Goal: Transaction & Acquisition: Purchase product/service

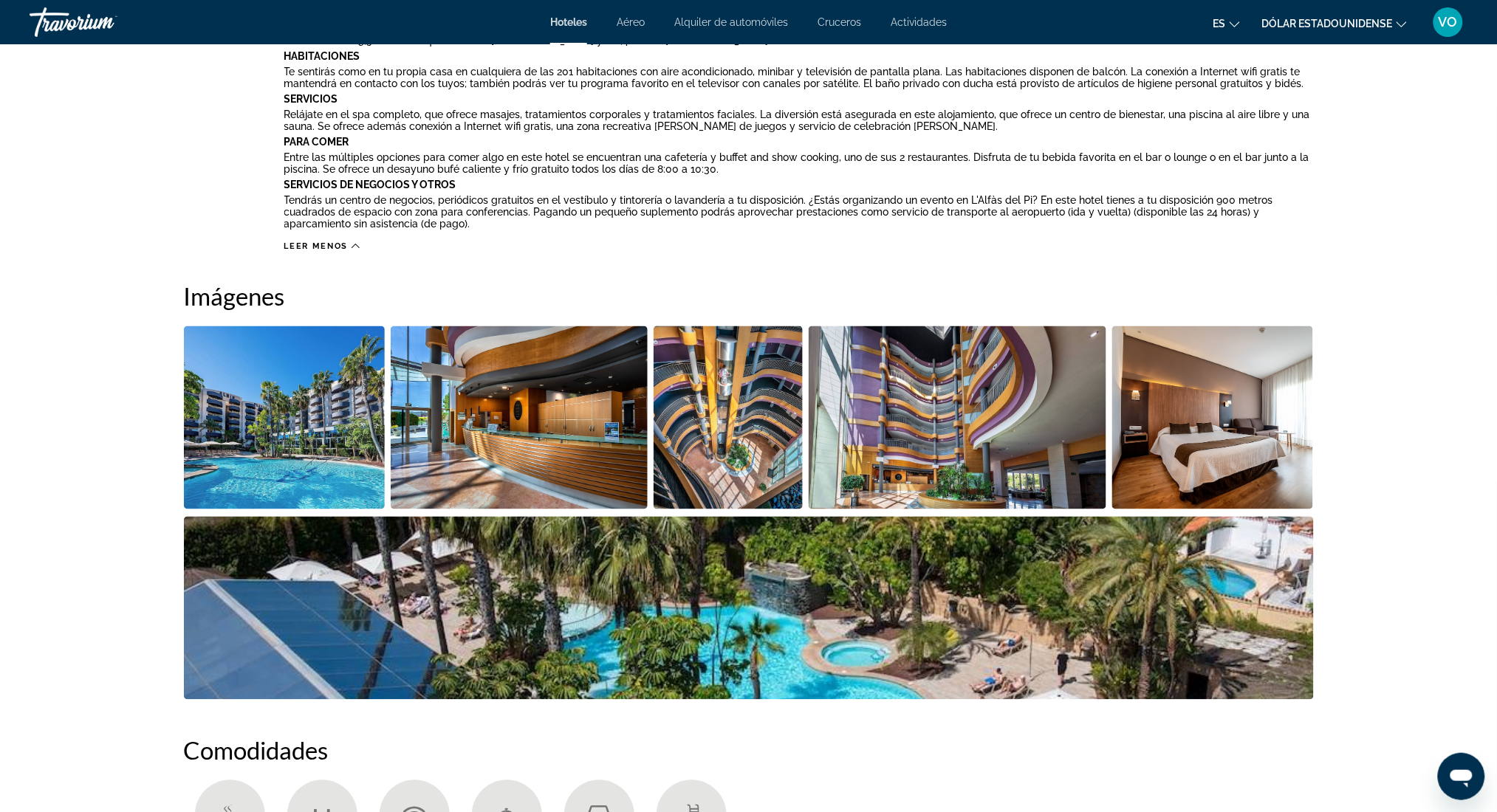
scroll to position [592, 0]
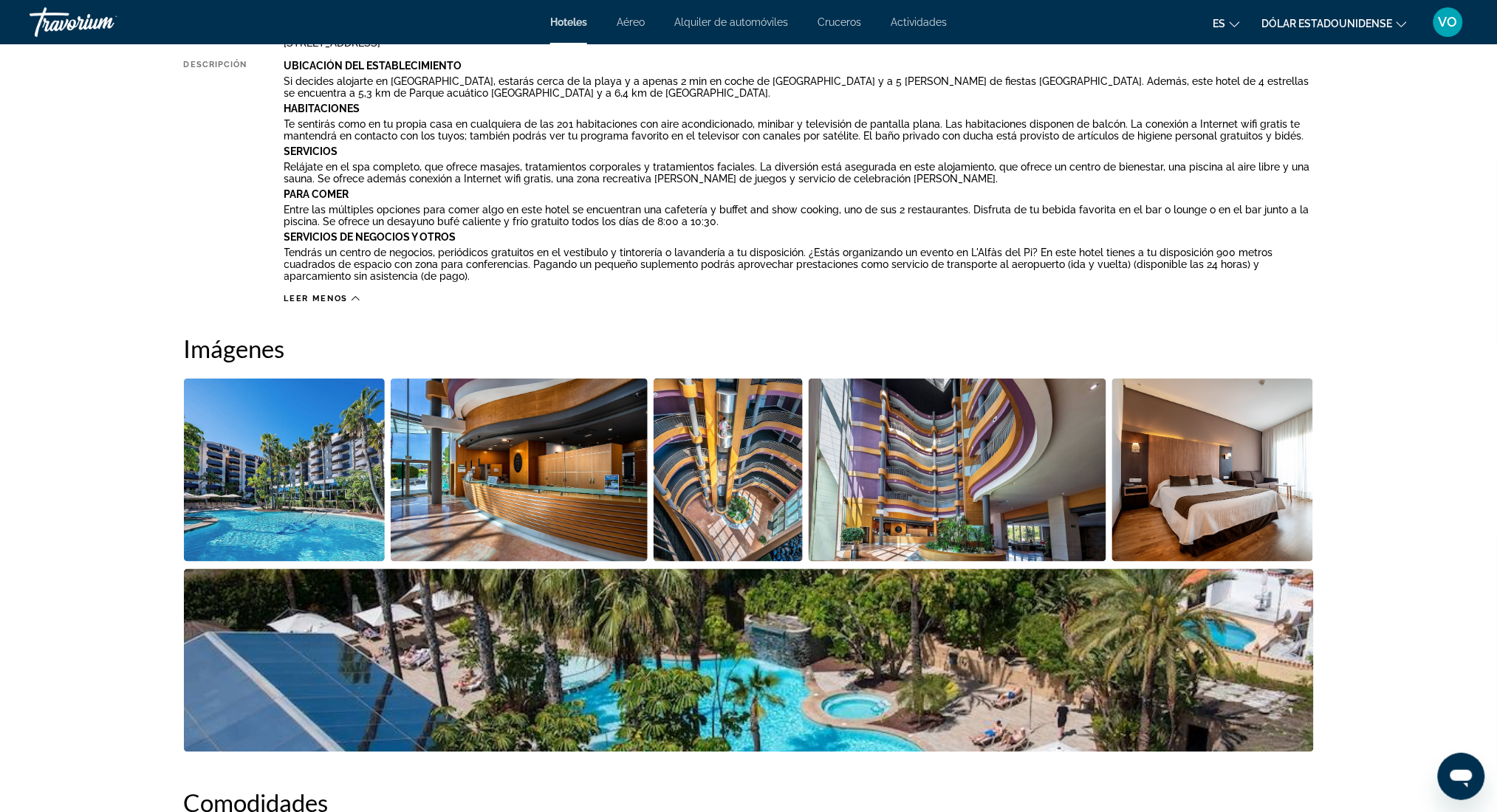
click at [1130, 638] on img "Open full-screen image slider" at bounding box center [748, 660] width 1130 height 183
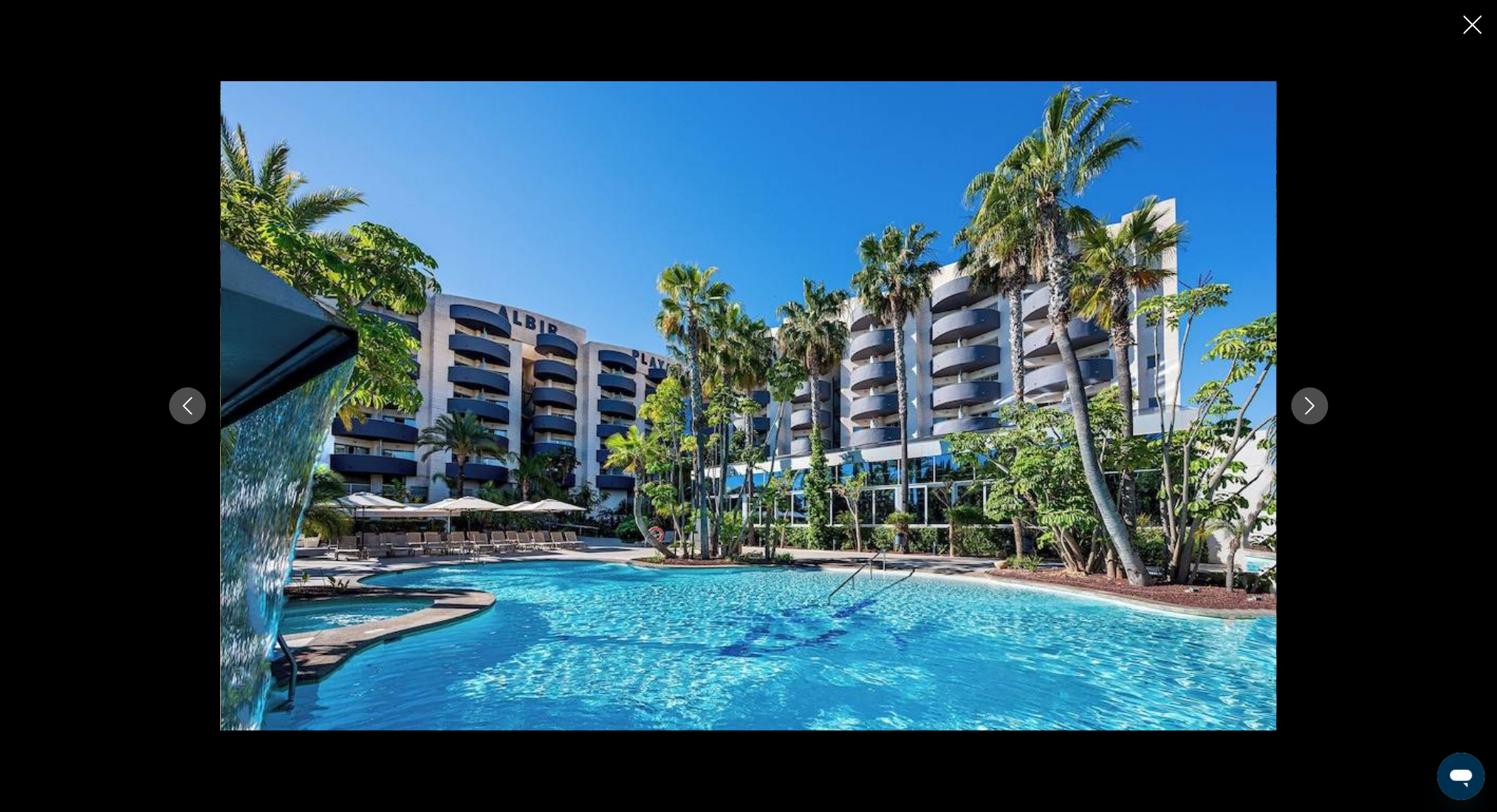
click at [1468, 22] on icon "Close slideshow" at bounding box center [1473, 24] width 19 height 19
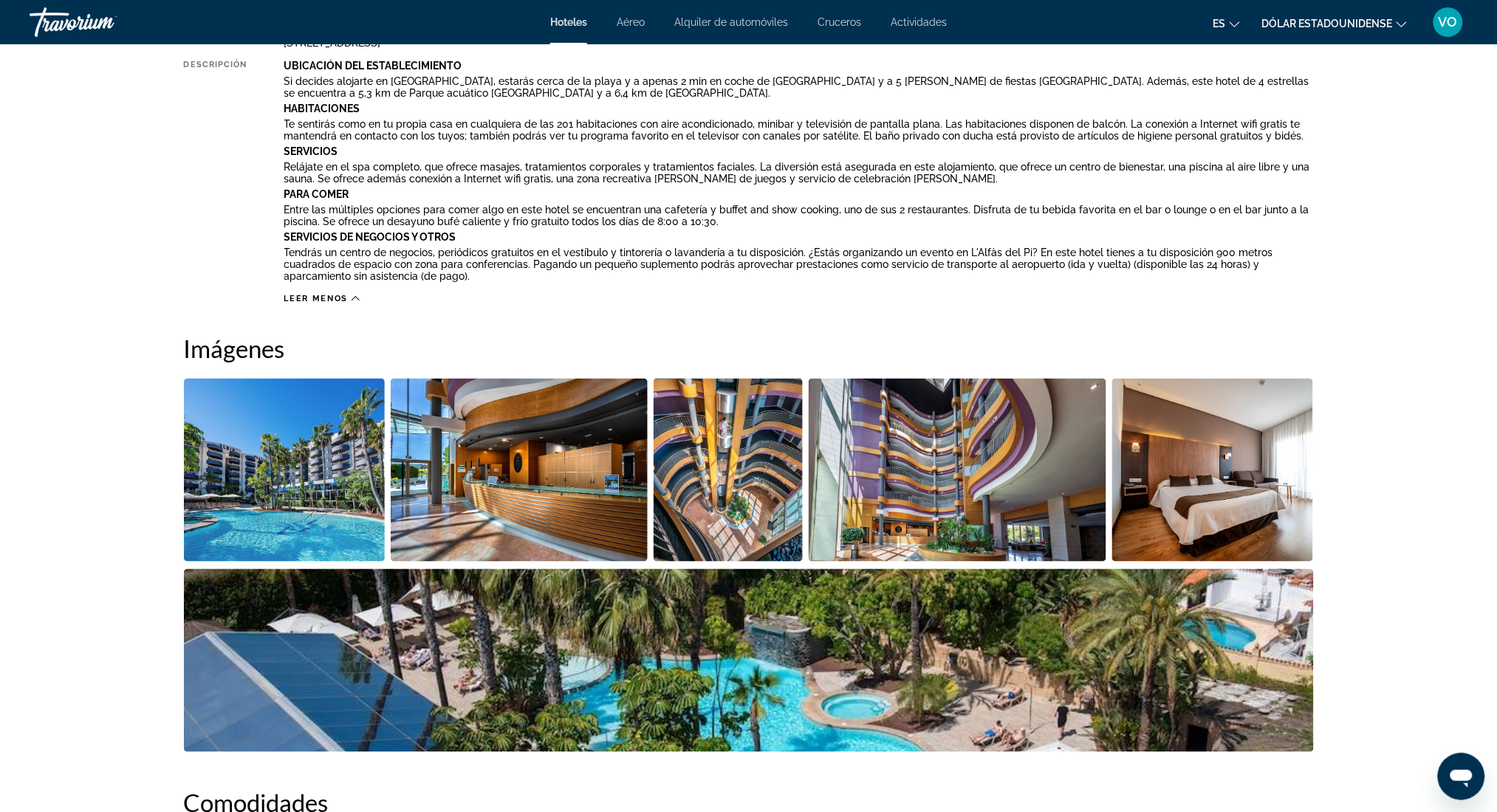
drag, startPoint x: 1468, startPoint y: 22, endPoint x: 1511, endPoint y: -86, distance: 116.2
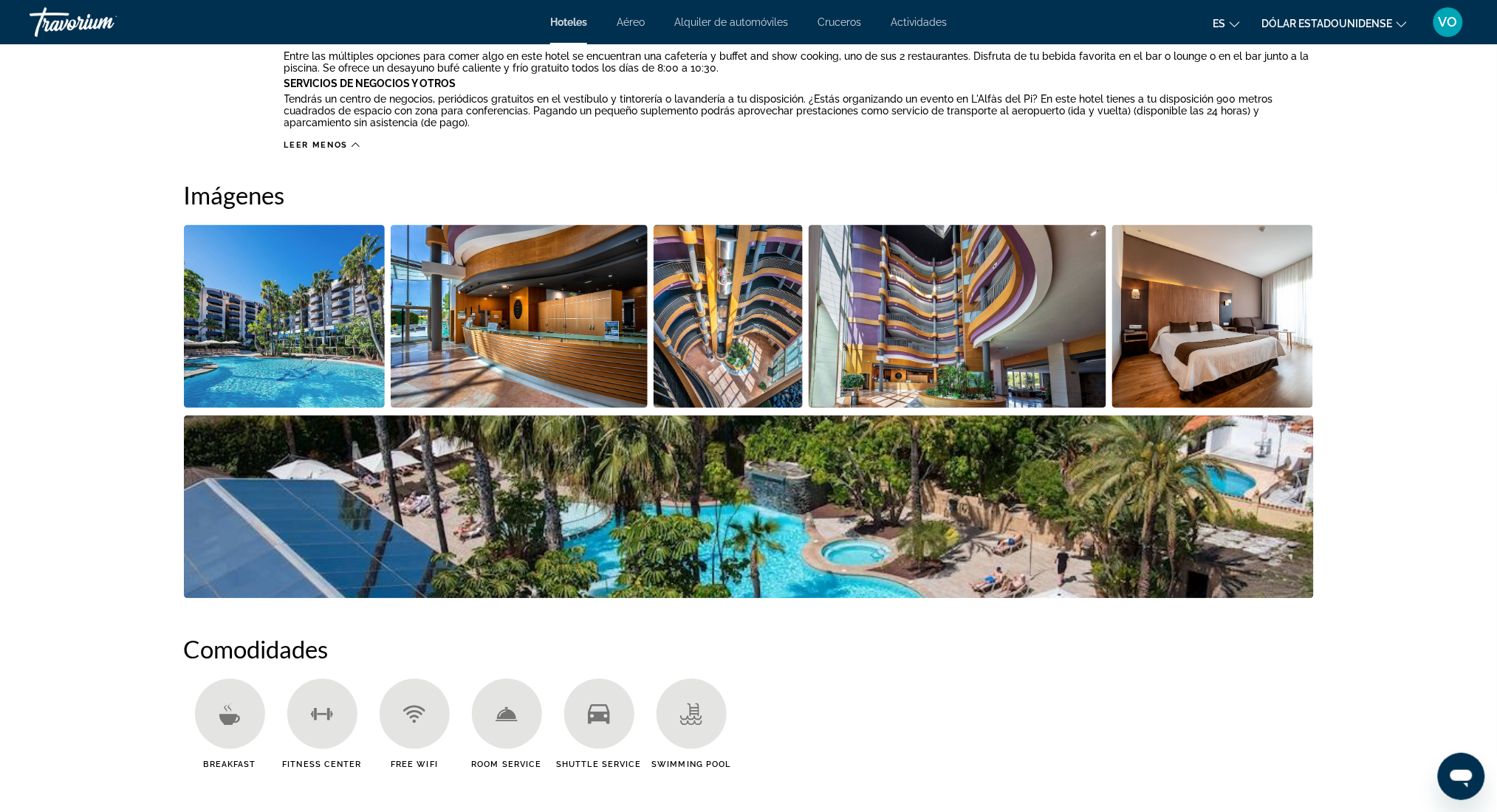
scroll to position [748, 0]
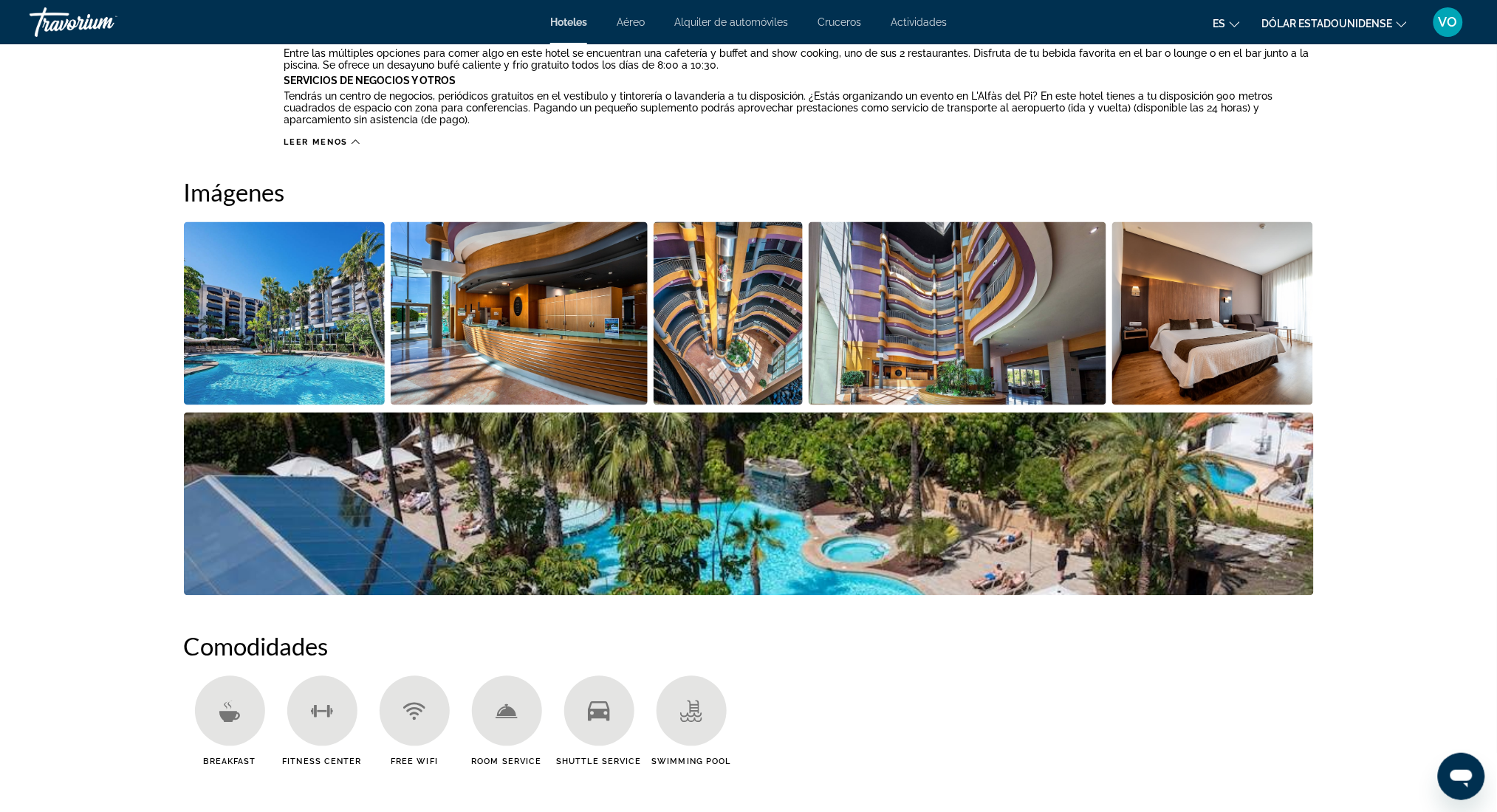
click at [226, 300] on img "Open full-screen image slider" at bounding box center [284, 313] width 202 height 183
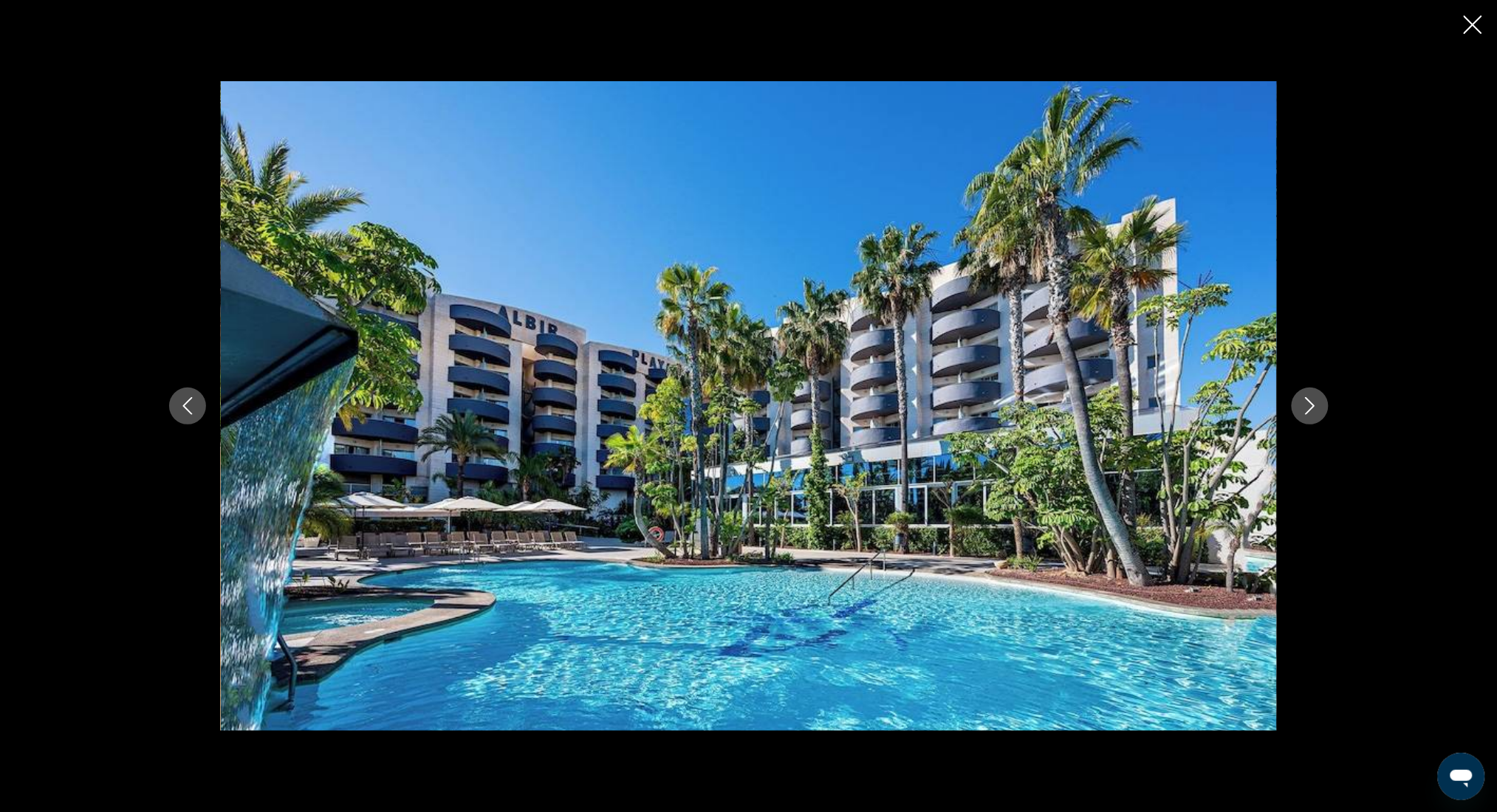
click at [1310, 406] on icon "Next image" at bounding box center [1311, 406] width 18 height 18
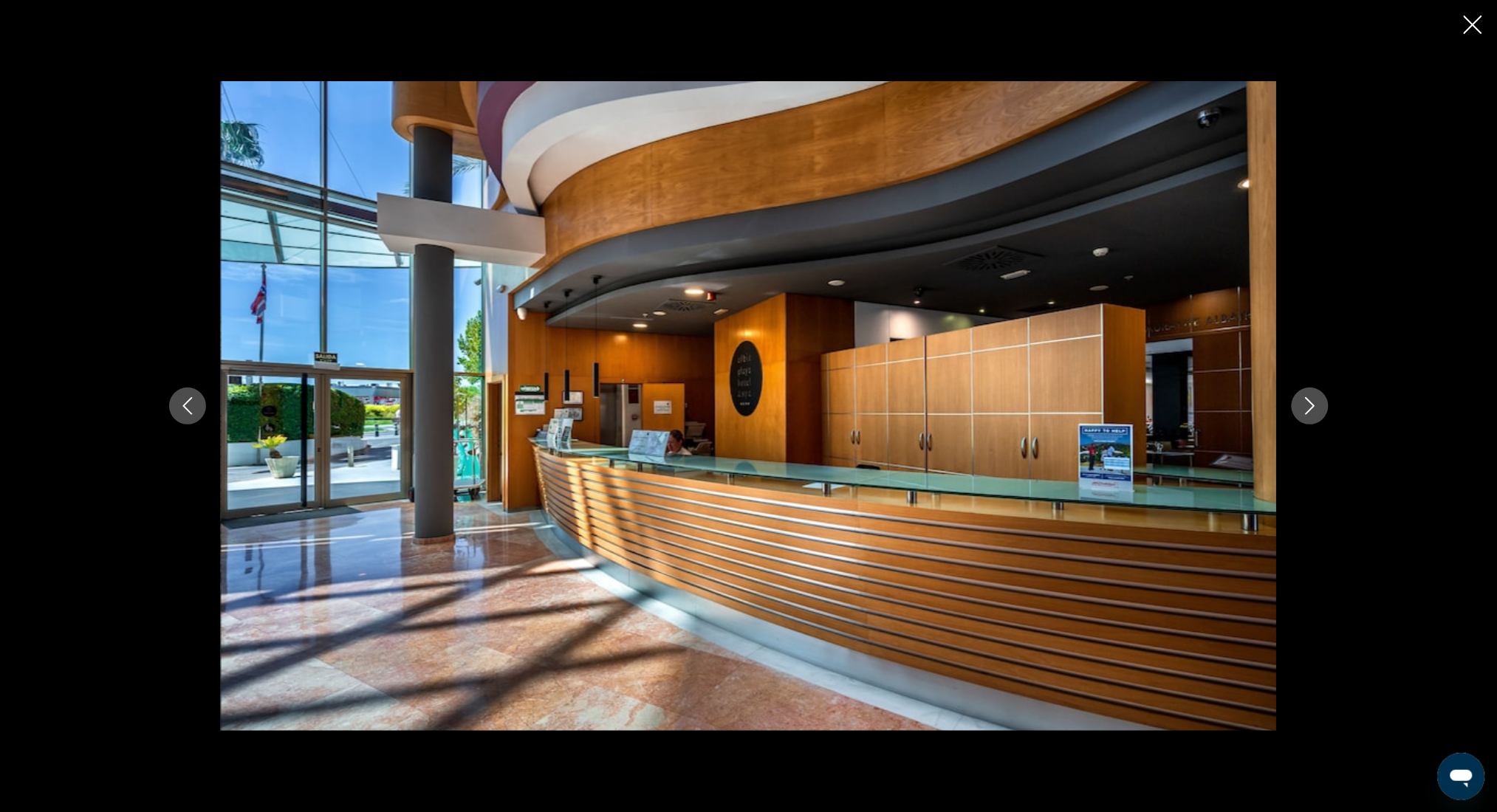
click at [1310, 406] on icon "Next image" at bounding box center [1311, 406] width 18 height 18
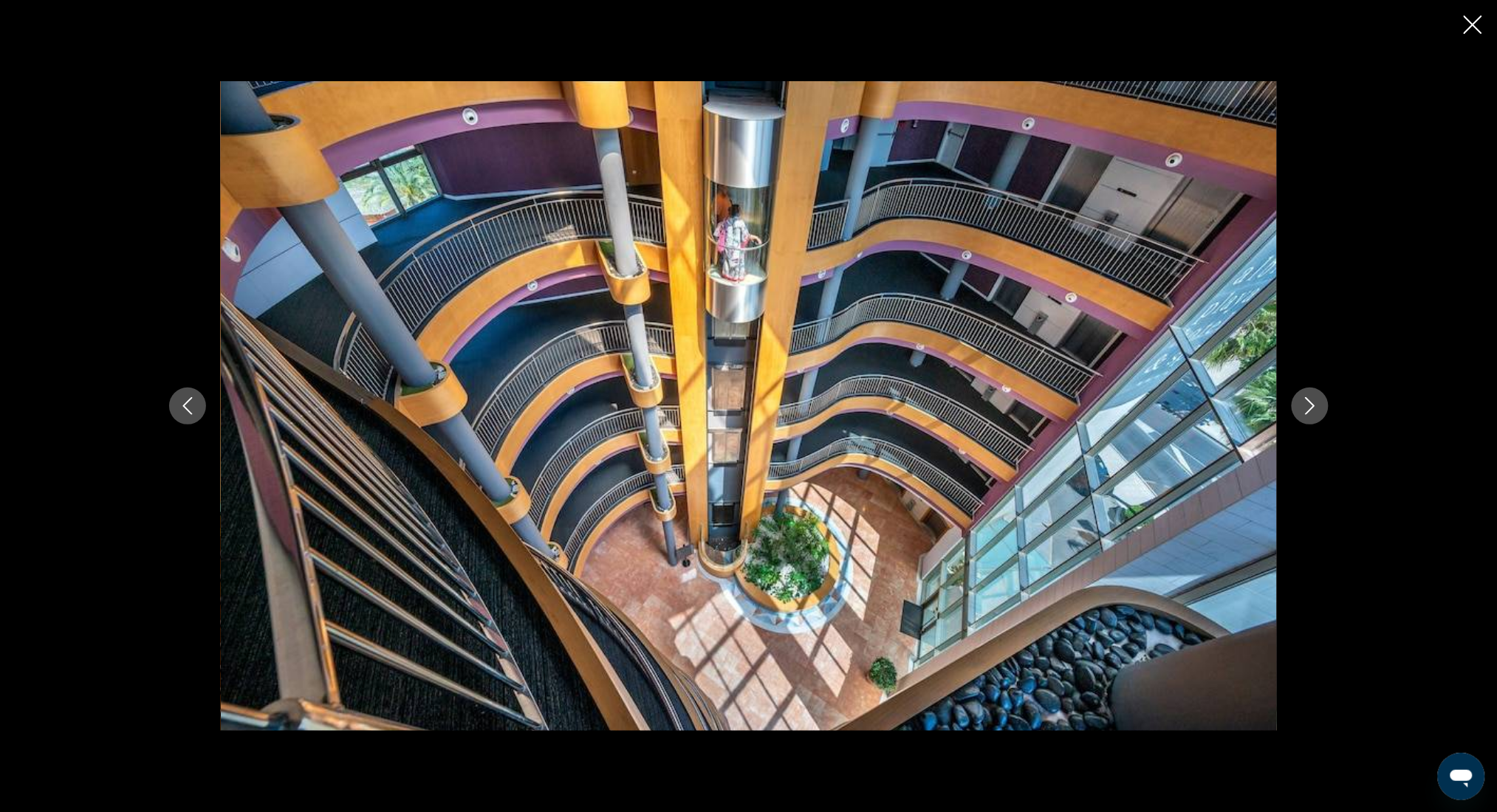
click at [1310, 406] on icon "Next image" at bounding box center [1311, 406] width 18 height 18
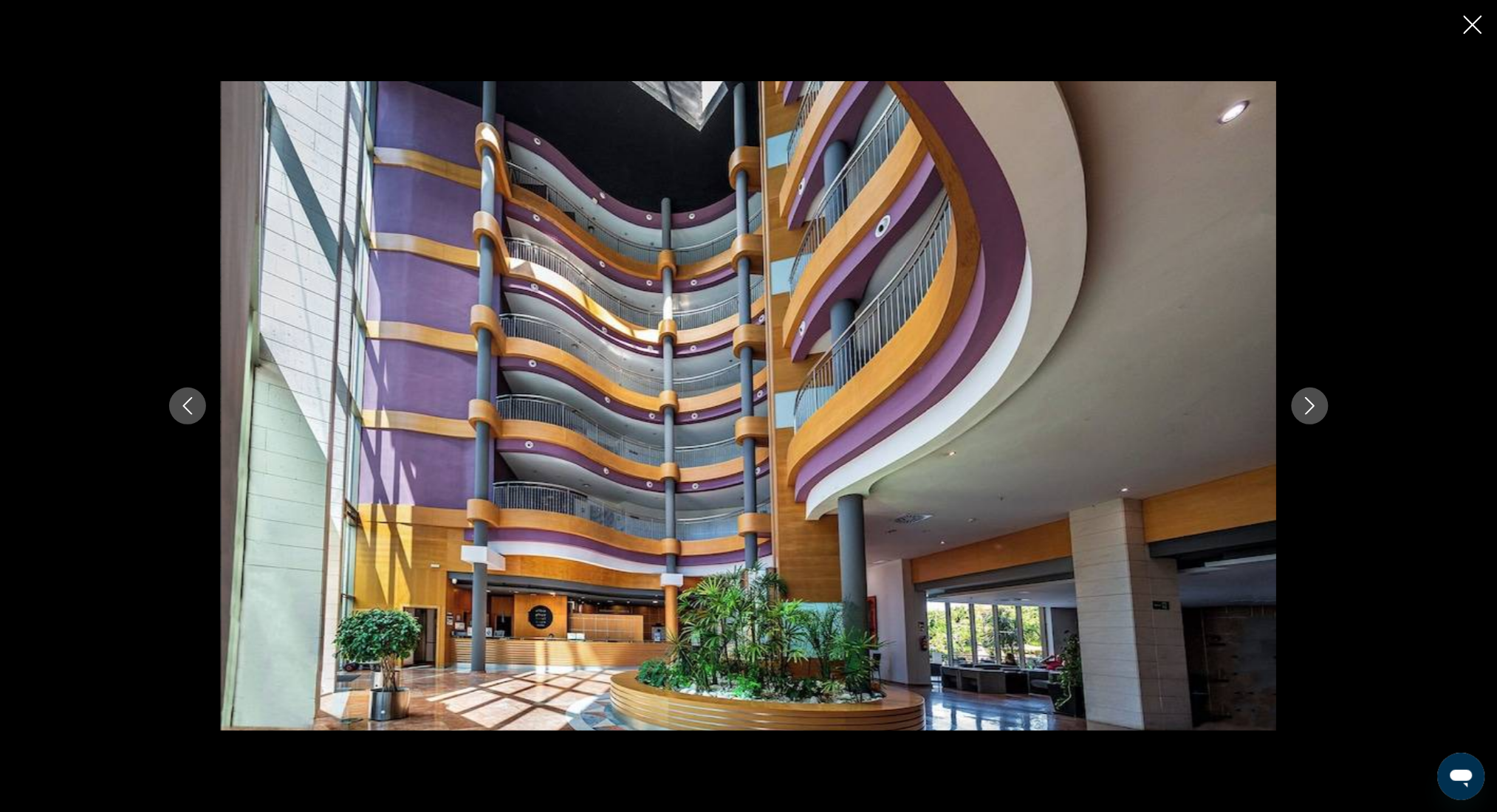
click at [1310, 406] on icon "Next image" at bounding box center [1311, 406] width 18 height 18
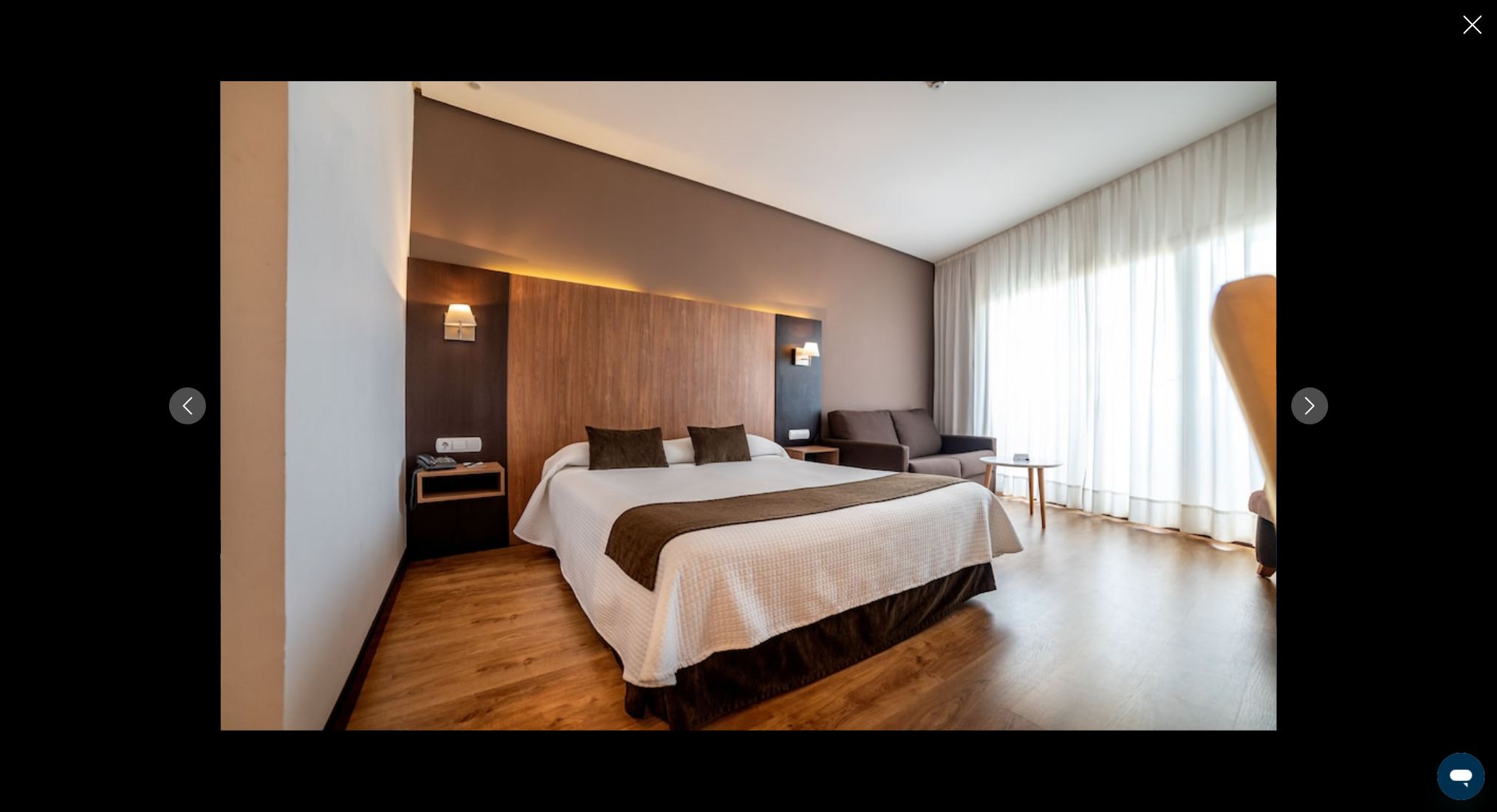
click at [1310, 406] on icon "Next image" at bounding box center [1311, 406] width 18 height 18
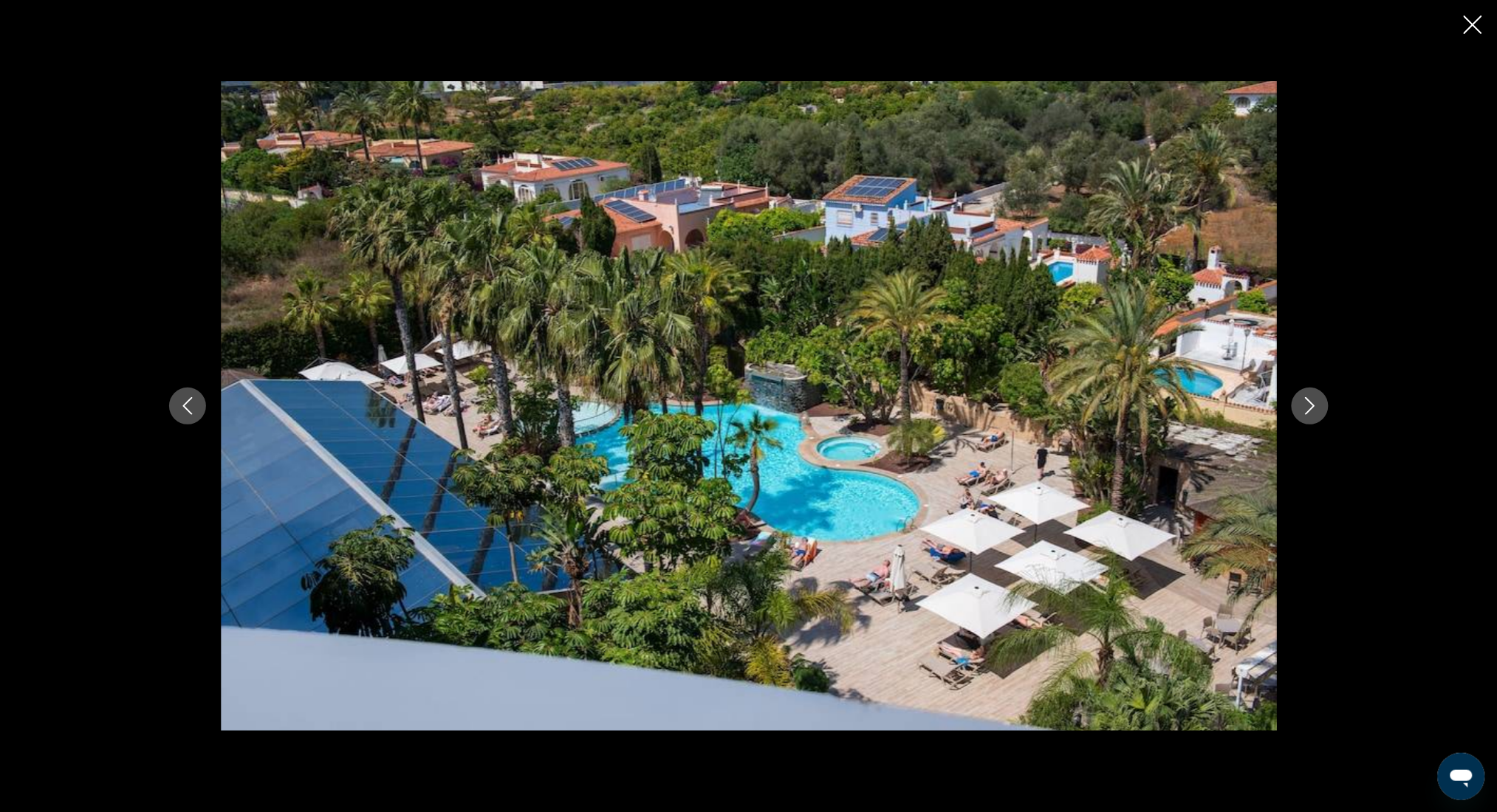
click at [1310, 406] on icon "Next image" at bounding box center [1311, 406] width 18 height 18
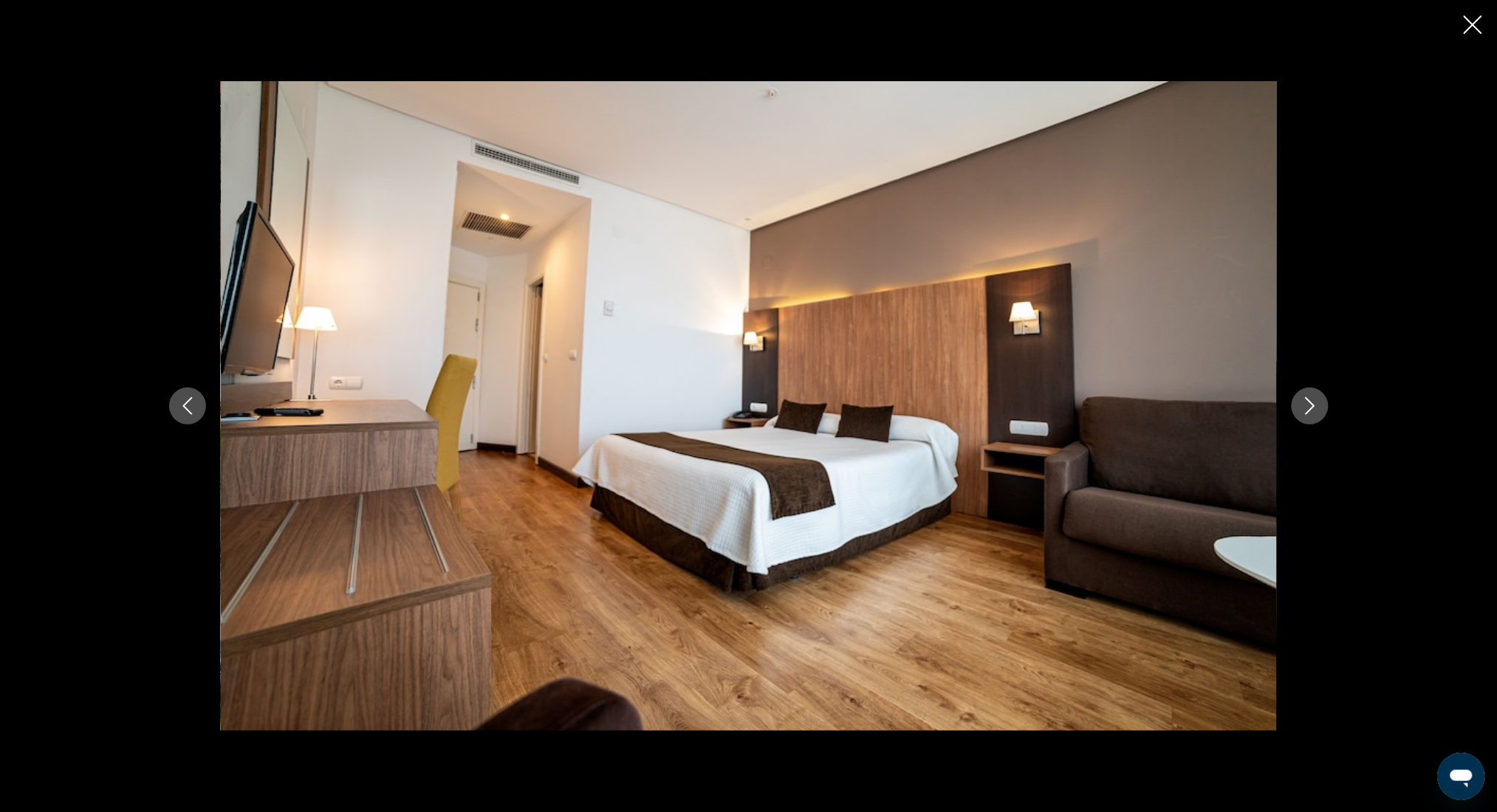
click at [1310, 406] on icon "Next image" at bounding box center [1311, 406] width 18 height 18
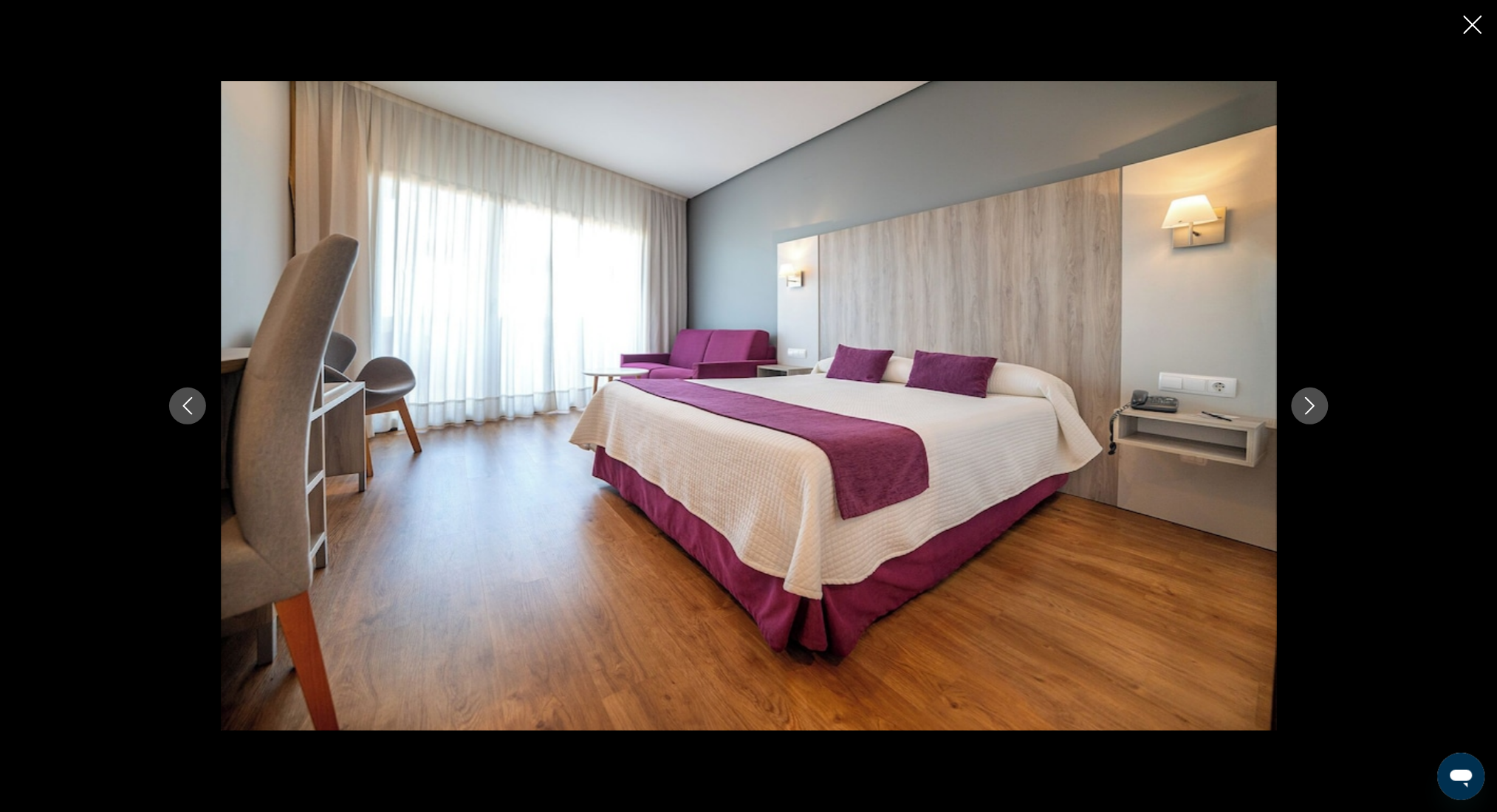
click at [1310, 406] on icon "Next image" at bounding box center [1311, 406] width 18 height 18
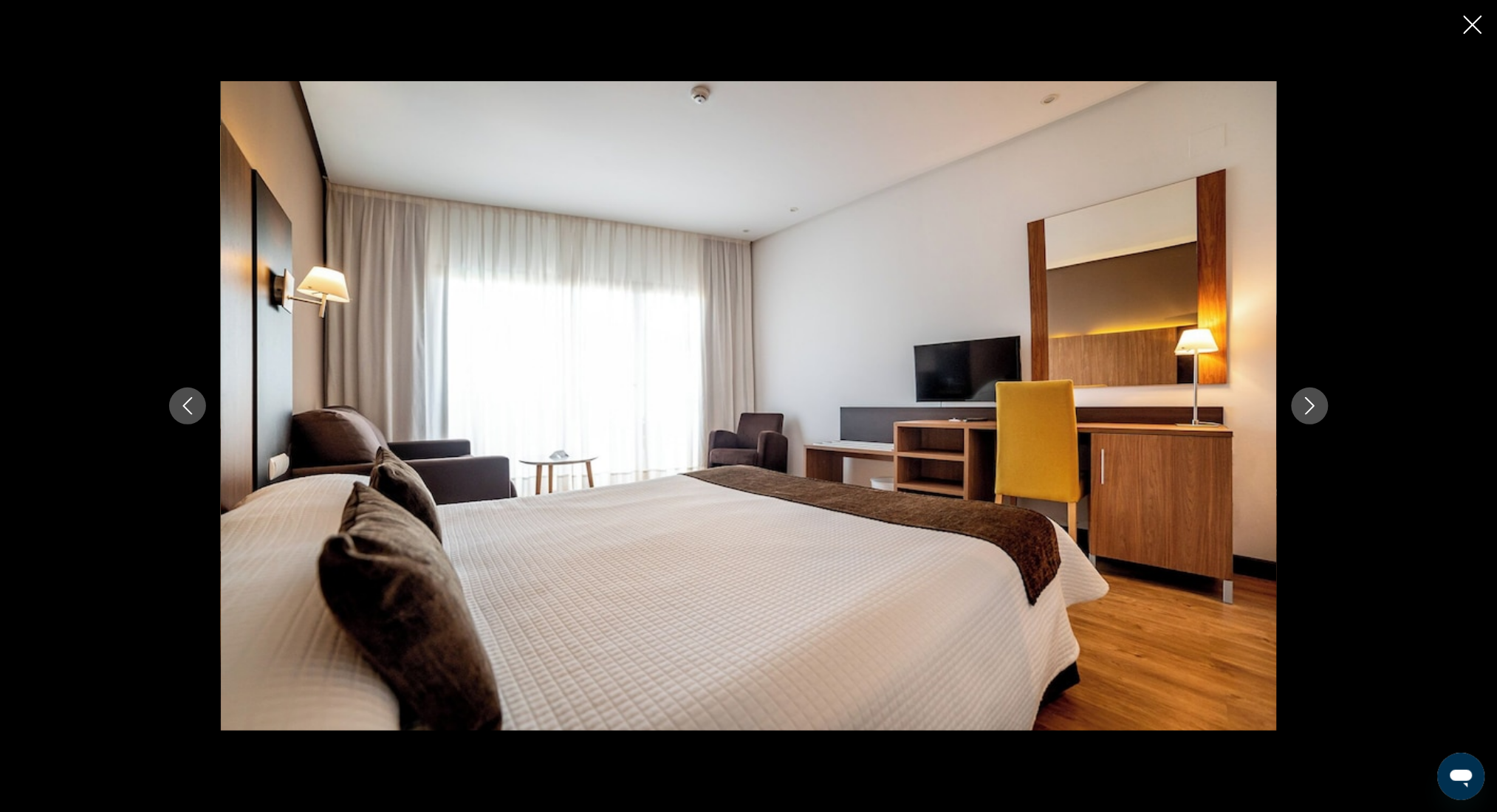
click at [1310, 406] on icon "Next image" at bounding box center [1311, 406] width 18 height 18
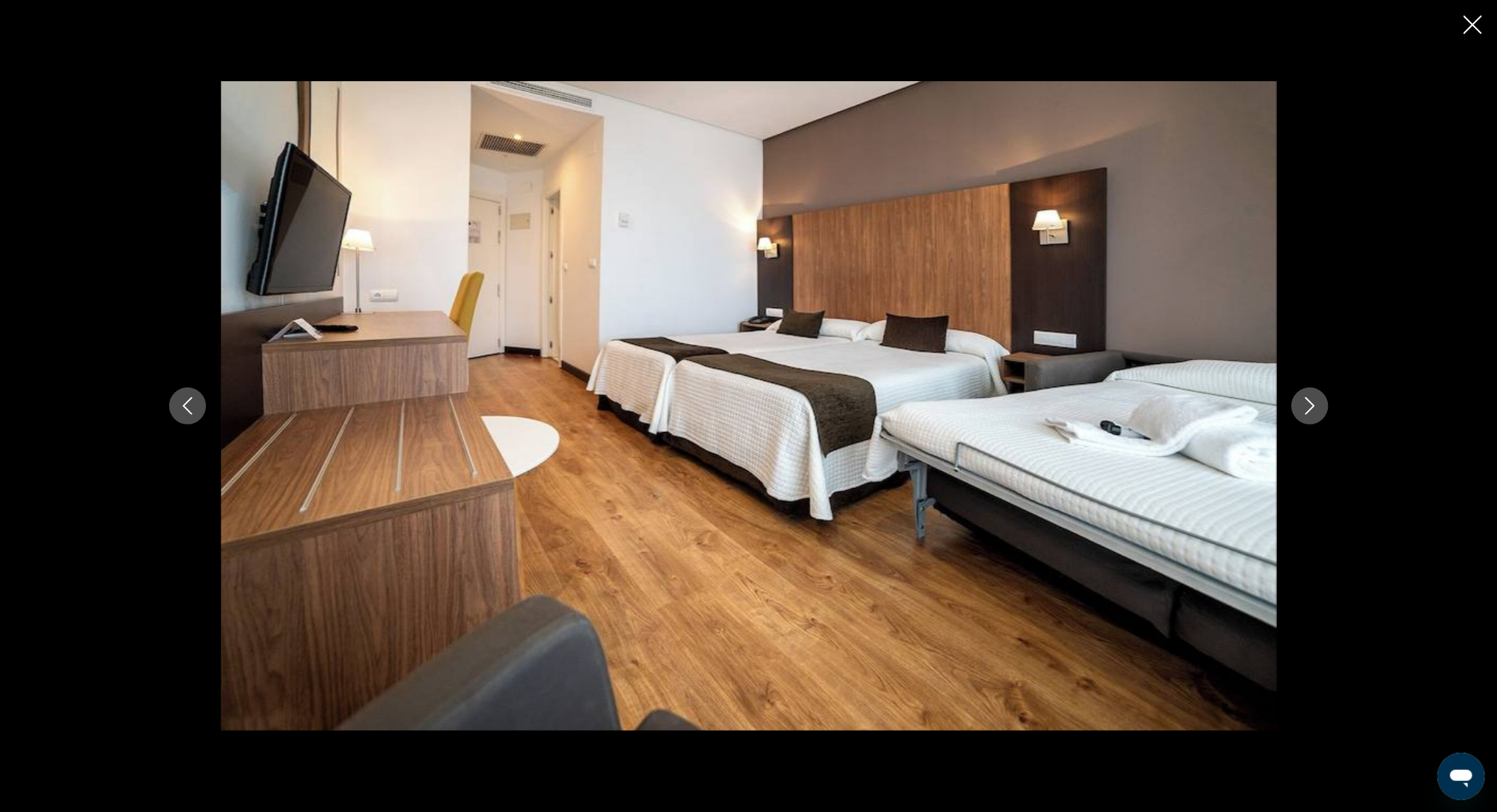
click at [1310, 406] on icon "Next image" at bounding box center [1311, 406] width 18 height 18
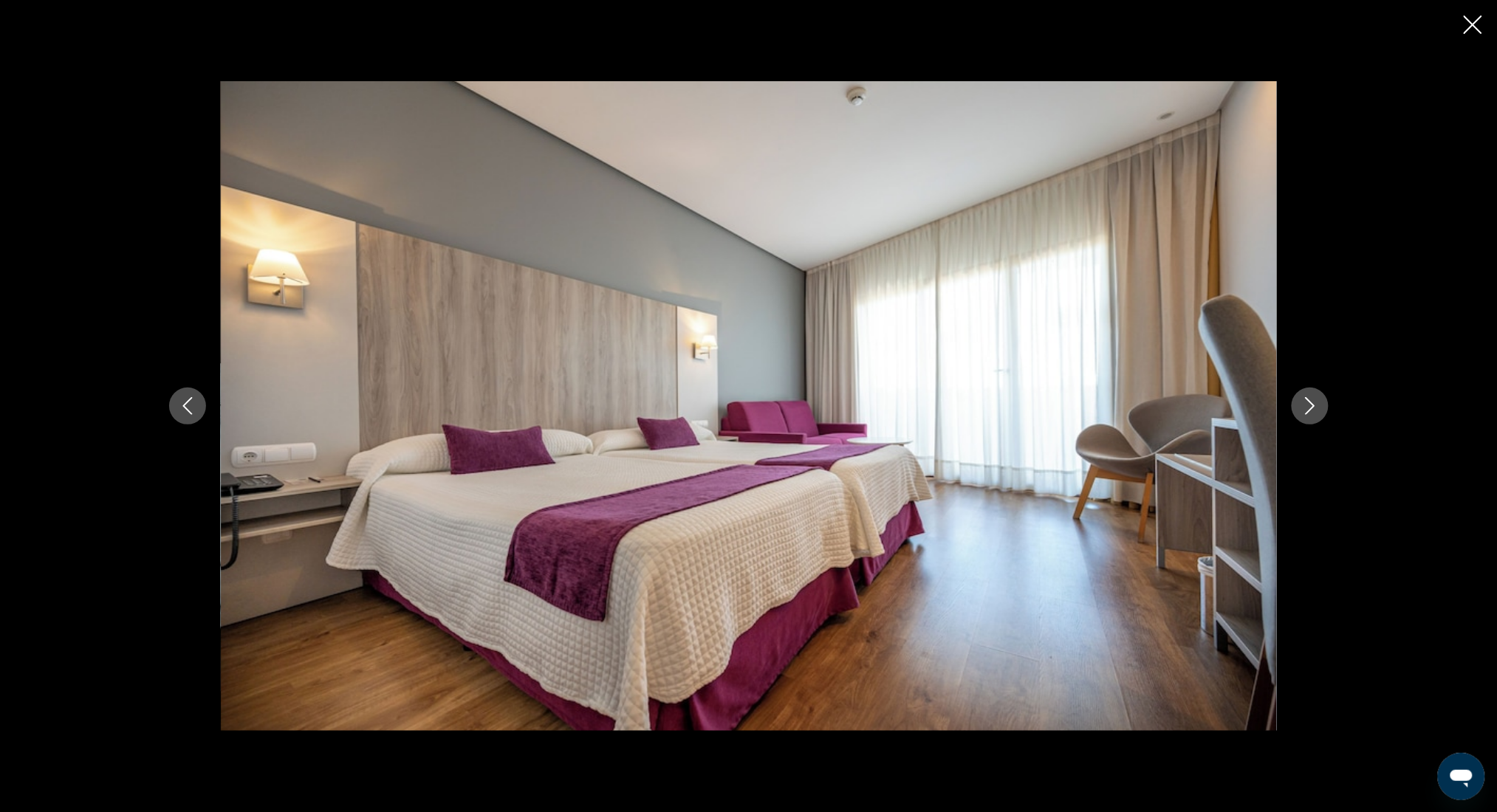
click at [1310, 406] on icon "Next image" at bounding box center [1311, 406] width 18 height 18
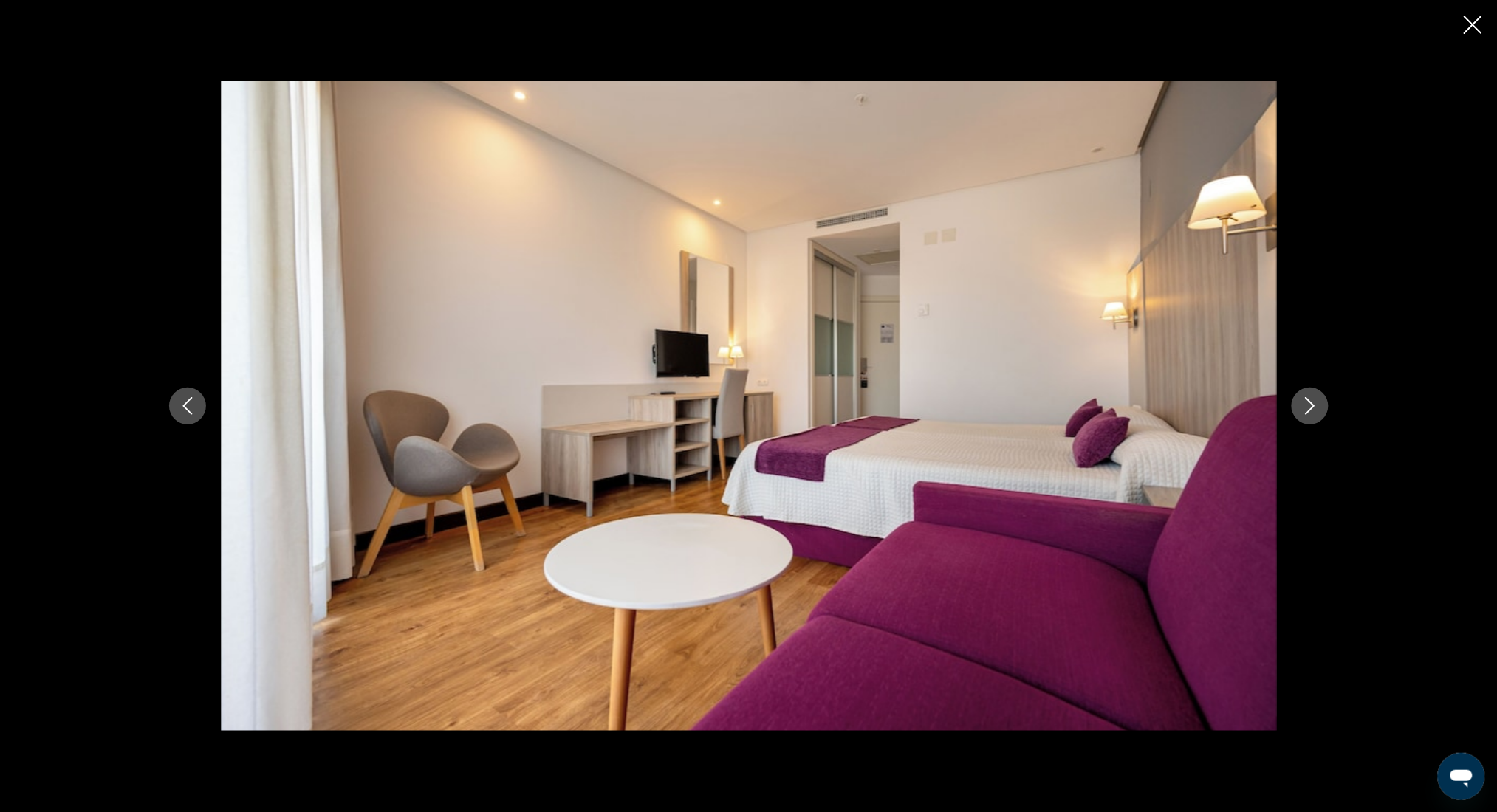
click at [1310, 406] on icon "Next image" at bounding box center [1311, 406] width 18 height 18
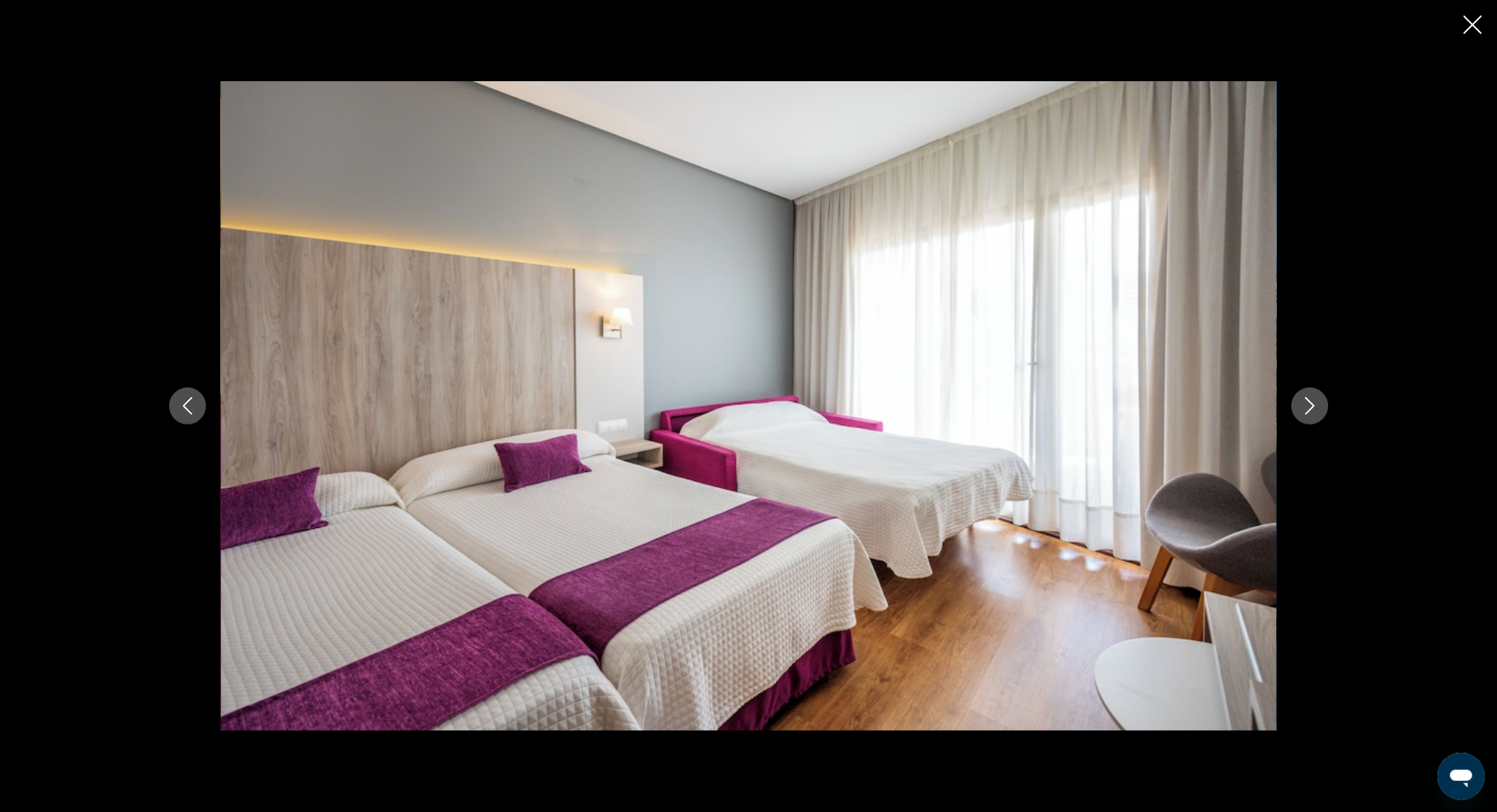
click at [1310, 406] on icon "Next image" at bounding box center [1311, 406] width 18 height 18
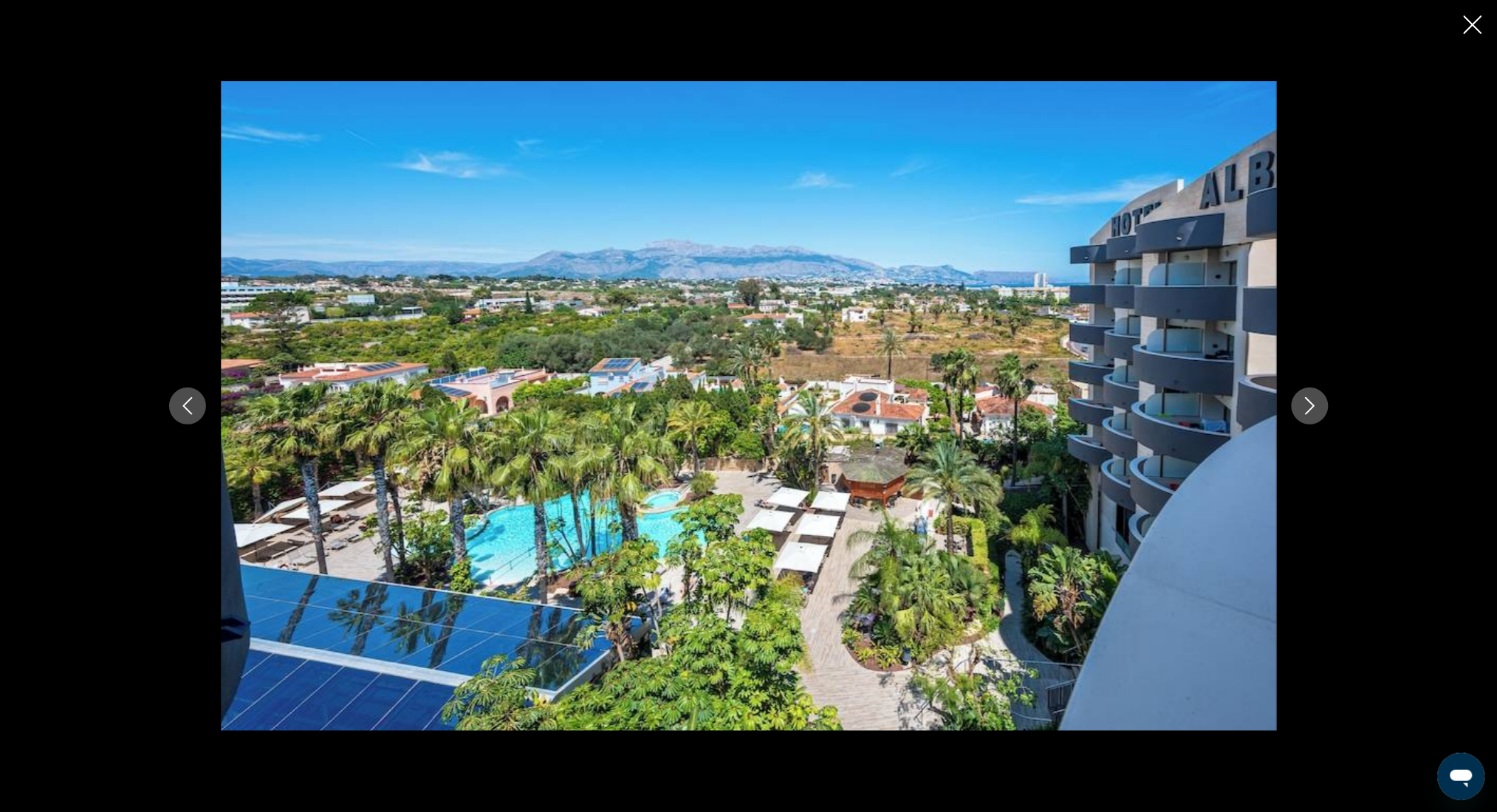
click at [1310, 406] on icon "Next image" at bounding box center [1311, 406] width 18 height 18
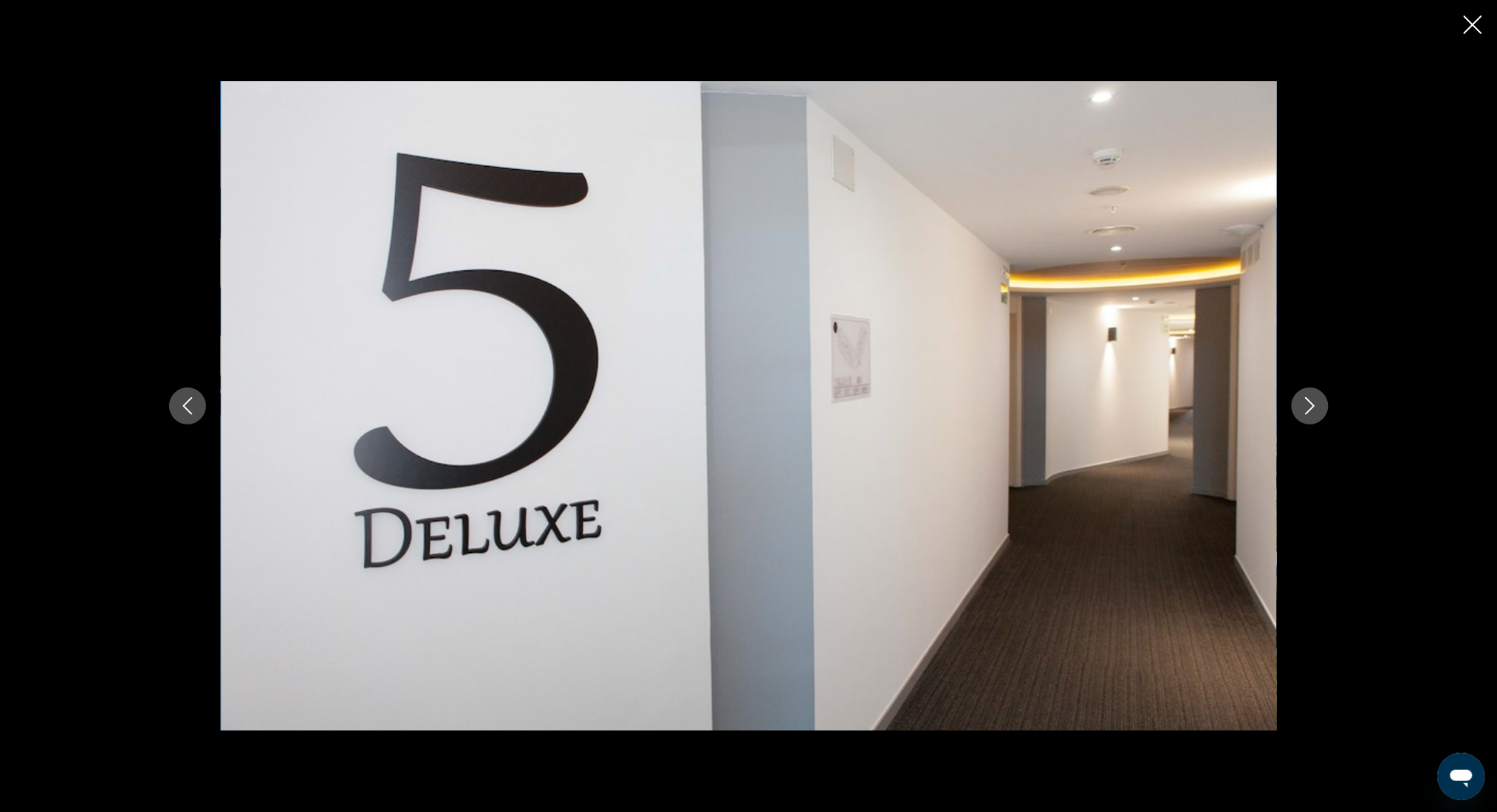
click at [1310, 406] on icon "Next image" at bounding box center [1311, 406] width 18 height 18
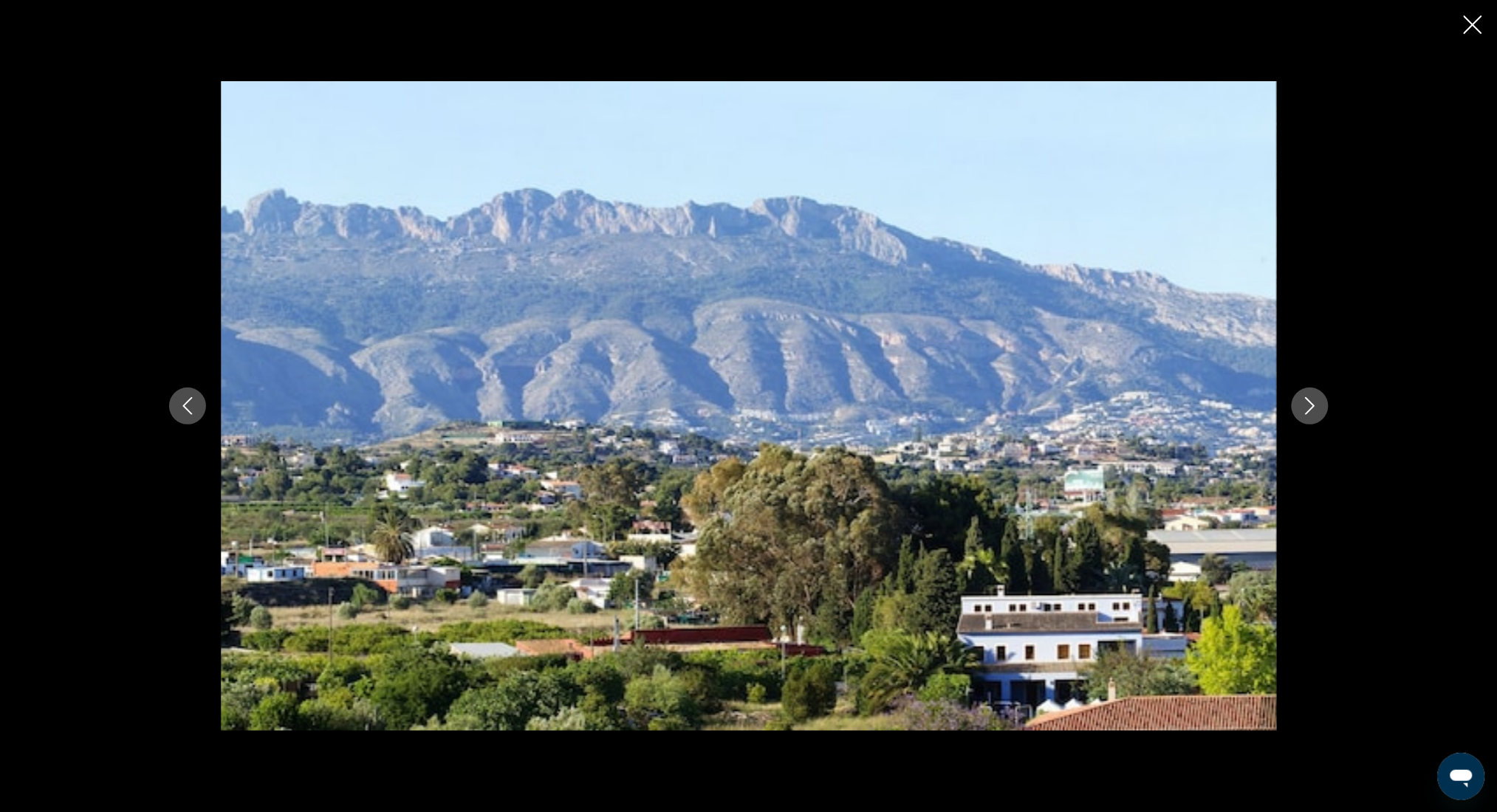
click at [1310, 406] on icon "Next image" at bounding box center [1311, 406] width 18 height 18
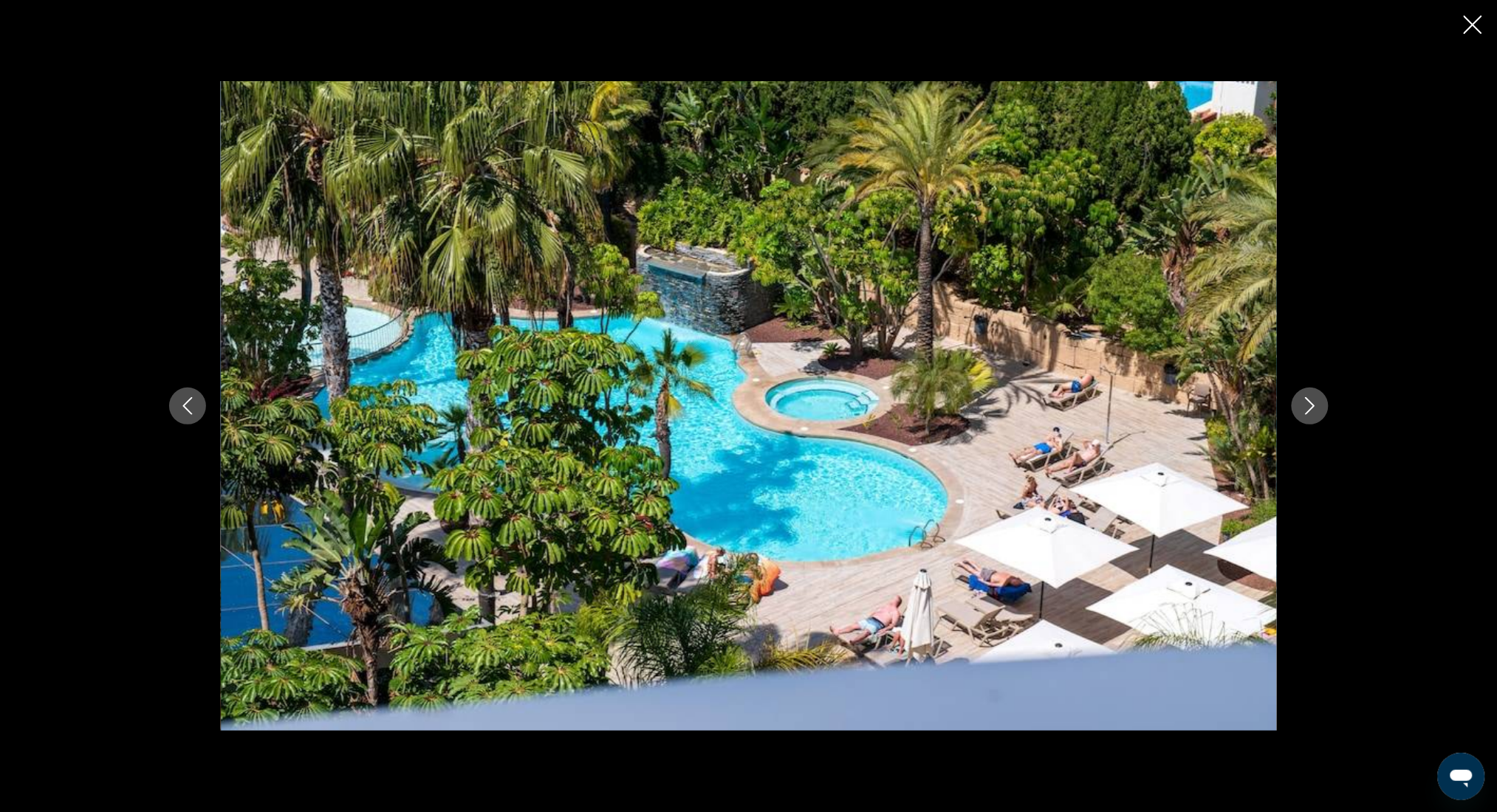
click at [1310, 406] on icon "Next image" at bounding box center [1311, 406] width 18 height 18
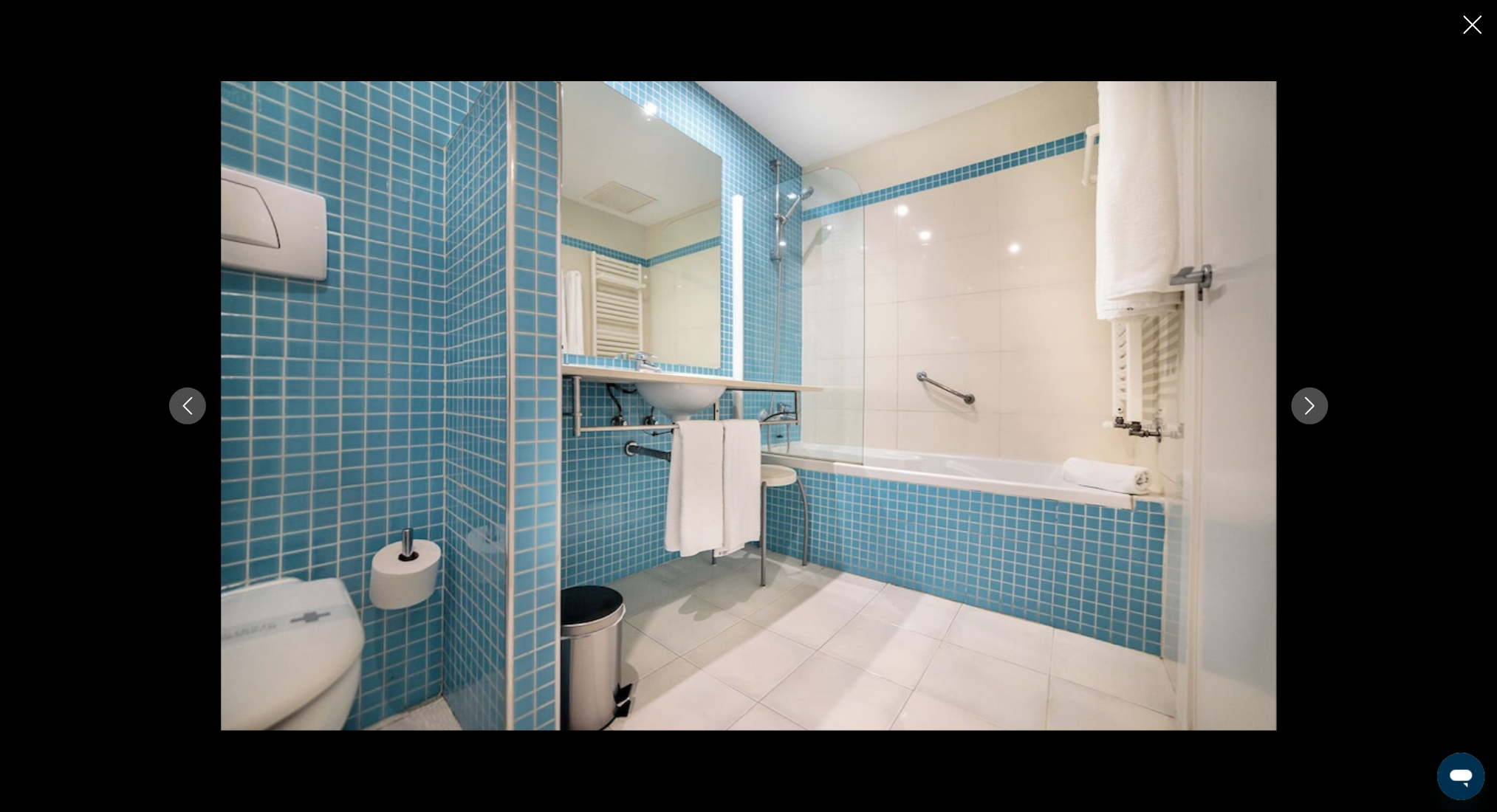
click at [1310, 406] on icon "Next image" at bounding box center [1311, 406] width 18 height 18
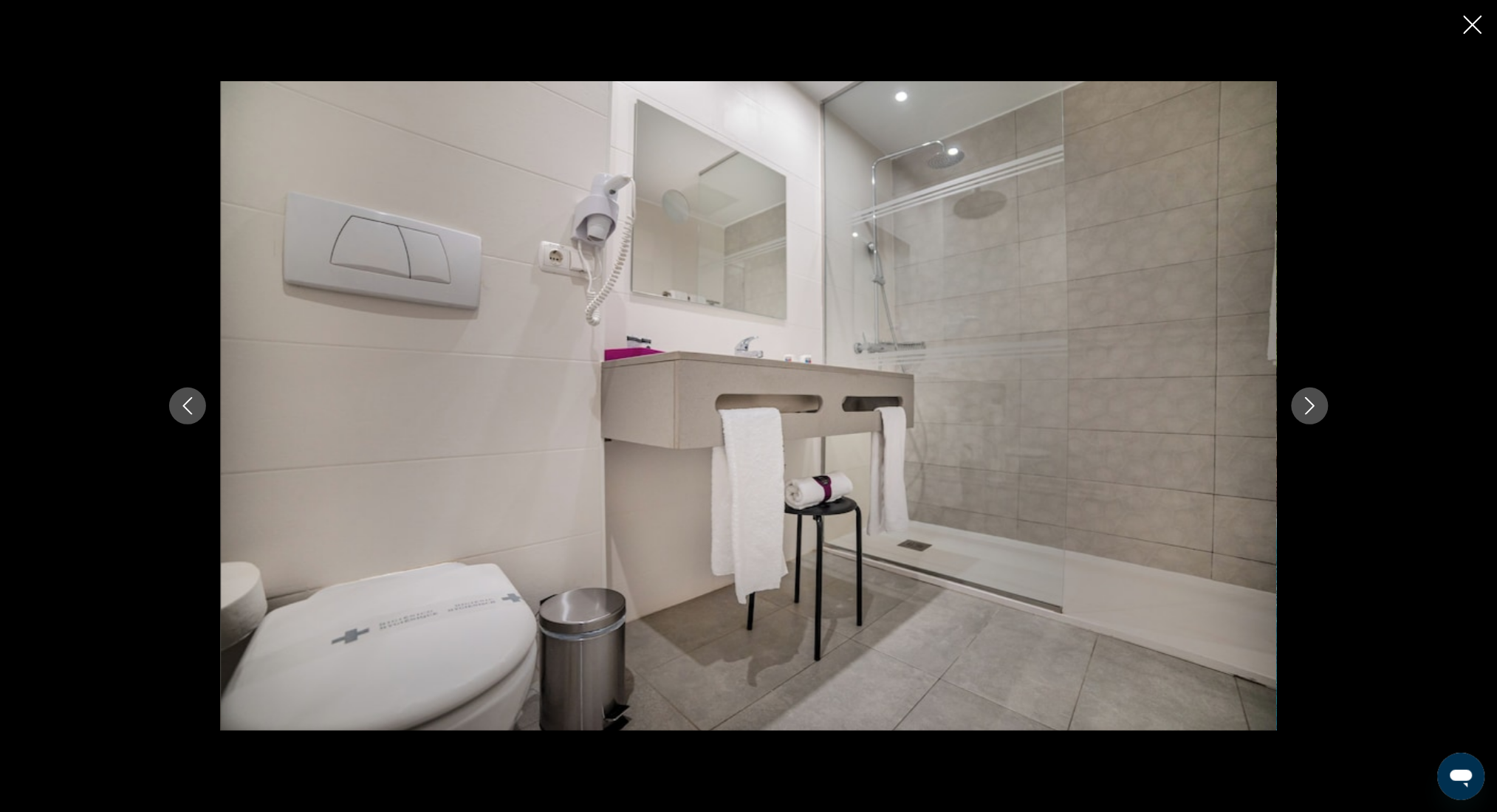
click at [1310, 406] on icon "Next image" at bounding box center [1311, 406] width 18 height 18
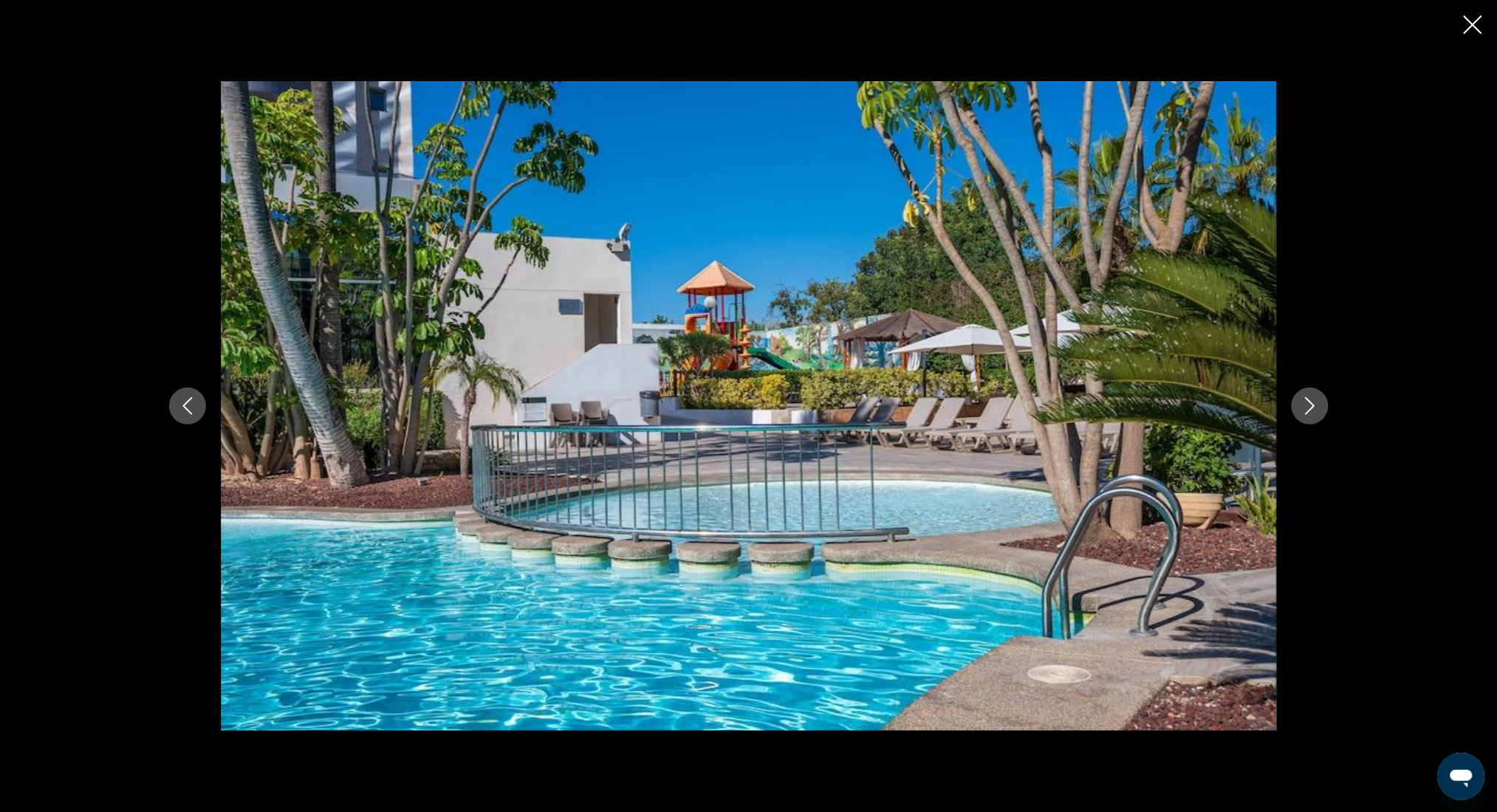
click at [1310, 405] on icon "Next image" at bounding box center [1311, 406] width 18 height 18
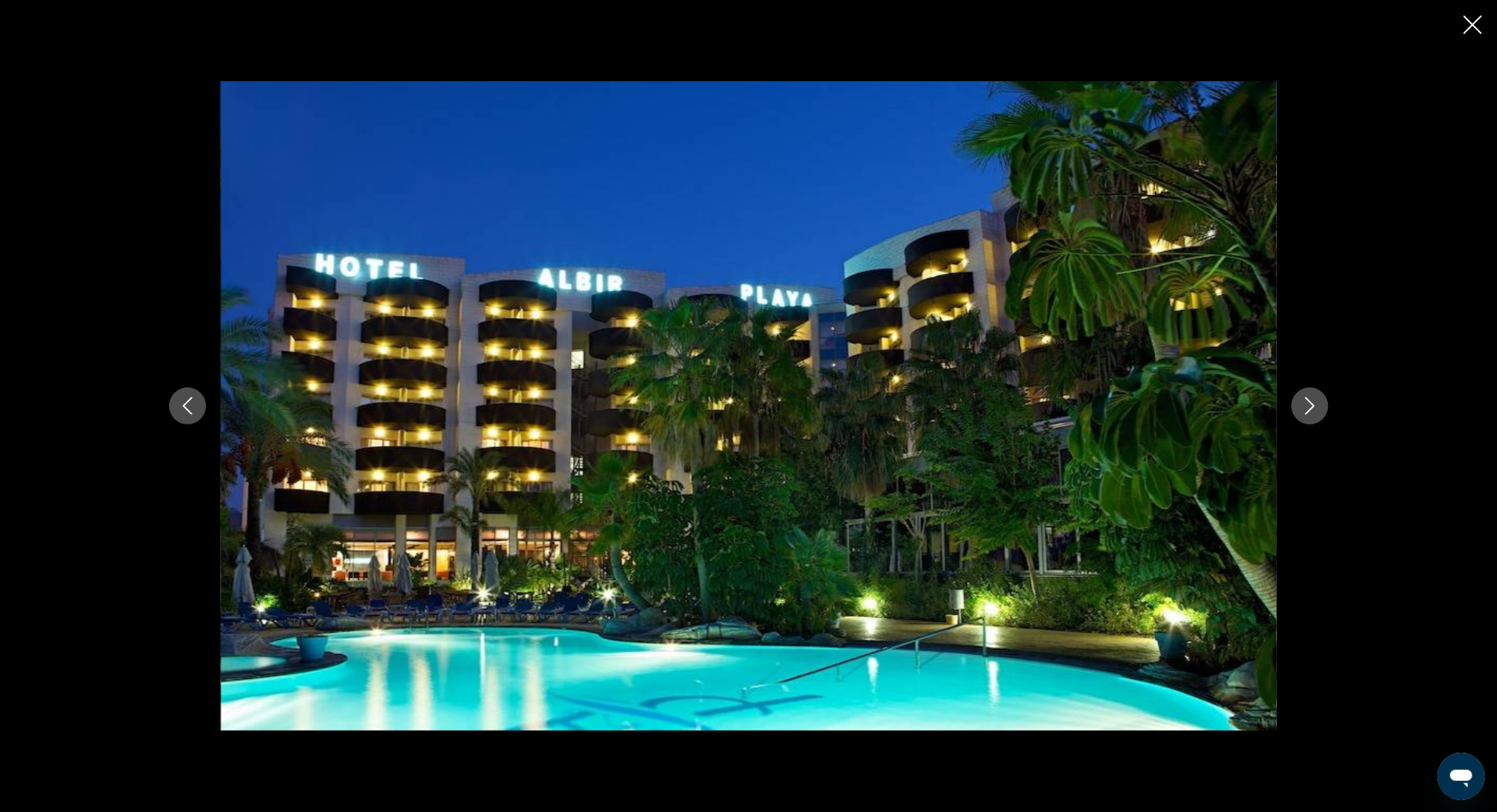
click at [1310, 405] on icon "Next image" at bounding box center [1311, 406] width 18 height 18
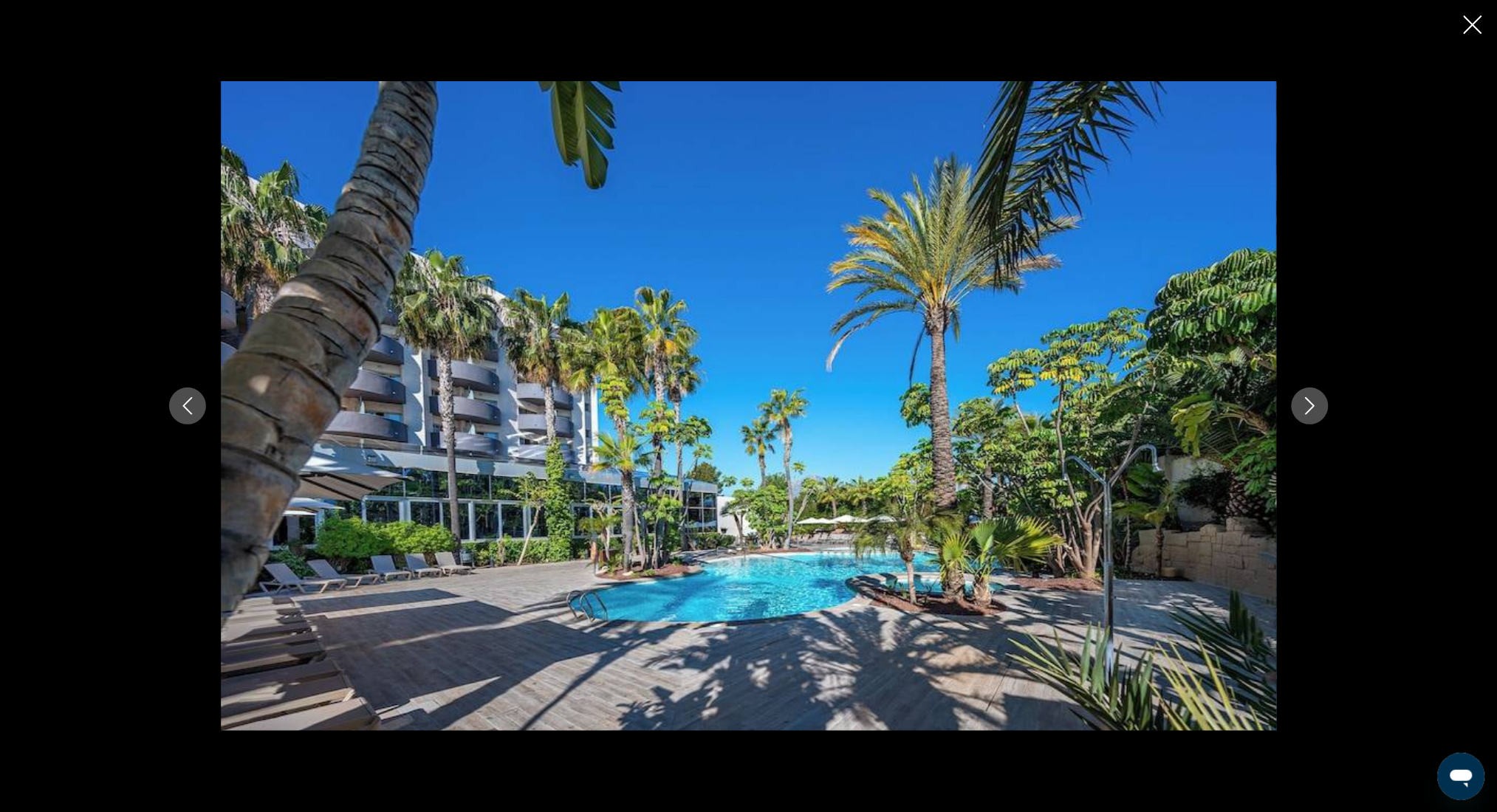
click at [1310, 405] on icon "Next image" at bounding box center [1311, 406] width 18 height 18
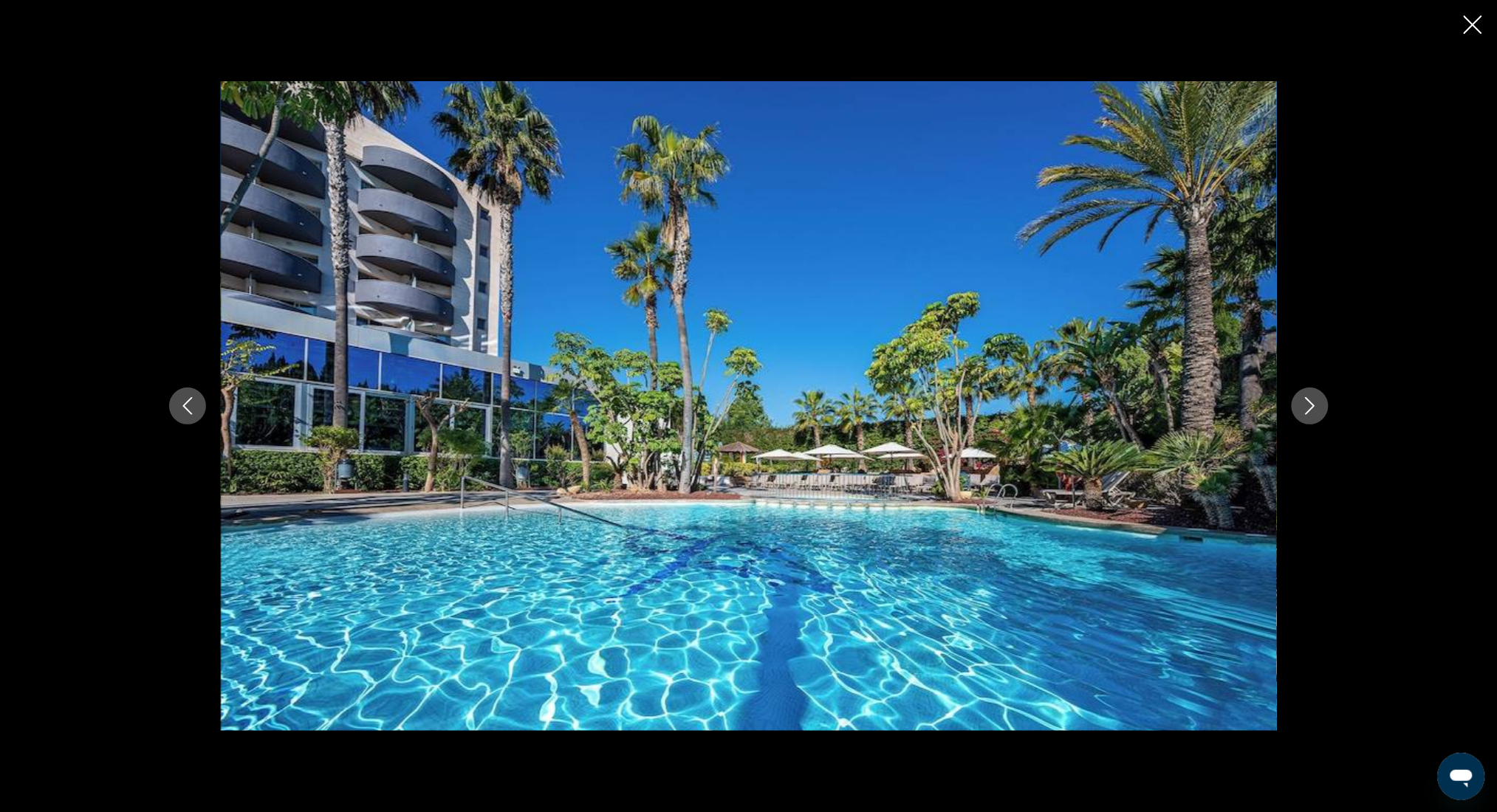
click at [1310, 405] on icon "Next image" at bounding box center [1311, 406] width 18 height 18
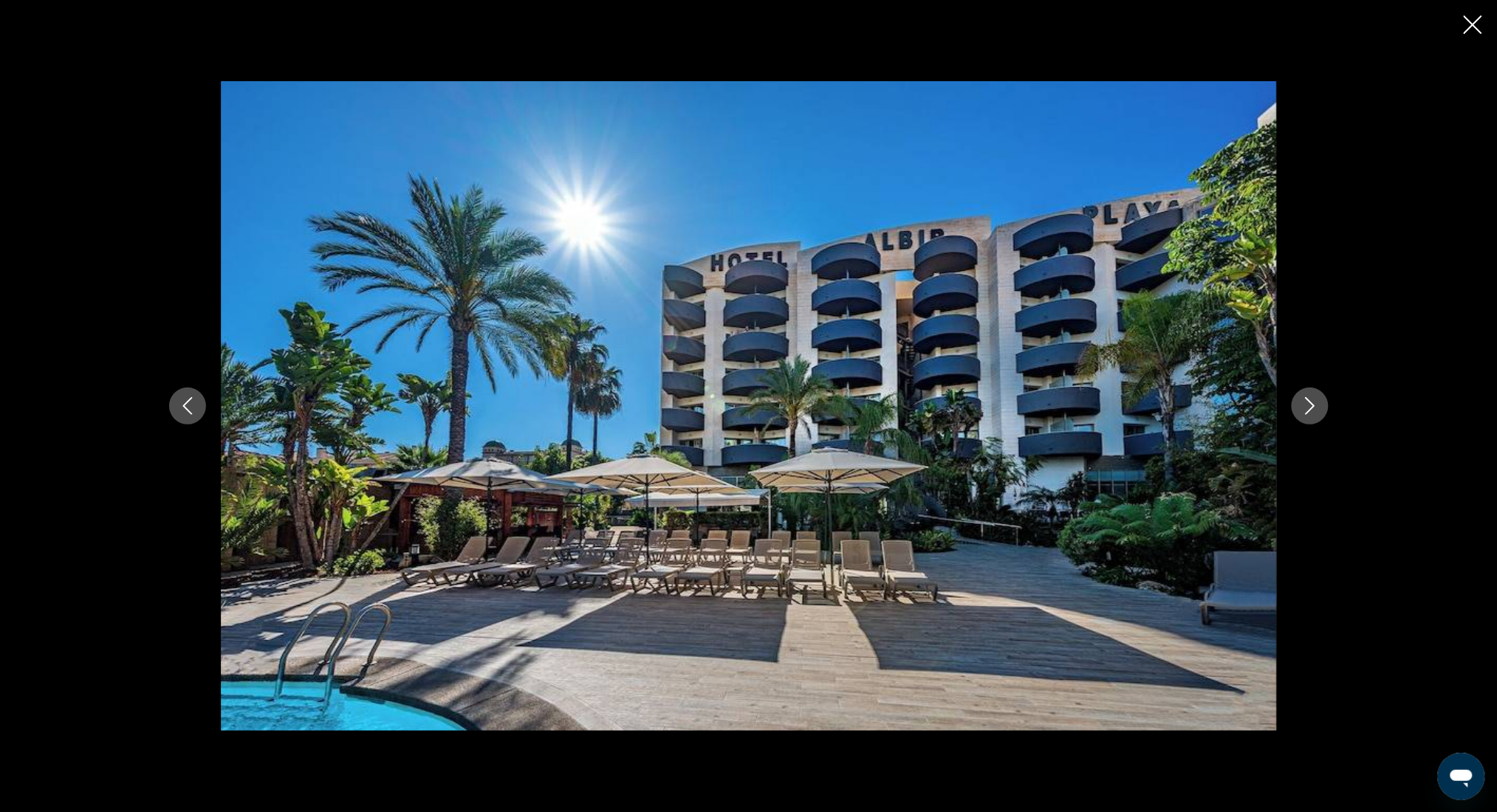
click at [1310, 405] on icon "Next image" at bounding box center [1311, 406] width 18 height 18
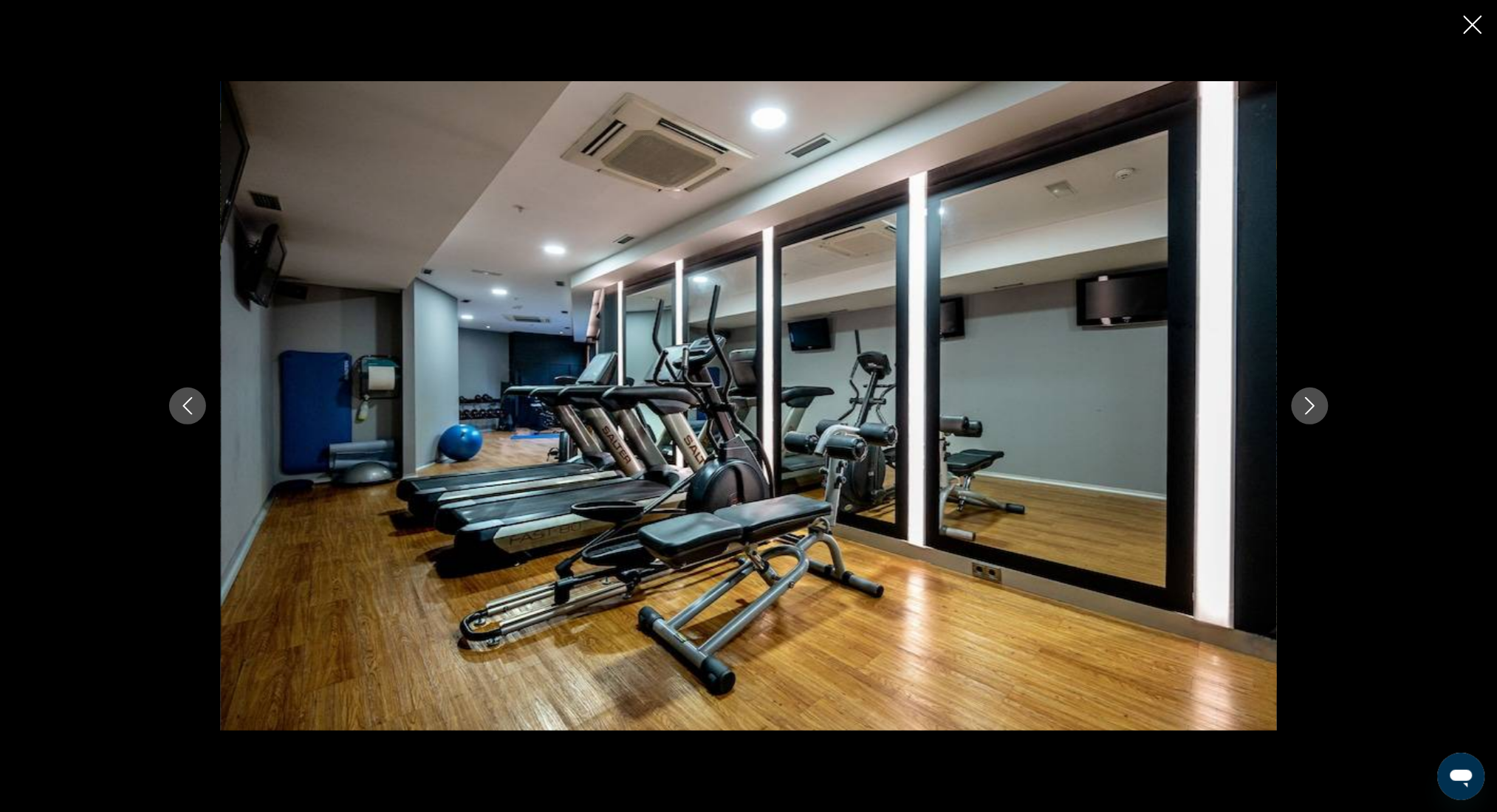
click at [1310, 405] on icon "Next image" at bounding box center [1311, 406] width 18 height 18
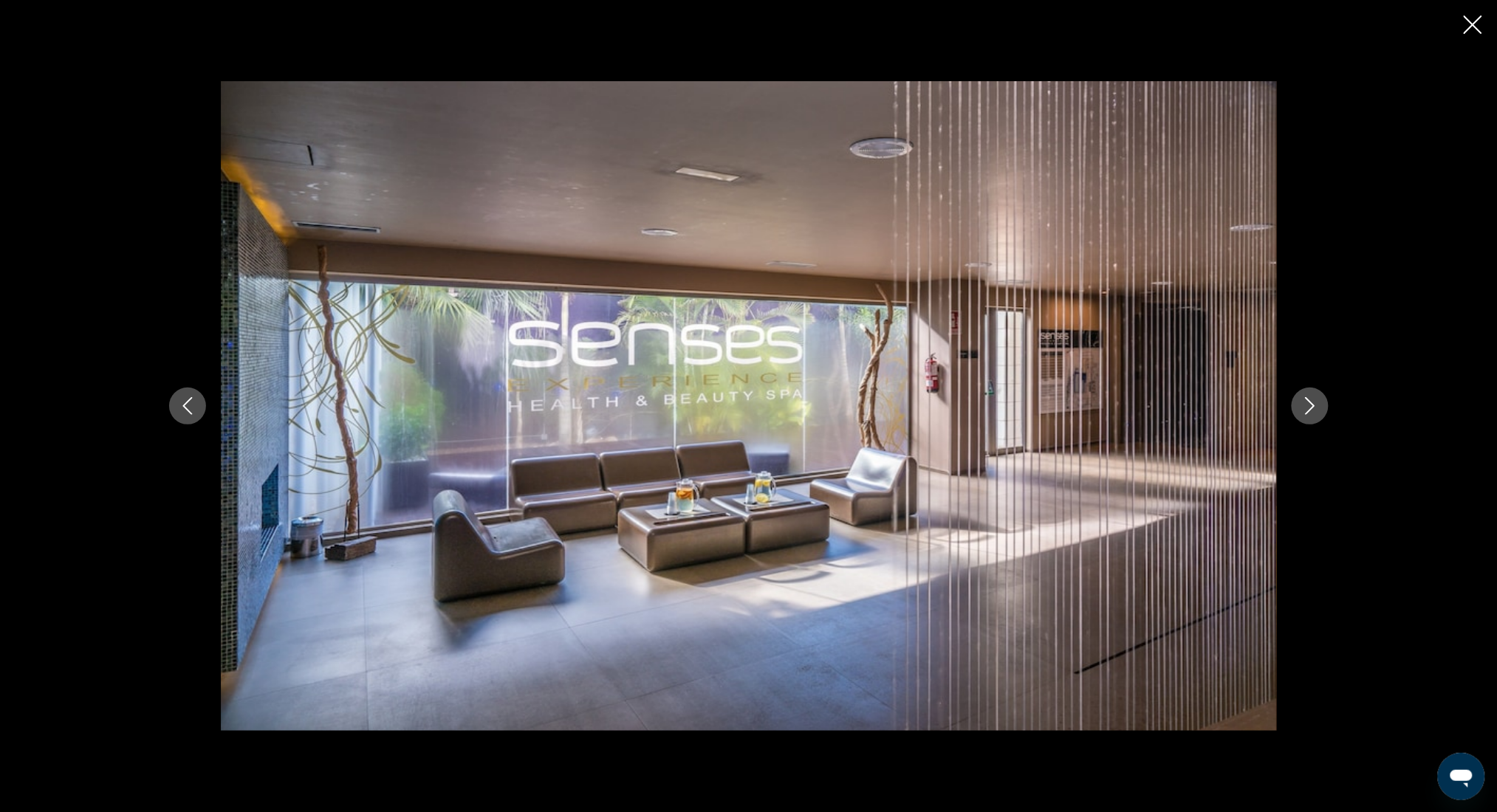
click at [1310, 405] on icon "Next image" at bounding box center [1311, 406] width 18 height 18
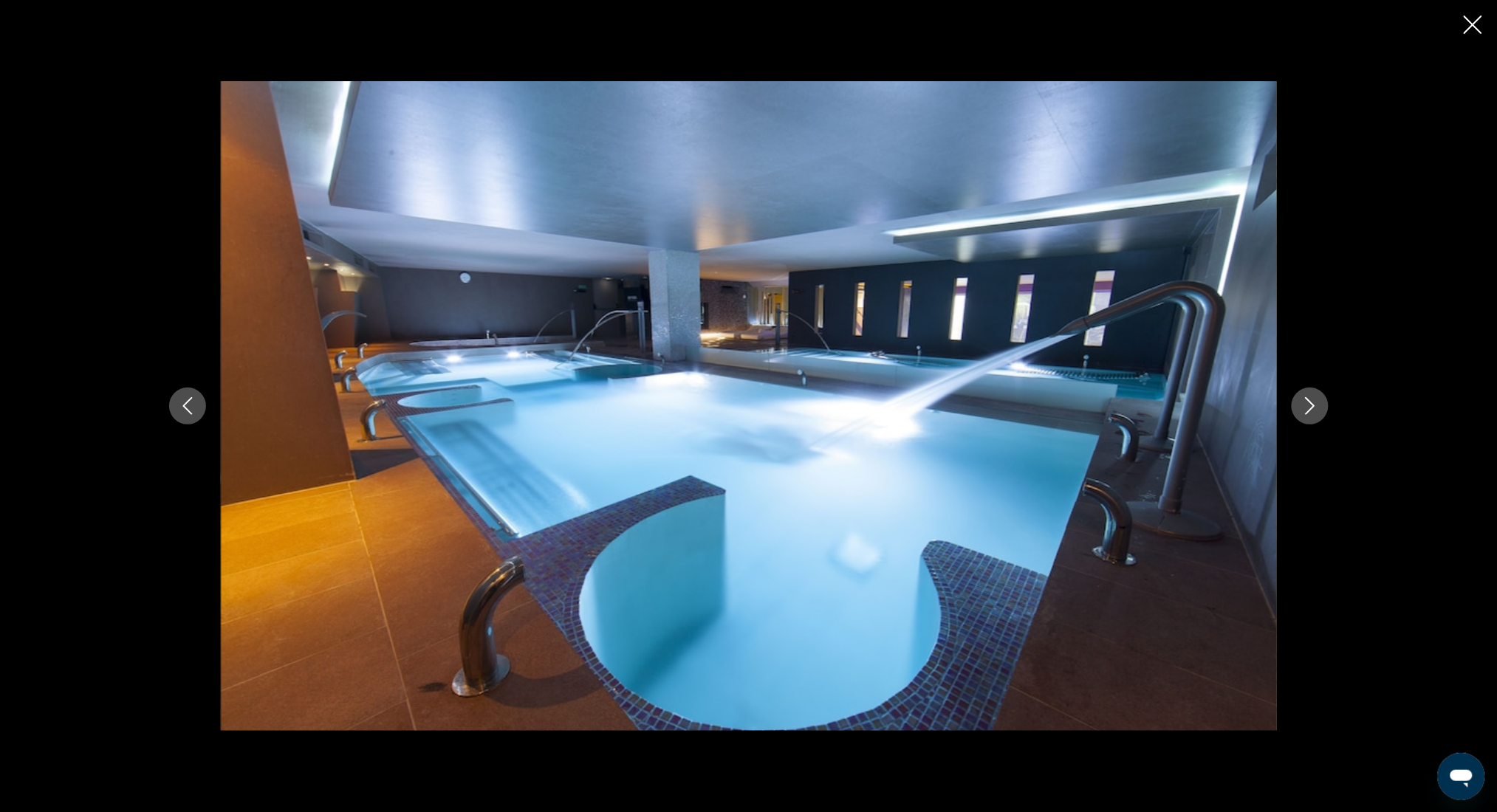
click at [1310, 405] on icon "Next image" at bounding box center [1311, 406] width 18 height 18
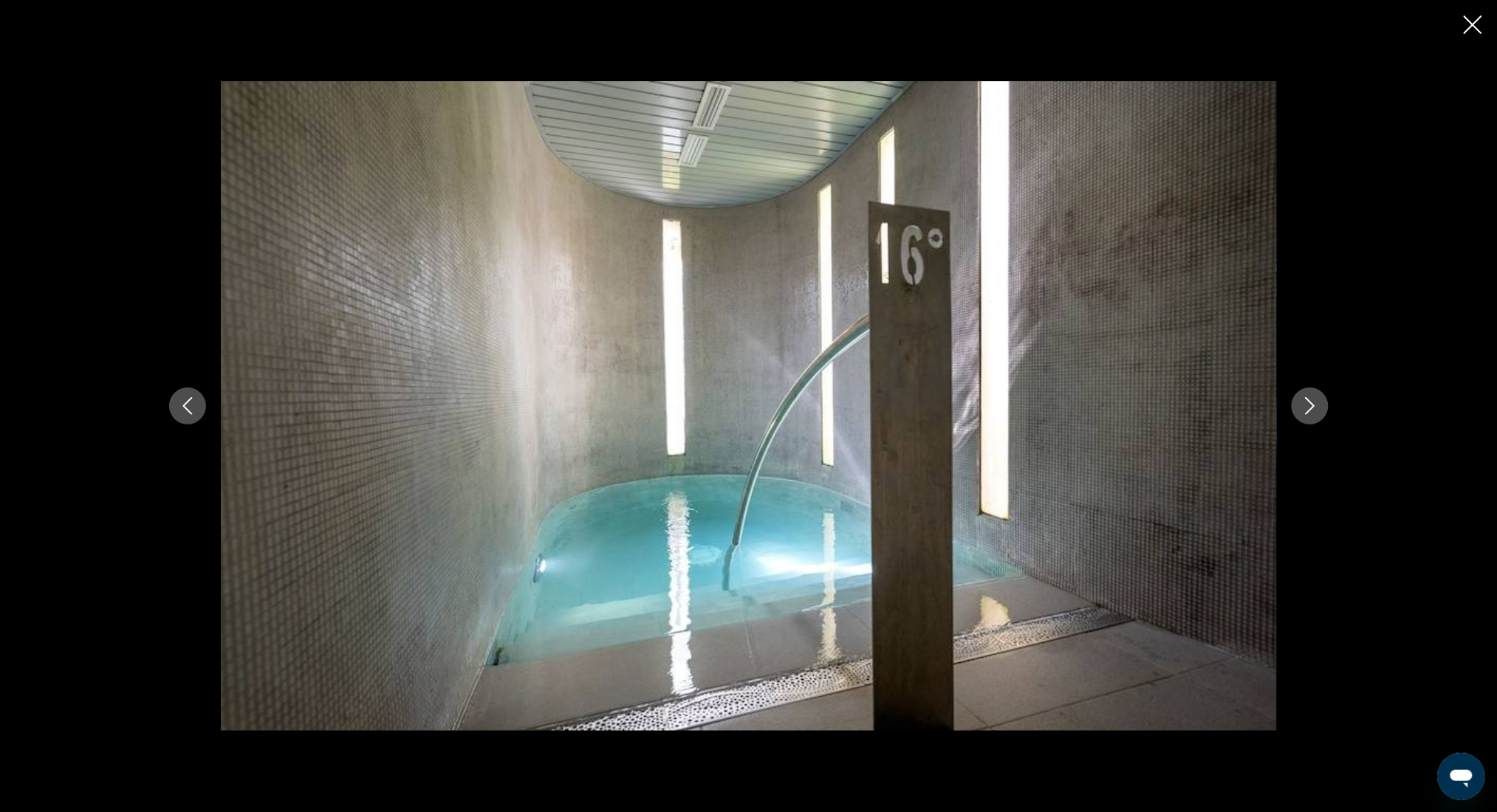
click at [1310, 405] on icon "Next image" at bounding box center [1311, 406] width 18 height 18
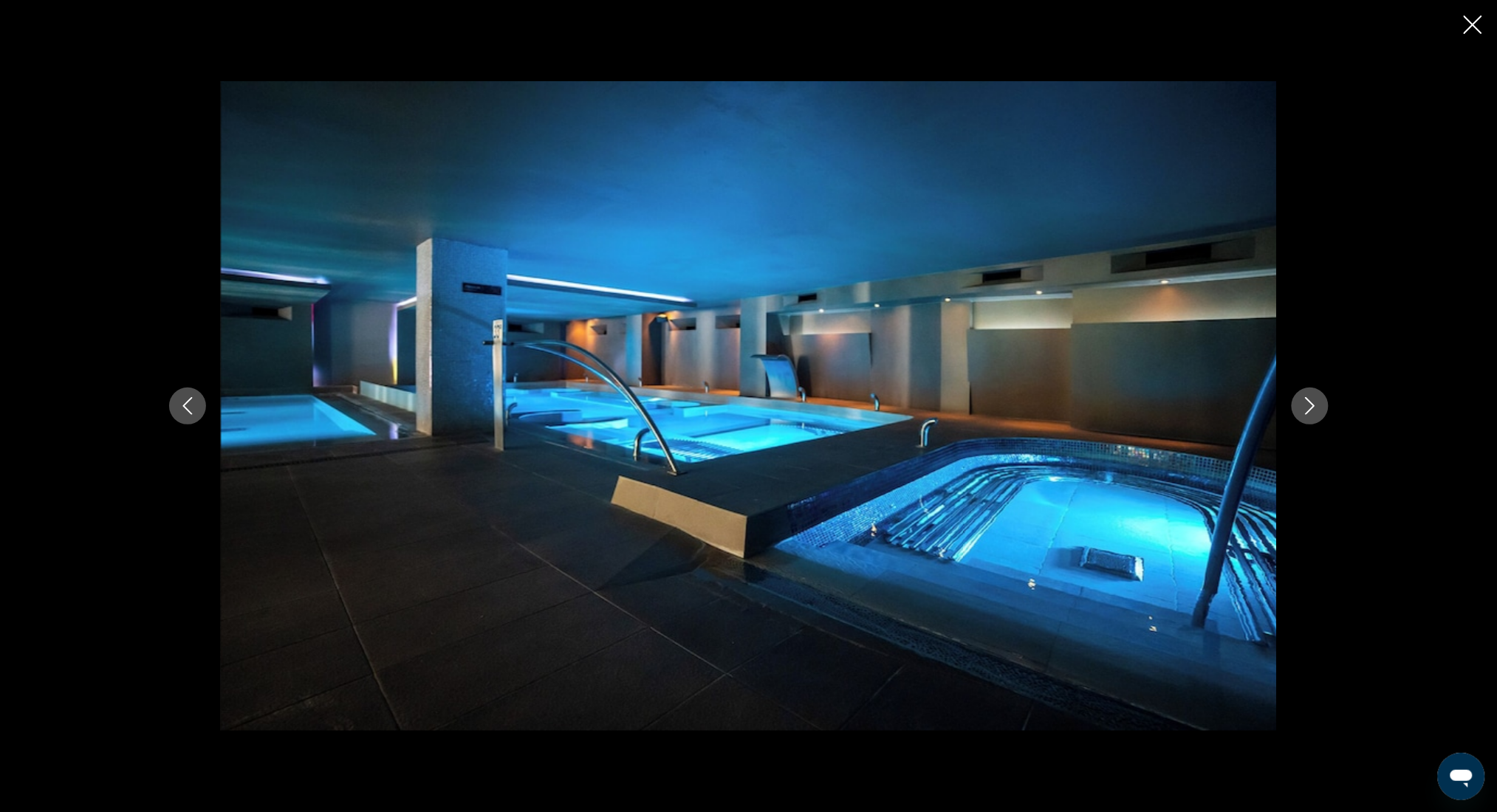
click at [1310, 405] on icon "Next image" at bounding box center [1311, 406] width 18 height 18
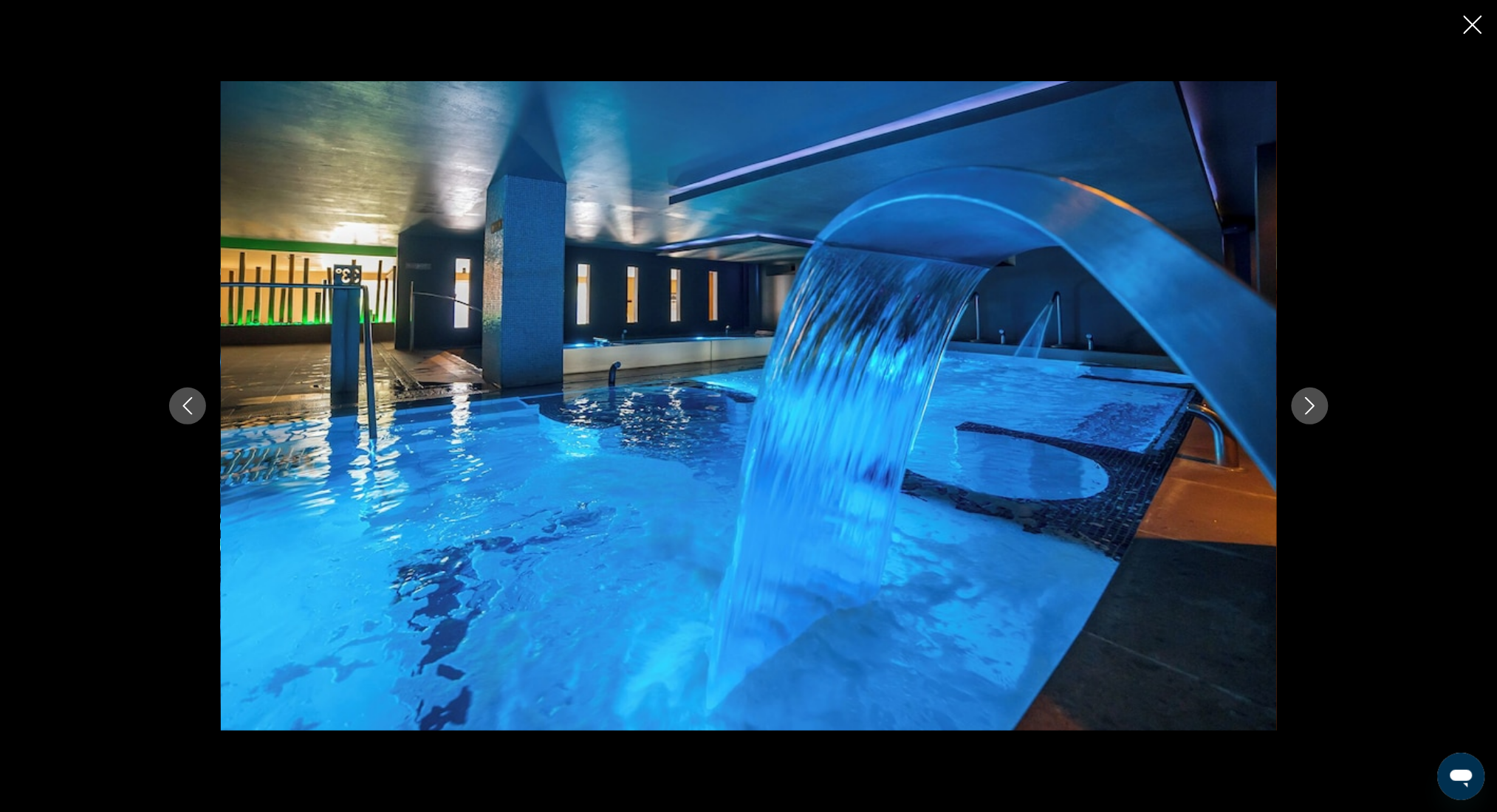
click at [1310, 405] on icon "Next image" at bounding box center [1311, 406] width 18 height 18
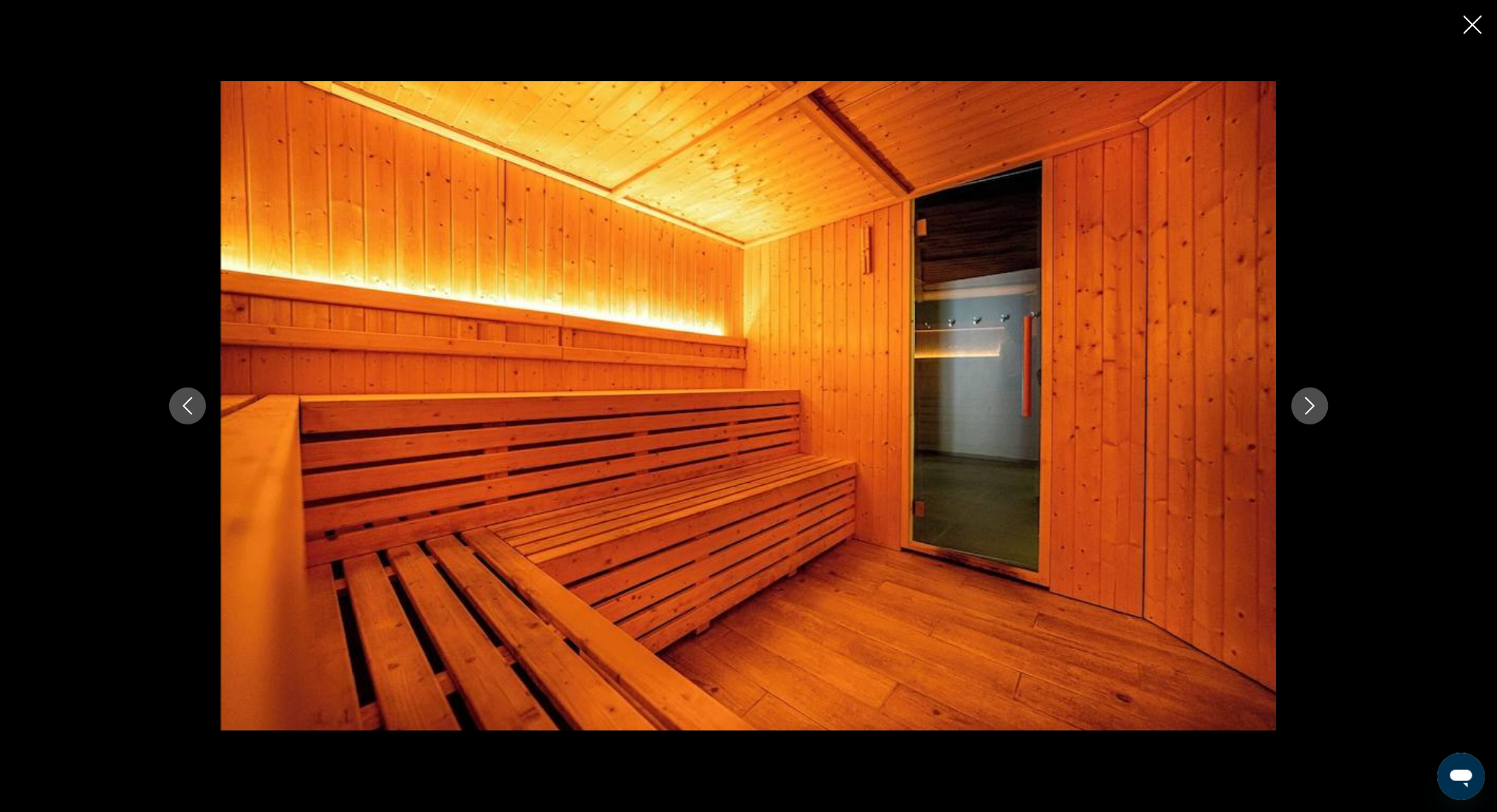
click at [1310, 405] on icon "Next image" at bounding box center [1311, 406] width 18 height 18
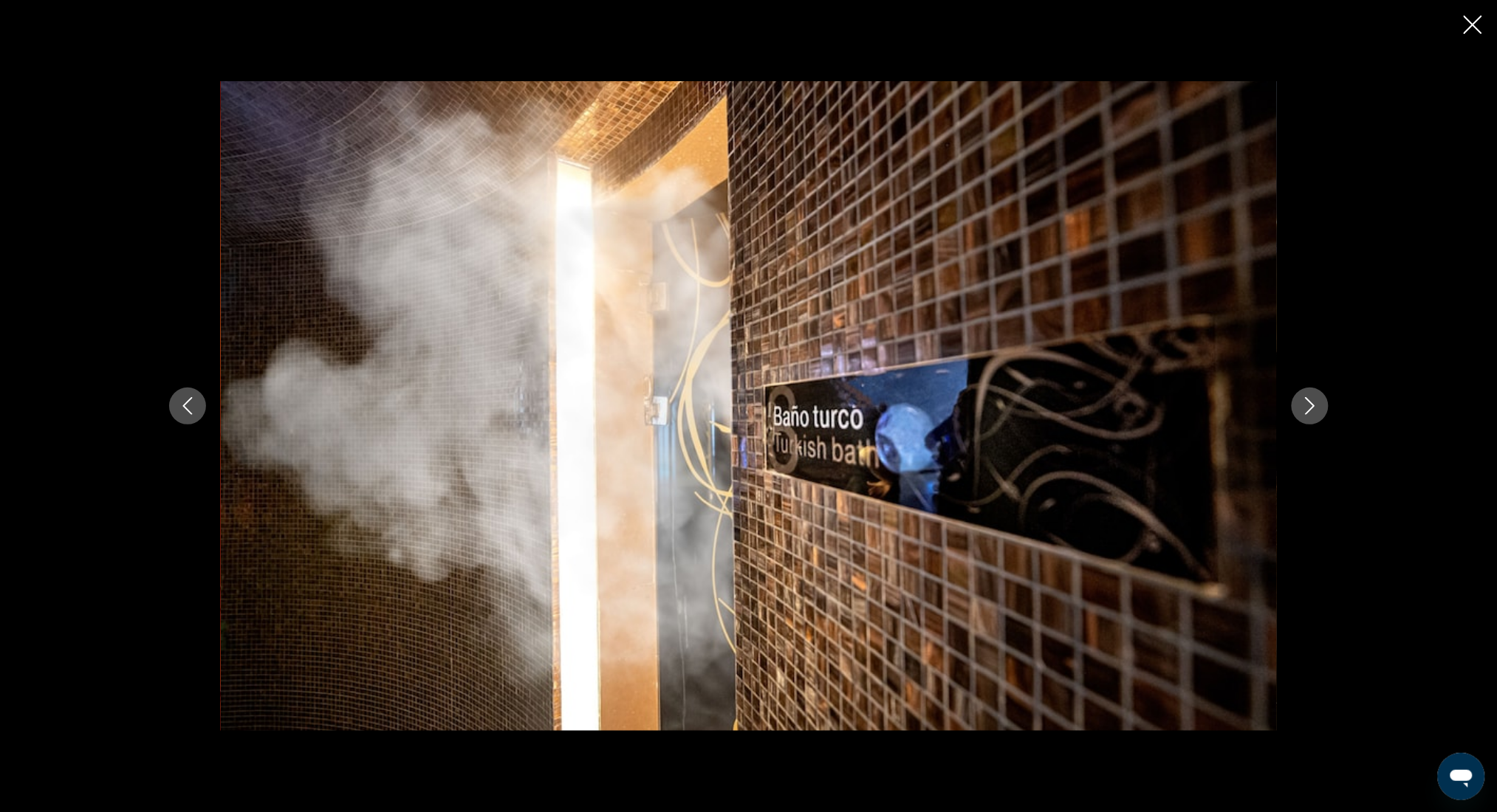
click at [1310, 405] on icon "Next image" at bounding box center [1311, 406] width 18 height 18
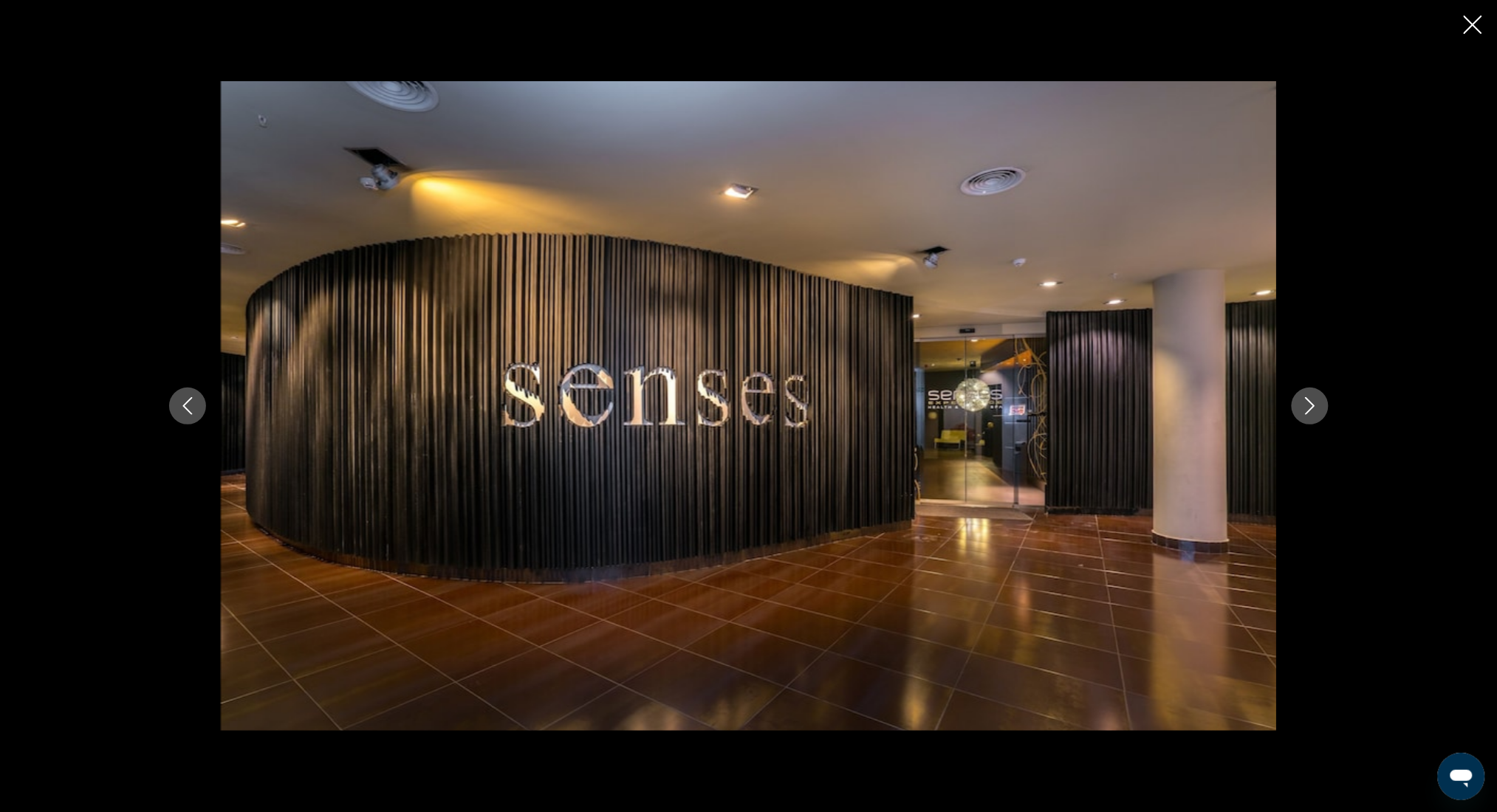
click at [1310, 405] on icon "Next image" at bounding box center [1311, 406] width 18 height 18
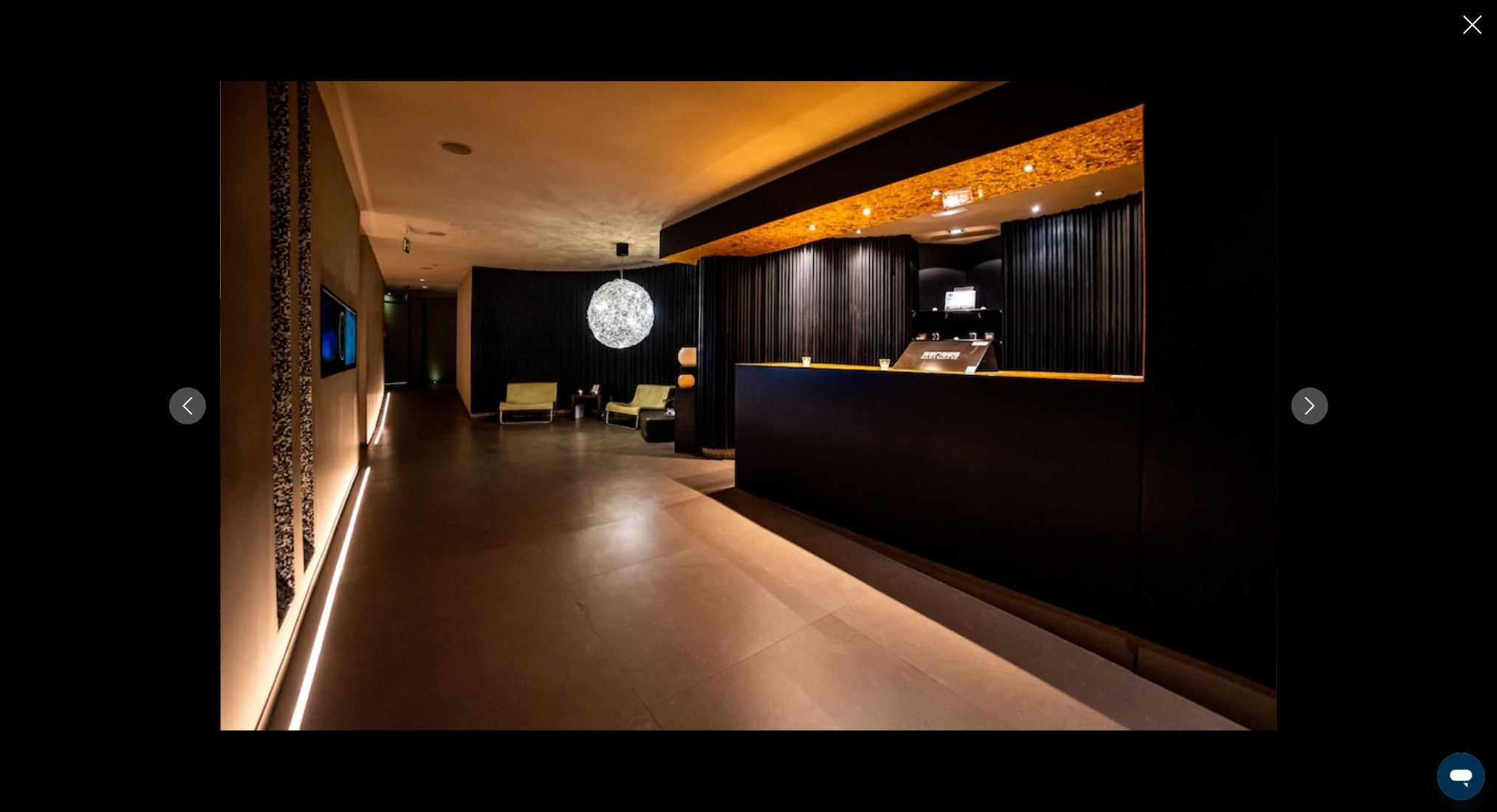
click at [1310, 405] on icon "Next image" at bounding box center [1311, 406] width 18 height 18
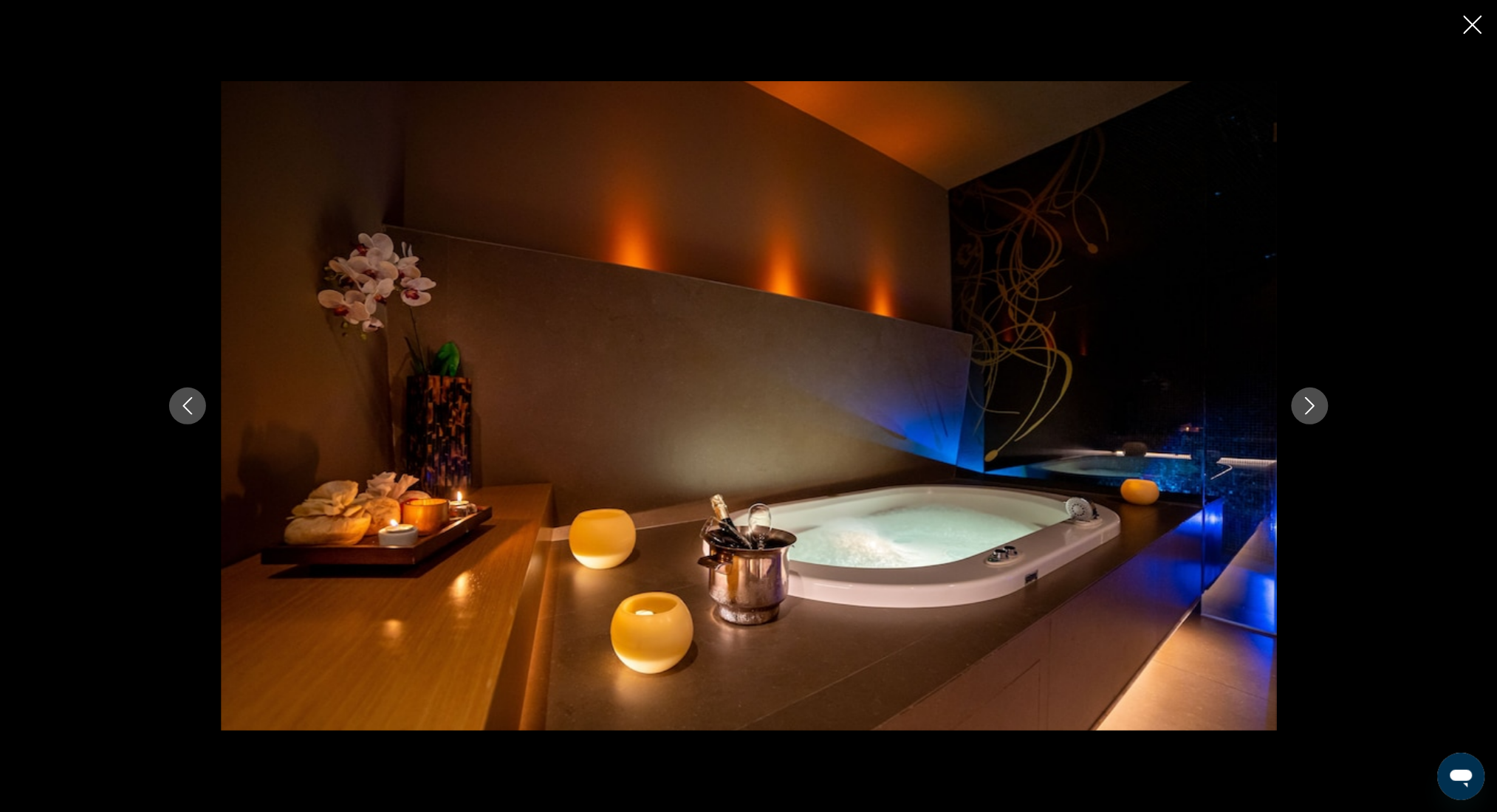
click at [1310, 405] on icon "Next image" at bounding box center [1311, 406] width 18 height 18
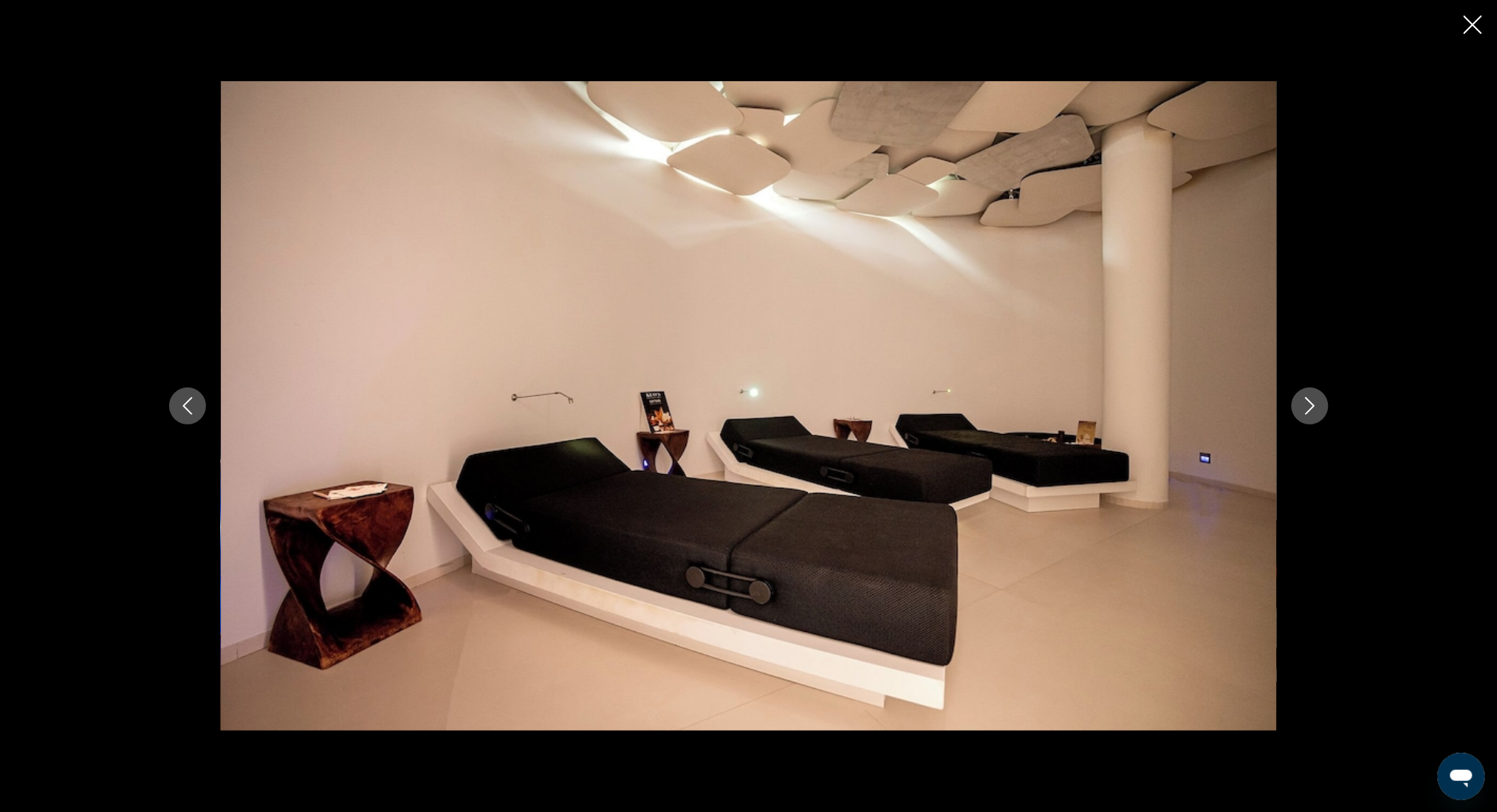
click at [1310, 405] on icon "Next image" at bounding box center [1311, 406] width 18 height 18
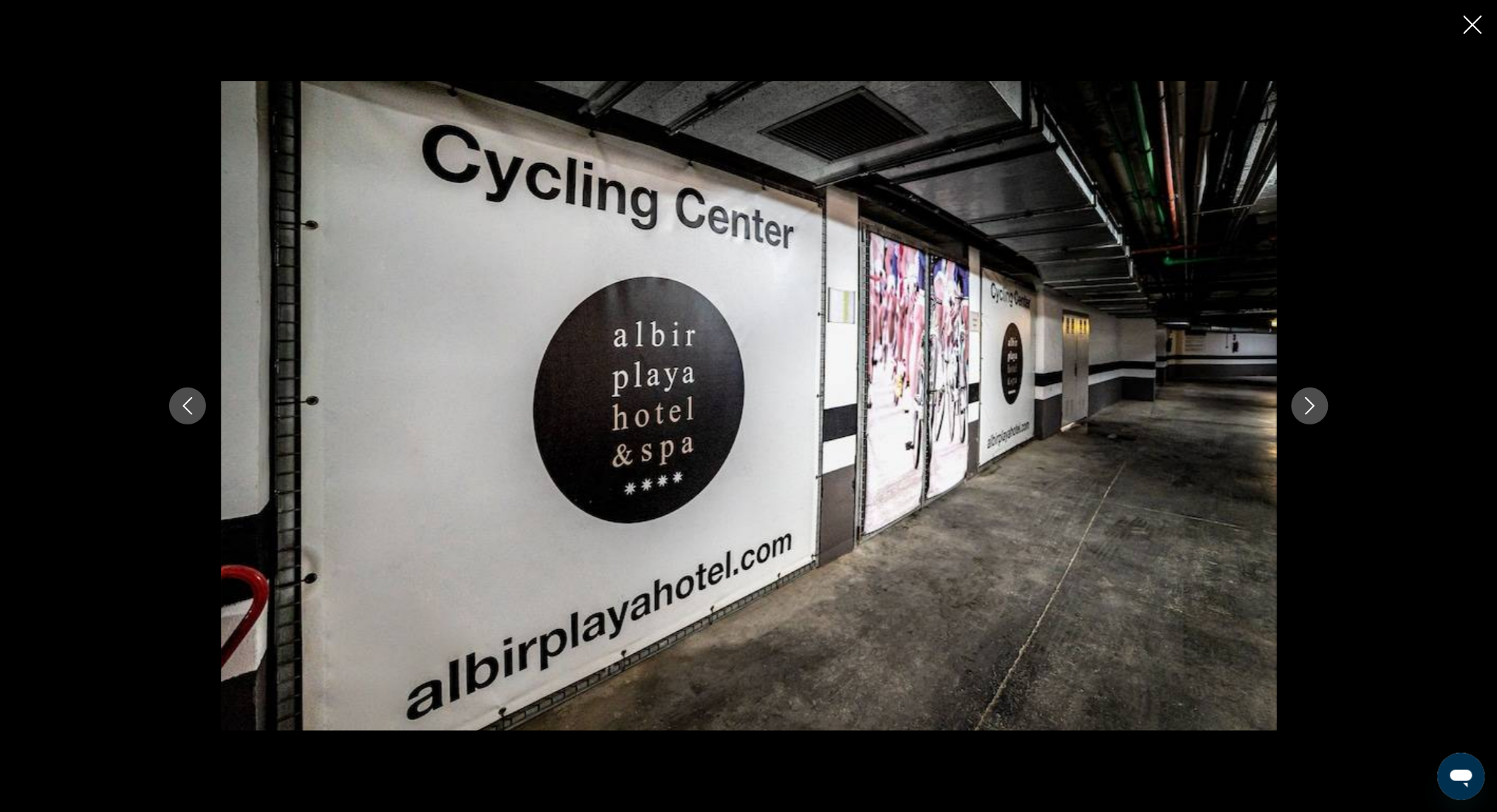
click at [1310, 405] on icon "Next image" at bounding box center [1311, 406] width 18 height 18
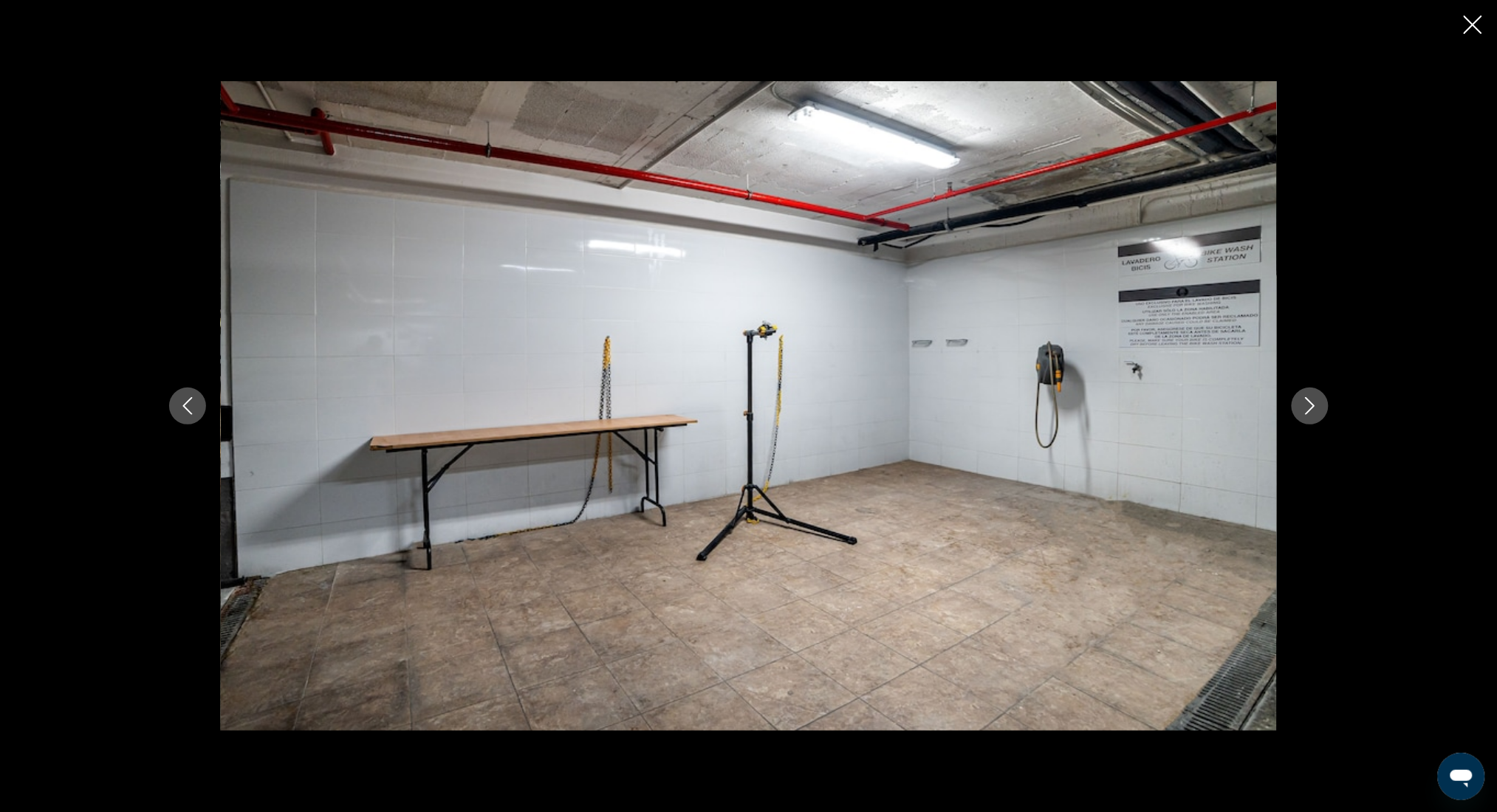
click at [1310, 405] on icon "Next image" at bounding box center [1311, 406] width 18 height 18
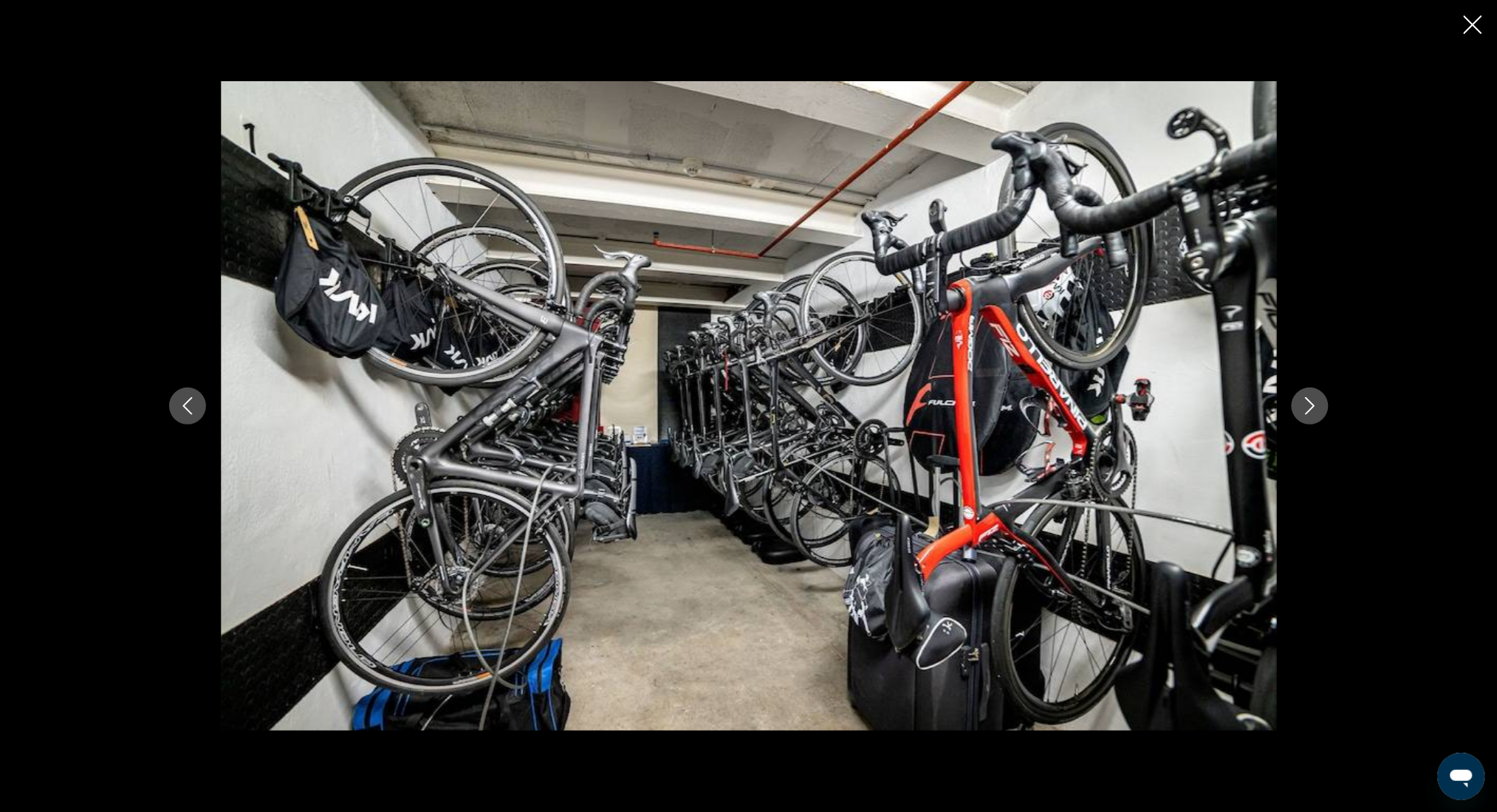
click at [1310, 405] on icon "Next image" at bounding box center [1311, 406] width 18 height 18
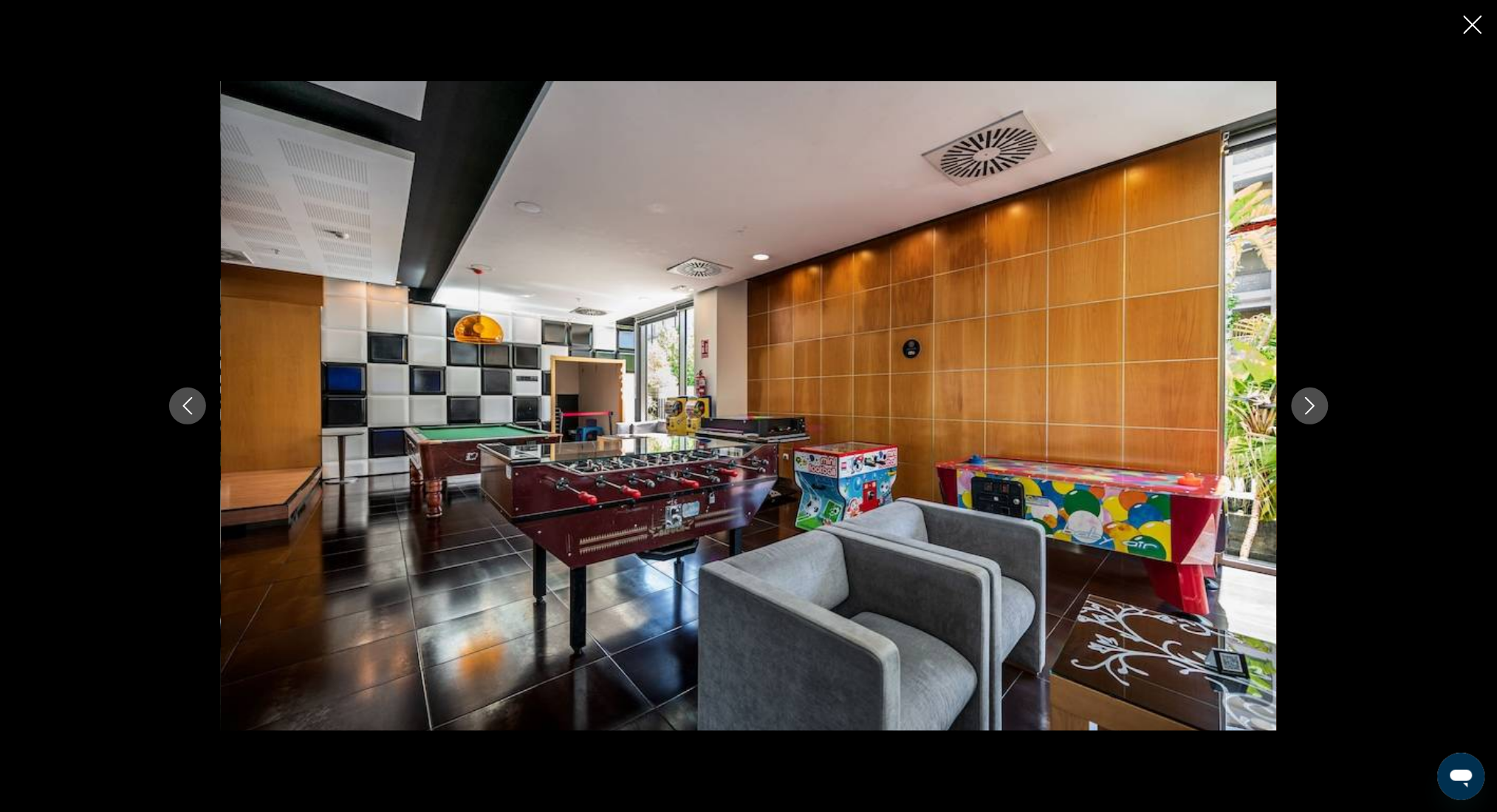
click at [1310, 404] on icon "Next image" at bounding box center [1311, 406] width 18 height 18
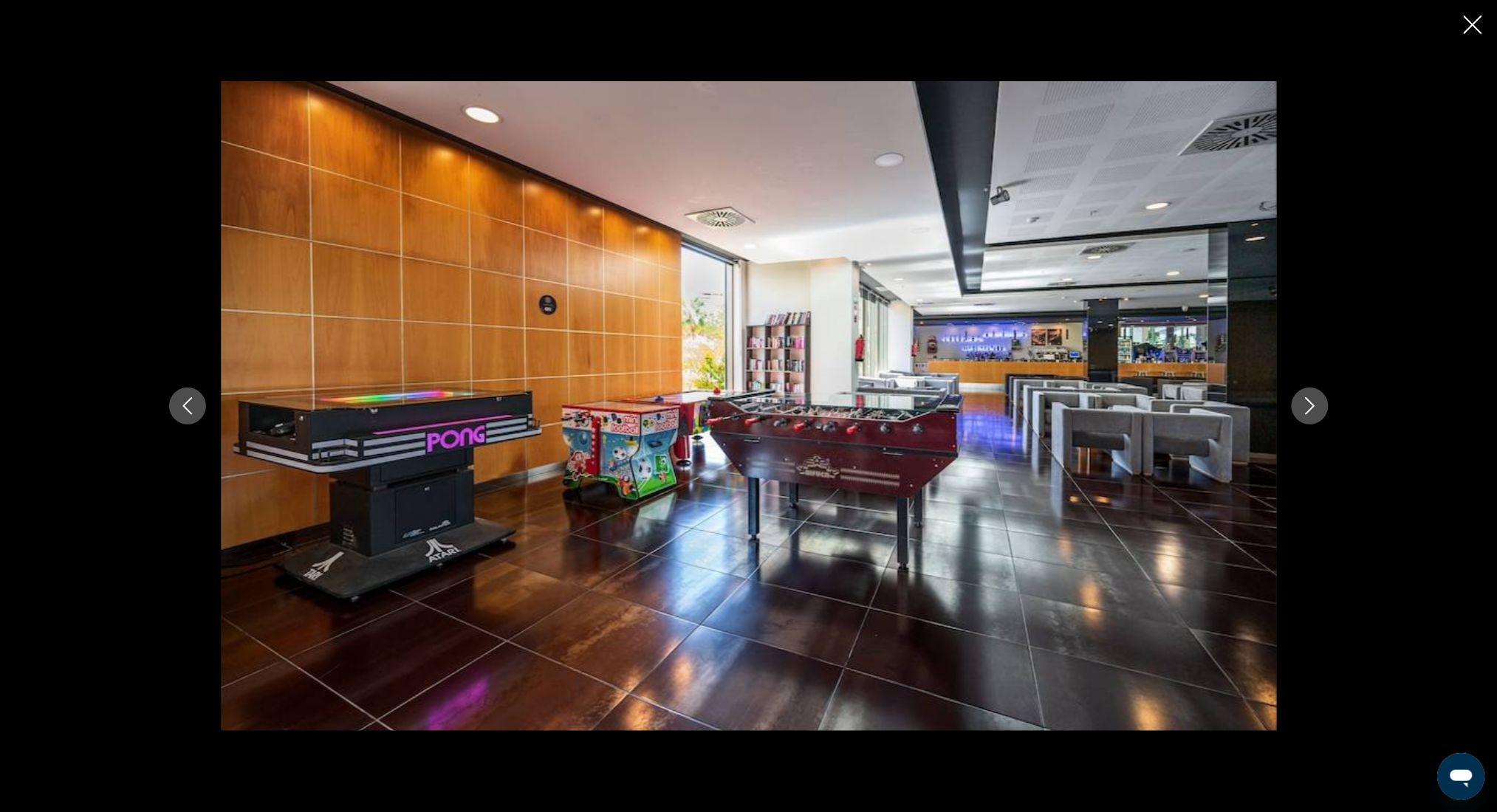
click at [1310, 404] on icon "Next image" at bounding box center [1311, 406] width 18 height 18
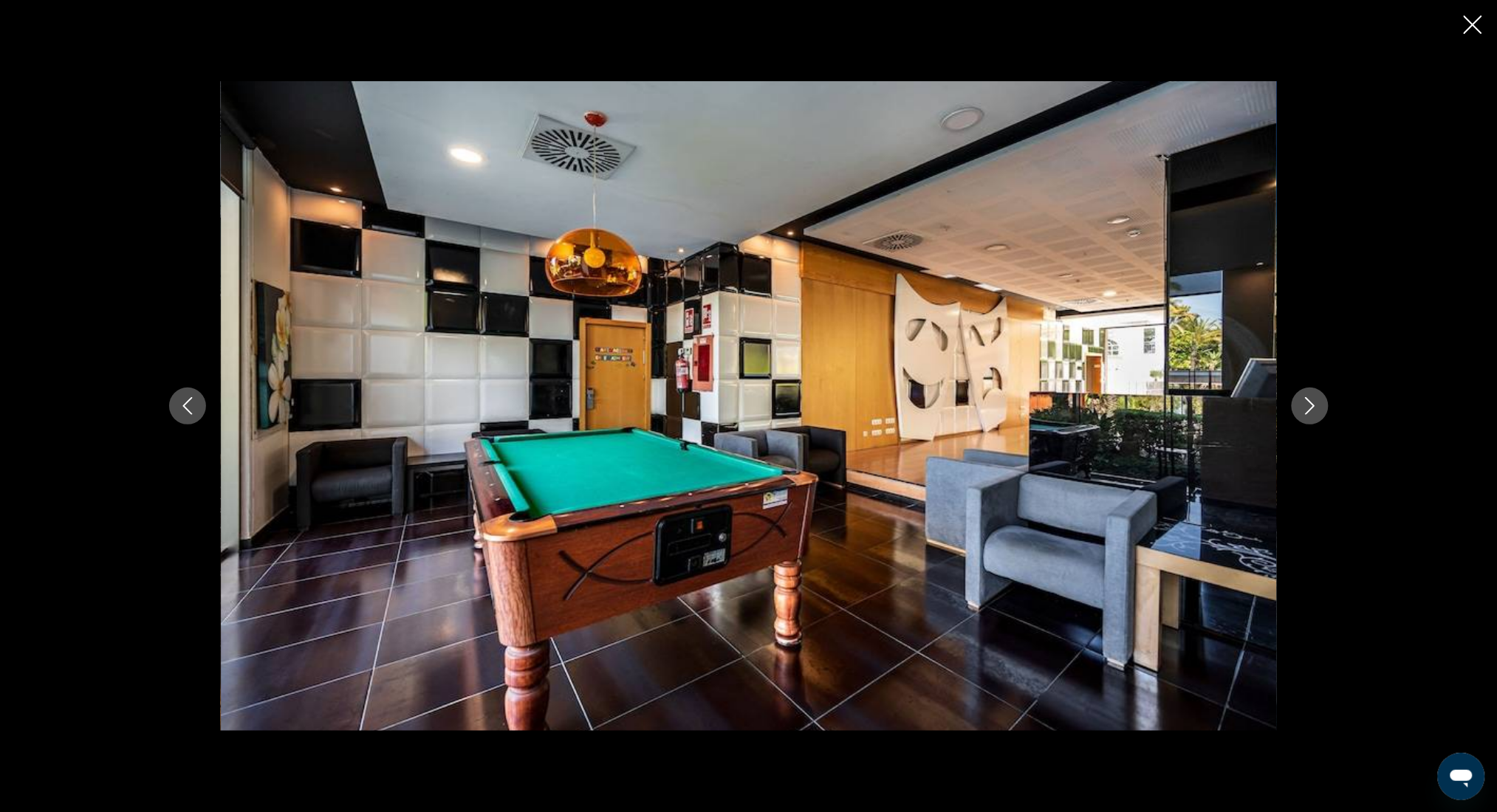
click at [1310, 404] on icon "Next image" at bounding box center [1311, 406] width 18 height 18
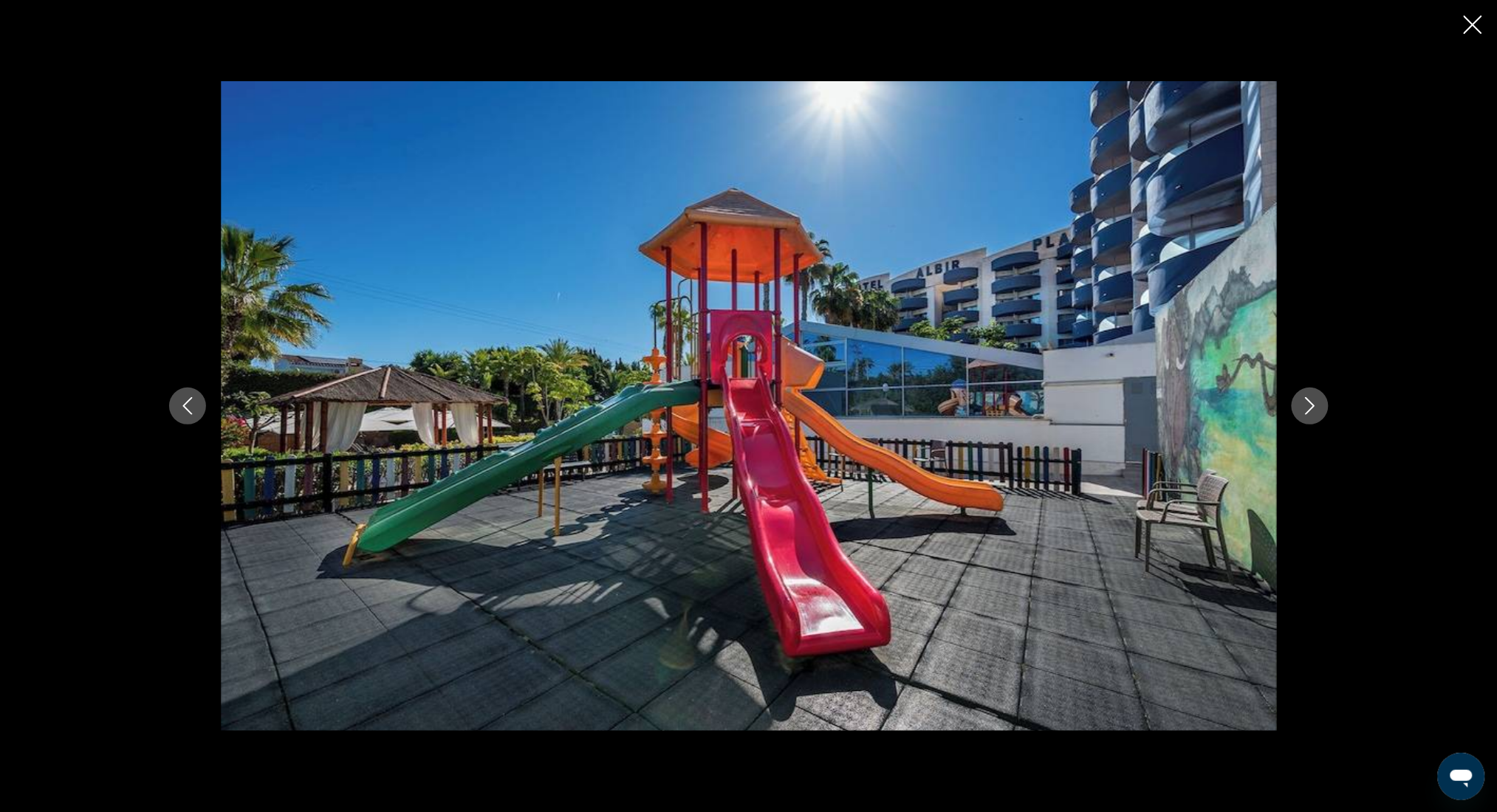
click at [1310, 404] on icon "Next image" at bounding box center [1311, 406] width 18 height 18
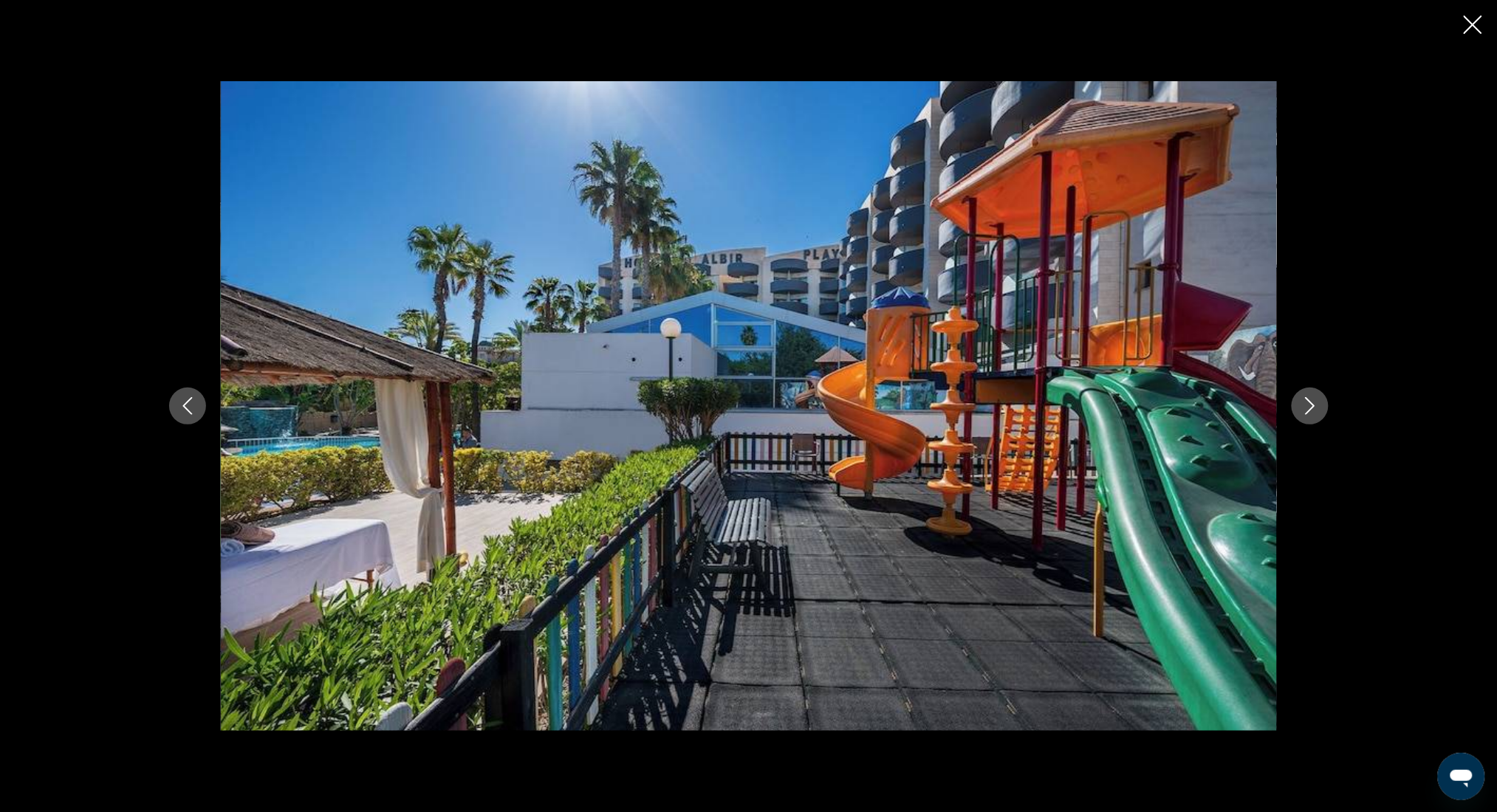
click at [1312, 402] on icon "Next image" at bounding box center [1311, 406] width 18 height 18
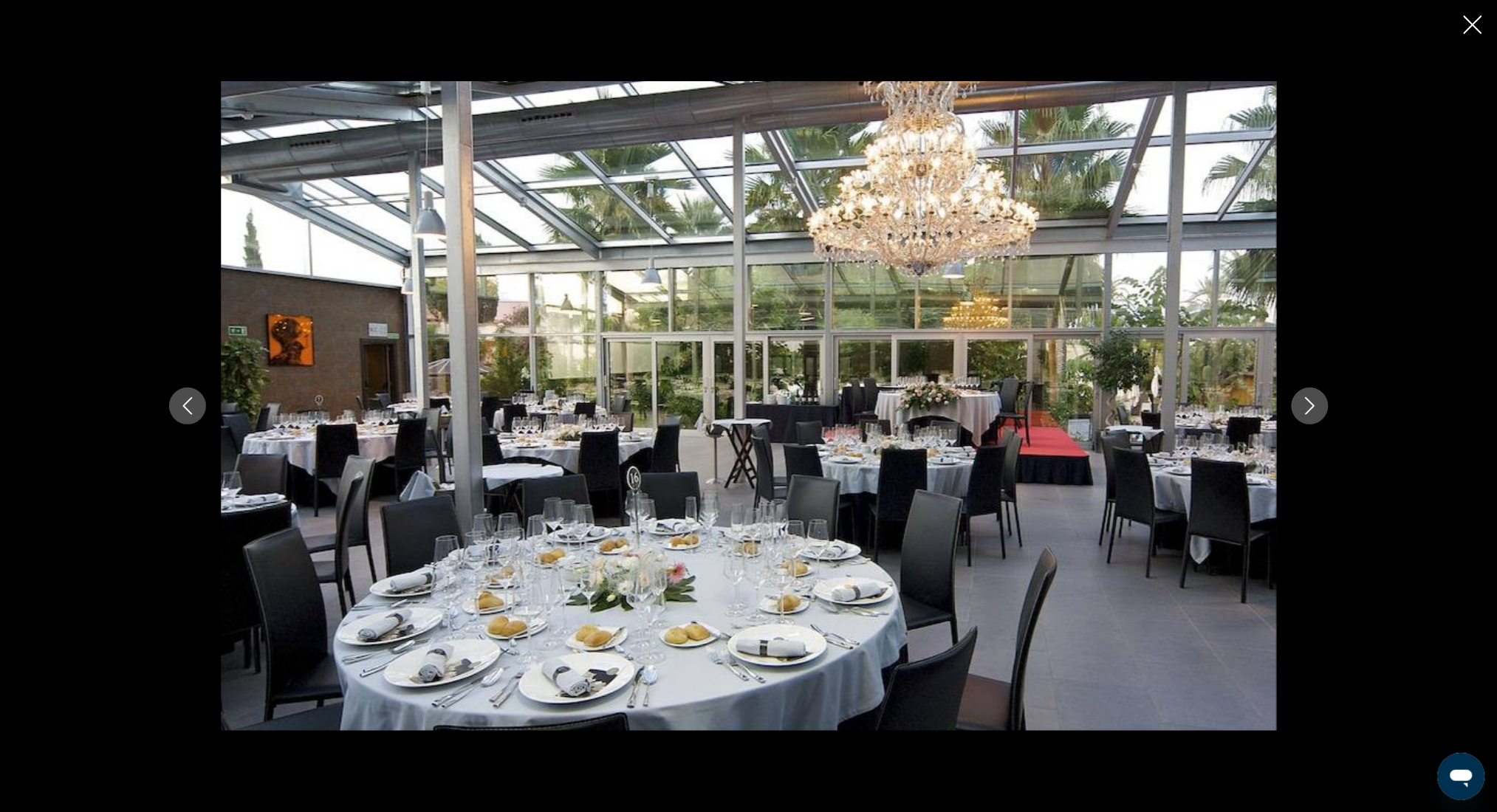
click at [1312, 402] on icon "Next image" at bounding box center [1311, 406] width 18 height 18
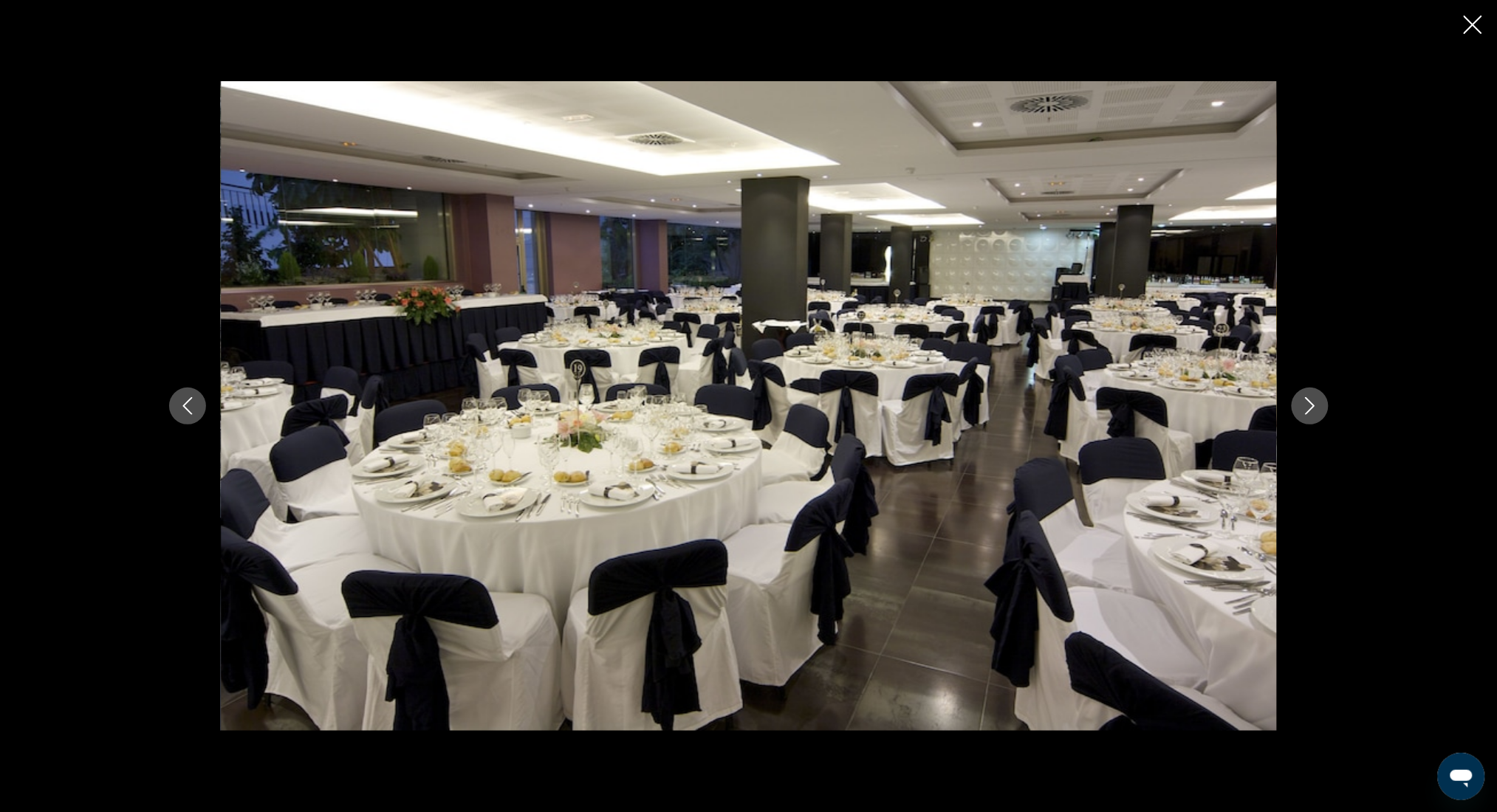
click at [1312, 402] on icon "Next image" at bounding box center [1311, 406] width 18 height 18
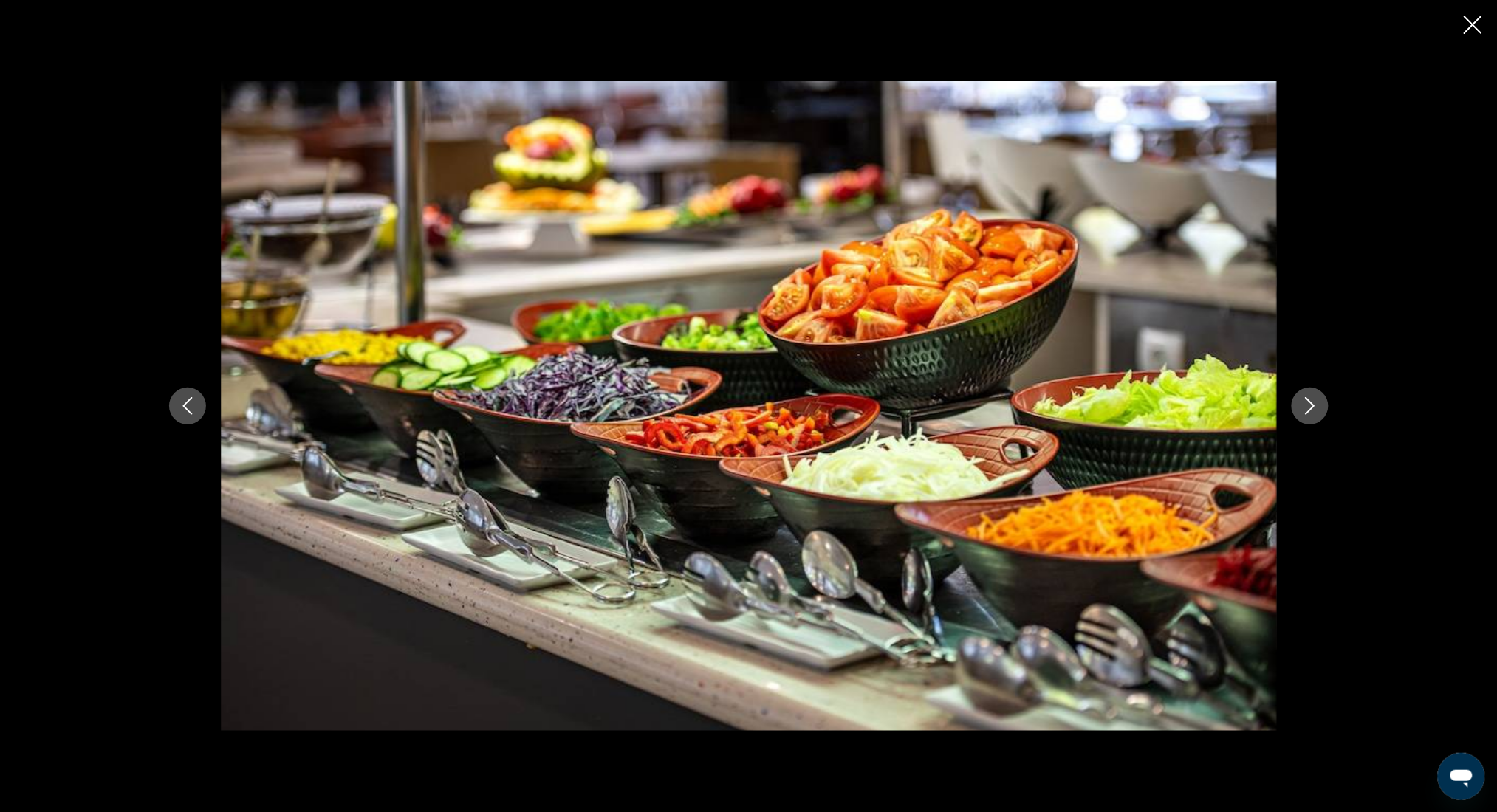
click at [1312, 402] on icon "Next image" at bounding box center [1311, 406] width 18 height 18
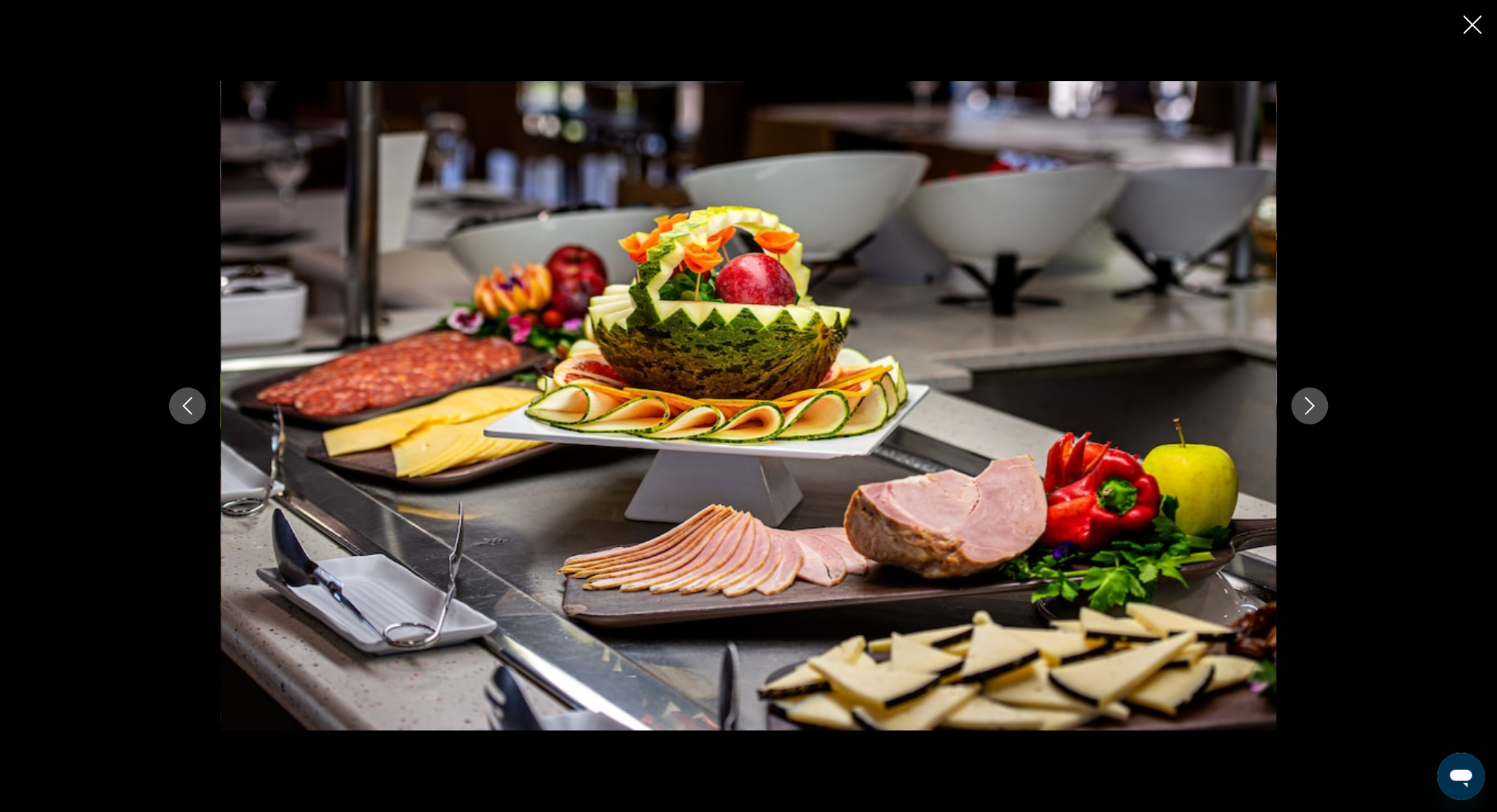
click at [1312, 402] on icon "Next image" at bounding box center [1311, 406] width 18 height 18
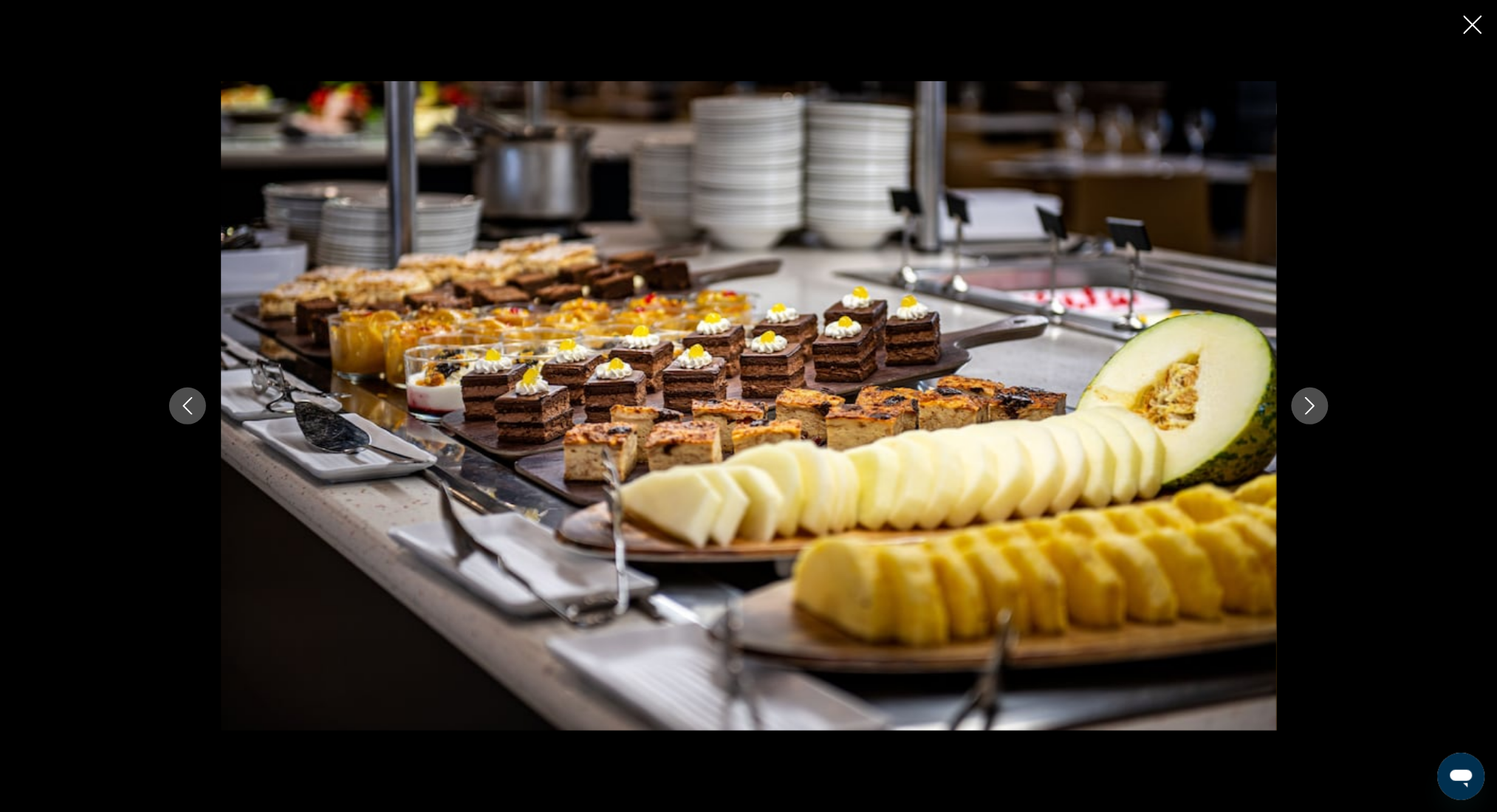
click at [1312, 401] on icon "Next image" at bounding box center [1311, 406] width 18 height 18
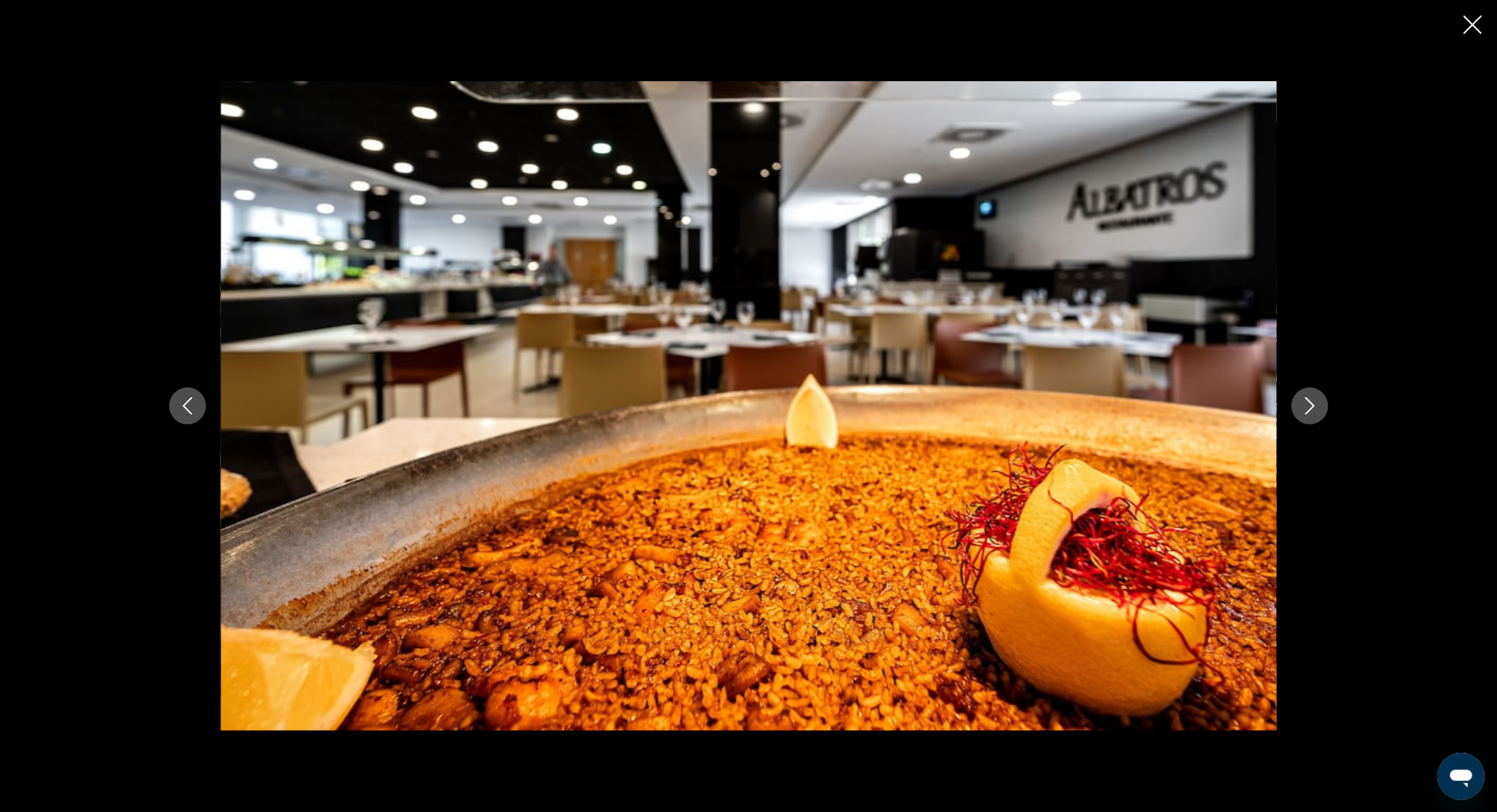
click at [1312, 401] on icon "Next image" at bounding box center [1311, 406] width 18 height 18
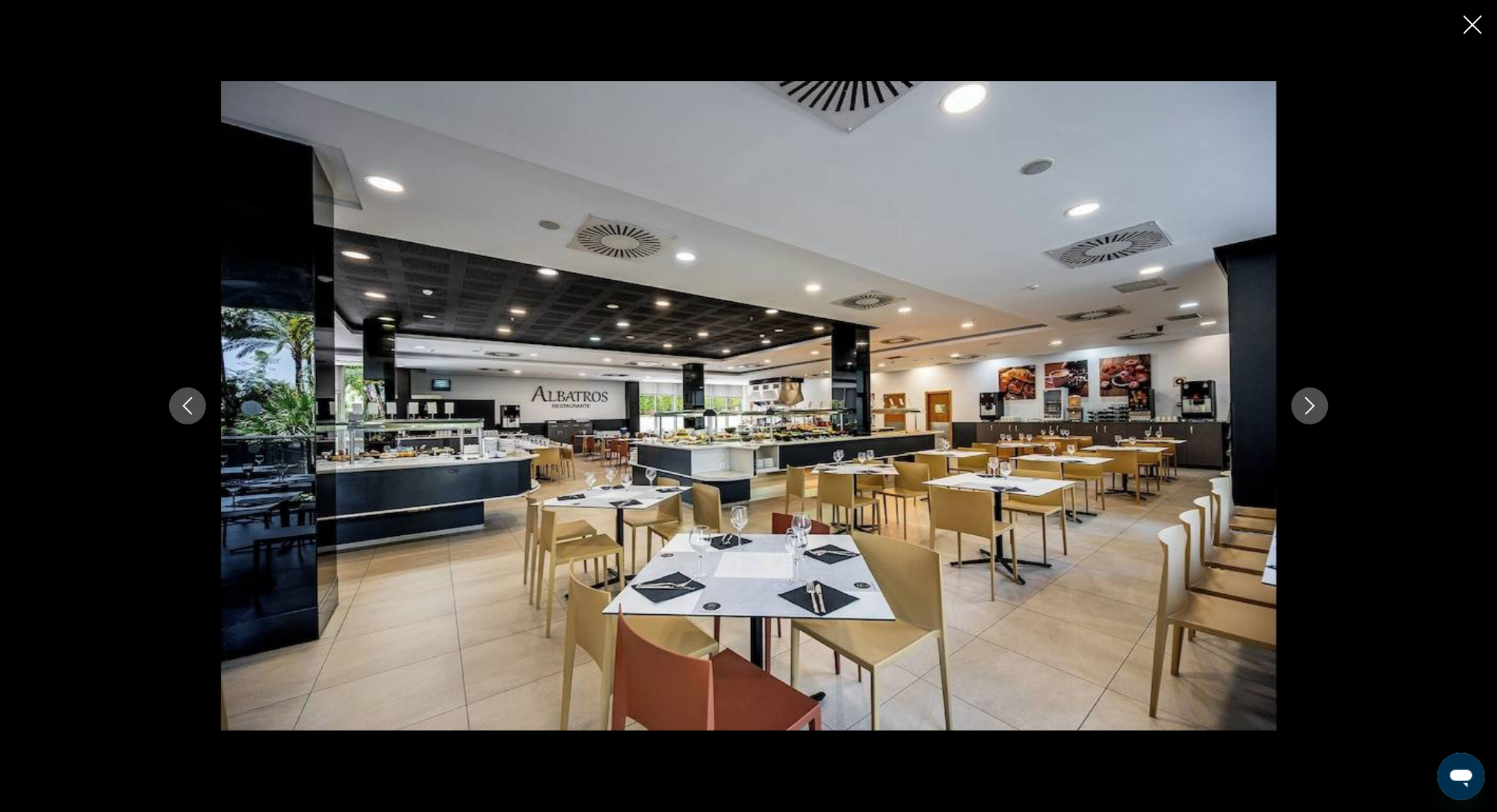
click at [1312, 401] on icon "Next image" at bounding box center [1311, 406] width 18 height 18
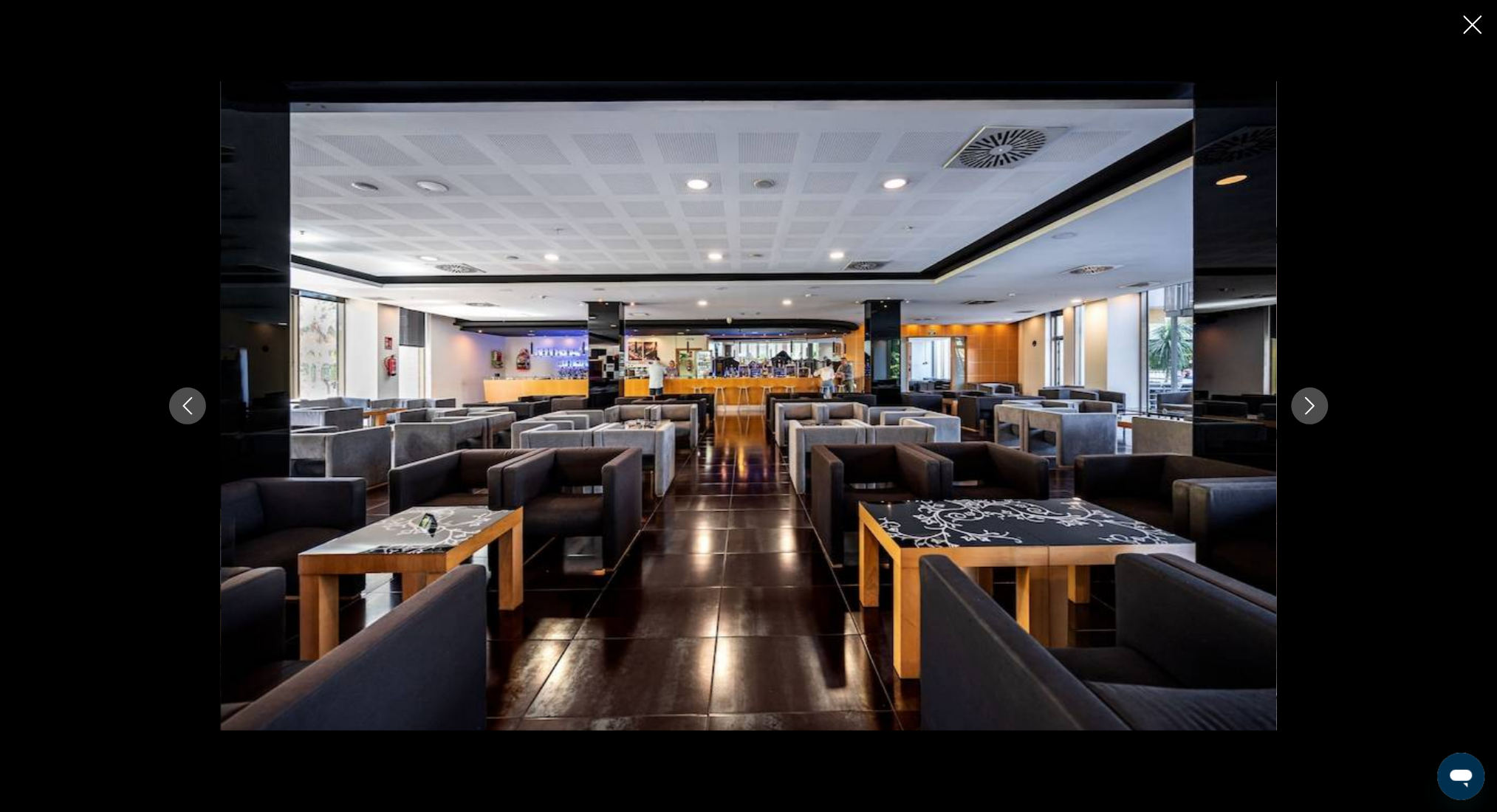
click at [1312, 401] on icon "Next image" at bounding box center [1311, 406] width 18 height 18
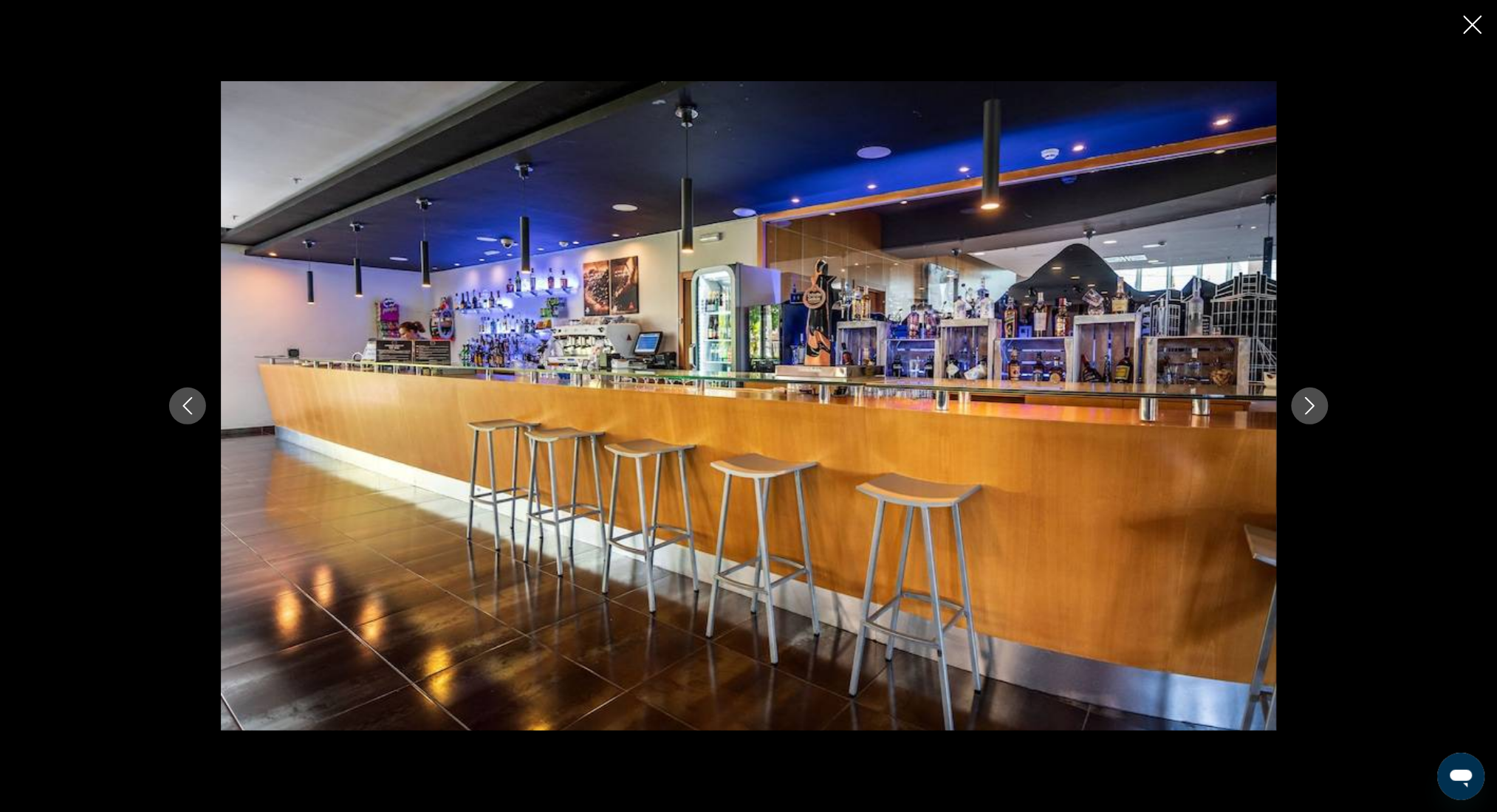
click at [1312, 401] on icon "Next image" at bounding box center [1311, 406] width 18 height 18
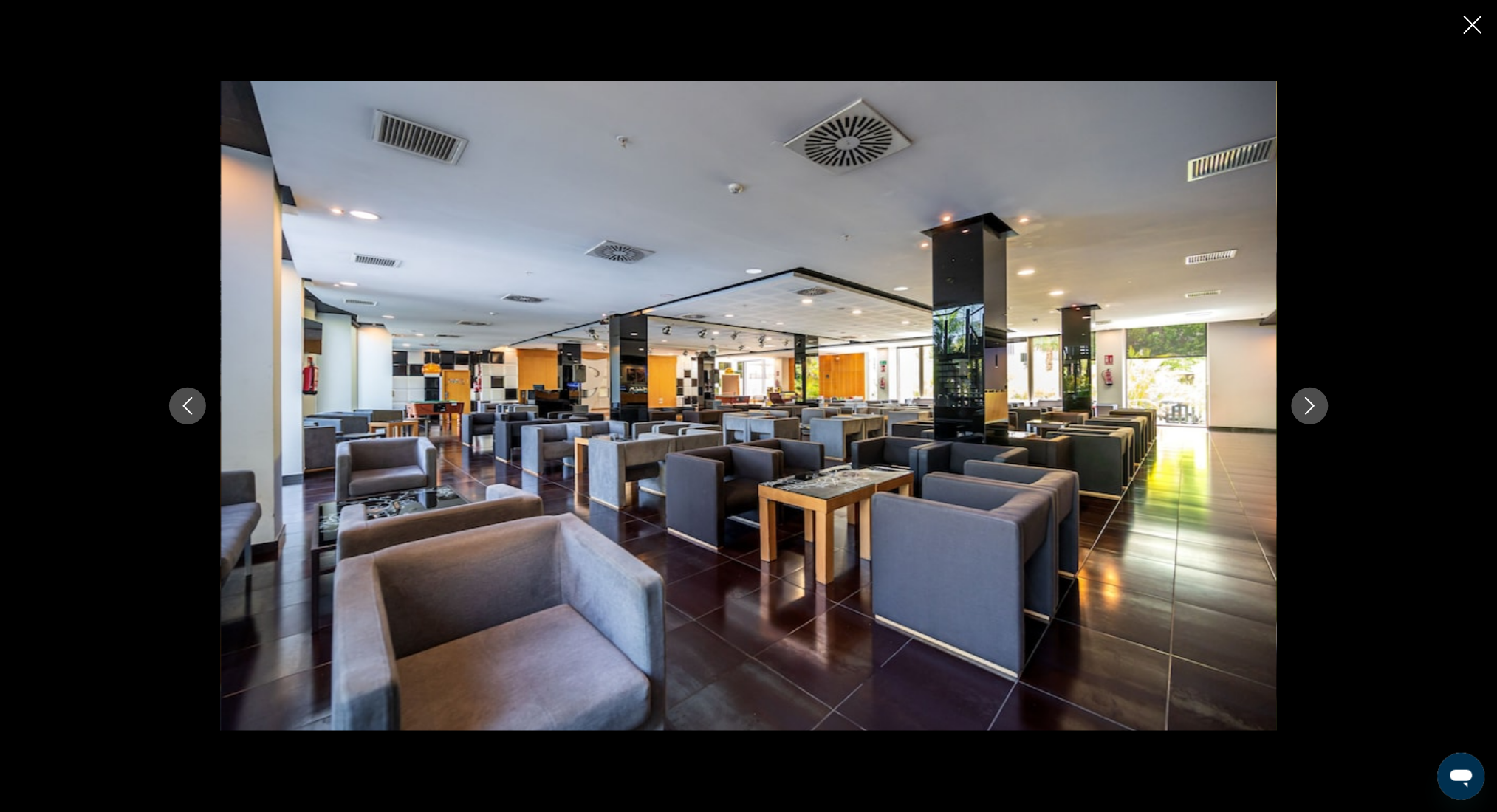
click at [1312, 401] on icon "Next image" at bounding box center [1311, 406] width 18 height 18
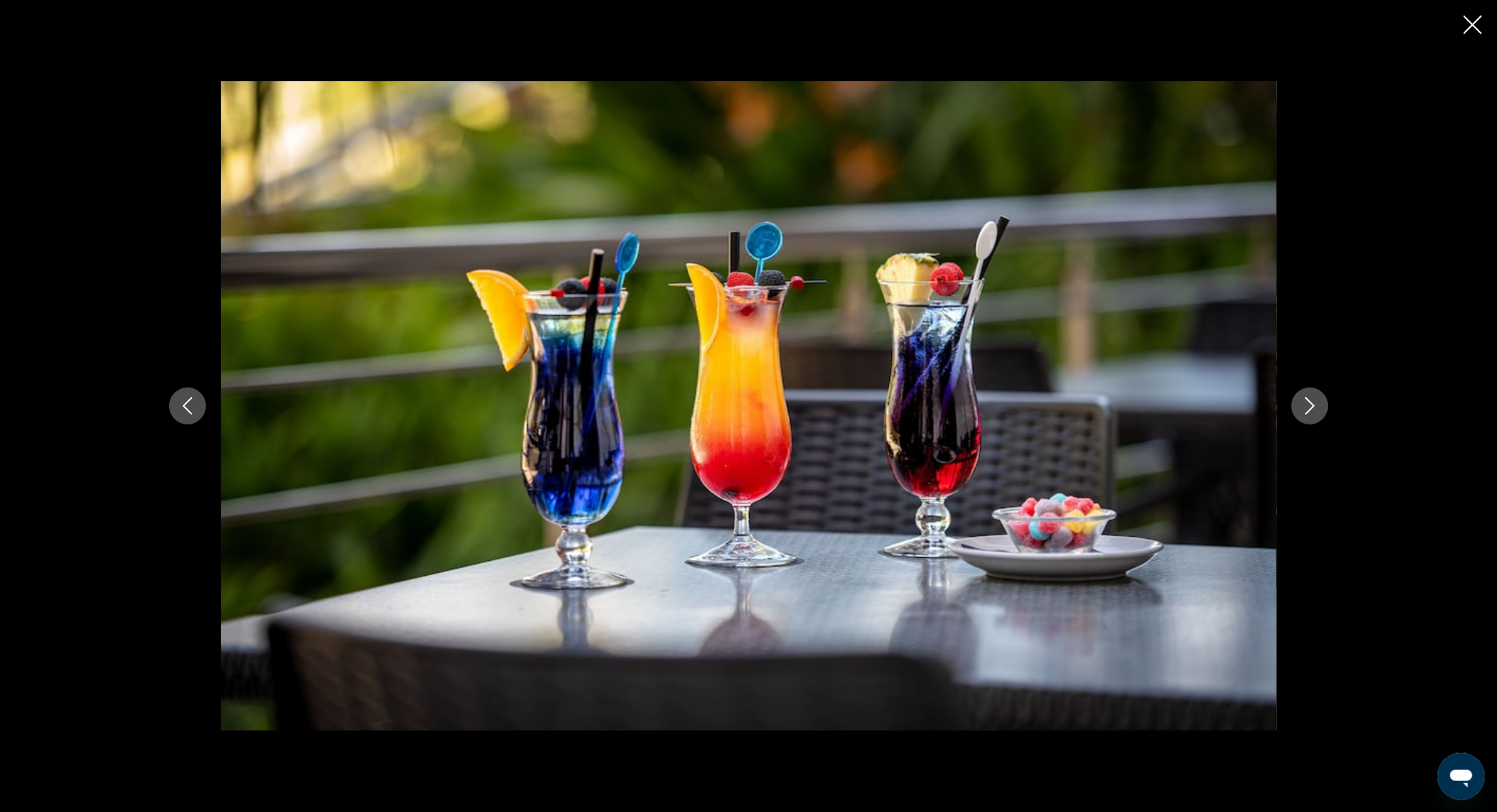
click at [1312, 401] on icon "Next image" at bounding box center [1311, 406] width 18 height 18
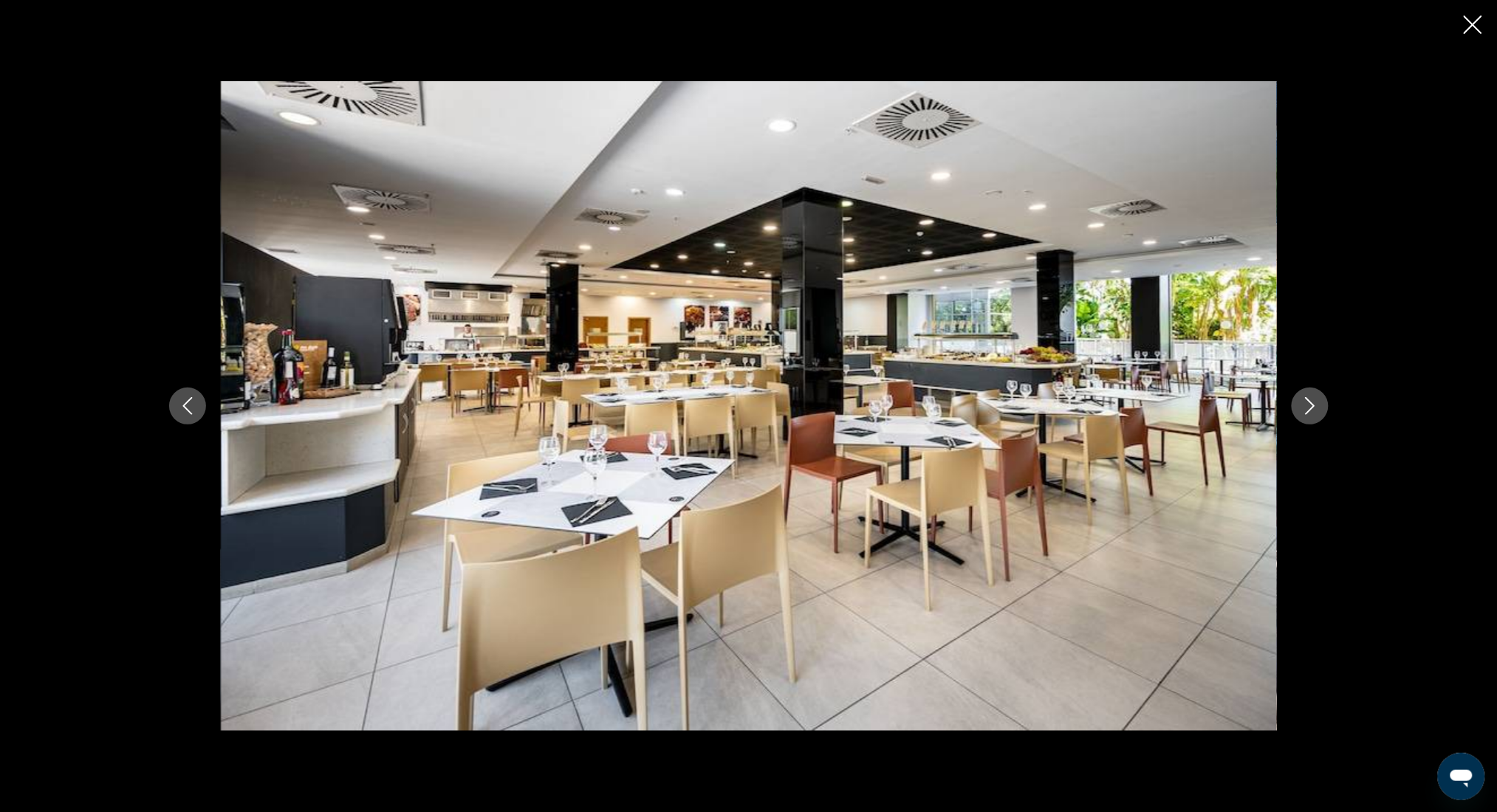
click at [1312, 401] on icon "Next image" at bounding box center [1311, 406] width 18 height 18
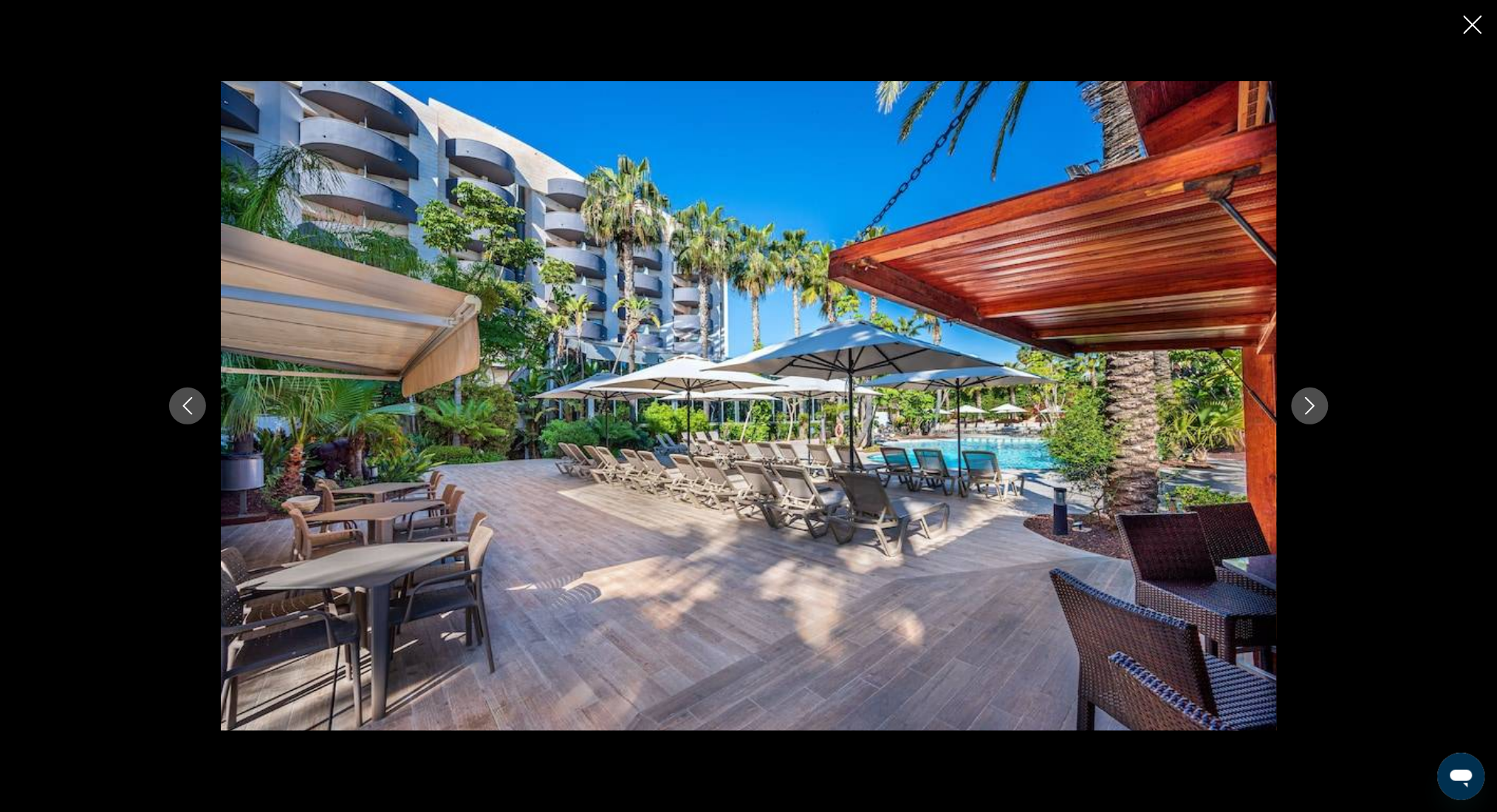
click at [1312, 401] on icon "Next image" at bounding box center [1311, 406] width 18 height 18
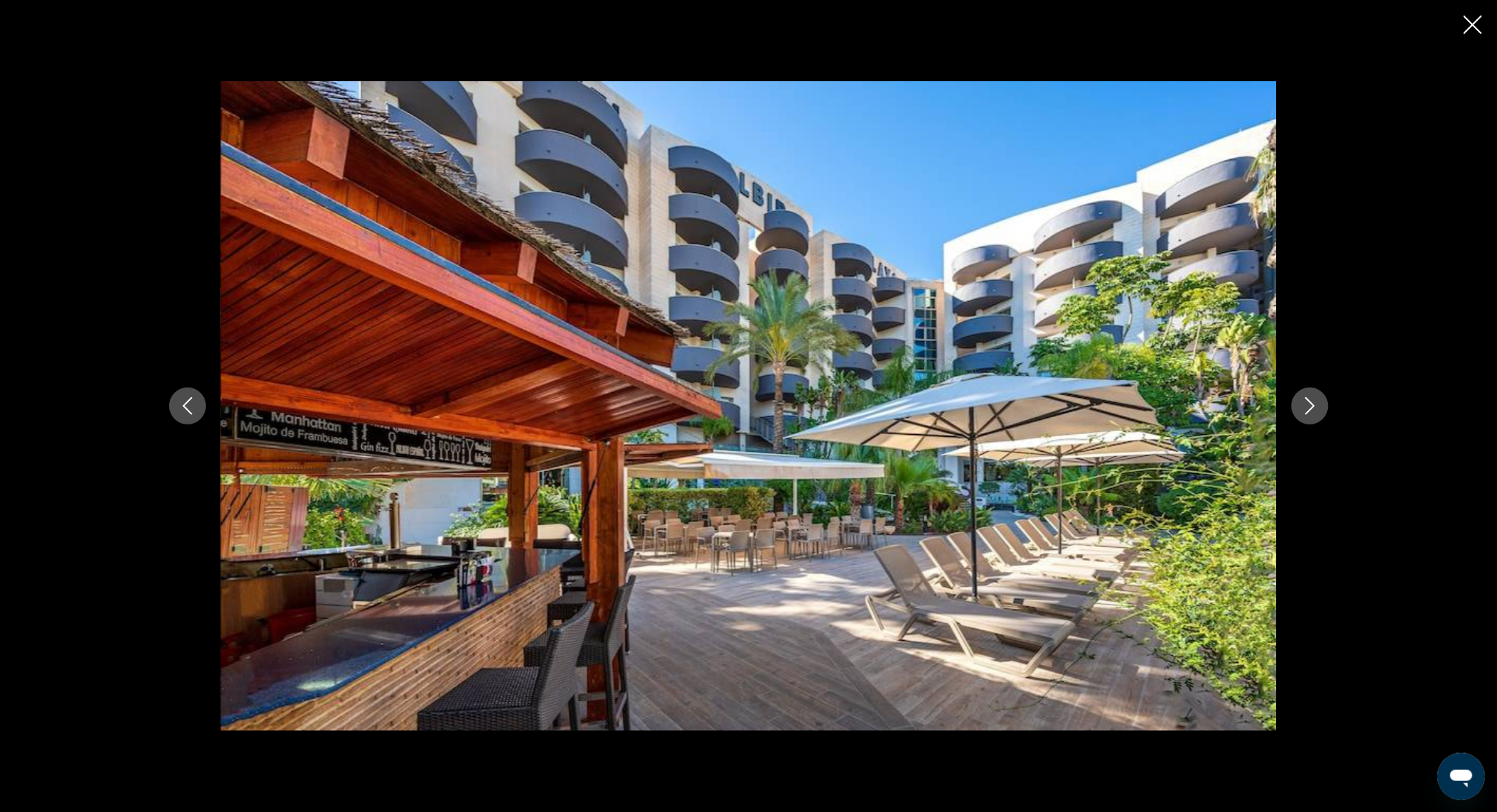
click at [1312, 401] on icon "Next image" at bounding box center [1311, 406] width 18 height 18
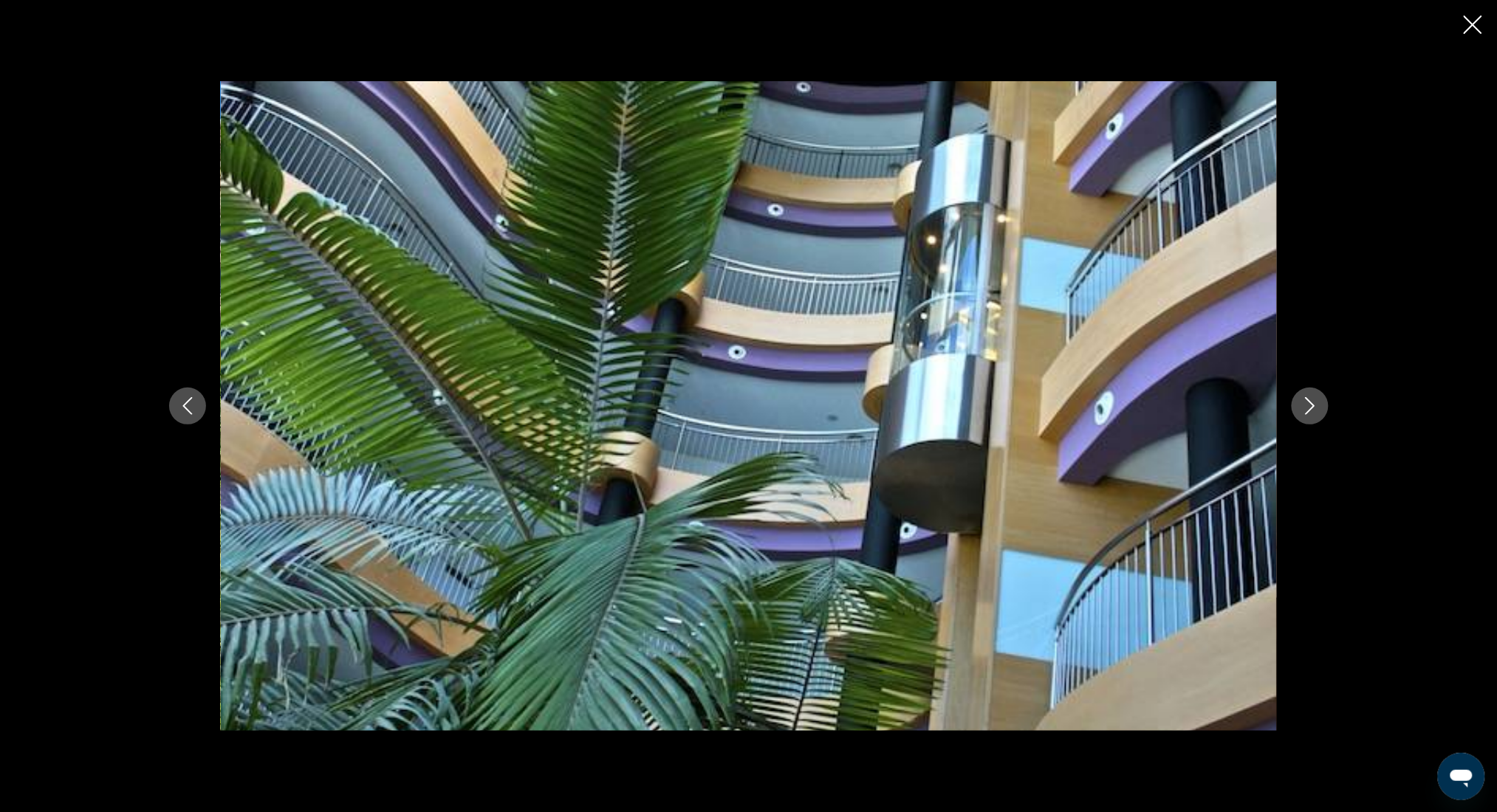
click at [1312, 401] on icon "Next image" at bounding box center [1311, 406] width 18 height 18
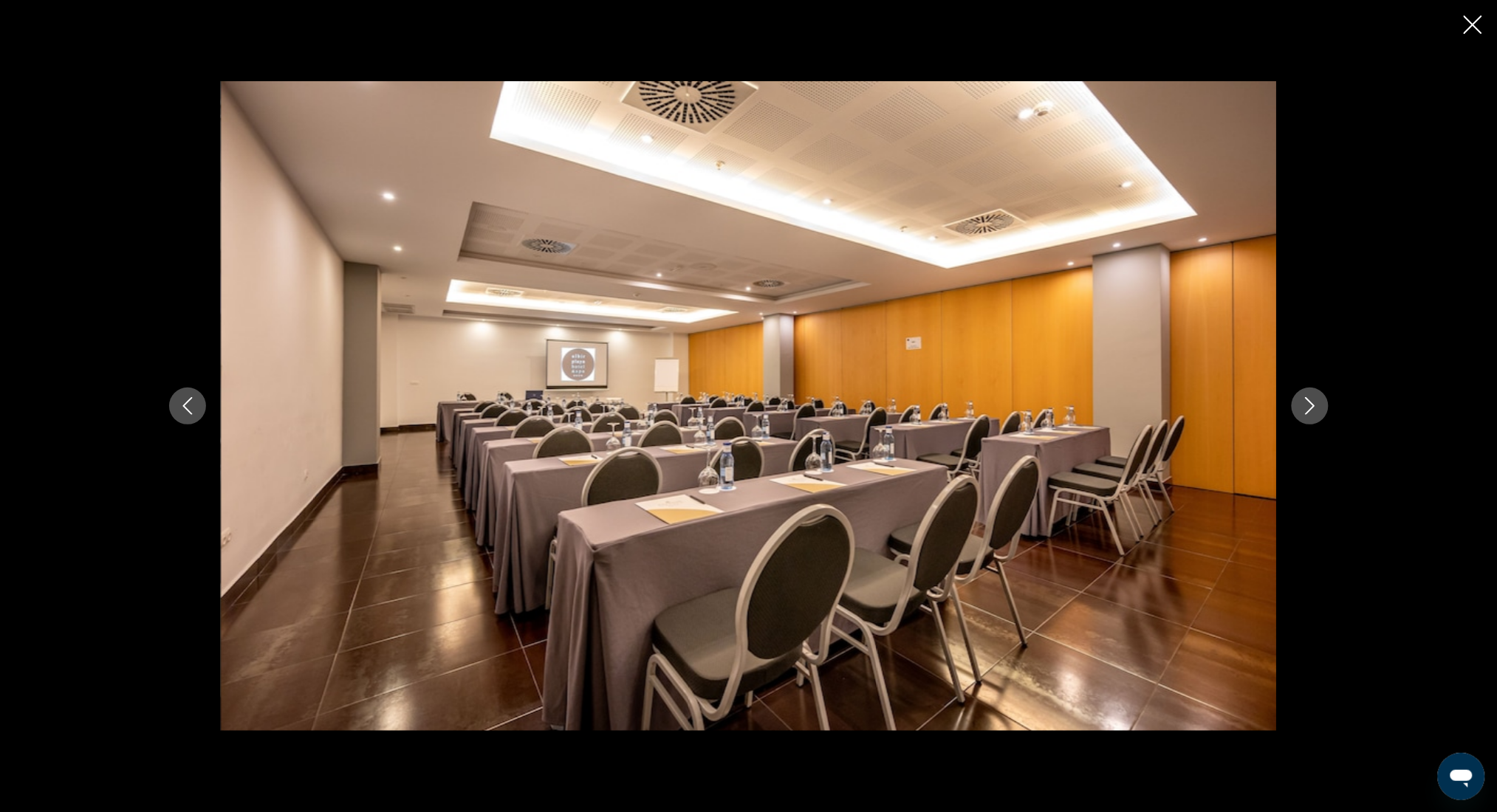
click at [1312, 401] on icon "Next image" at bounding box center [1311, 406] width 18 height 18
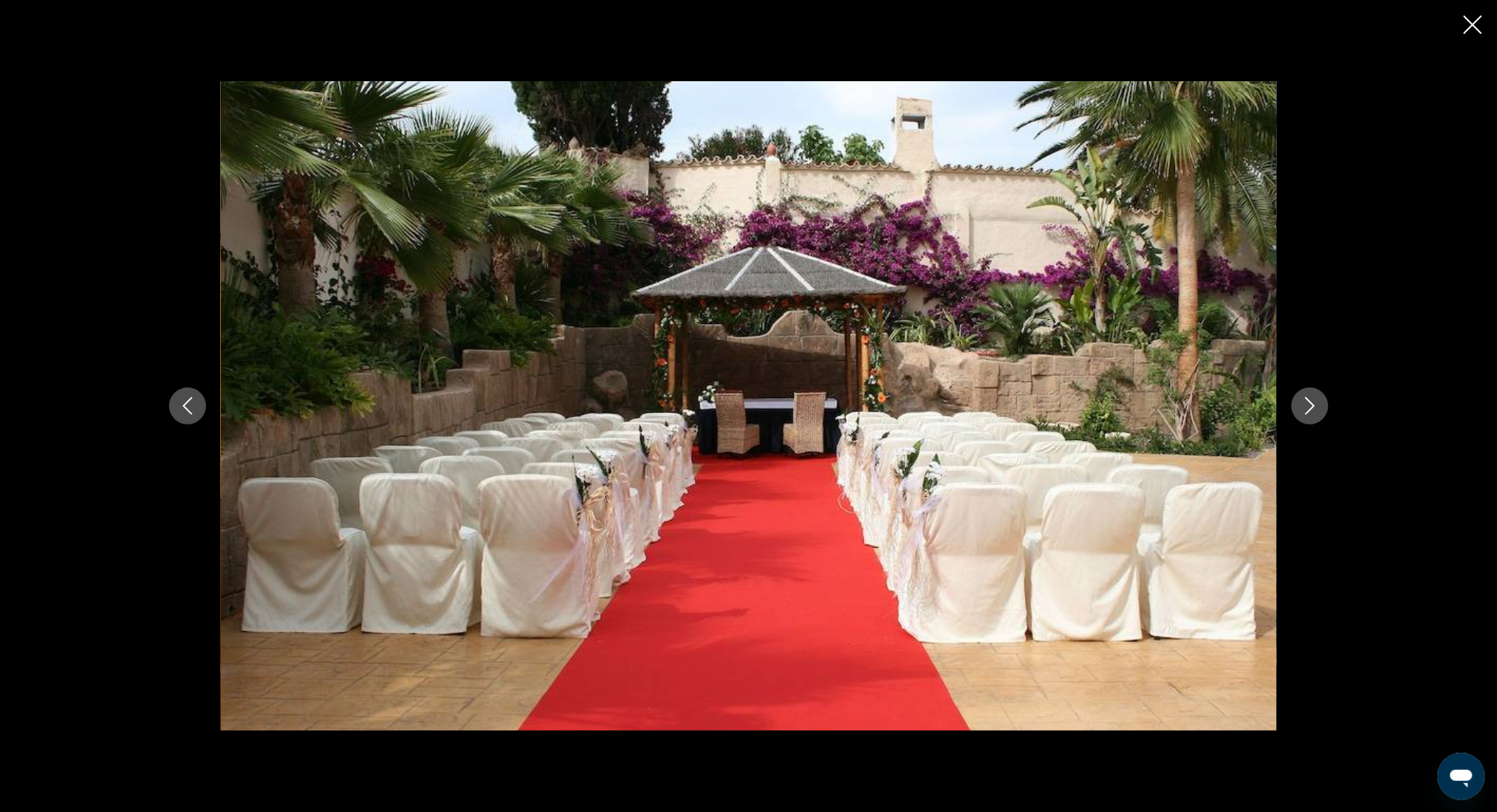
click at [1312, 400] on icon "Next image" at bounding box center [1311, 406] width 18 height 18
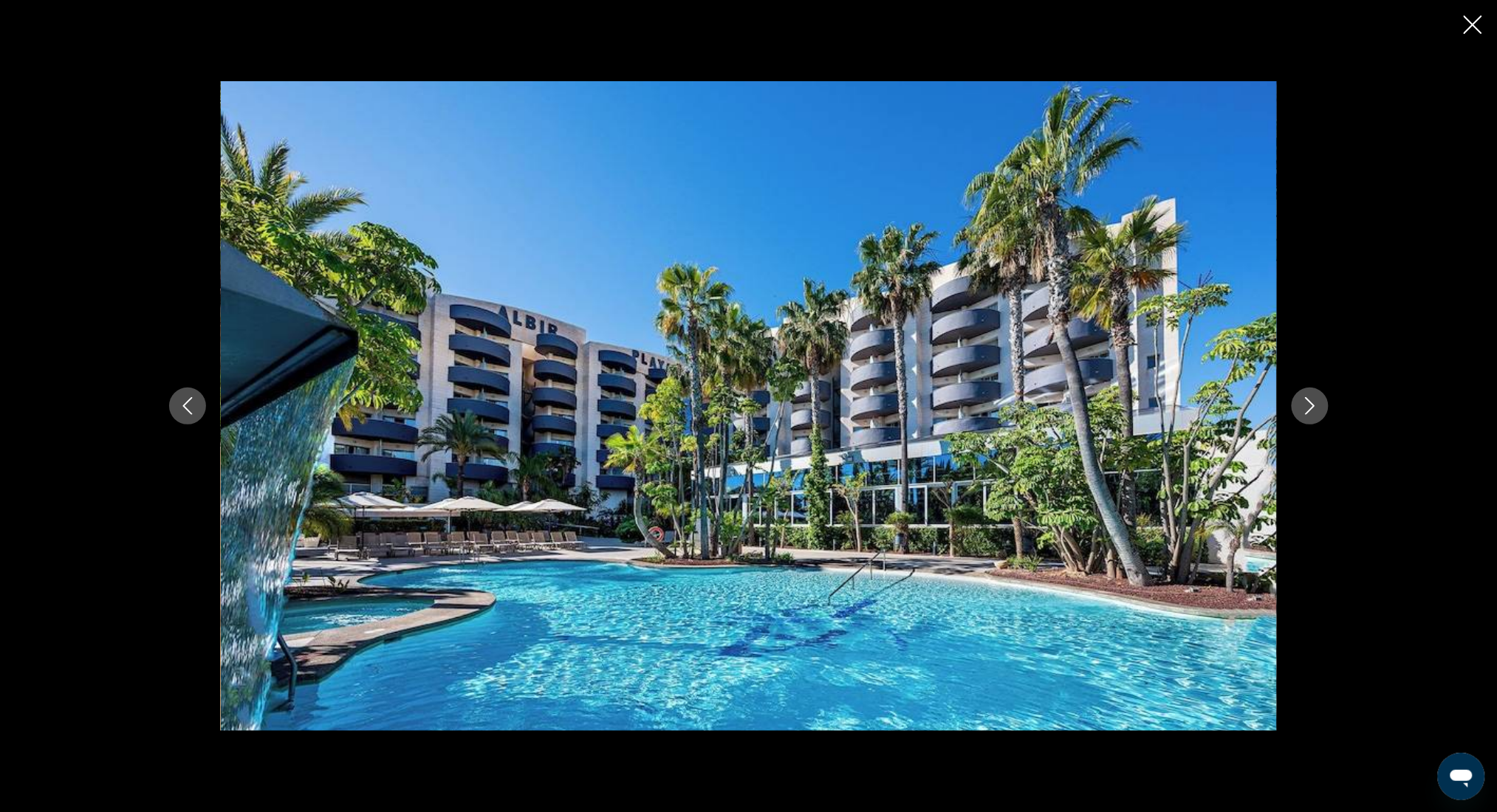
click at [1312, 400] on icon "Next image" at bounding box center [1311, 406] width 18 height 18
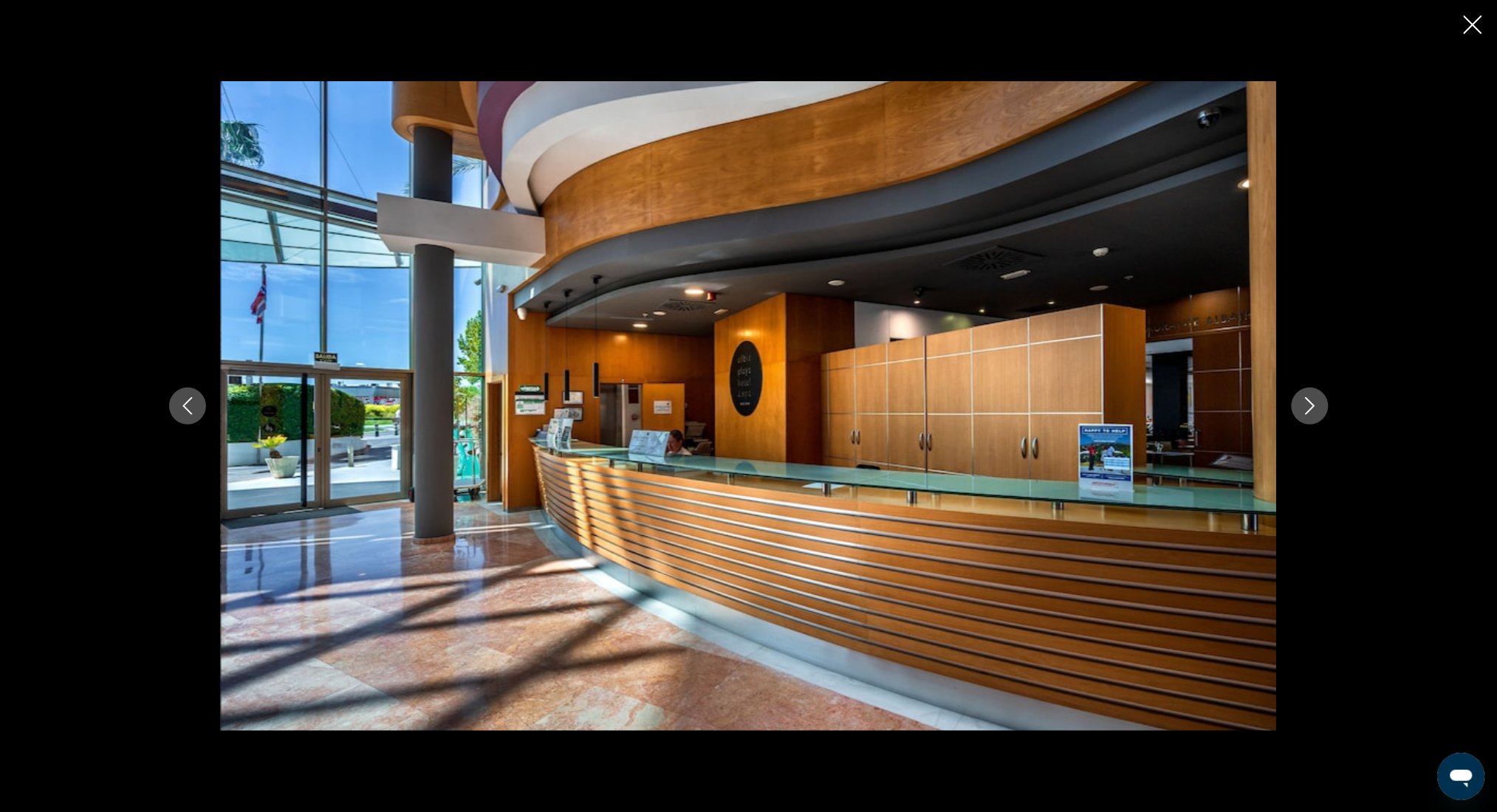
click at [1467, 20] on icon "Close slideshow" at bounding box center [1473, 24] width 19 height 19
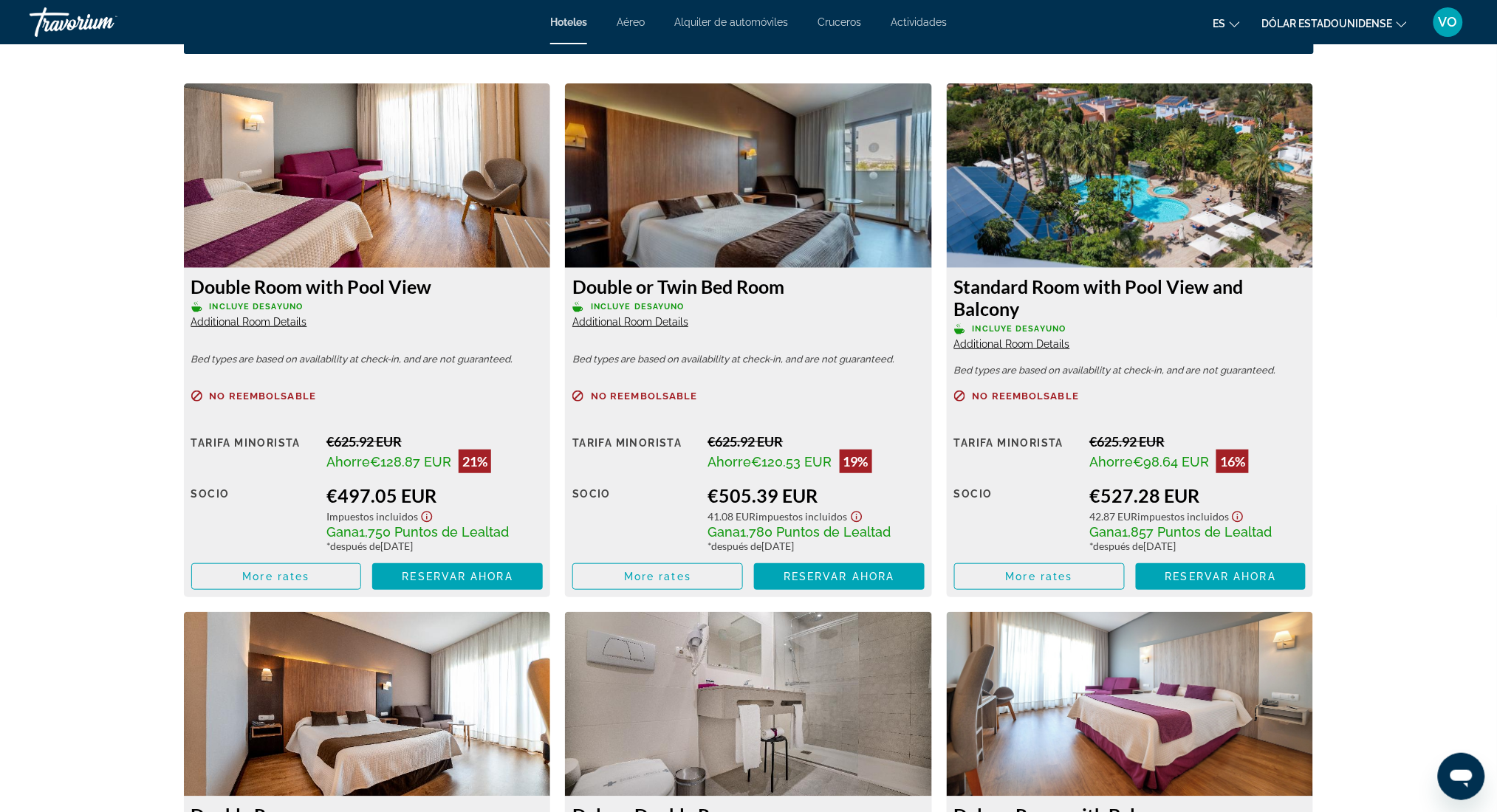
scroll to position [2127, 0]
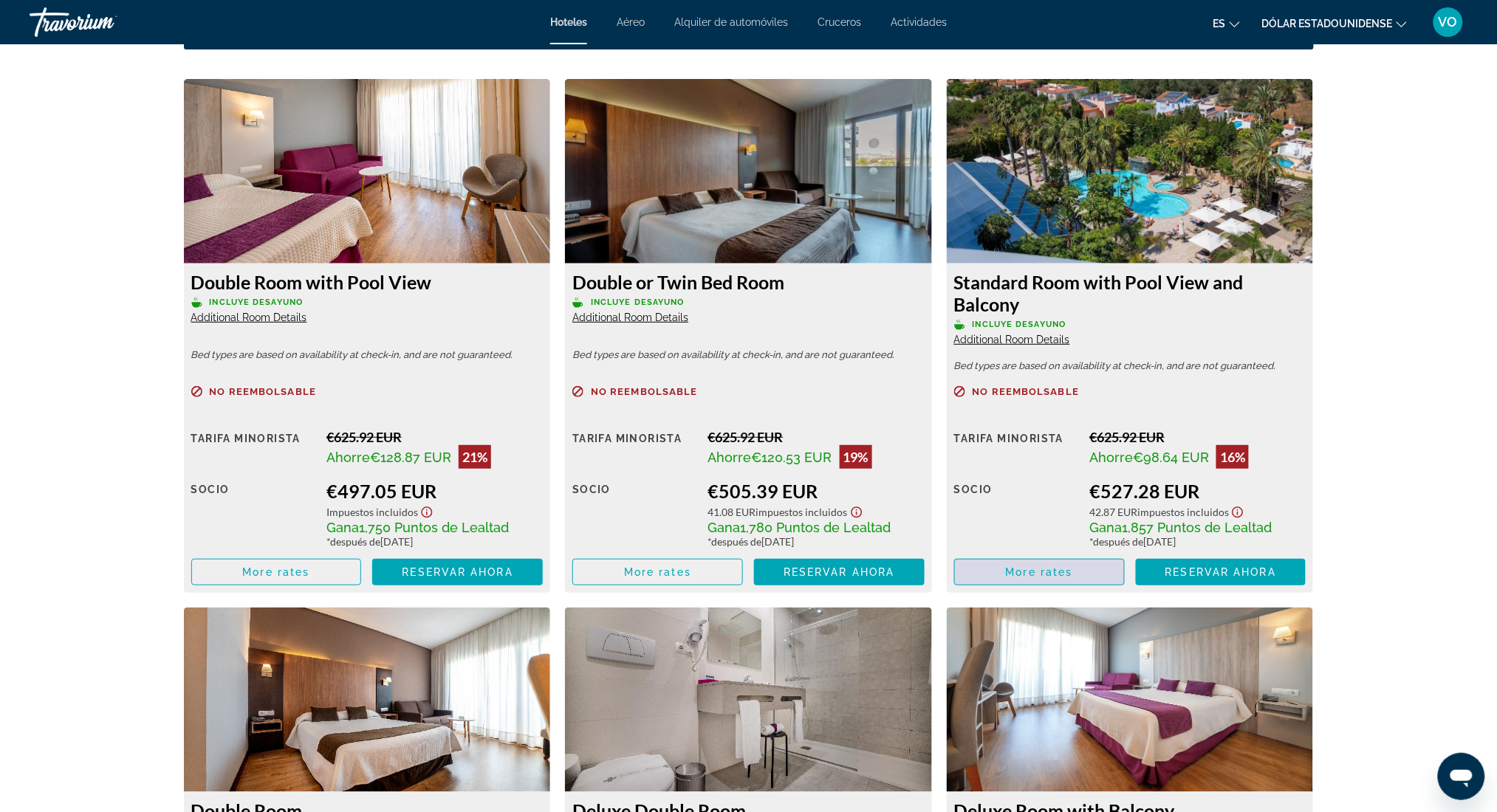
click at [1006, 577] on span "More rates" at bounding box center [1039, 571] width 67 height 12
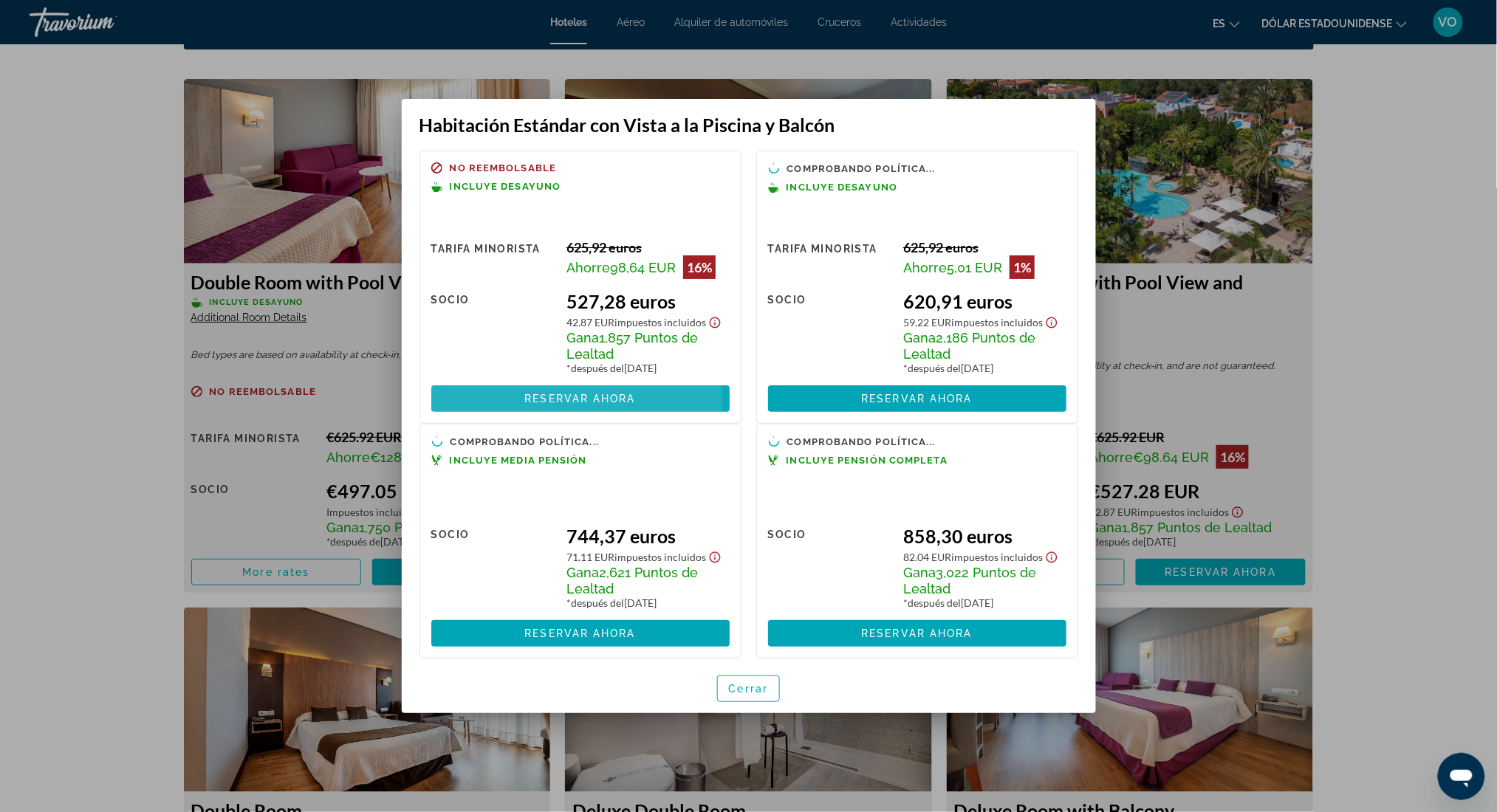
click at [570, 405] on font "Reservar ahora" at bounding box center [580, 398] width 111 height 12
click at [751, 687] on font "Cerrar" at bounding box center [749, 688] width 40 height 12
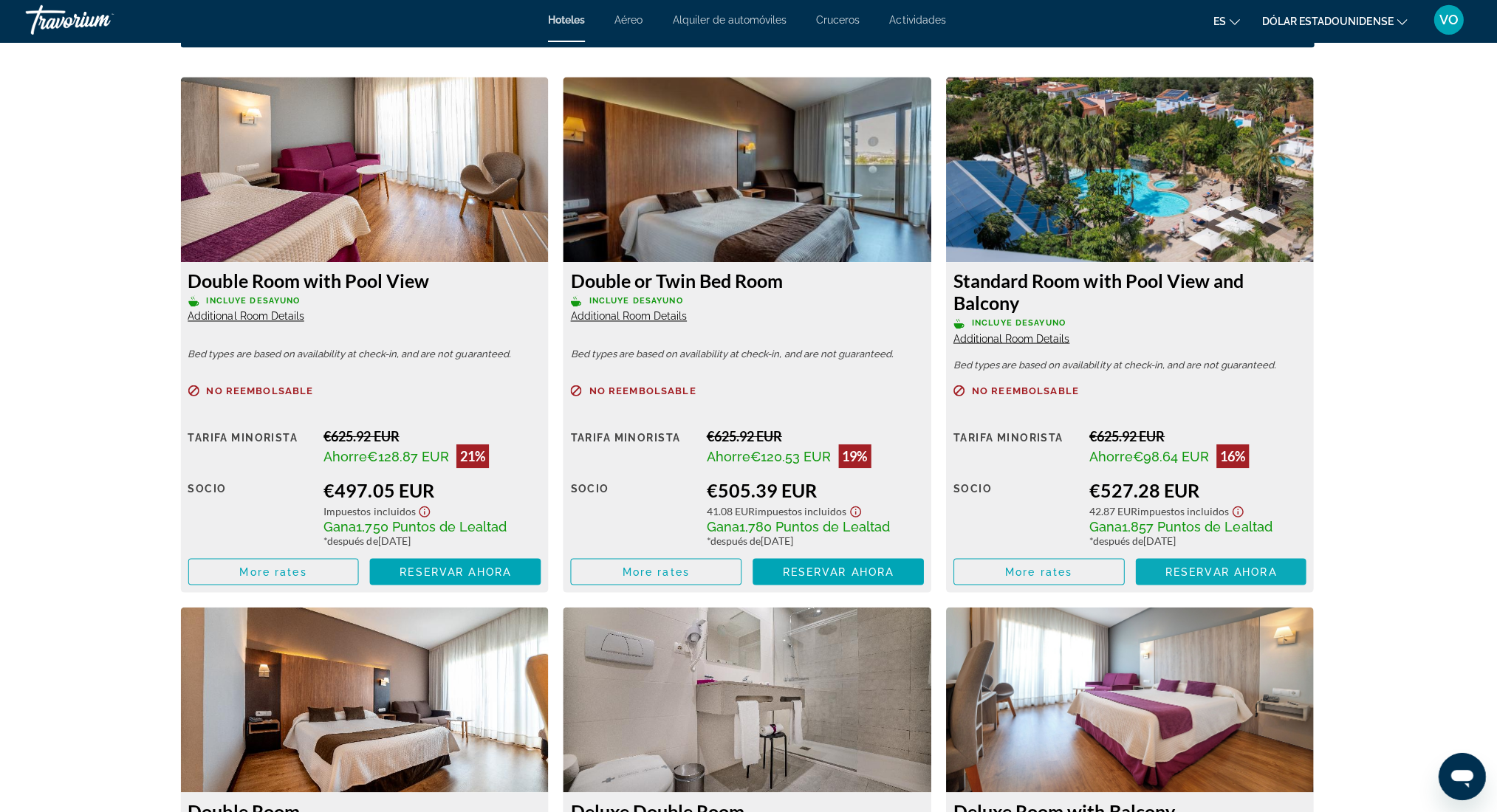
scroll to position [2123, 0]
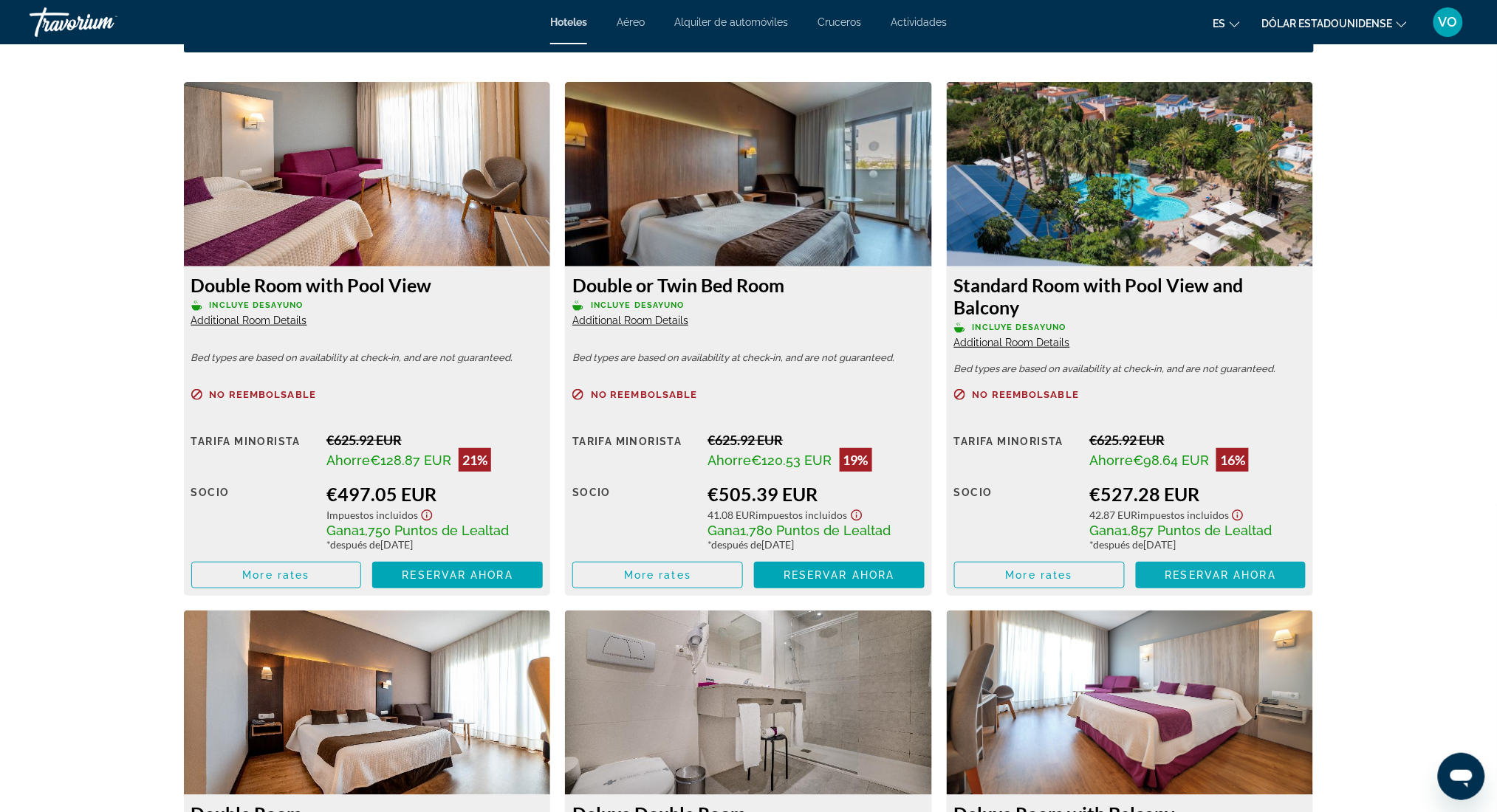
click at [1227, 571] on span "Reservar ahora" at bounding box center [1221, 575] width 111 height 12
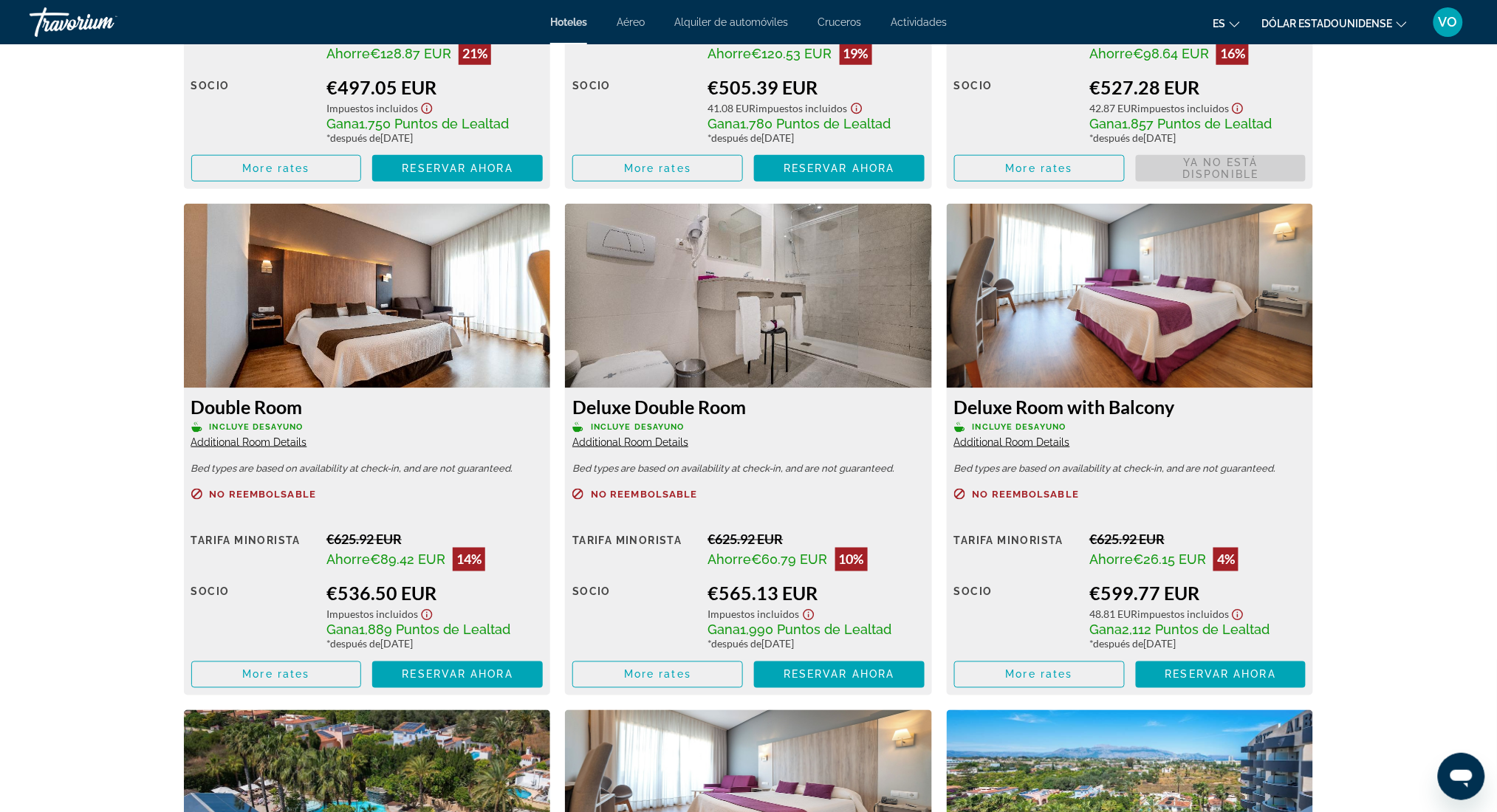
scroll to position [2583, 0]
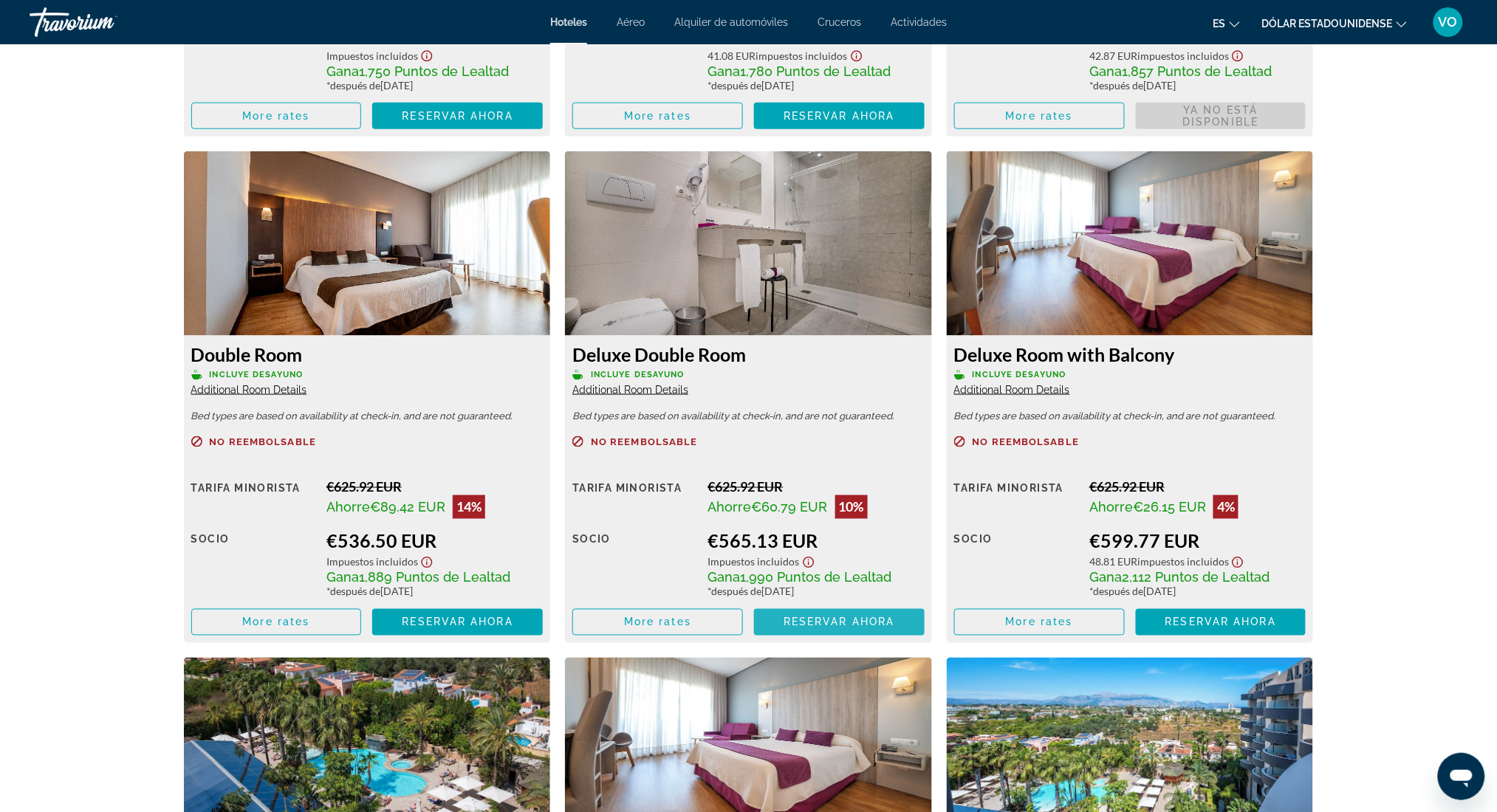
click at [816, 626] on span "Reservar ahora" at bounding box center [839, 622] width 111 height 12
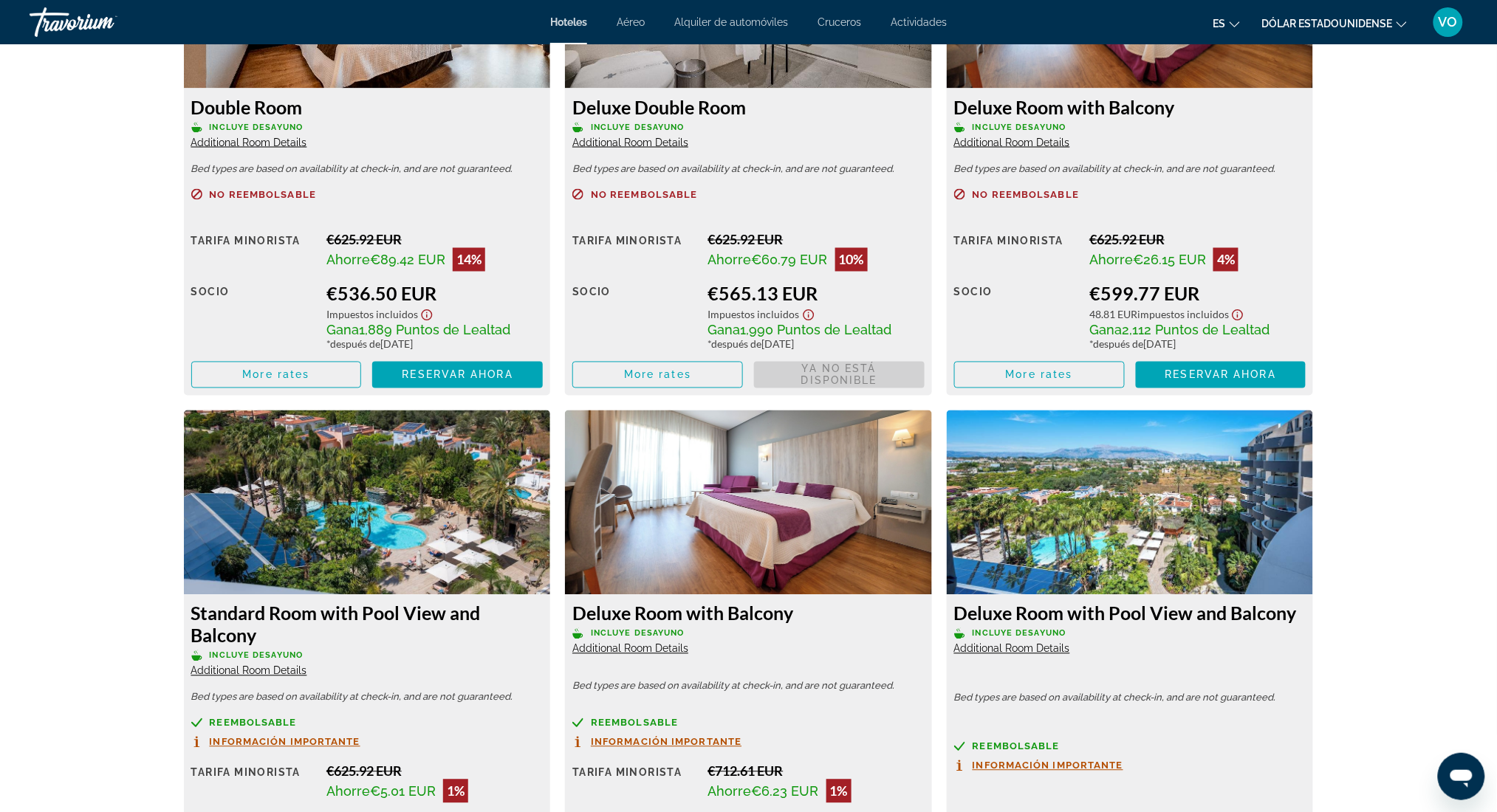
scroll to position [2851, 0]
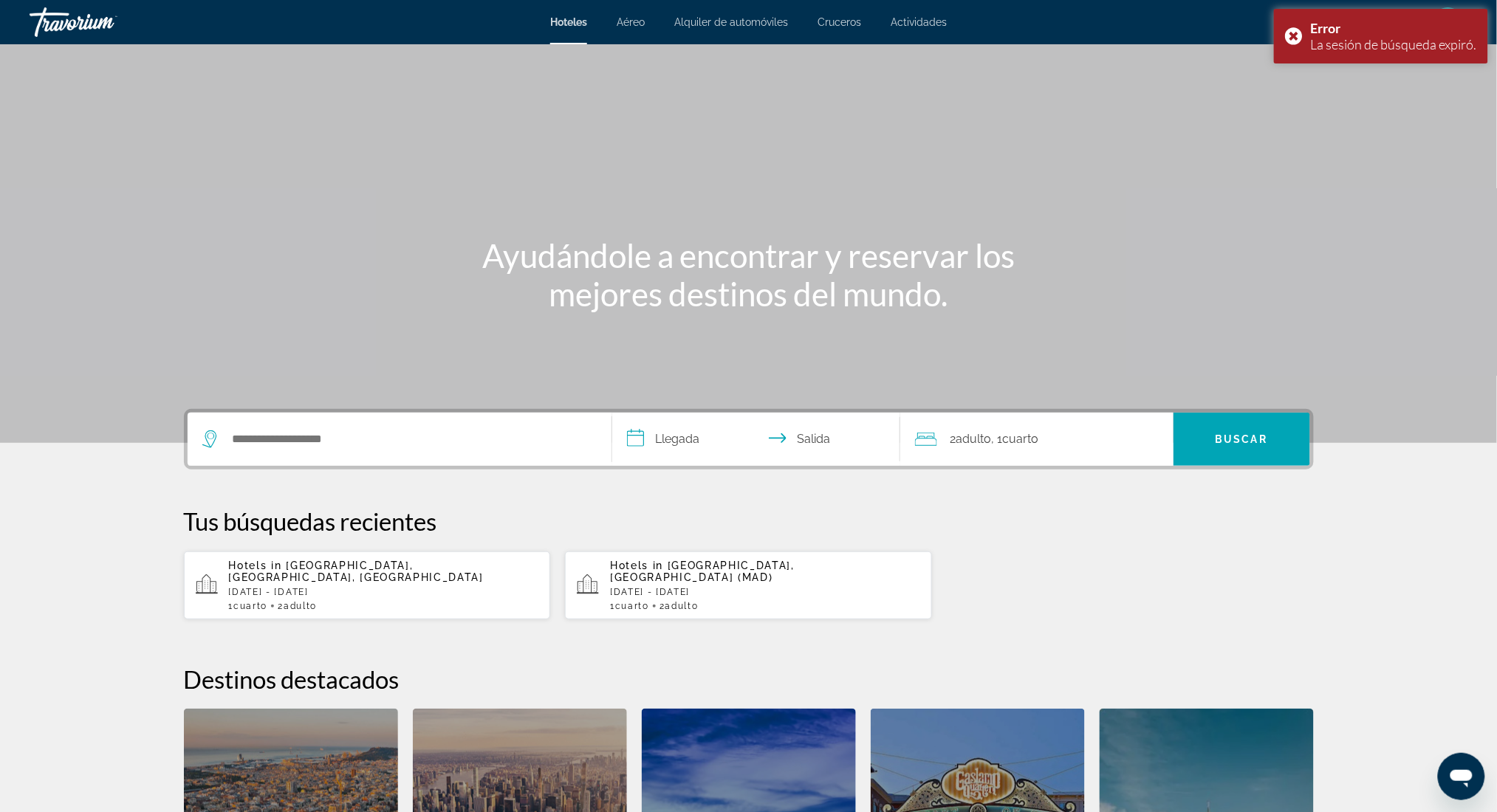
click at [398, 601] on div "1 Cuarto habitaciones 2 Adulto Adulto" at bounding box center [384, 606] width 310 height 11
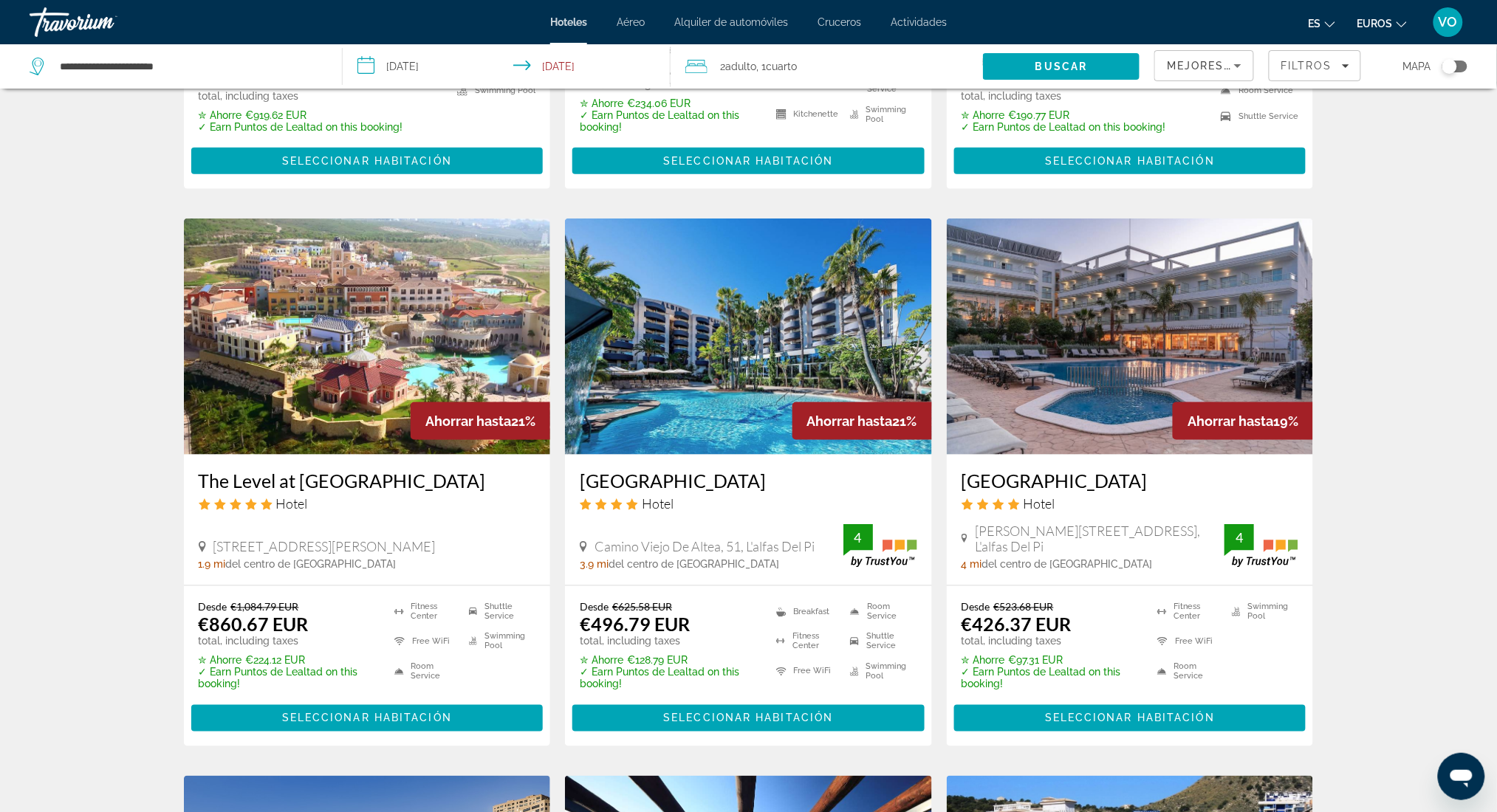
scroll to position [474, 0]
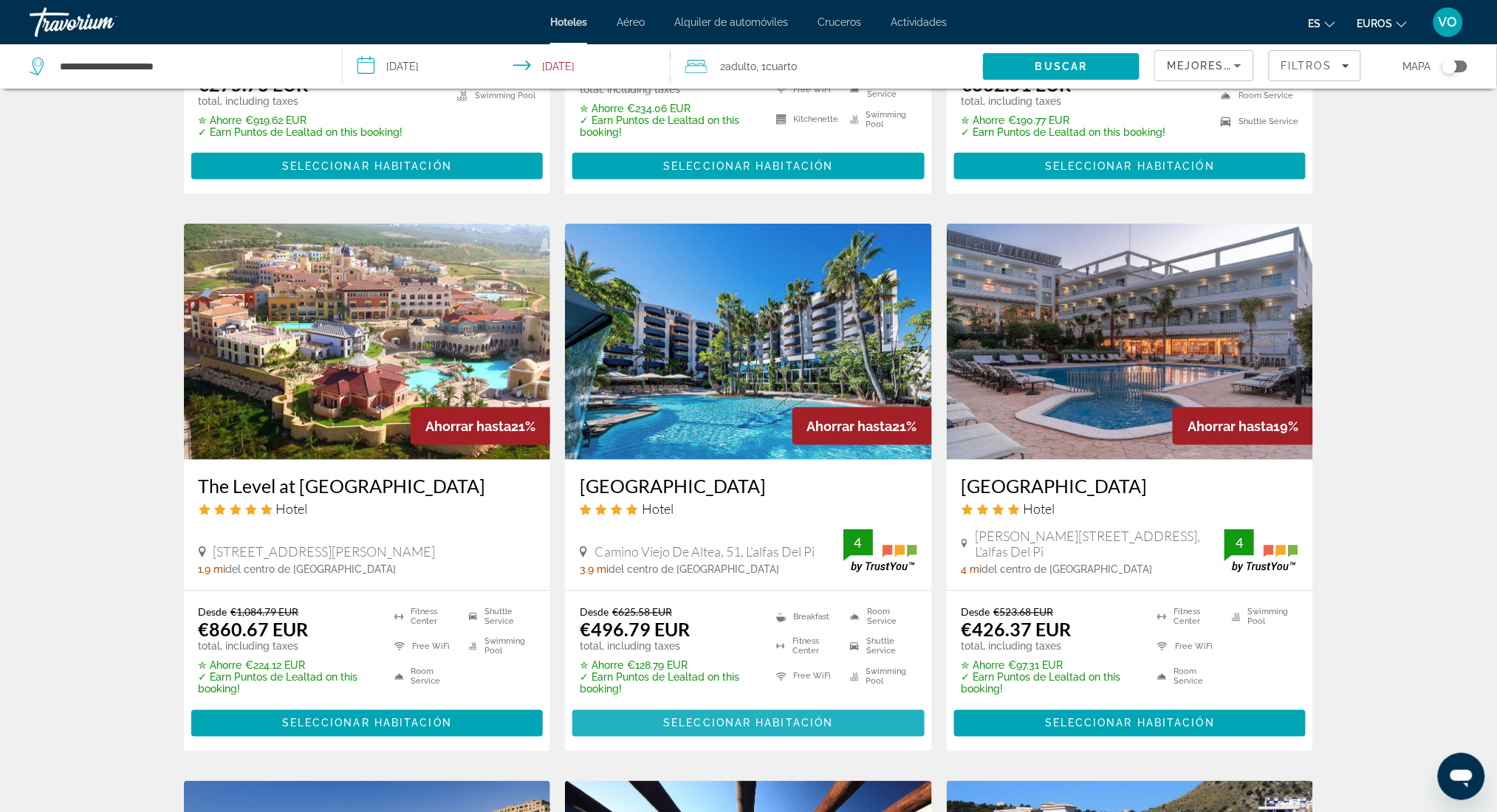
click at [721, 721] on span "Seleccionar habitación" at bounding box center [748, 723] width 170 height 12
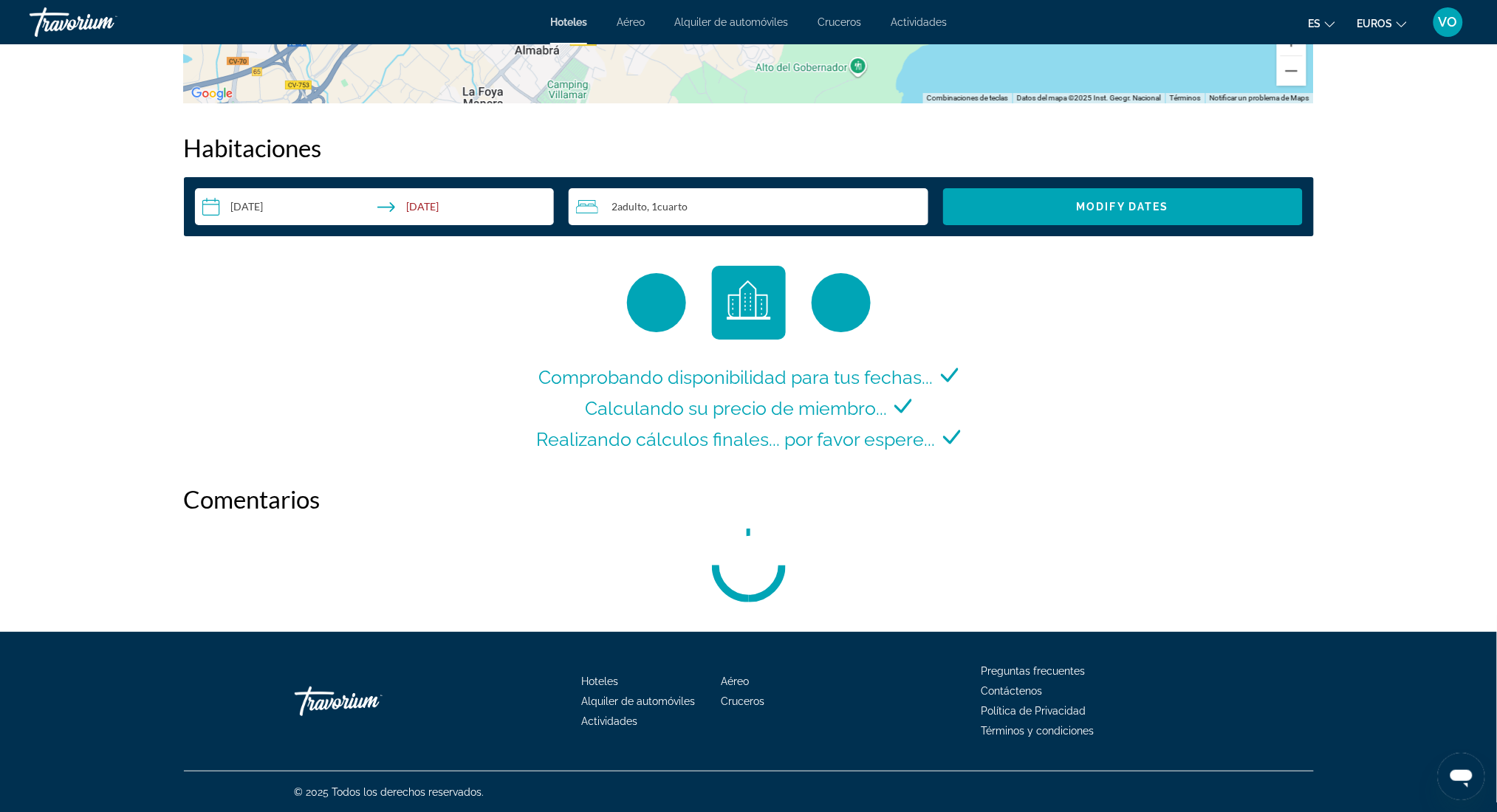
scroll to position [1838, 0]
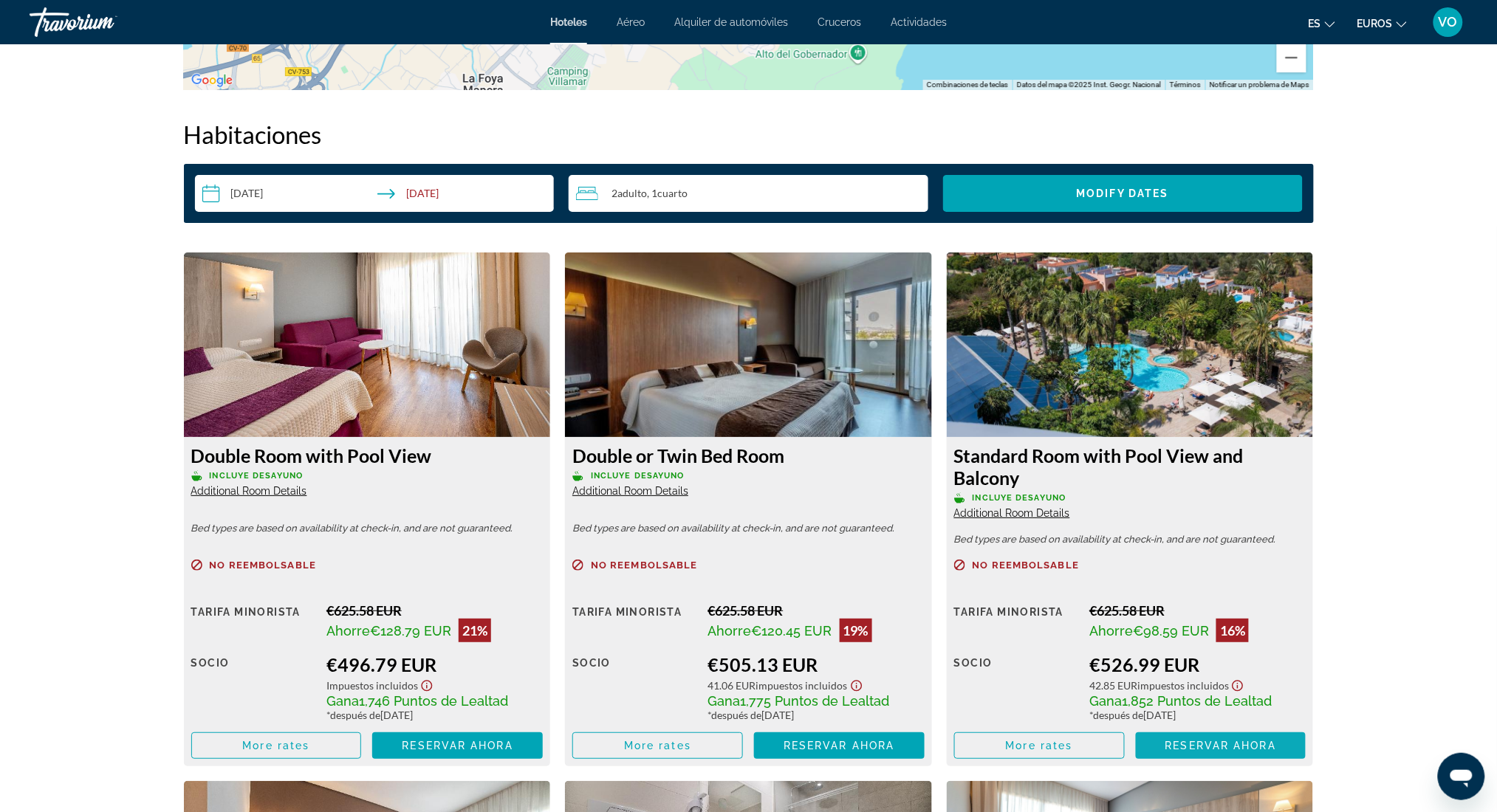
click at [1190, 743] on span "Reservar ahora" at bounding box center [1221, 745] width 111 height 12
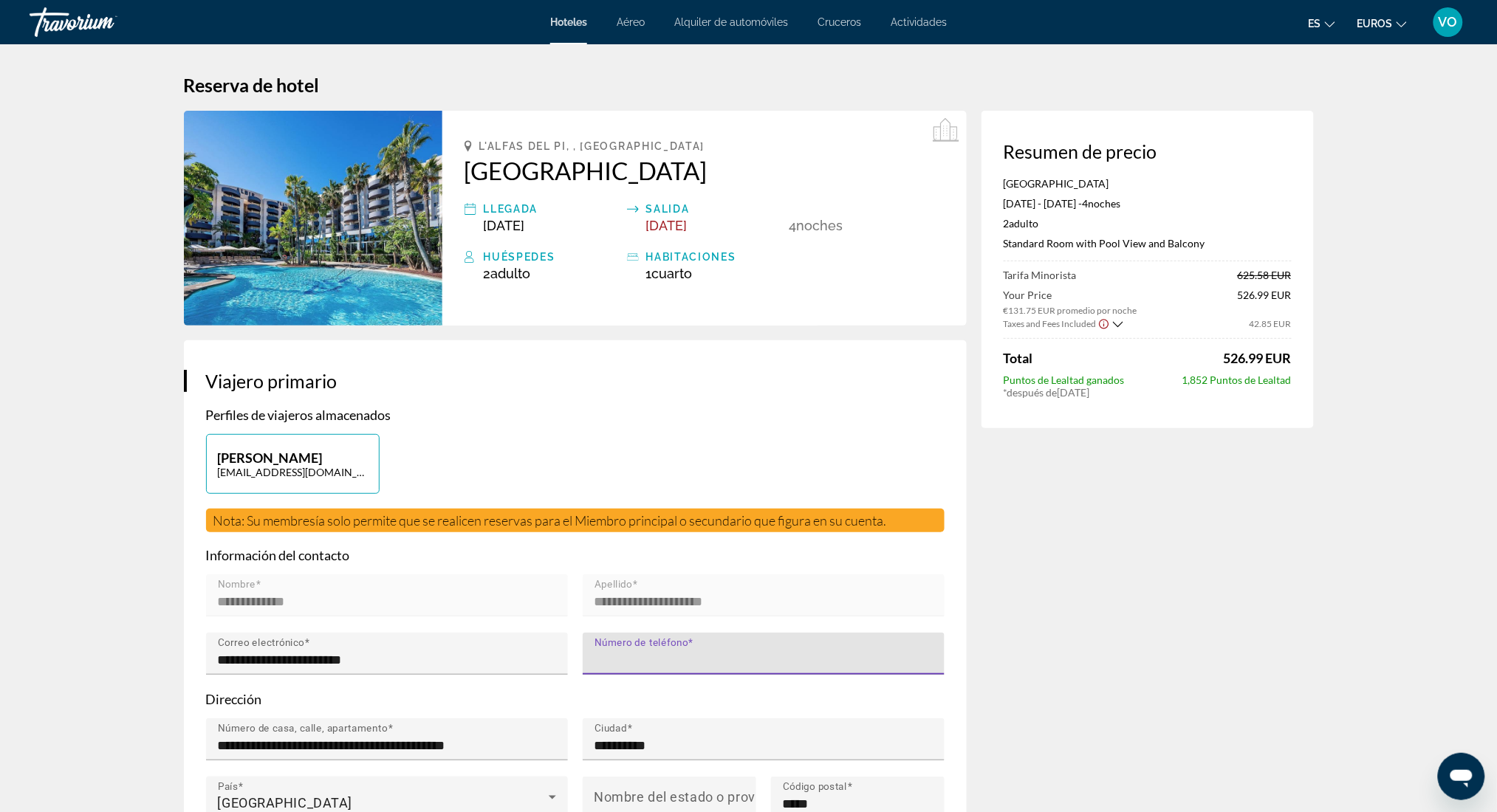
click at [756, 669] on input "Número de teléfono" at bounding box center [768, 660] width 347 height 18
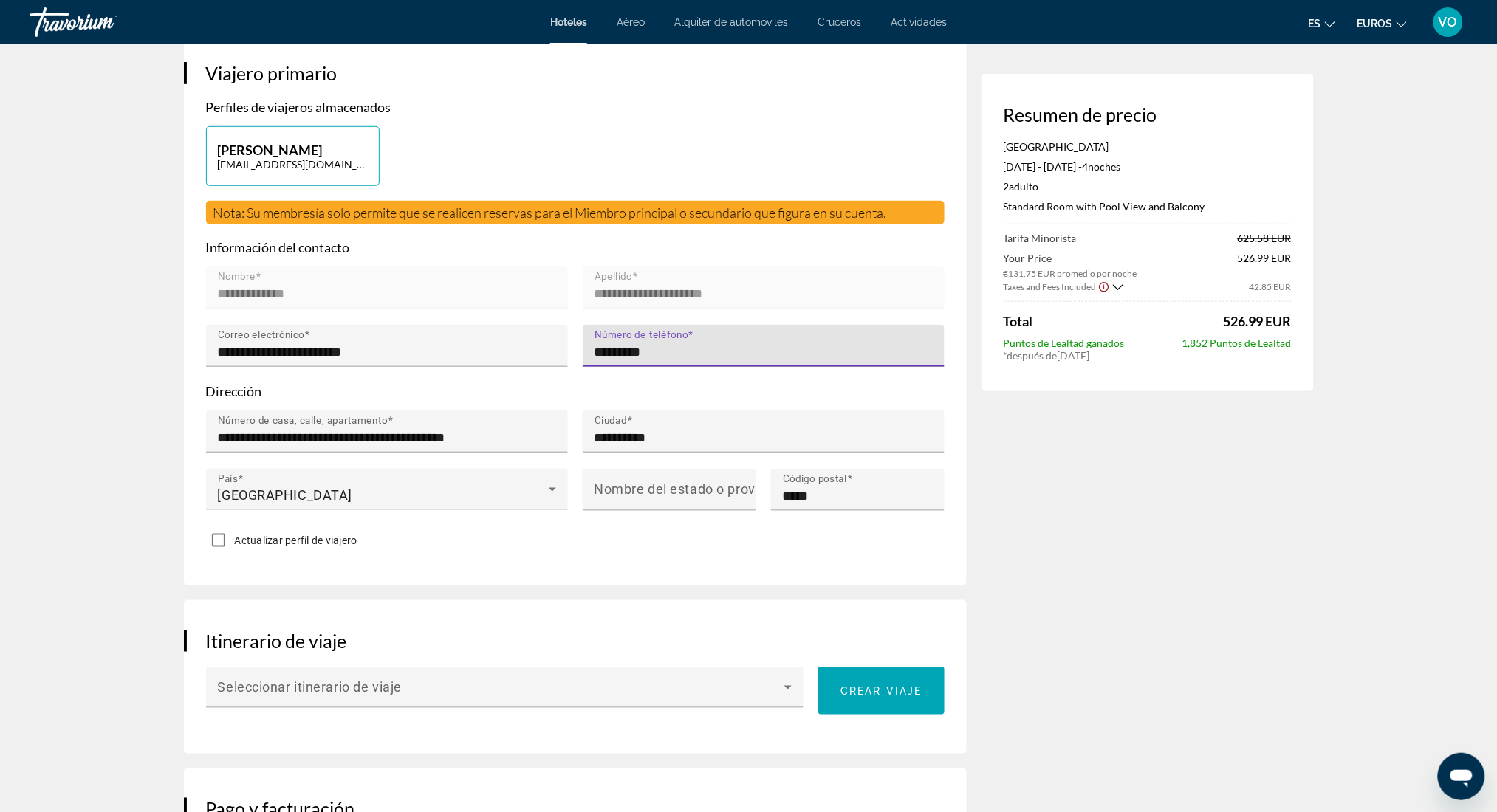
scroll to position [305, 0]
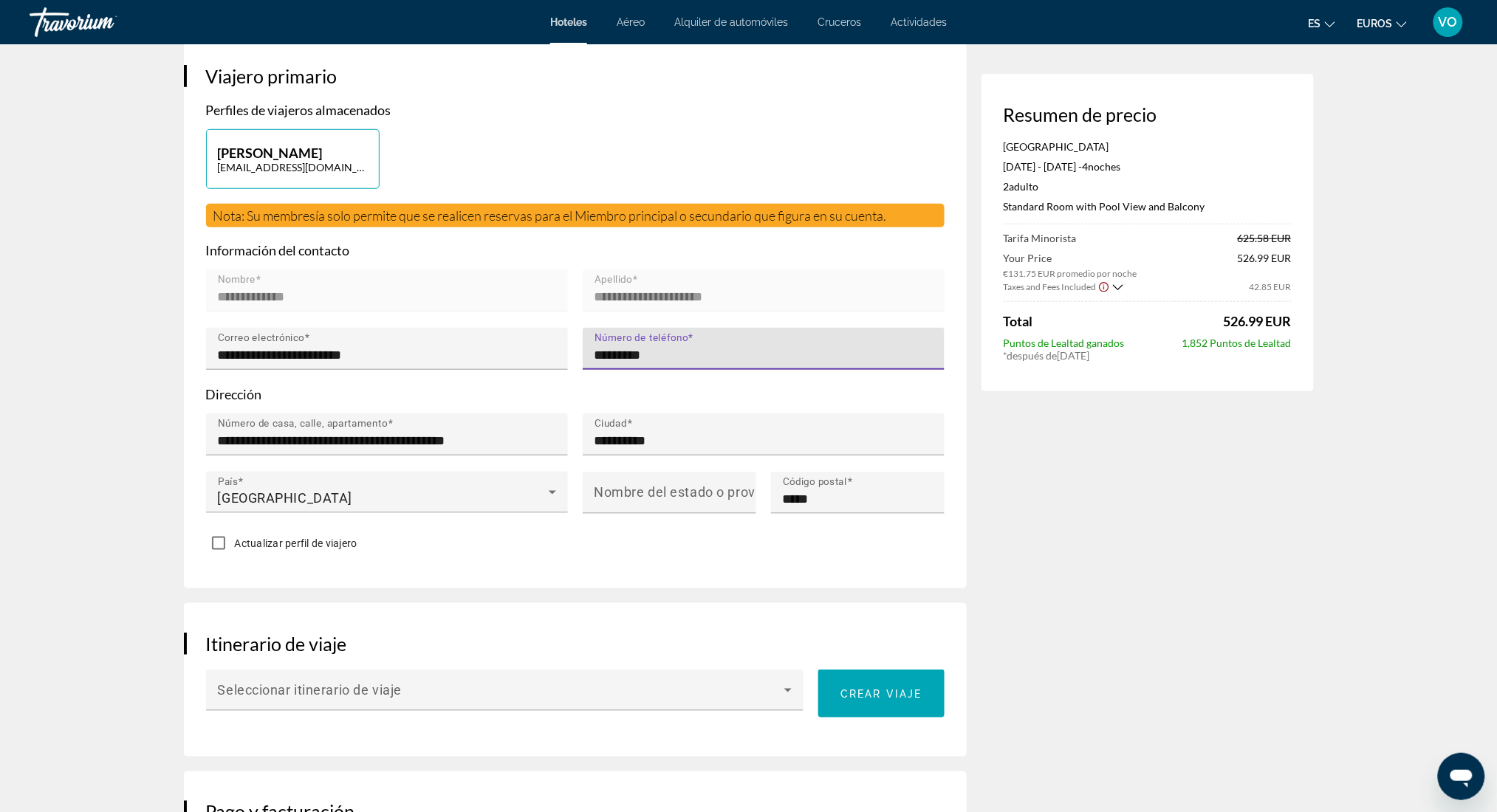
type input "*********"
click at [692, 472] on div "Contenido principal" at bounding box center [764, 463] width 362 height 16
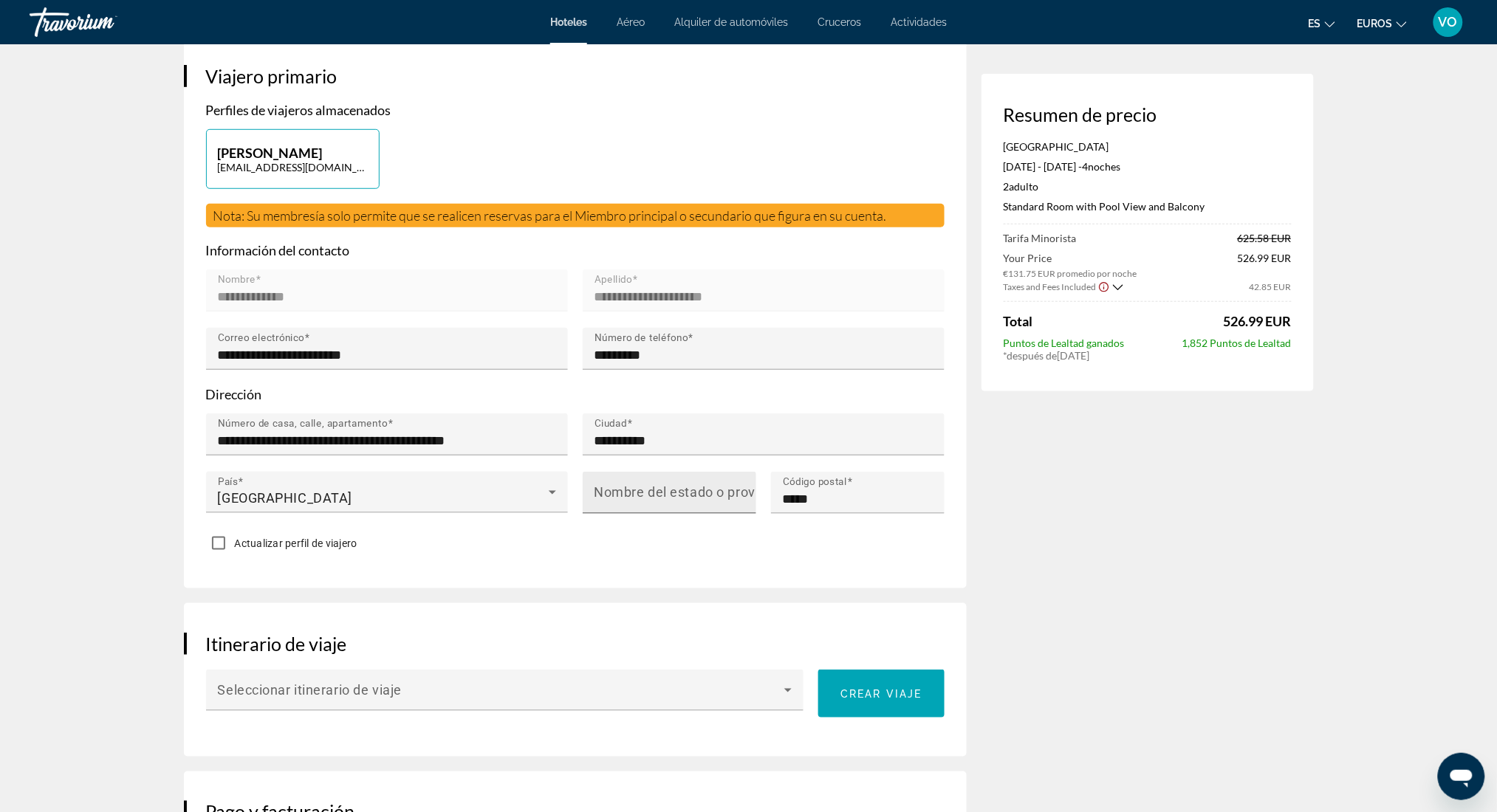
click at [692, 512] on div "Nombre del estado o provincia" at bounding box center [674, 492] width 159 height 42
type input "******"
click at [487, 559] on div "Actualizar perfil de viajero" at bounding box center [575, 545] width 738 height 29
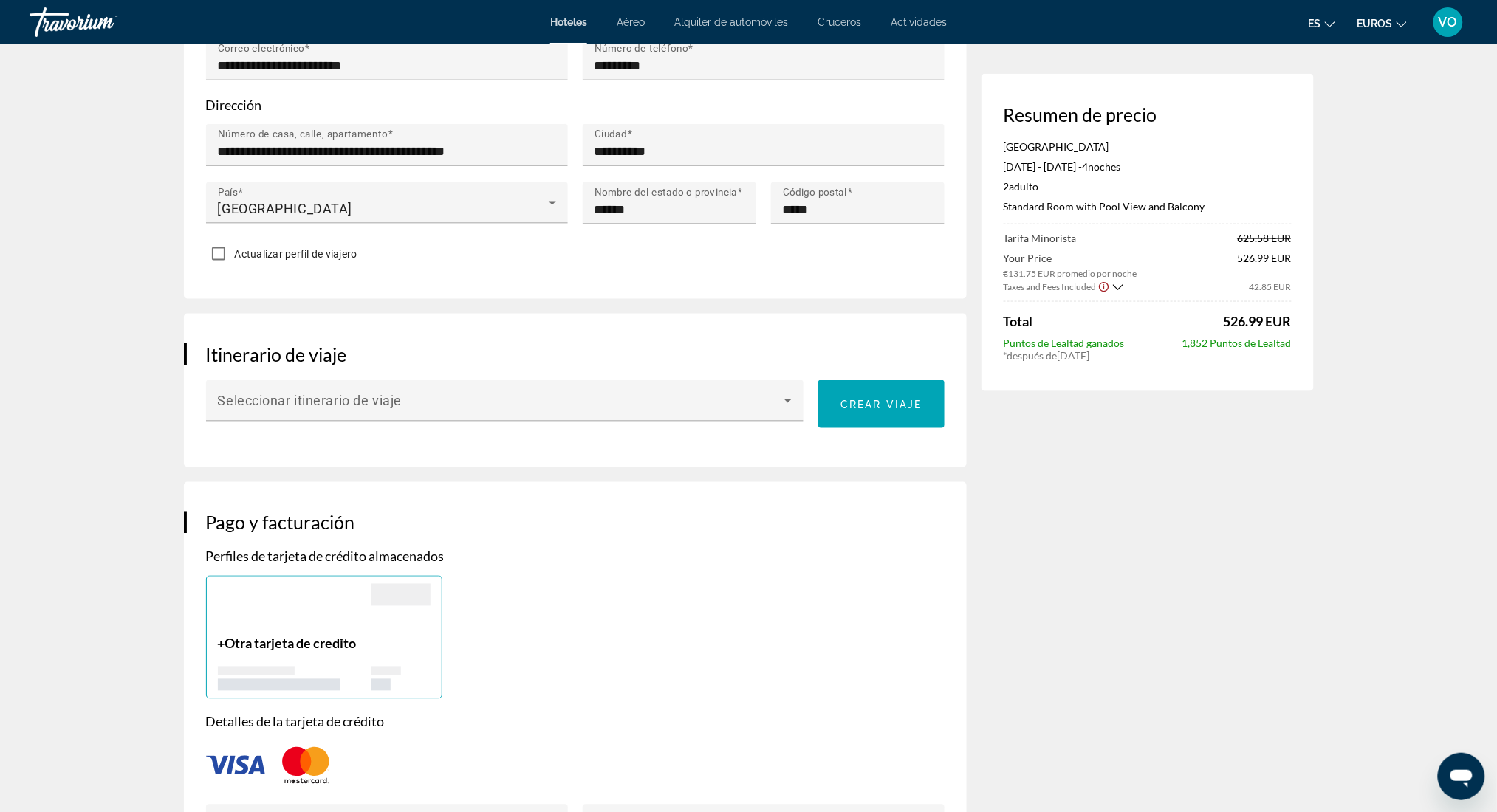
scroll to position [597, 0]
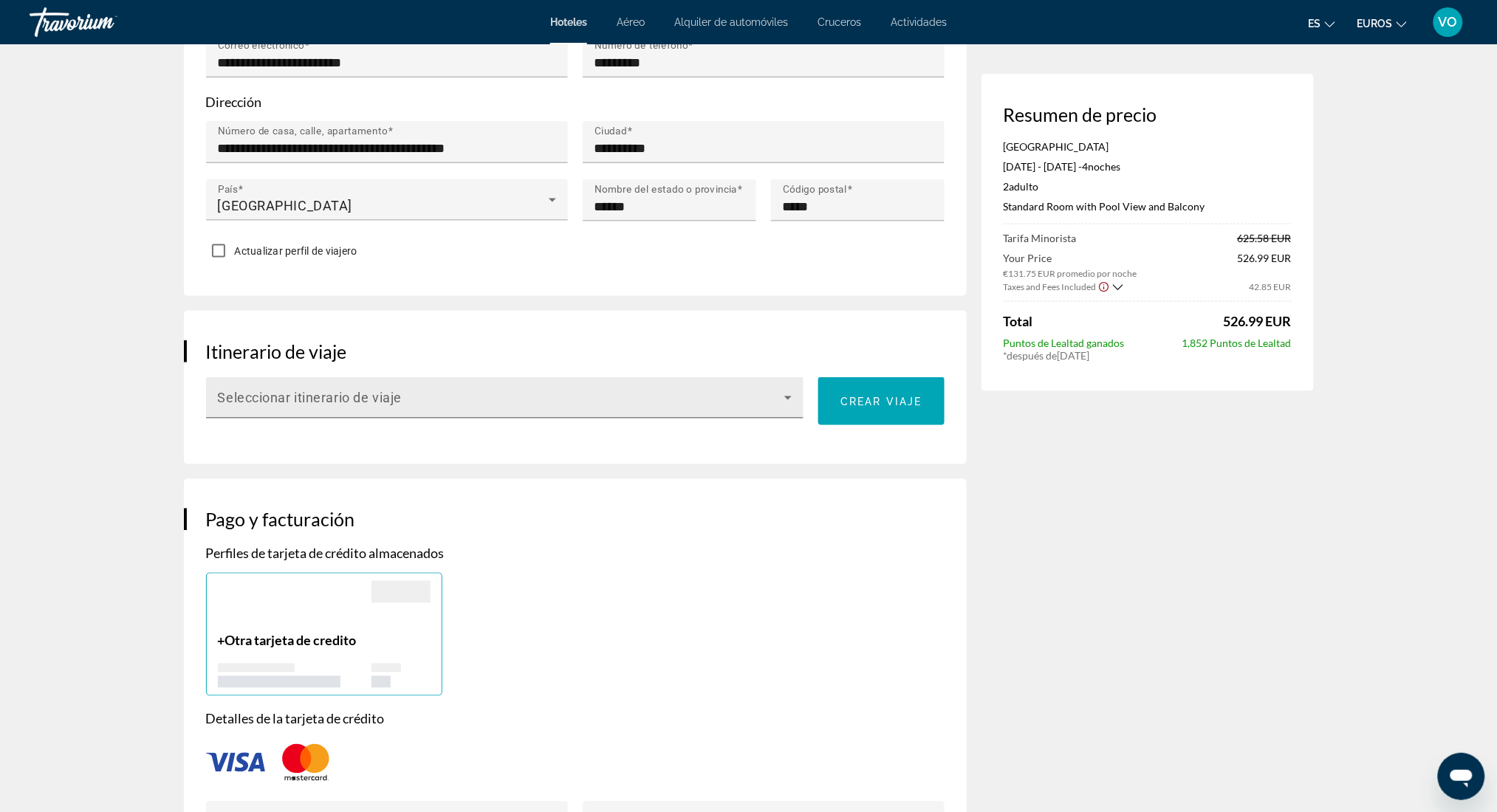
click at [746, 419] on div "Seleccionar itinerario de viaje" at bounding box center [505, 398] width 574 height 41
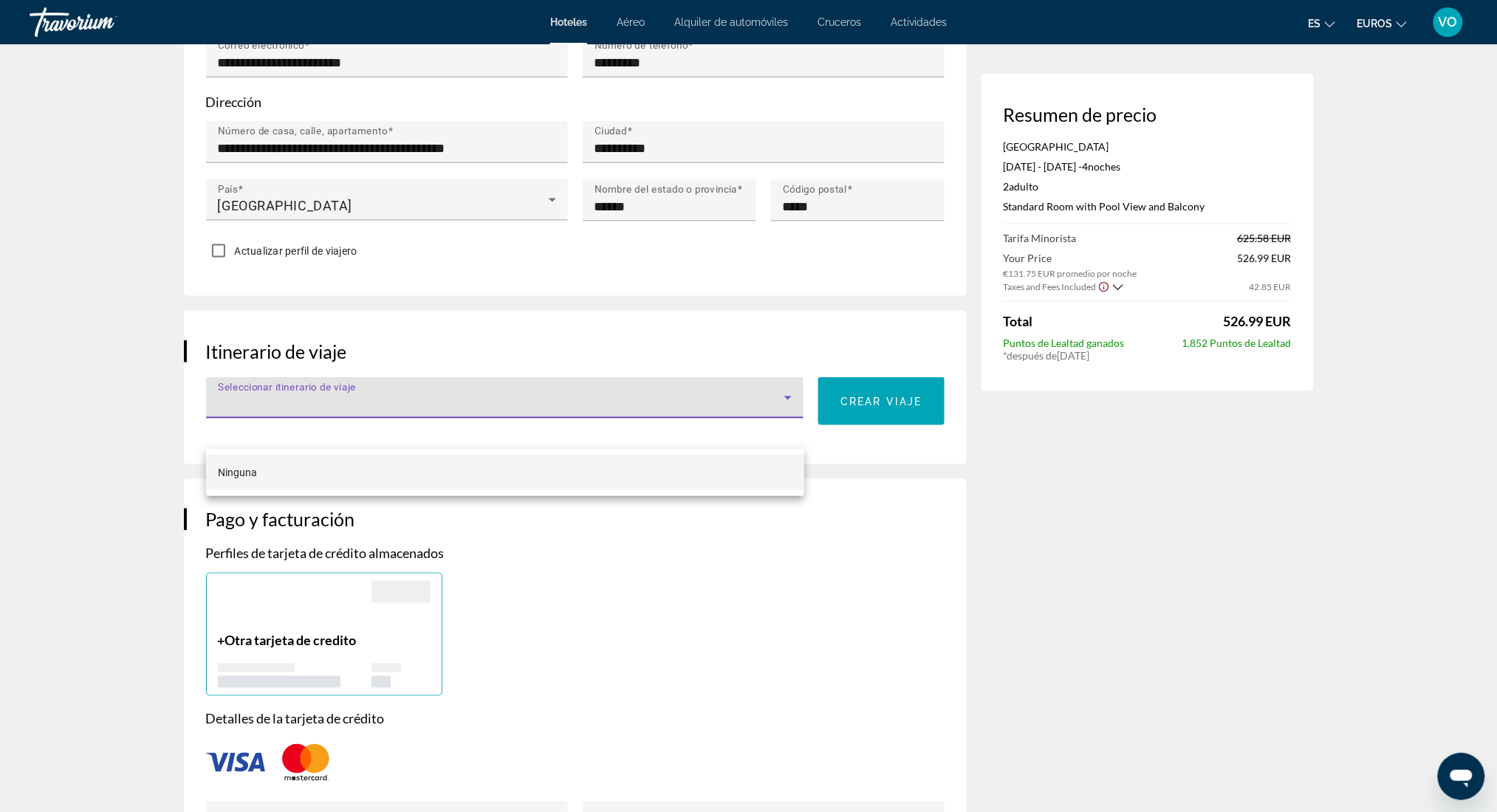
click at [746, 423] on div at bounding box center [748, 406] width 1497 height 812
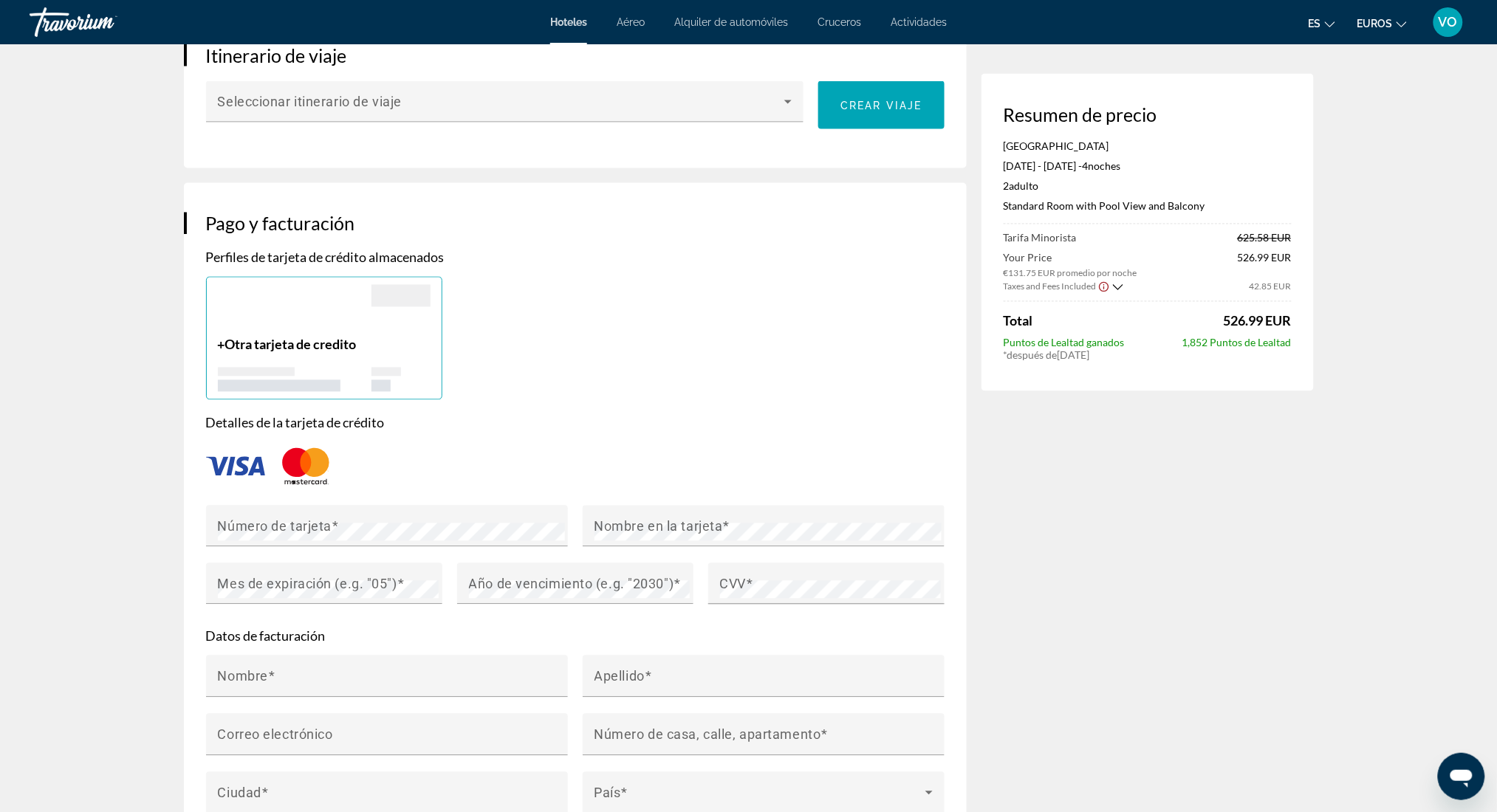
scroll to position [933, 0]
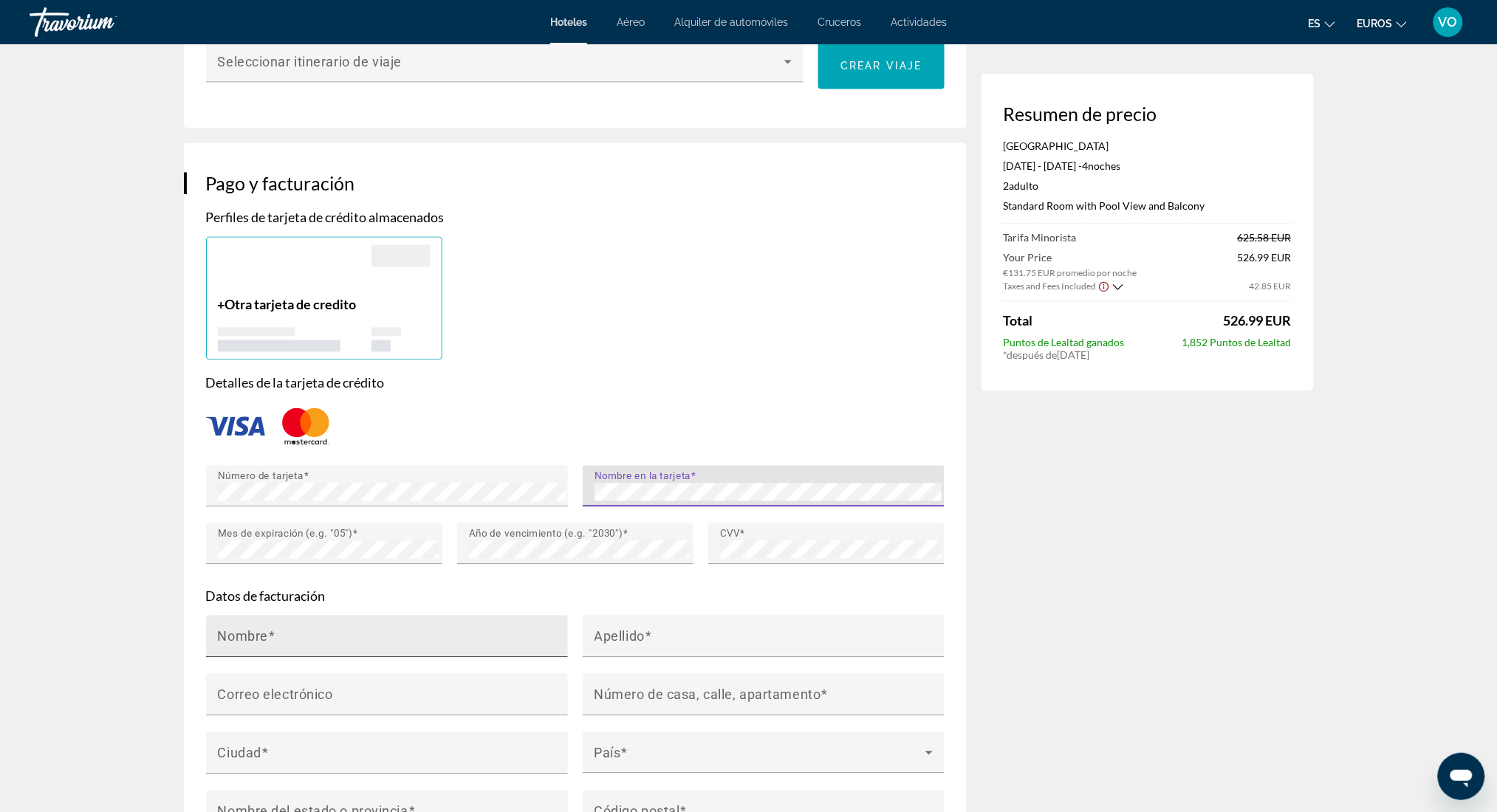
click at [397, 655] on div "Nombre" at bounding box center [391, 636] width 347 height 42
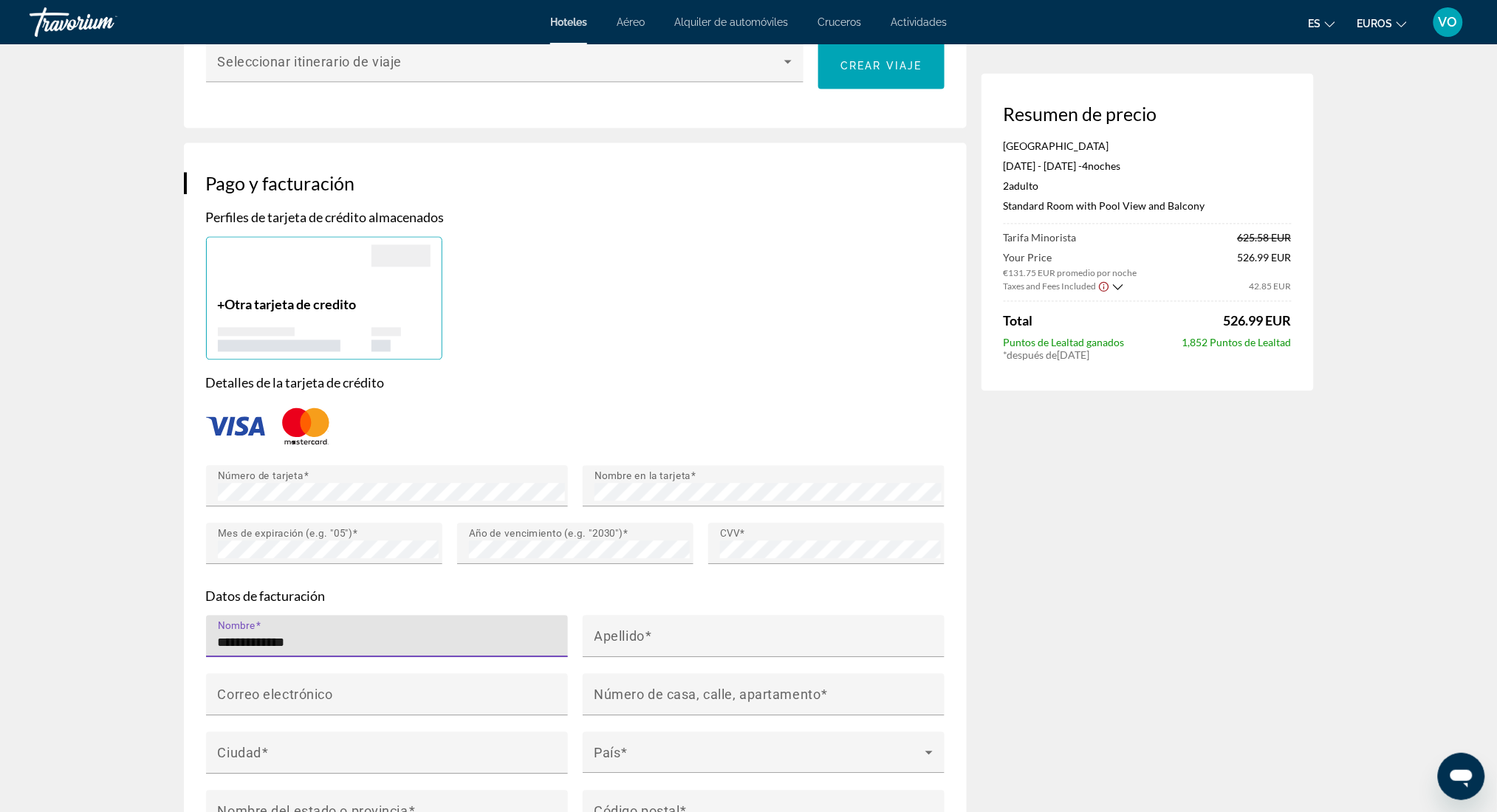
type input "**********"
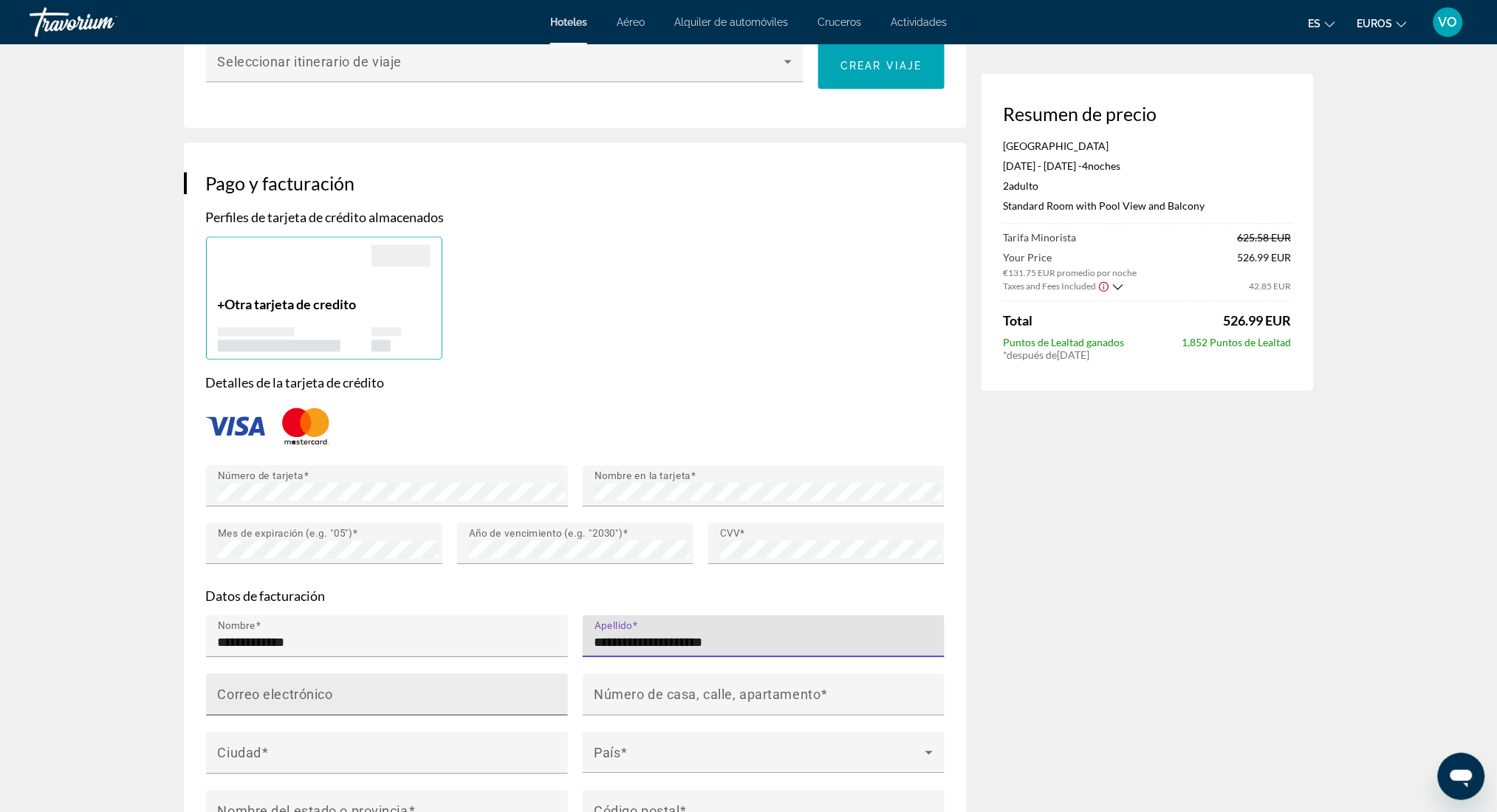
type input "**********"
click at [276, 702] on mat-label "Correo electrónico" at bounding box center [275, 693] width 115 height 15
click at [276, 710] on input "Correo electrónico" at bounding box center [391, 701] width 347 height 18
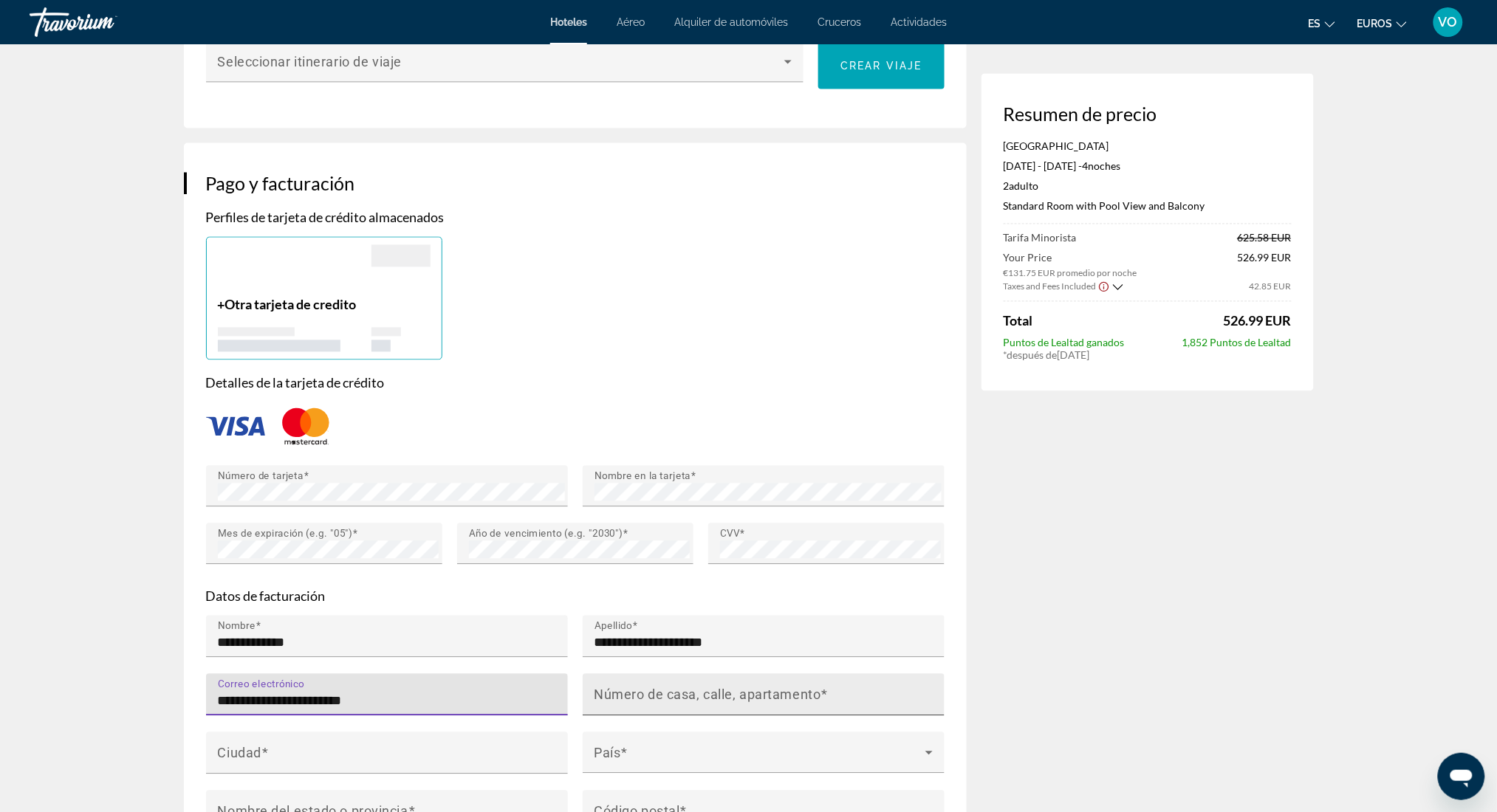
type input "**********"
click at [693, 702] on mat-label "Número de casa, calle, apartamento" at bounding box center [708, 693] width 226 height 15
click at [693, 710] on input "Número de casa, calle, apartamento" at bounding box center [768, 701] width 347 height 18
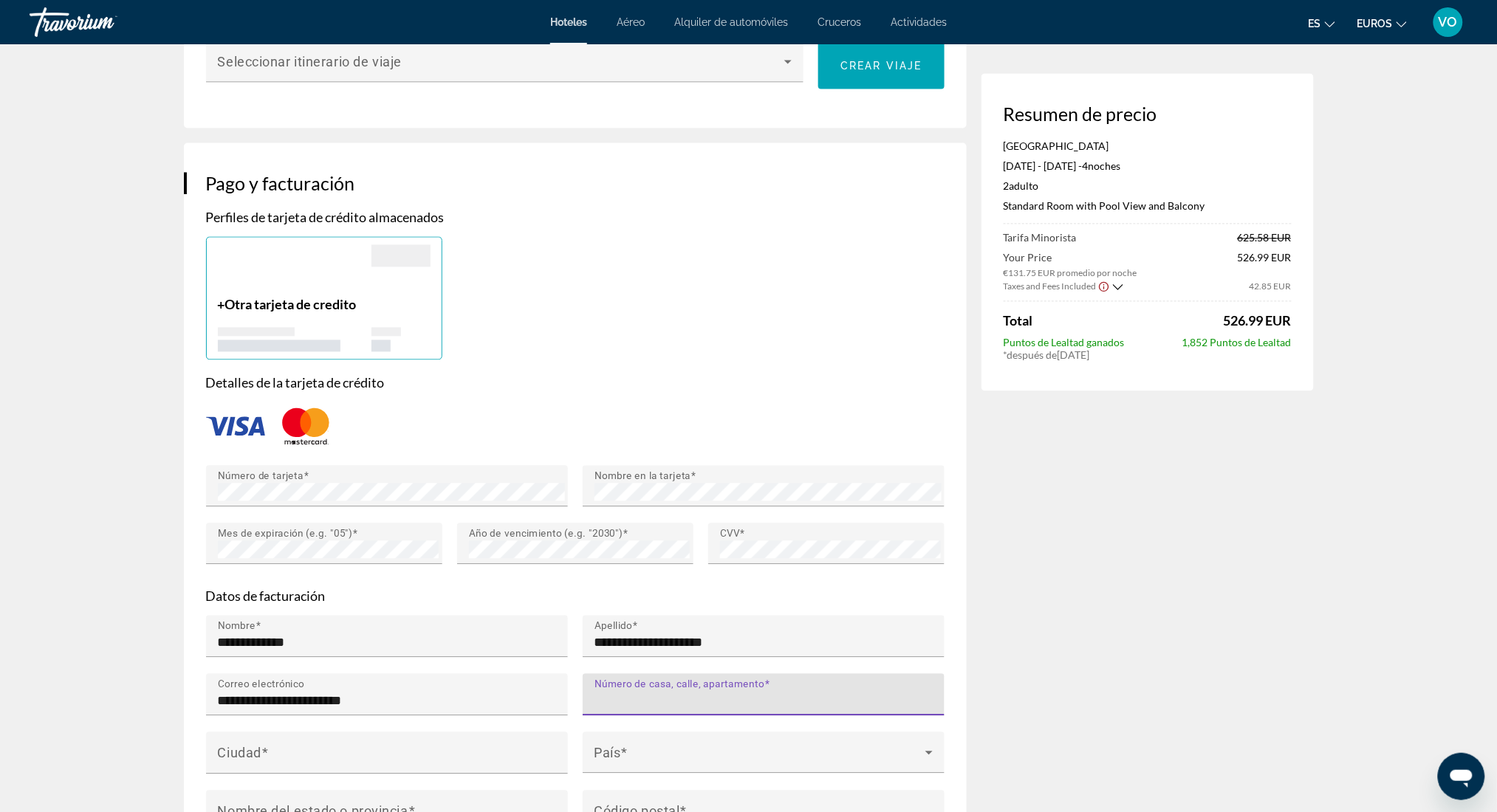
type input "*"
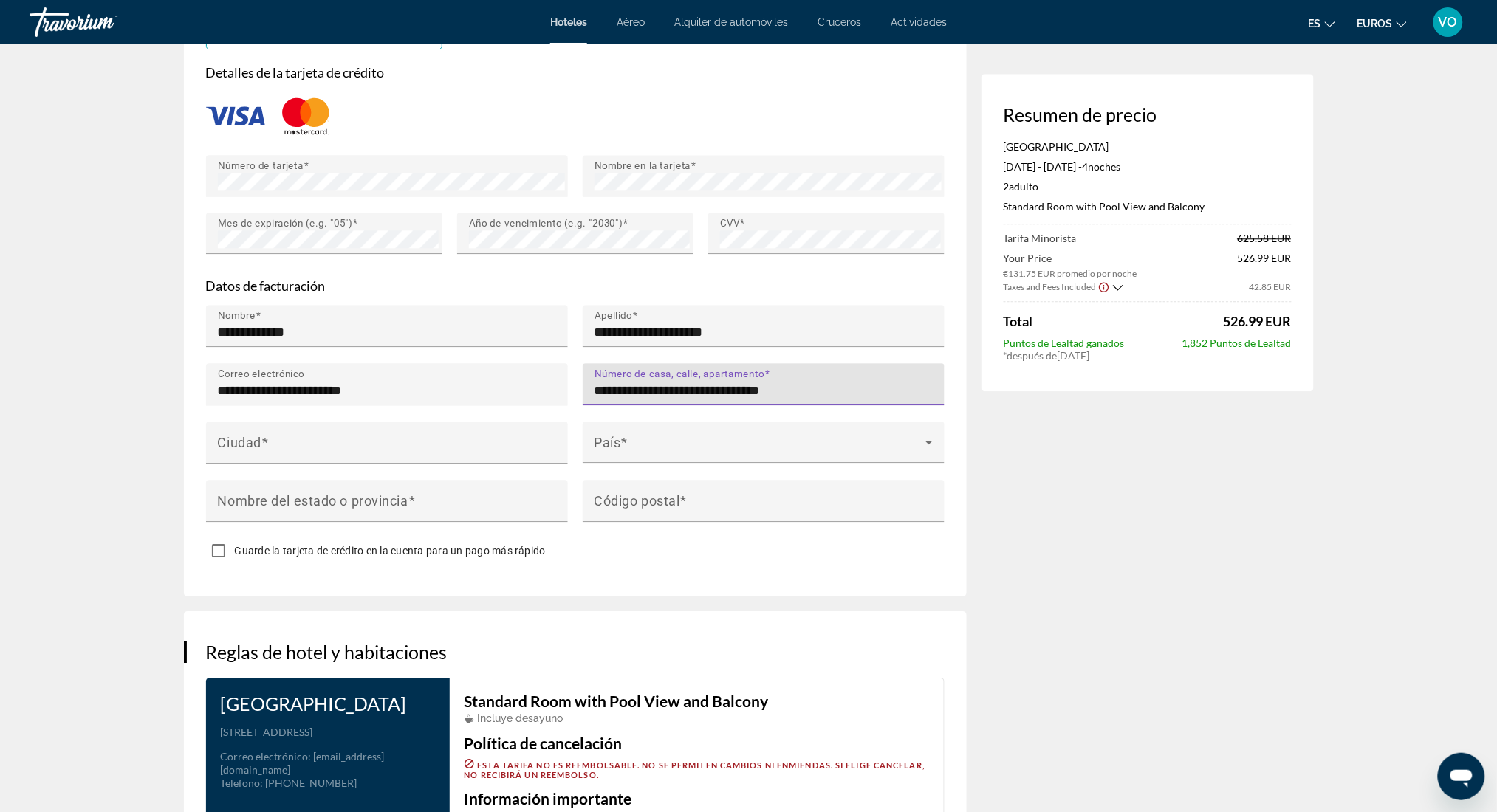
scroll to position [1262, 0]
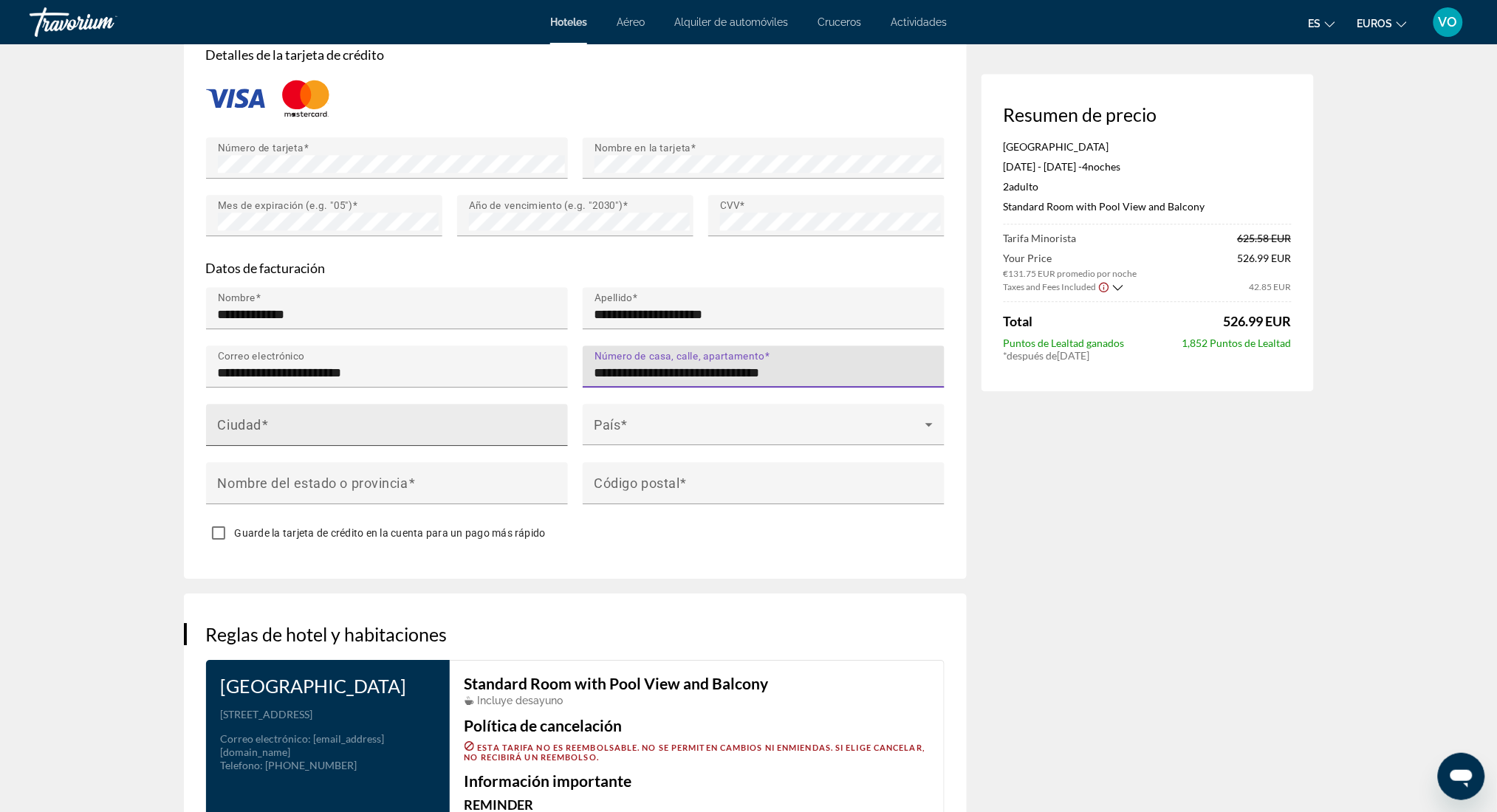
type input "**********"
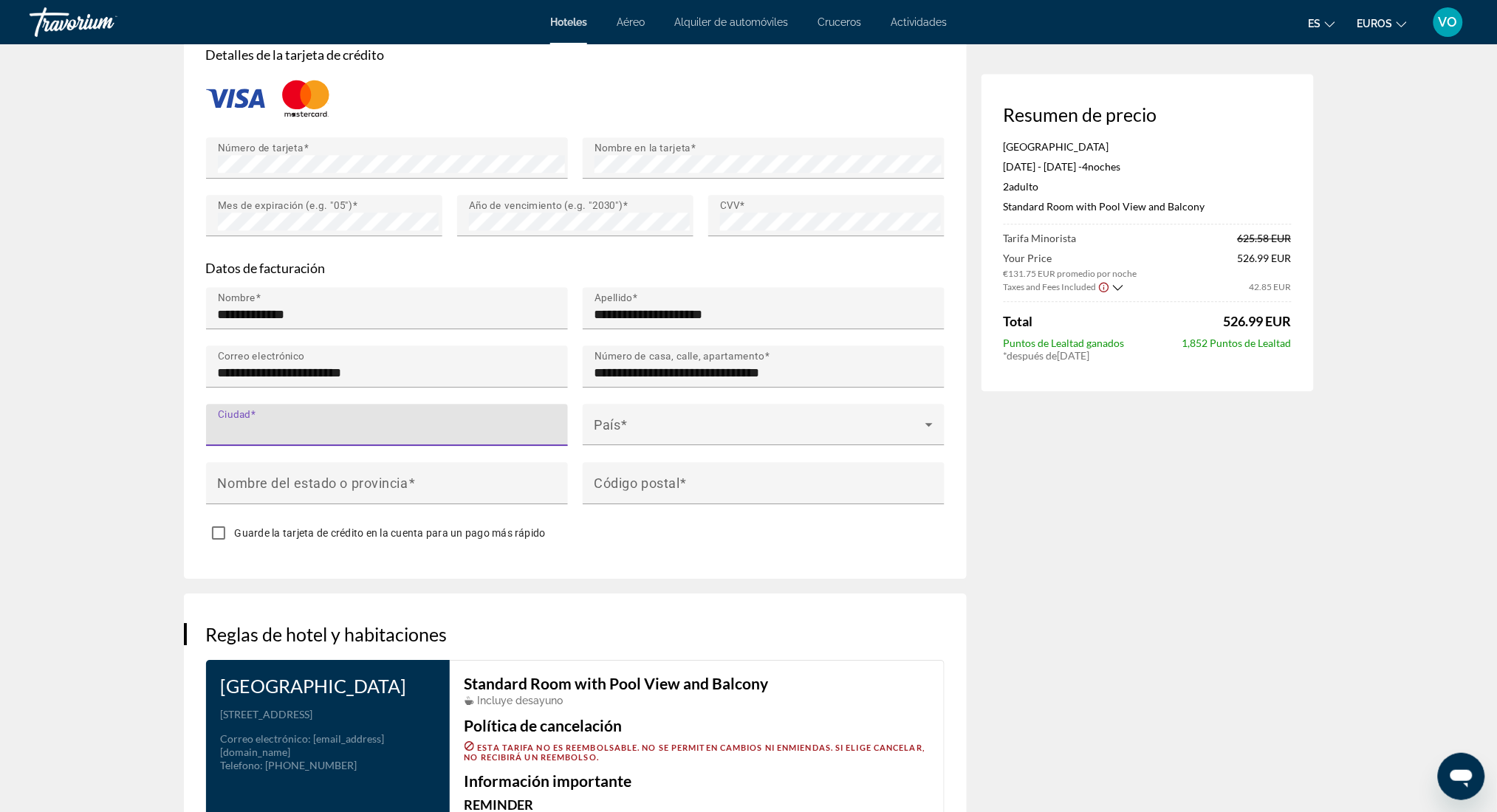
click at [302, 440] on input "Ciudad" at bounding box center [391, 431] width 347 height 18
type input "**********"
type input "******"
type input "*****"
click at [644, 439] on span "Contenido principal" at bounding box center [760, 431] width 331 height 18
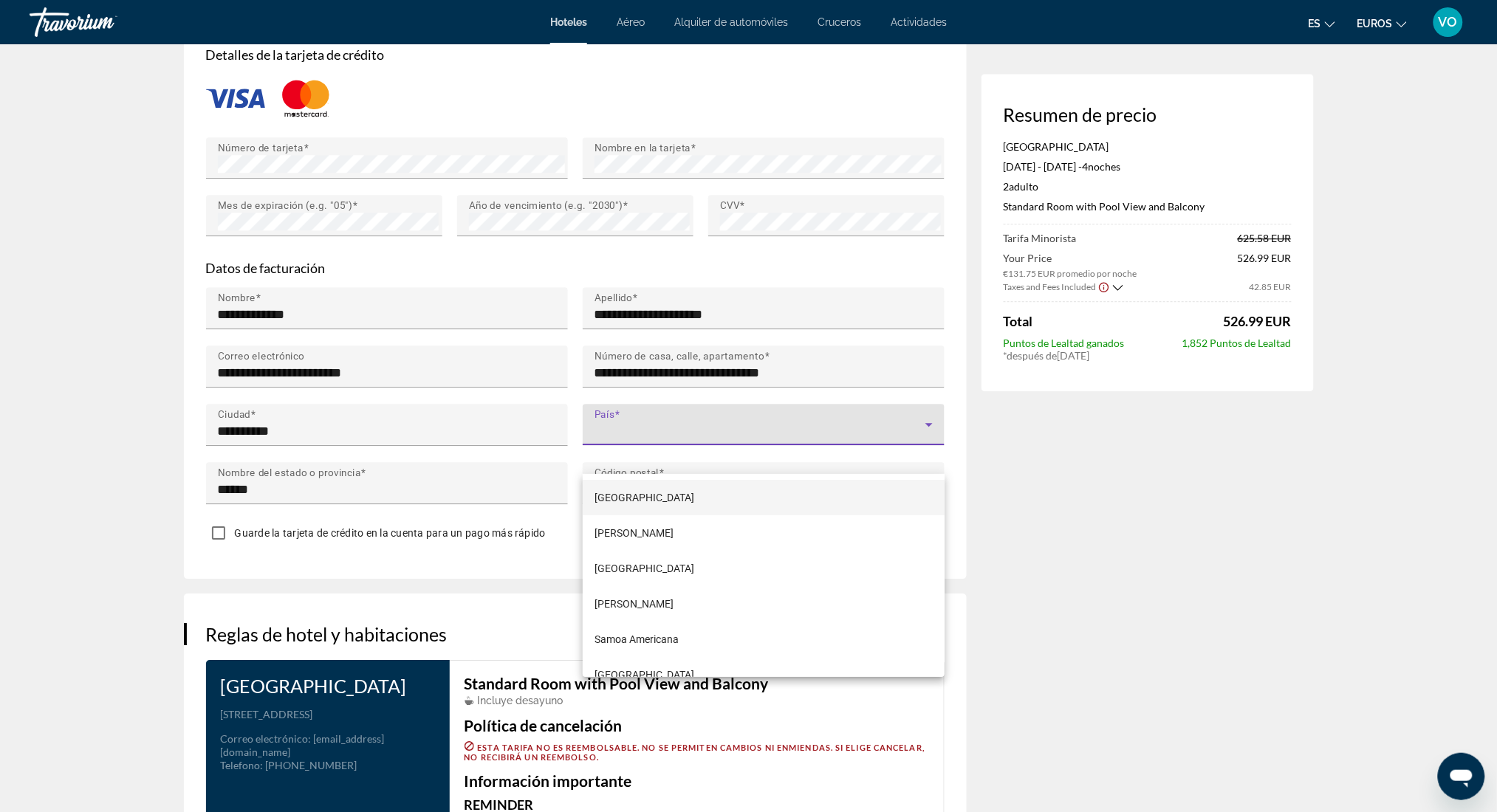
click at [644, 453] on div at bounding box center [748, 406] width 1497 height 812
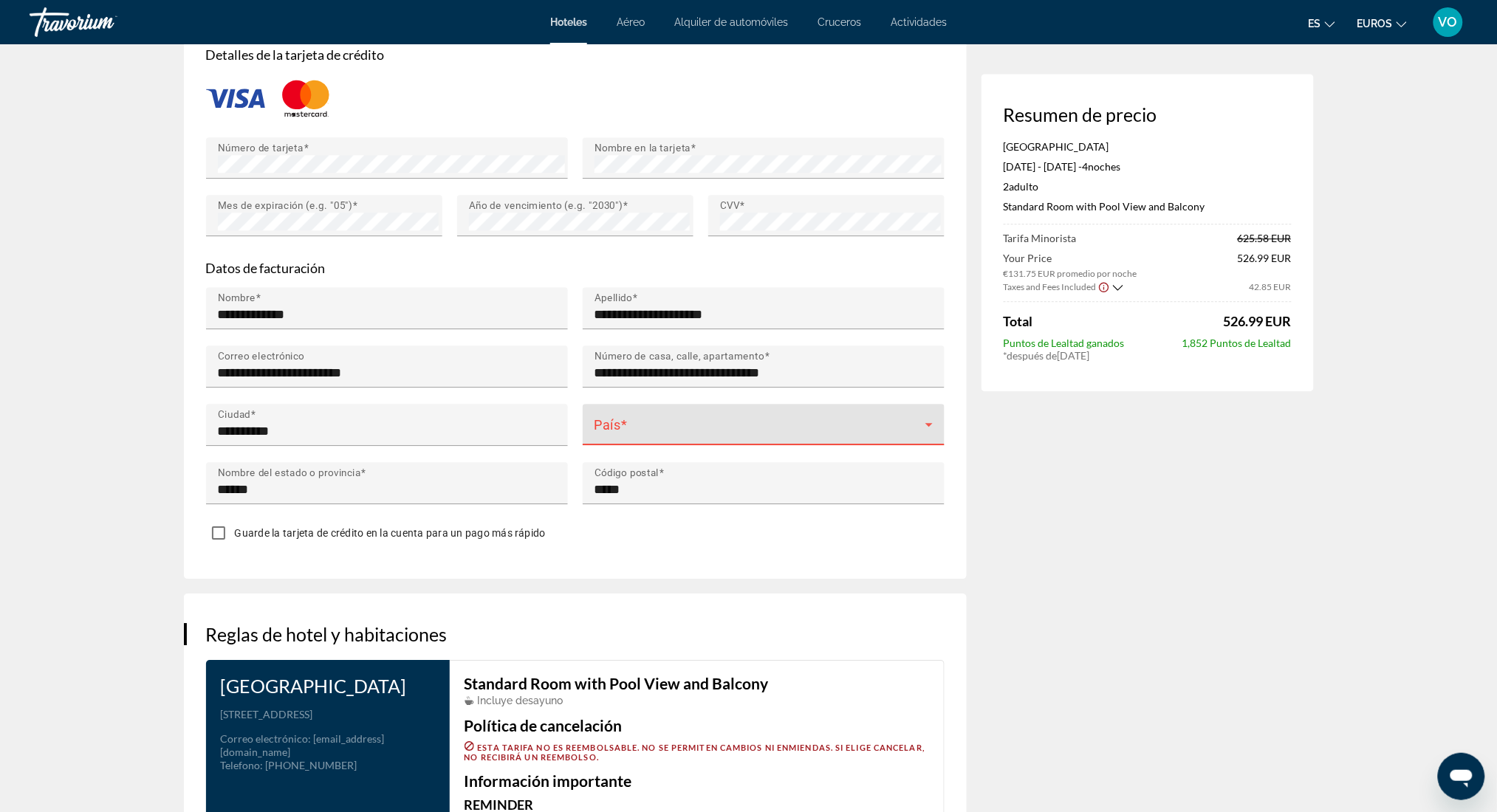
click at [644, 439] on span "Contenido principal" at bounding box center [760, 431] width 331 height 18
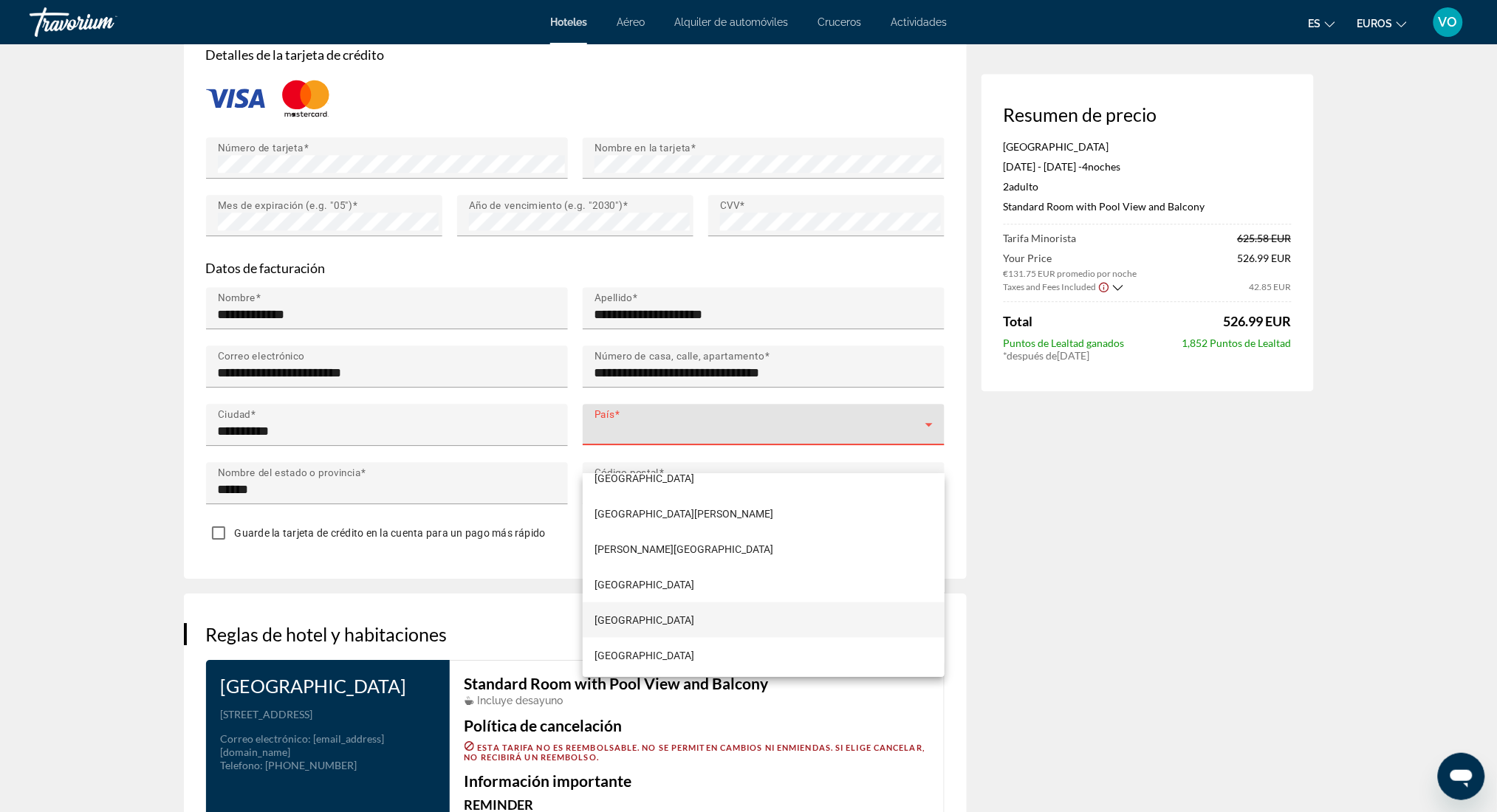
scroll to position [6864, 0]
click at [686, 462] on div at bounding box center [748, 406] width 1497 height 812
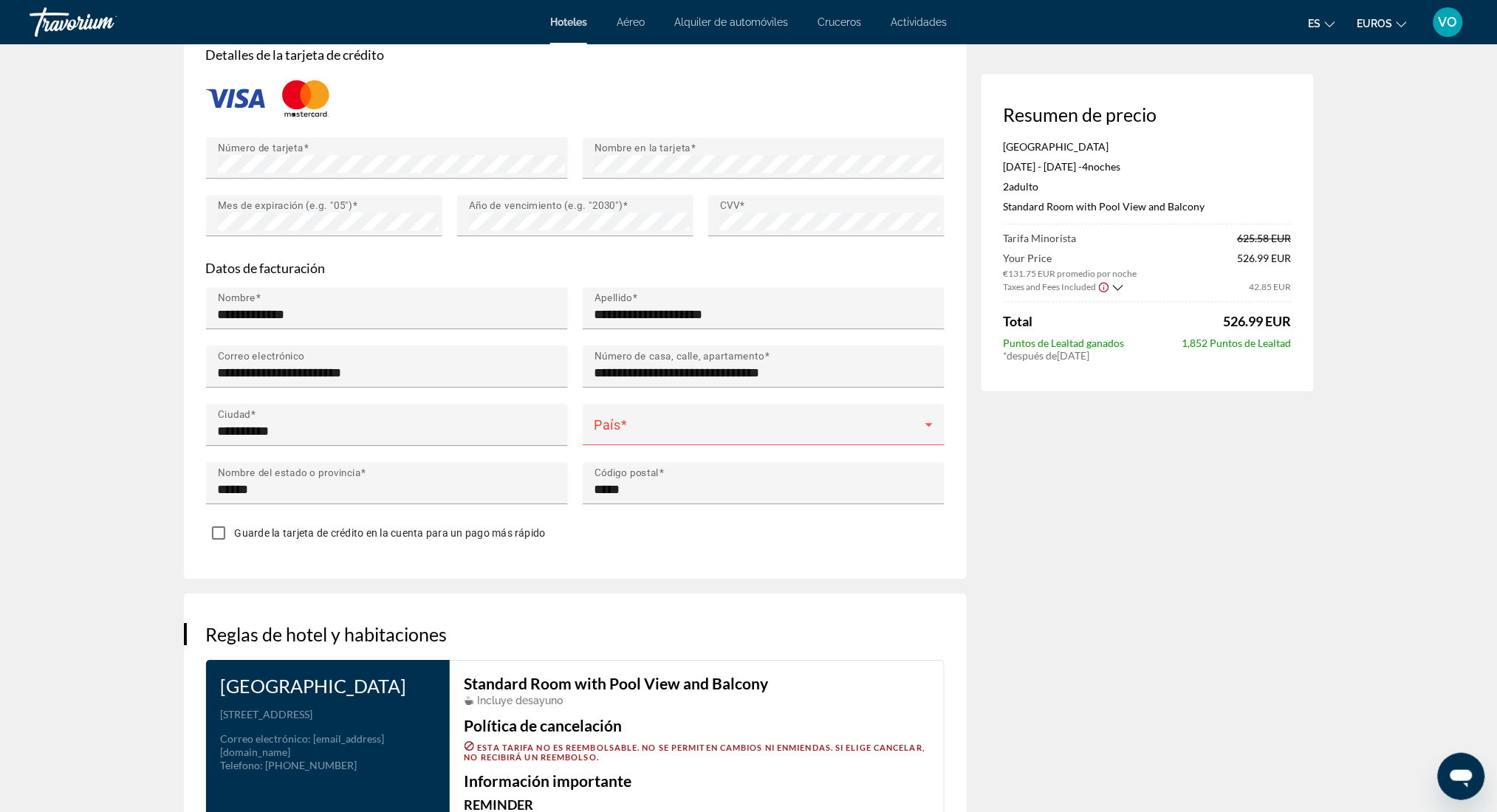
click at [686, 439] on span "Contenido principal" at bounding box center [760, 431] width 331 height 18
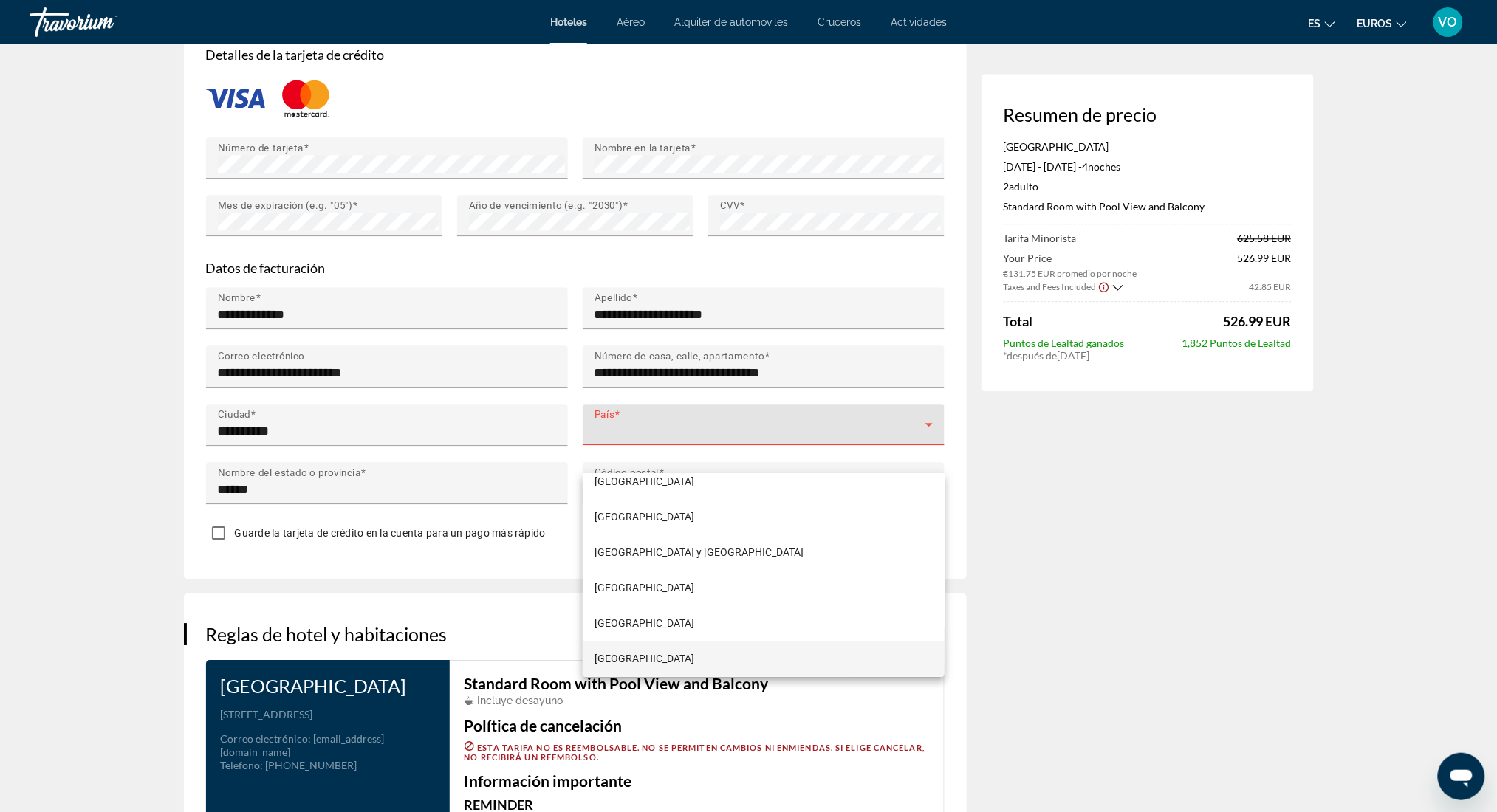
scroll to position [7387, 0]
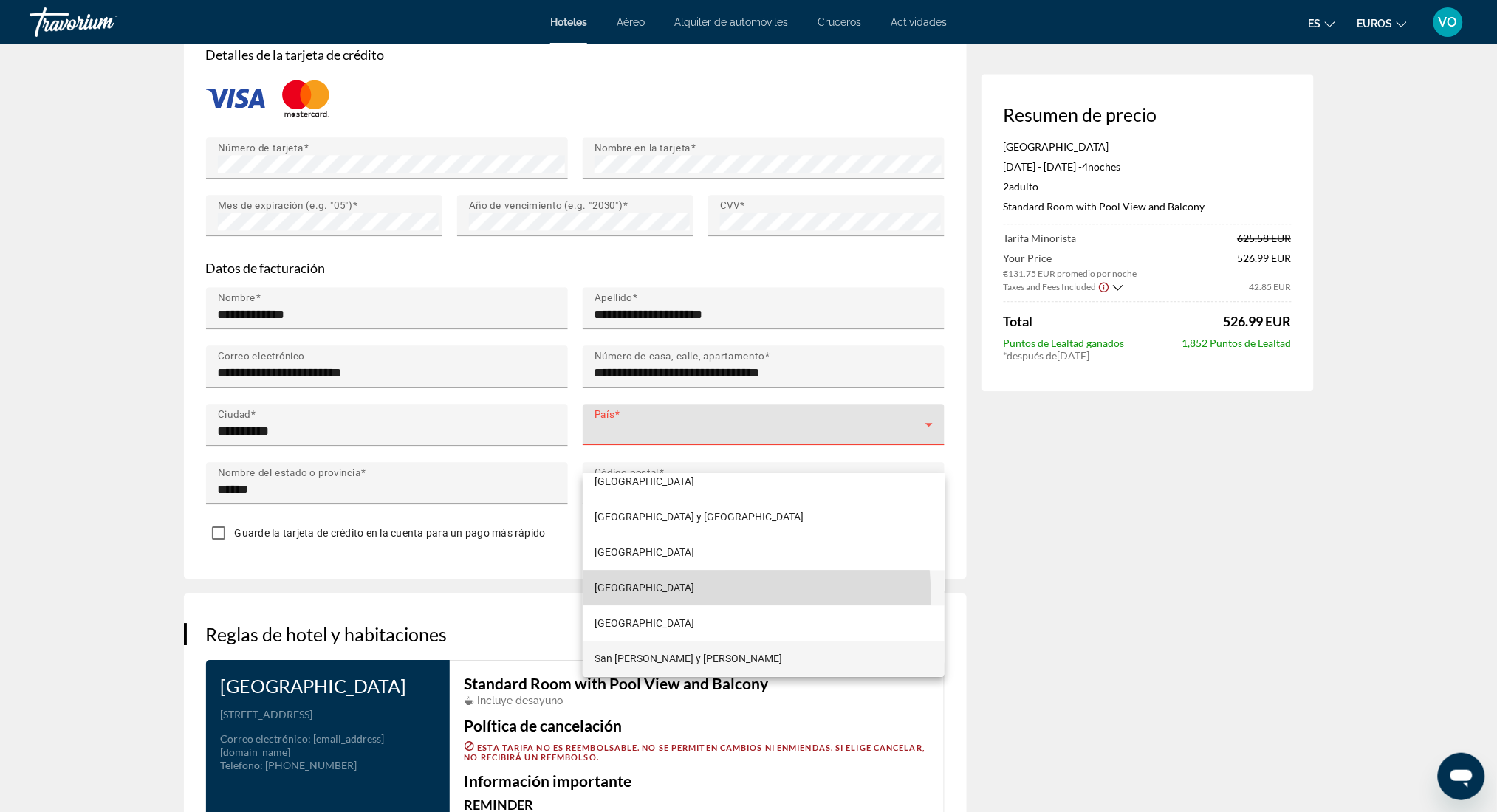
click at [640, 600] on mat-option "España" at bounding box center [764, 588] width 362 height 36
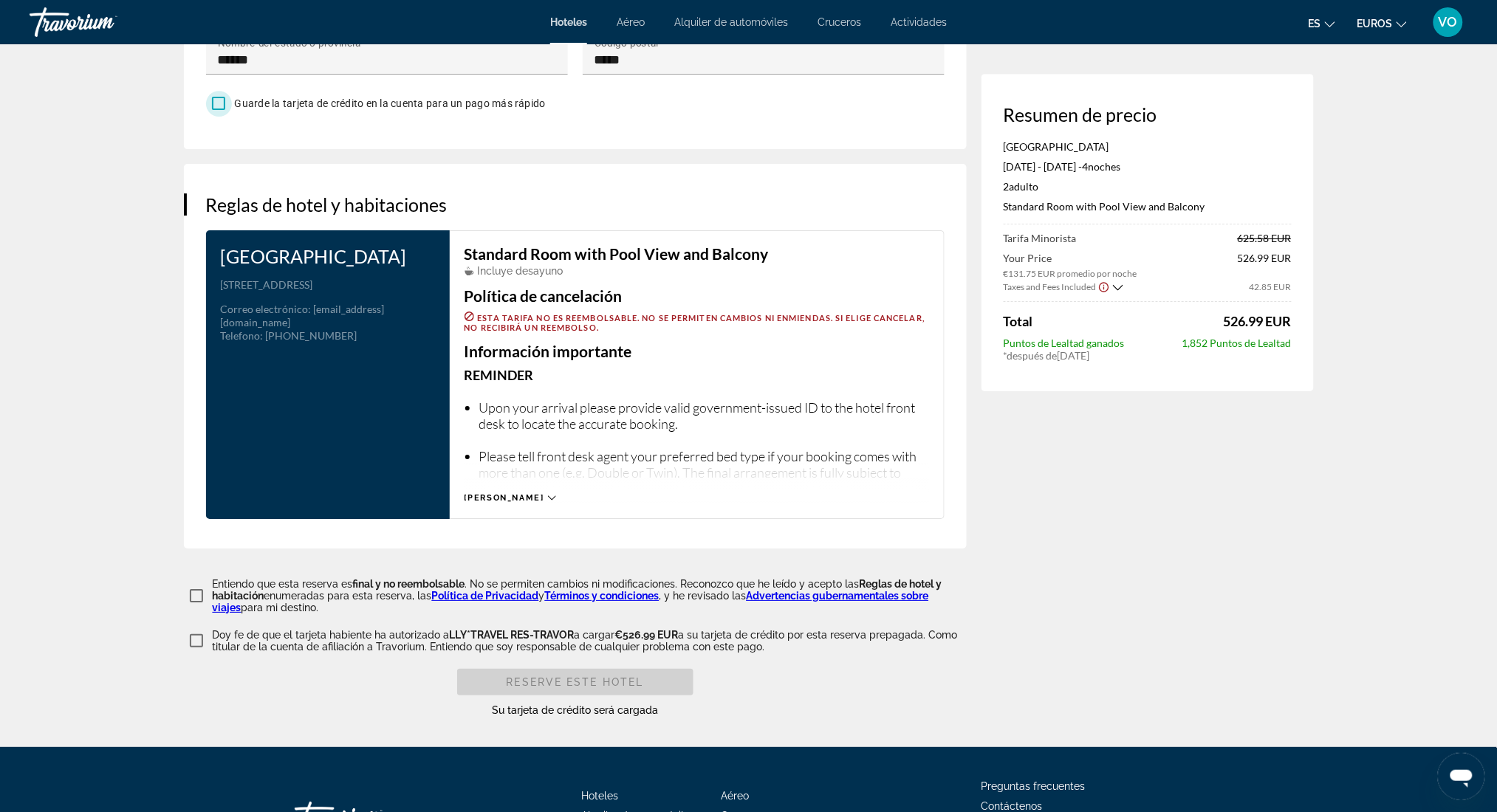
scroll to position [1735, 0]
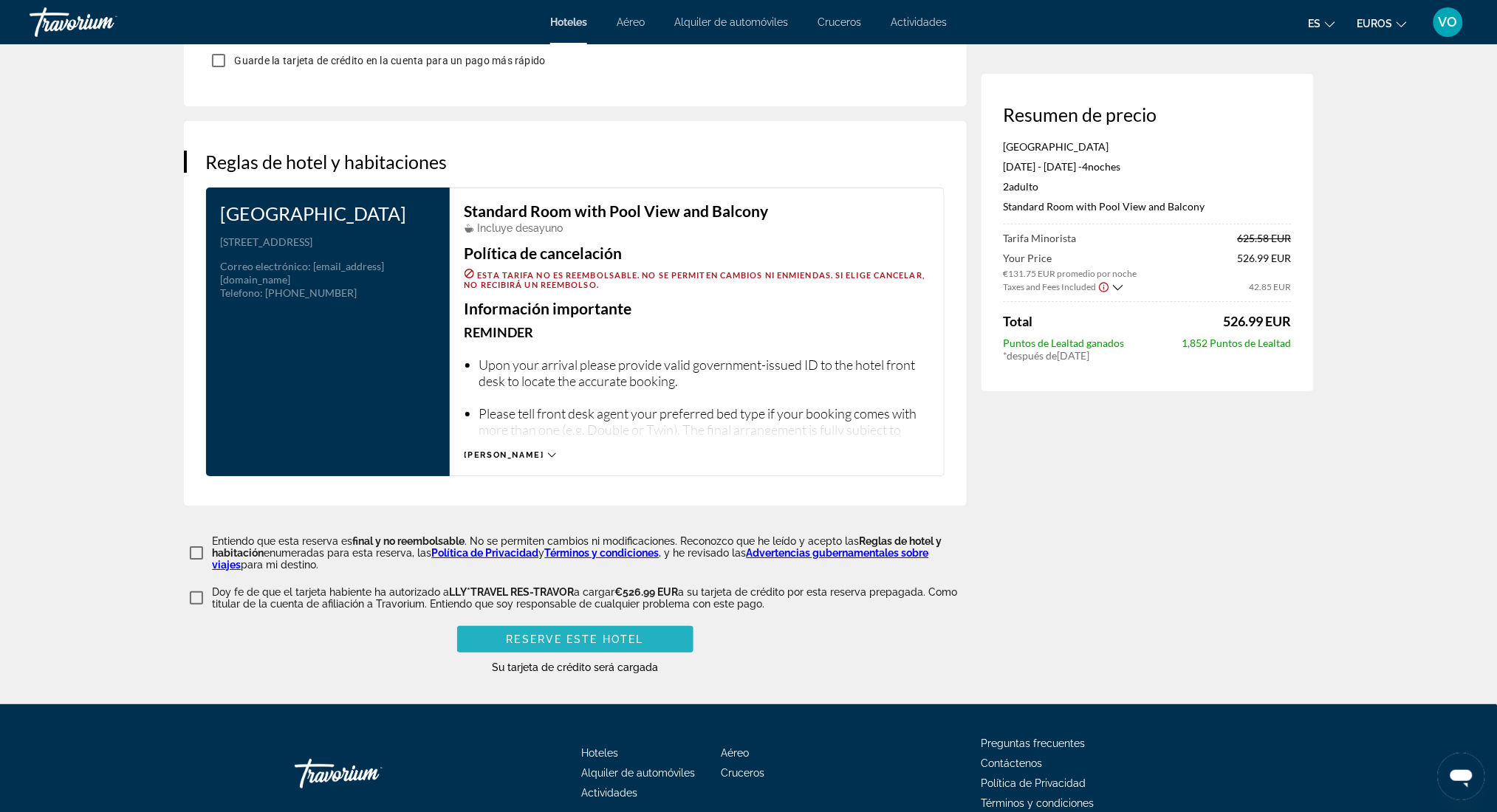
click at [555, 657] on span "Contenido principal" at bounding box center [575, 639] width 236 height 36
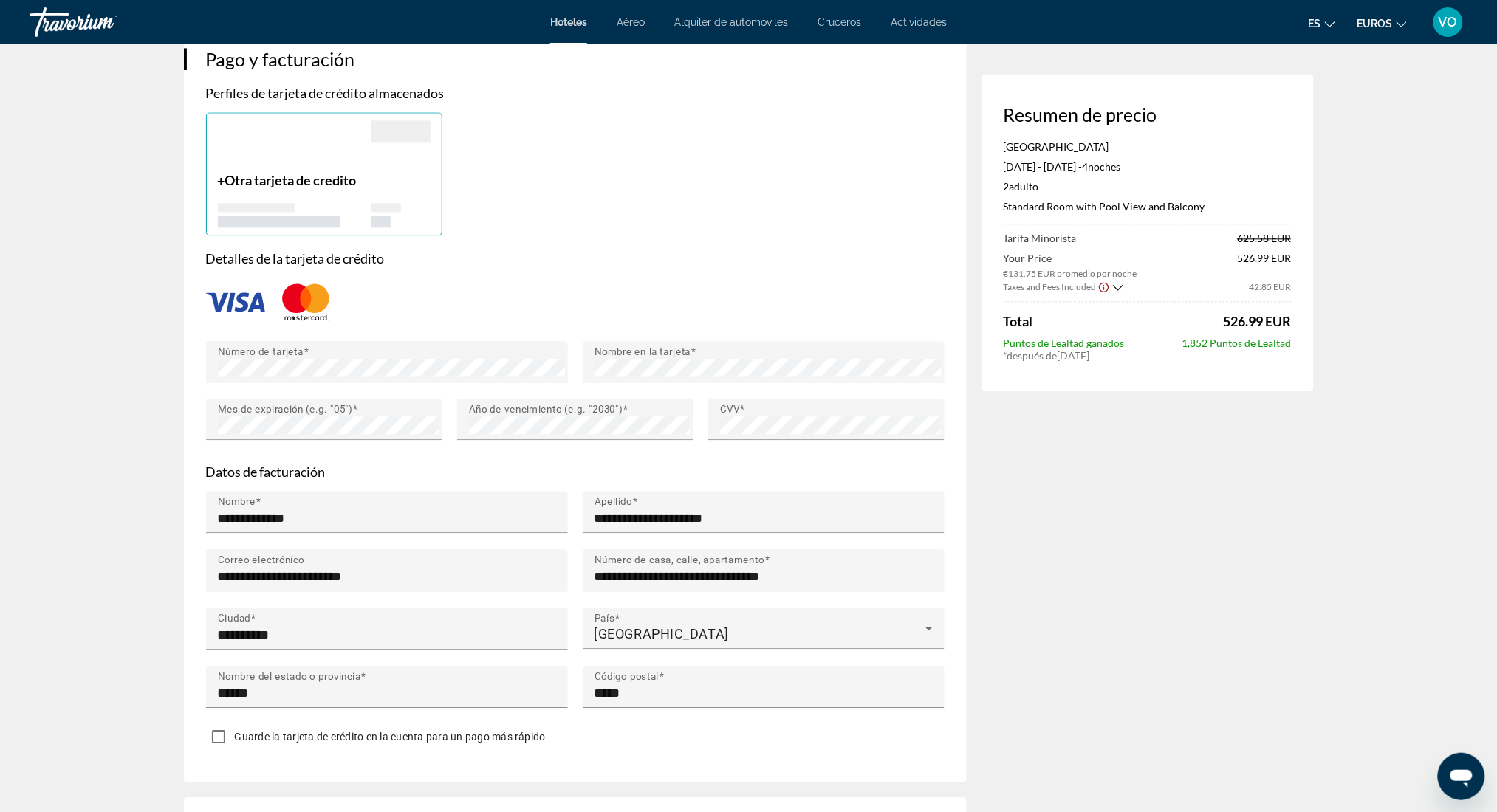
scroll to position [1122, 0]
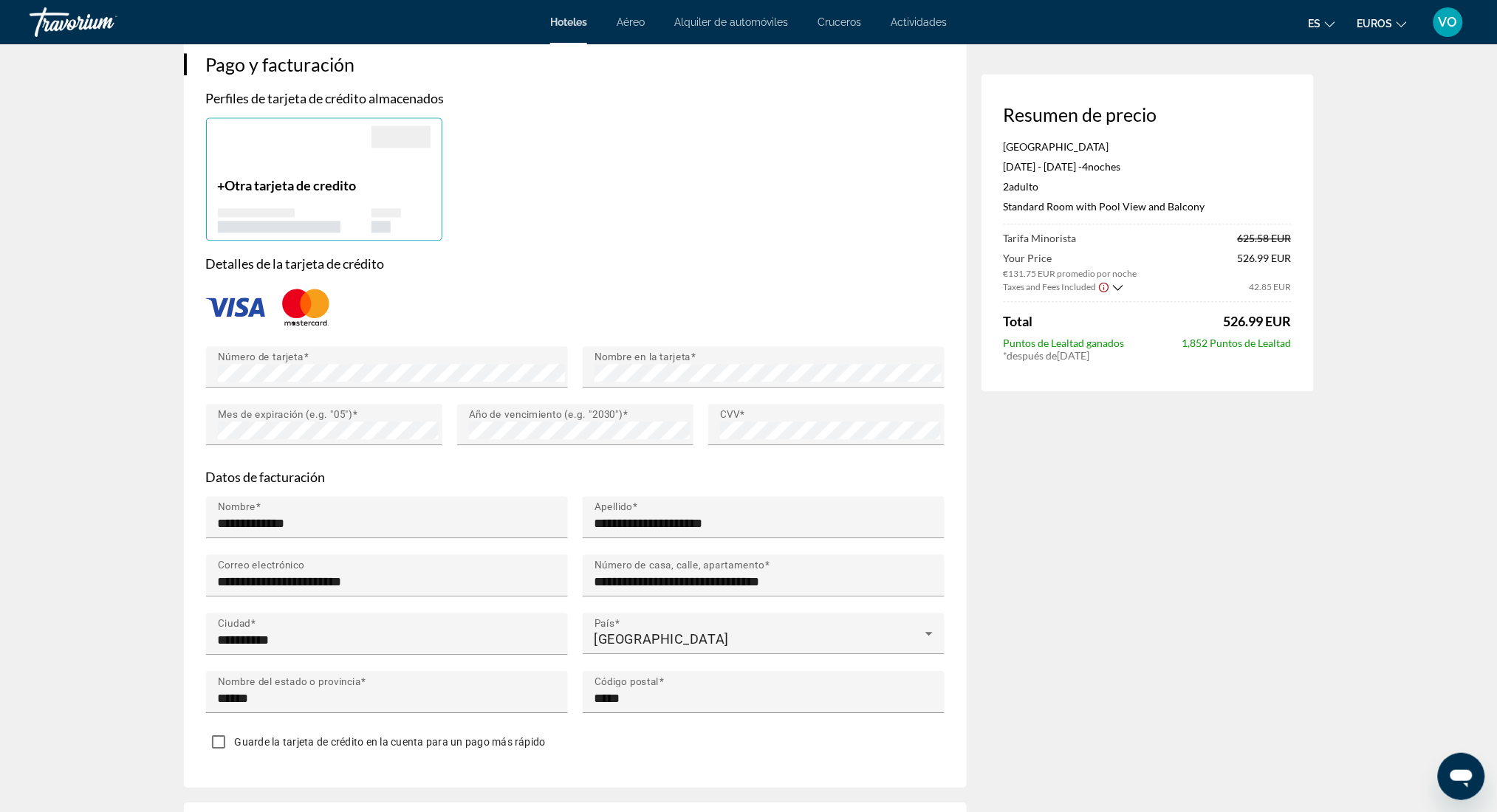
click at [276, 193] on span "Otra tarjeta de credito" at bounding box center [291, 185] width 131 height 16
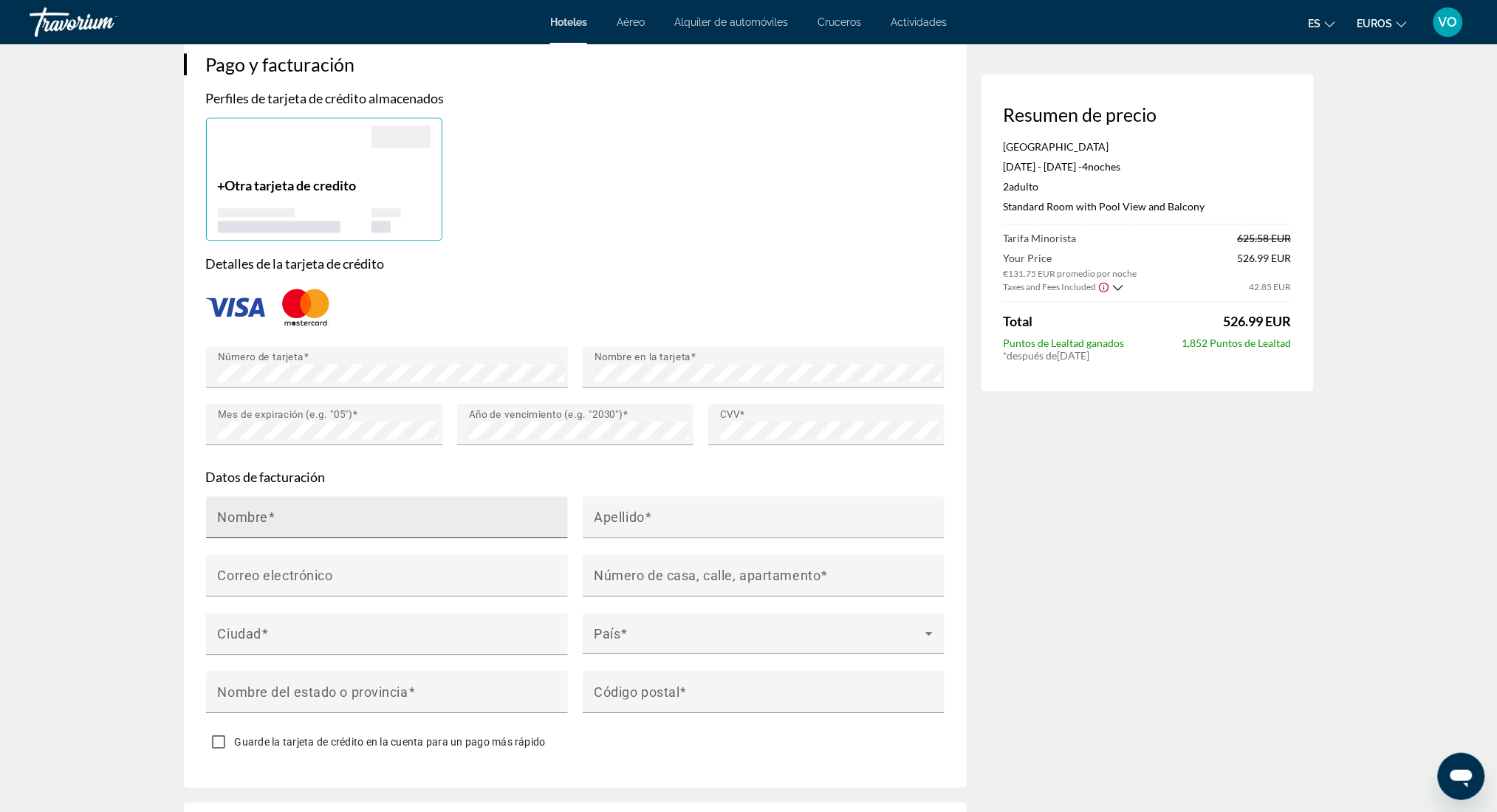
click at [374, 537] on div "Nombre" at bounding box center [391, 517] width 347 height 42
type input "**********"
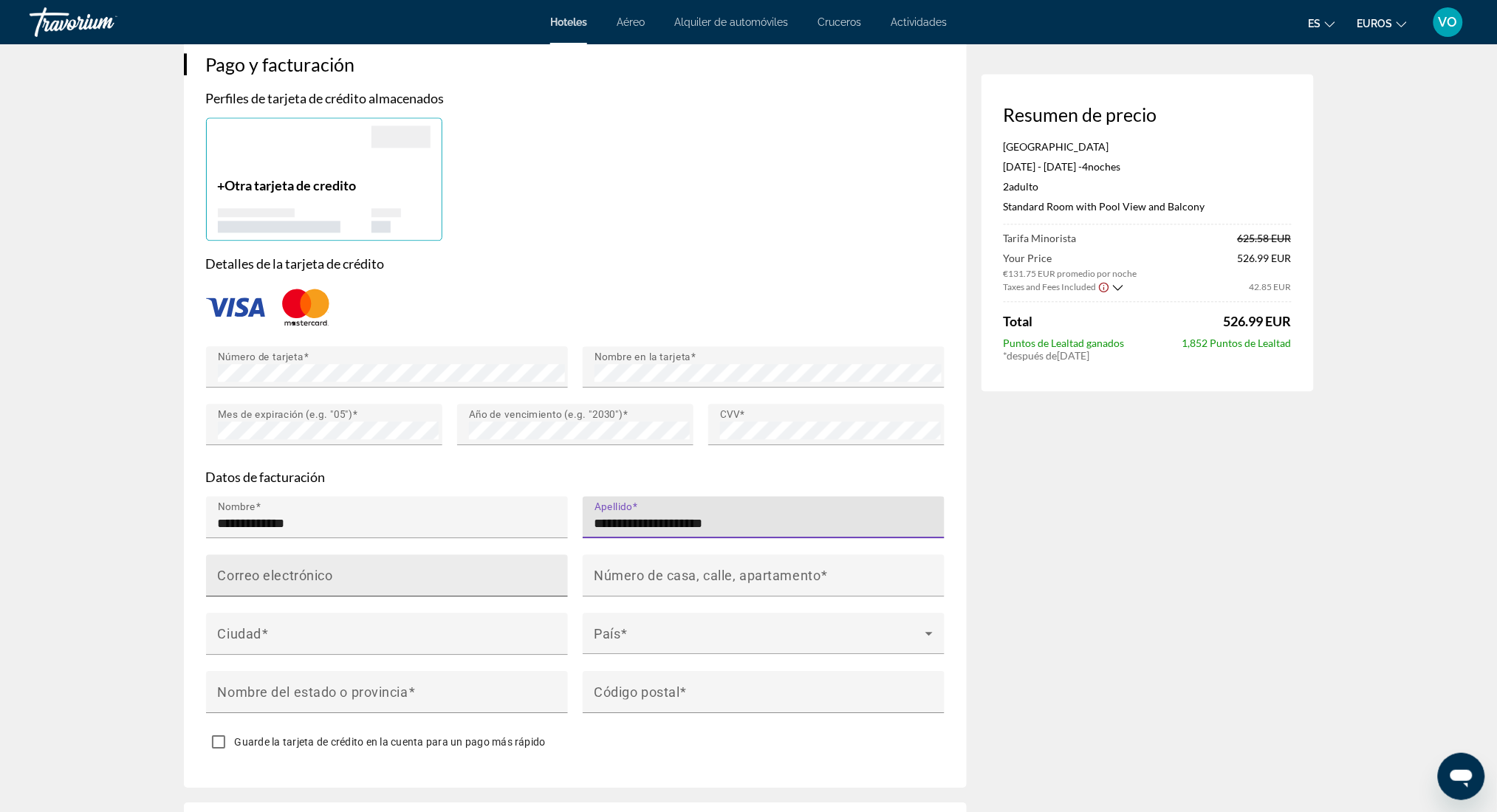
type input "**********"
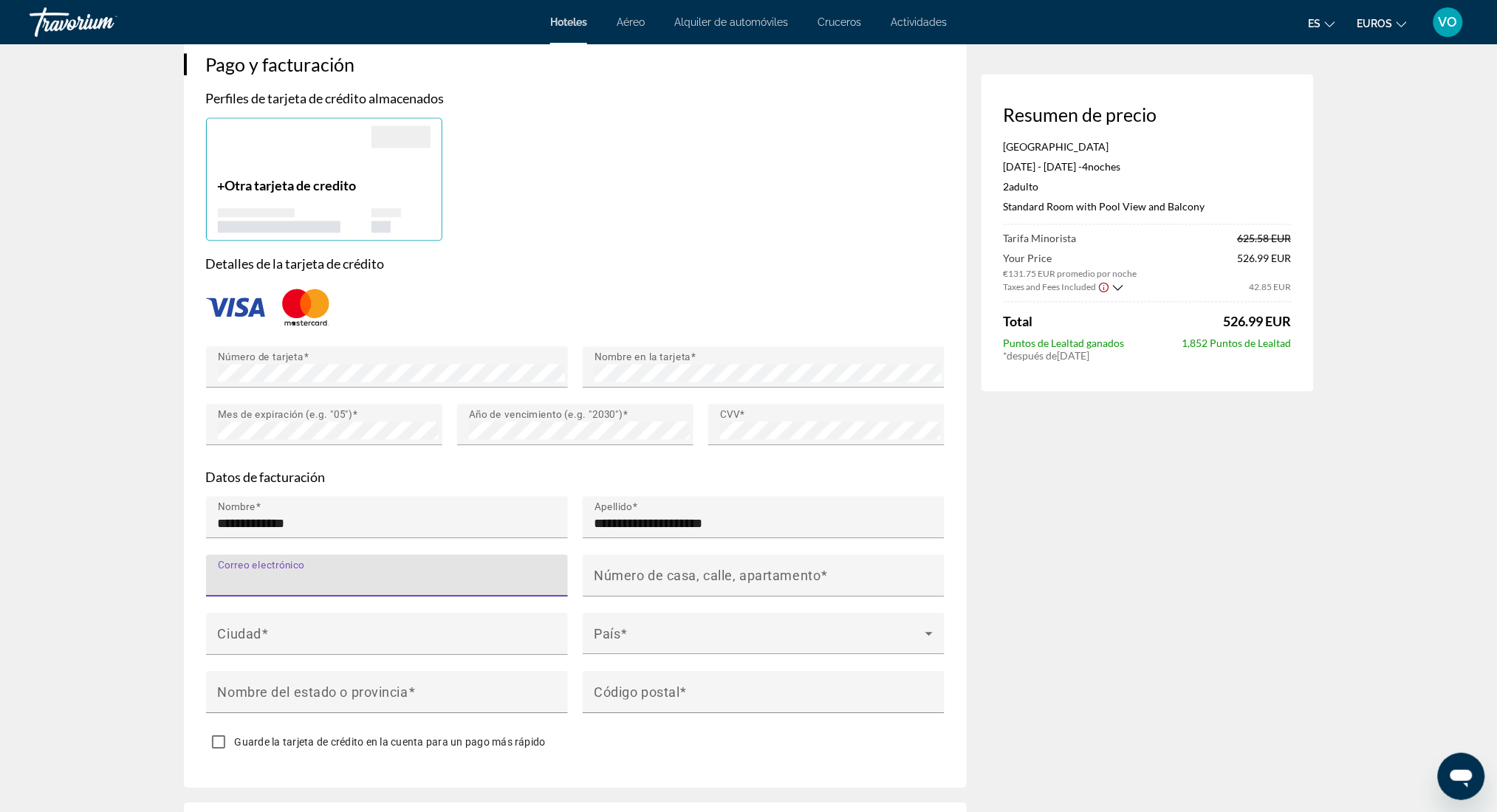
click at [363, 591] on input "Correo electrónico" at bounding box center [391, 582] width 347 height 18
type input "**********"
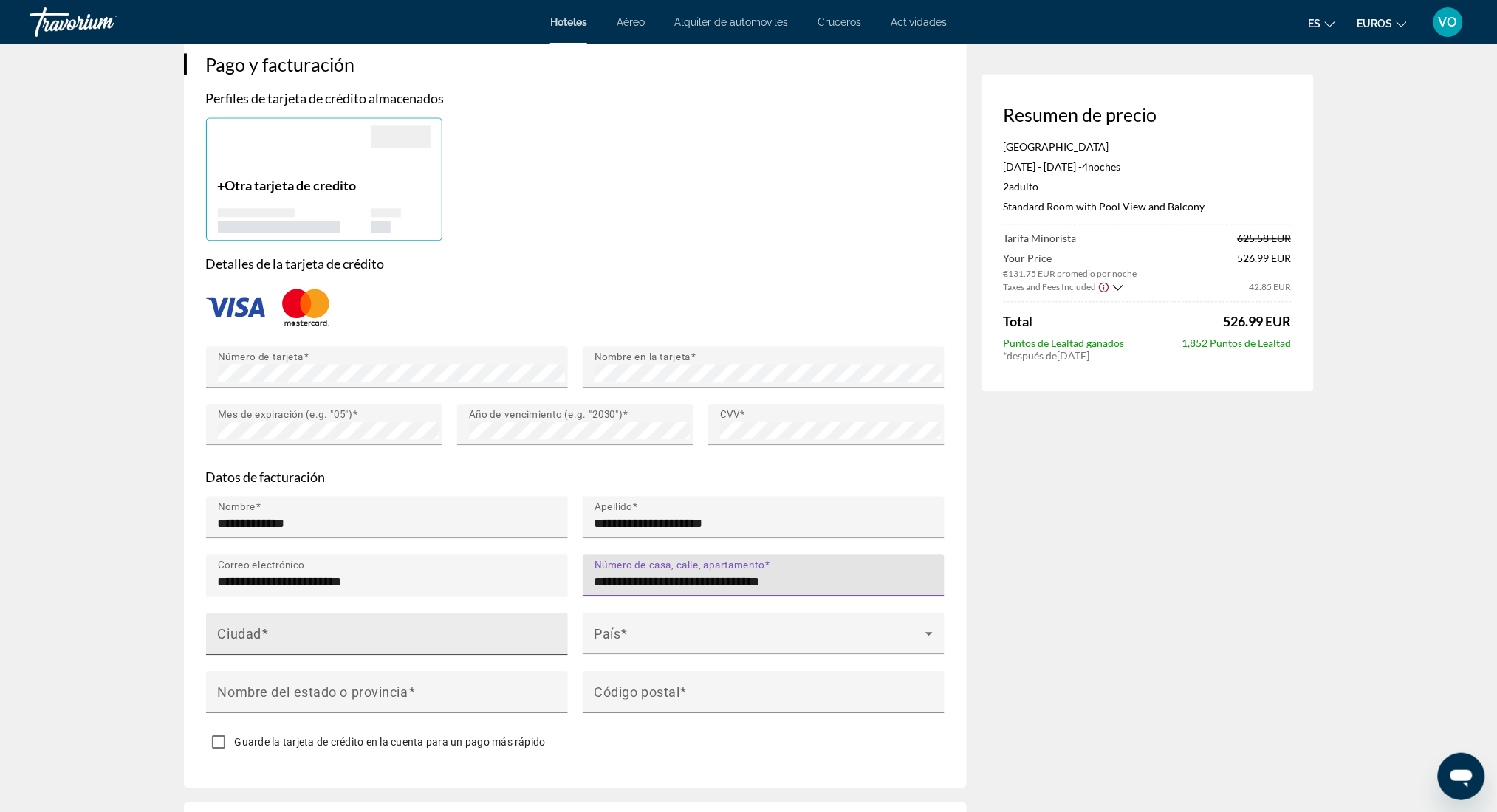
type input "**********"
click at [334, 649] on input "Ciudad" at bounding box center [391, 640] width 347 height 18
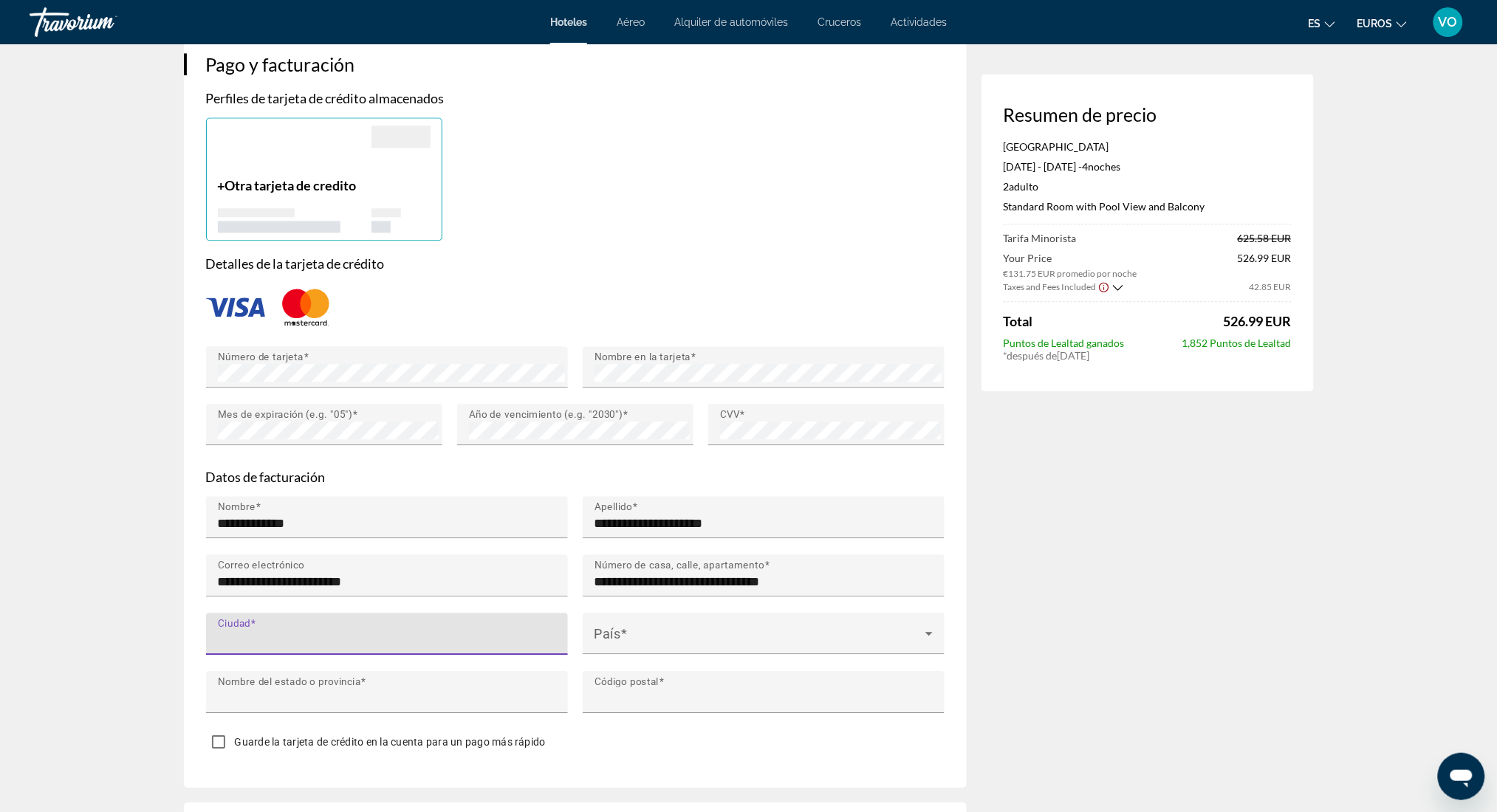
type input "**********"
type input "******"
type input "*****"
click at [630, 648] on span "Contenido principal" at bounding box center [760, 639] width 331 height 18
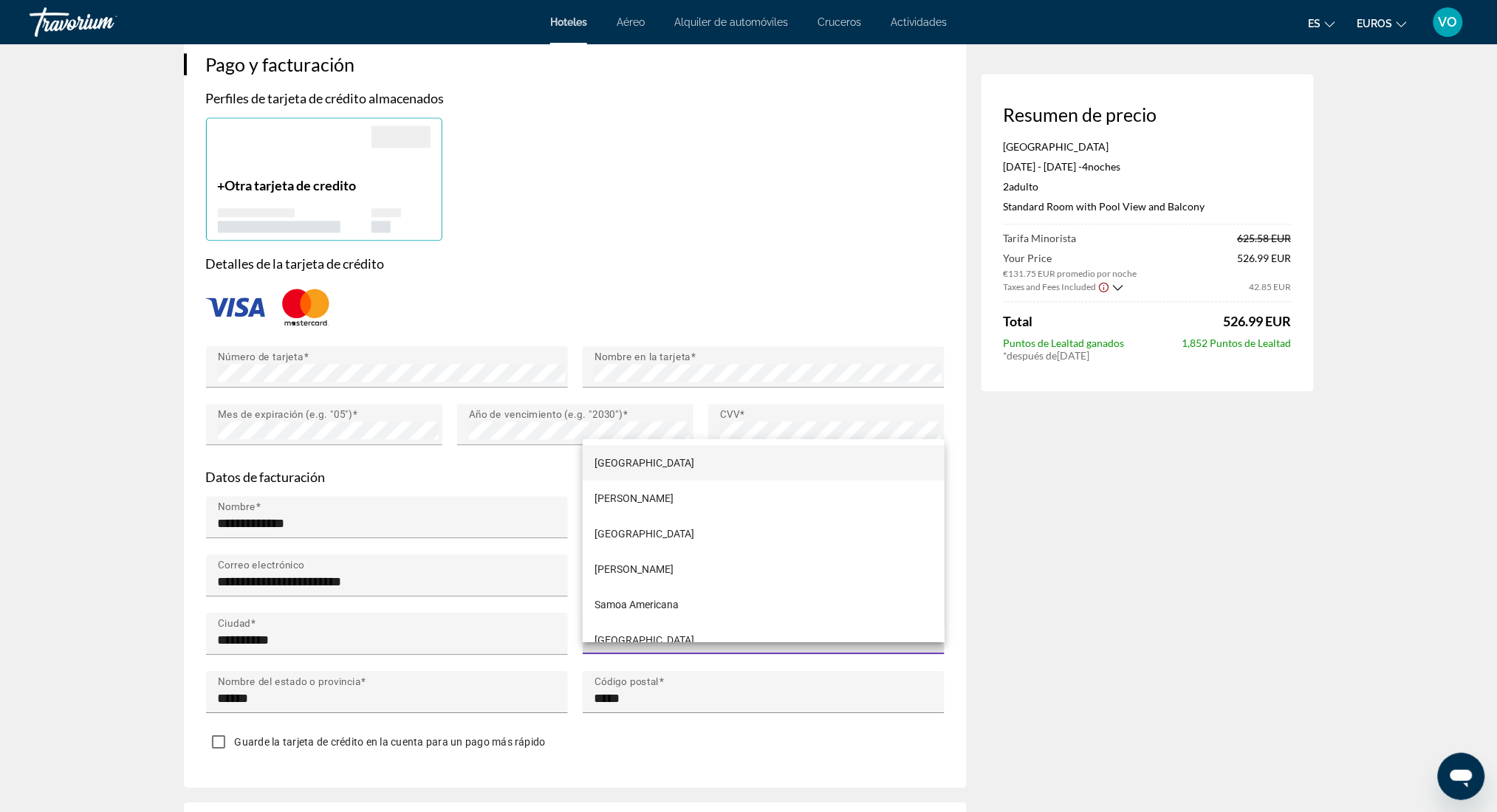
click at [630, 673] on div at bounding box center [748, 406] width 1497 height 812
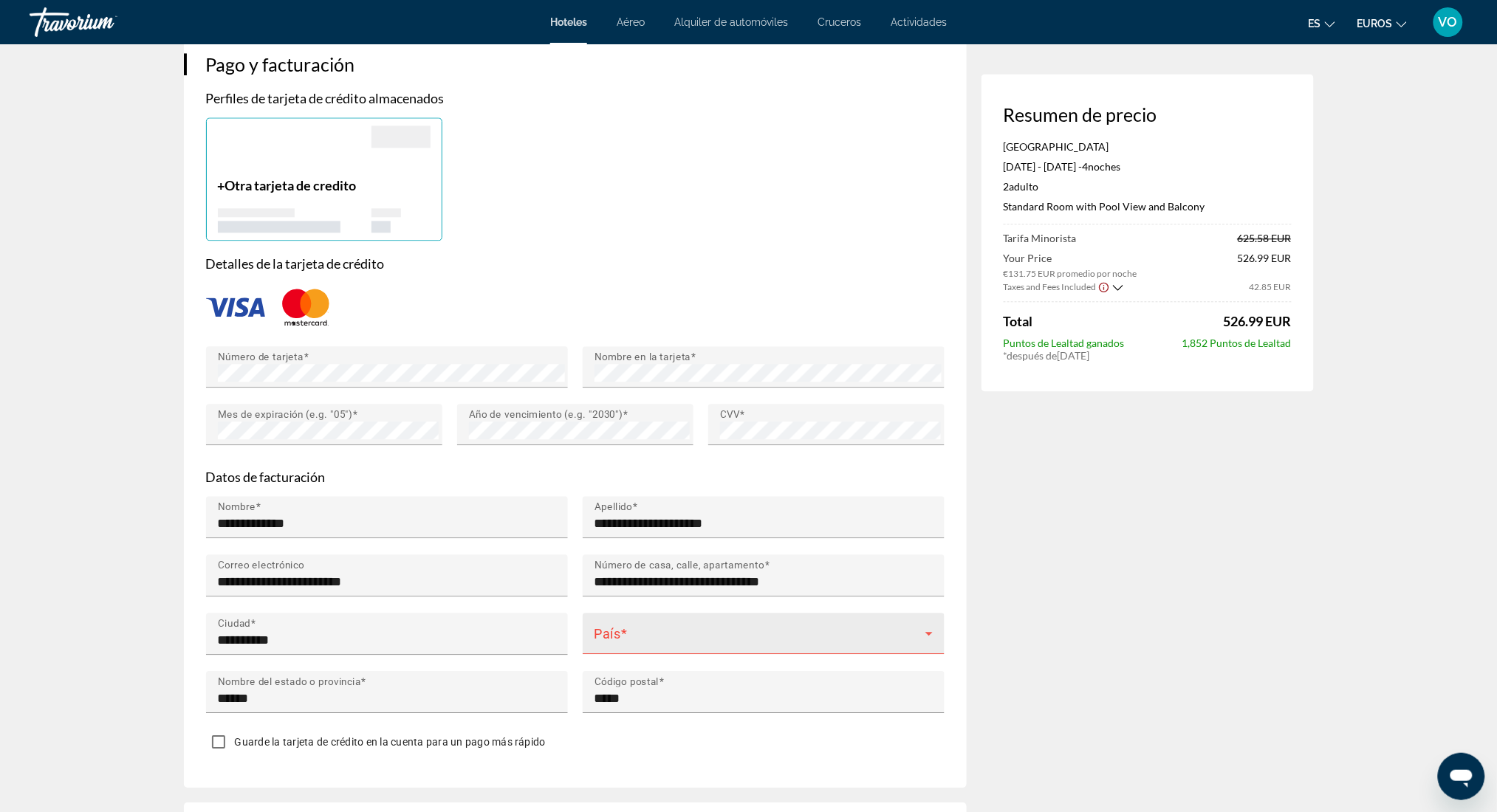
click at [697, 648] on span "Contenido principal" at bounding box center [760, 639] width 331 height 18
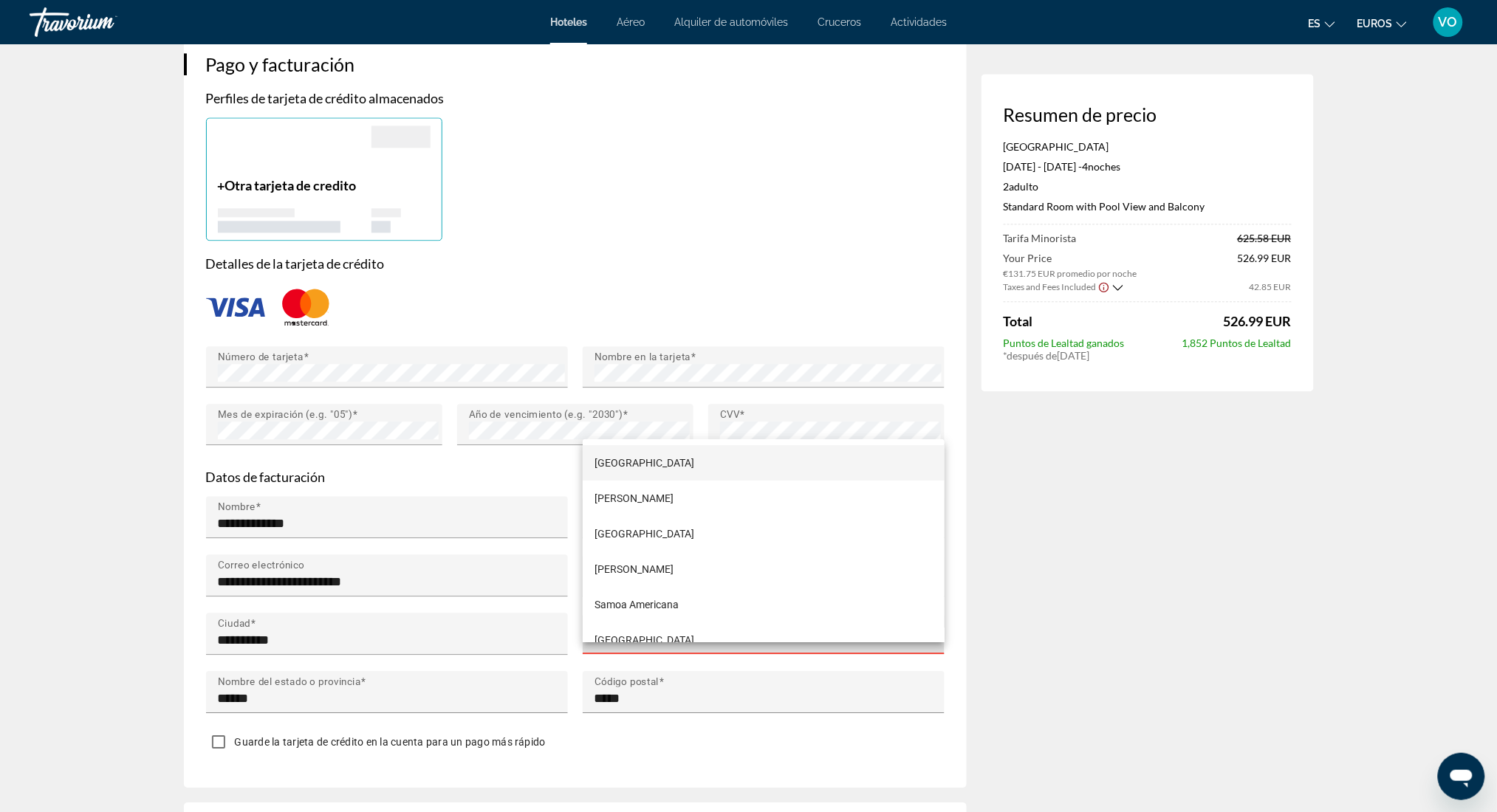
scroll to position [7316, 0]
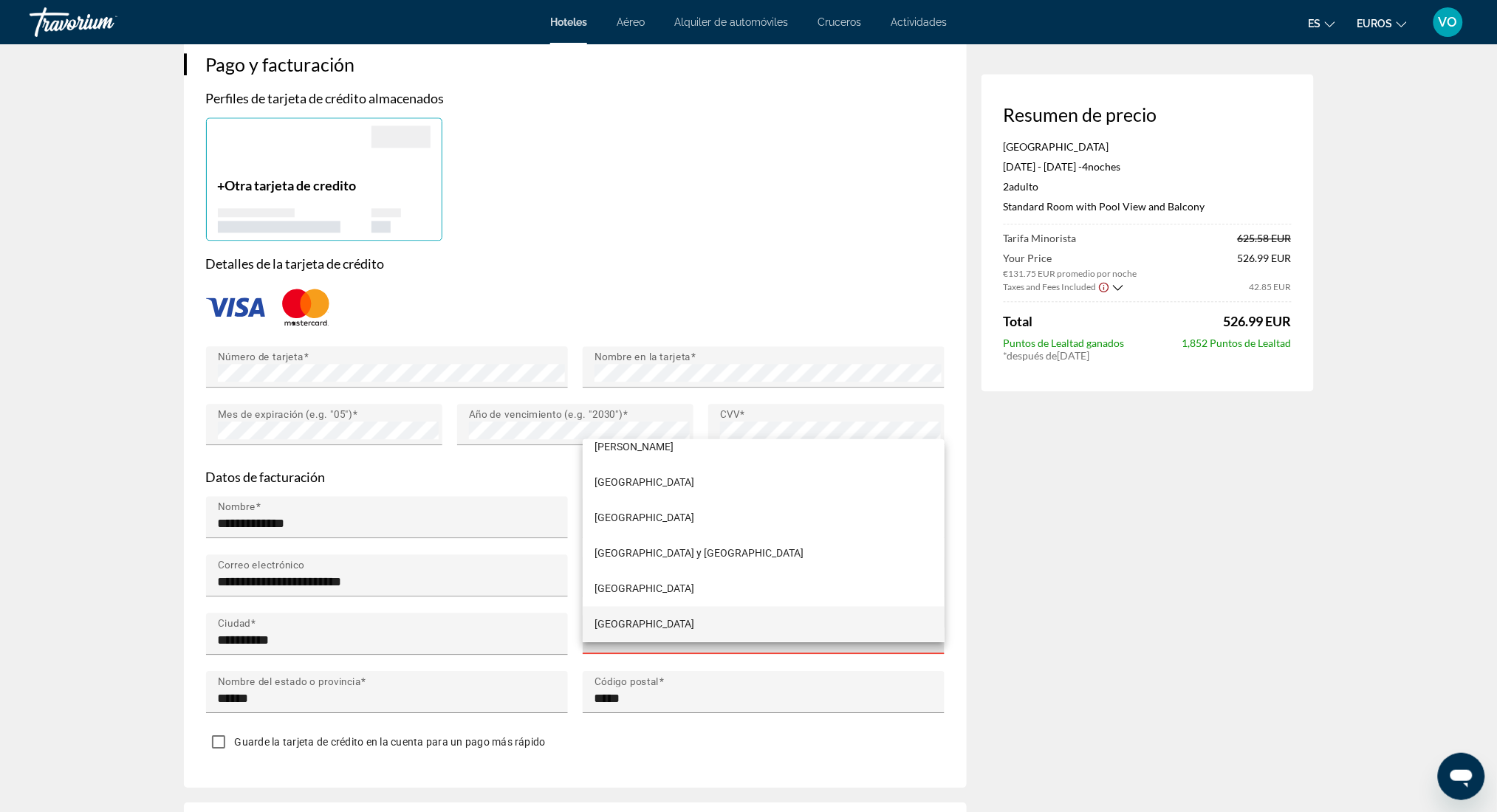
click at [691, 621] on mat-option "España" at bounding box center [764, 625] width 362 height 36
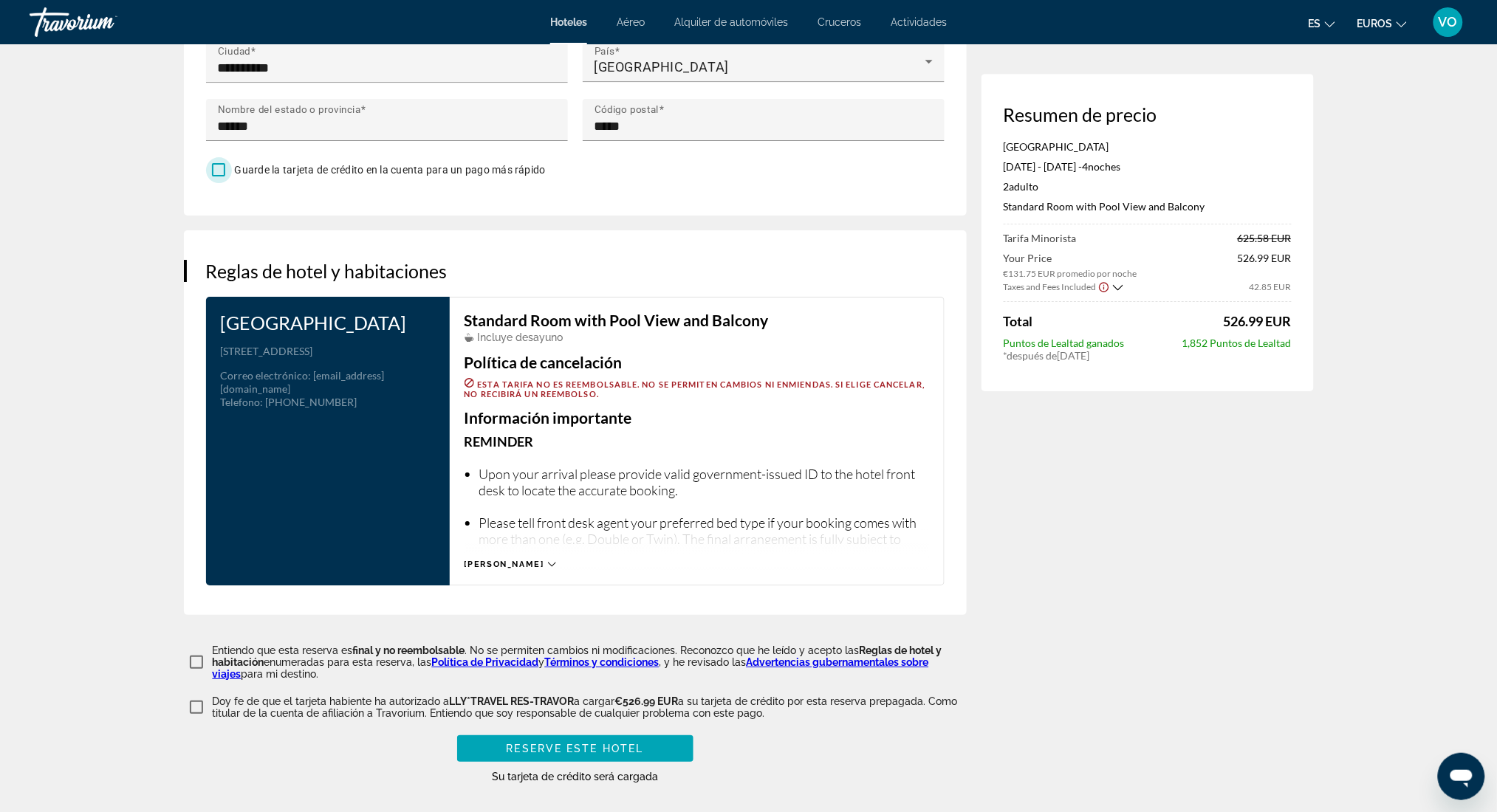
scroll to position [1768, 0]
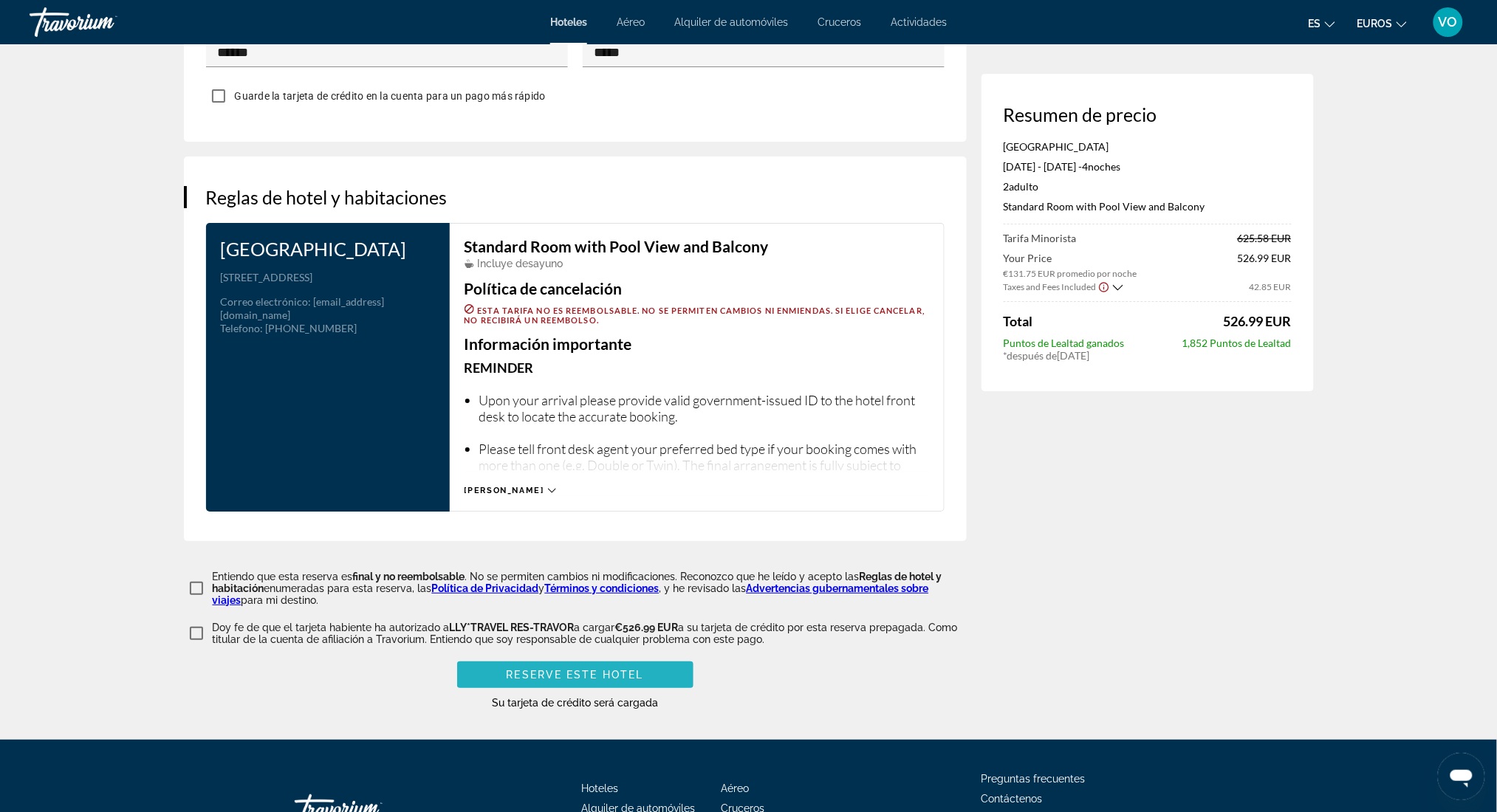
click at [542, 681] on span "Reserve este hotel" at bounding box center [575, 675] width 137 height 12
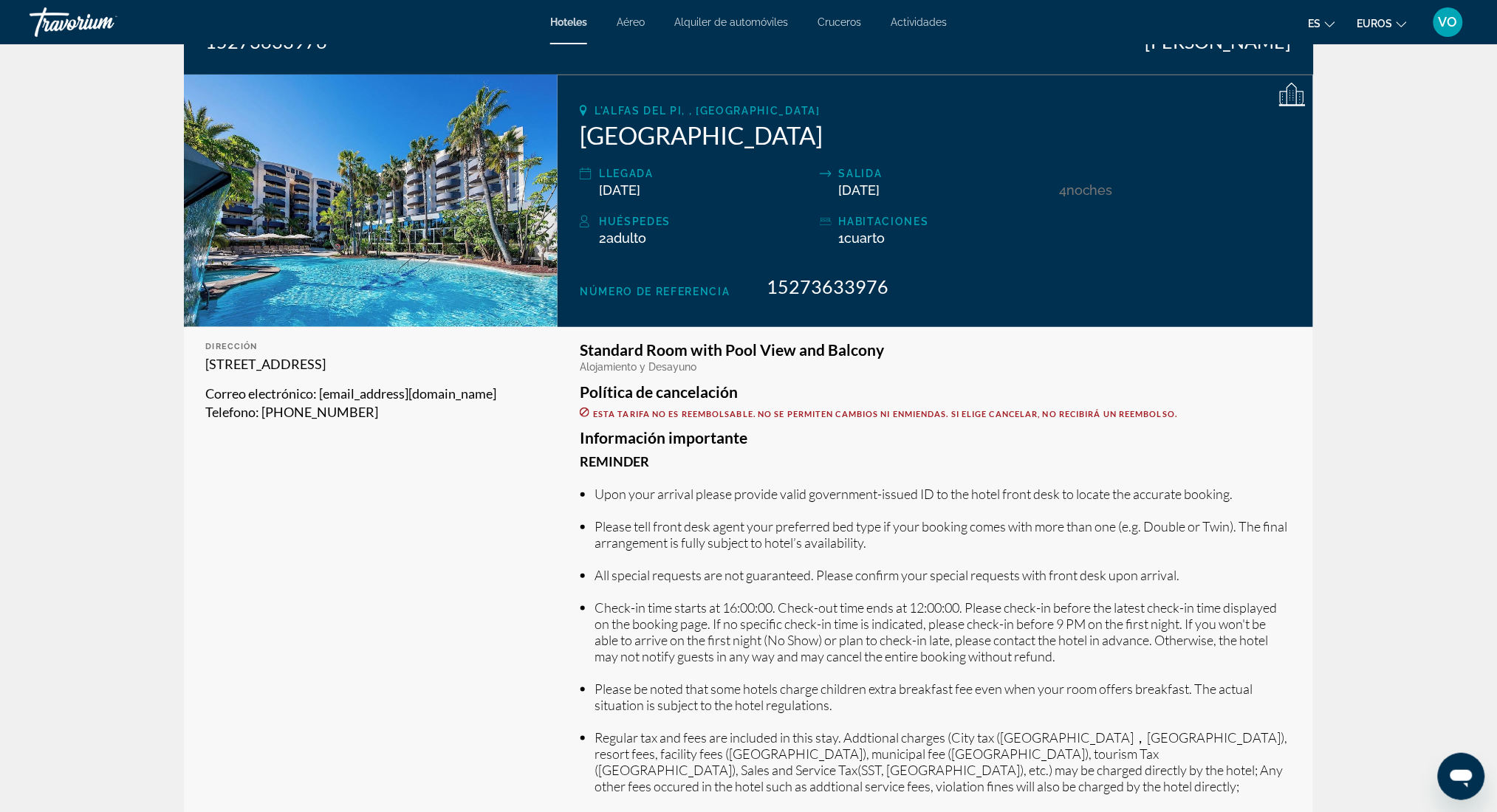
scroll to position [175, 0]
